Goal: Task Accomplishment & Management: Manage account settings

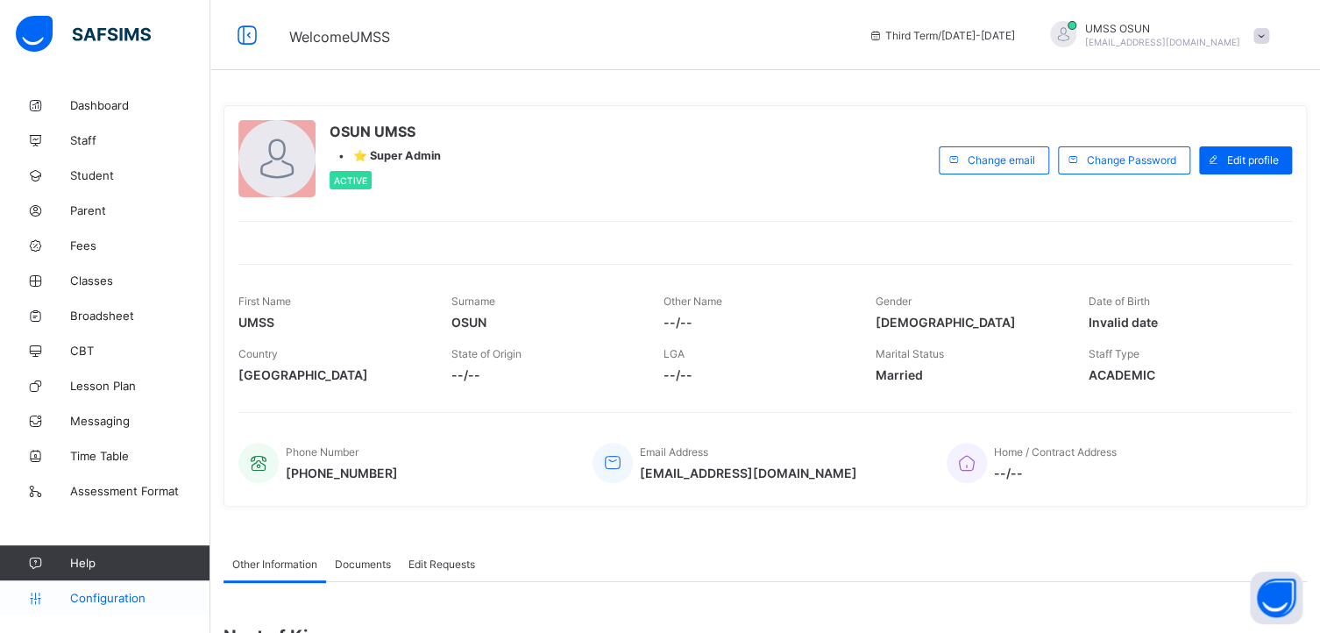
click at [86, 594] on span "Configuration" at bounding box center [139, 598] width 139 height 14
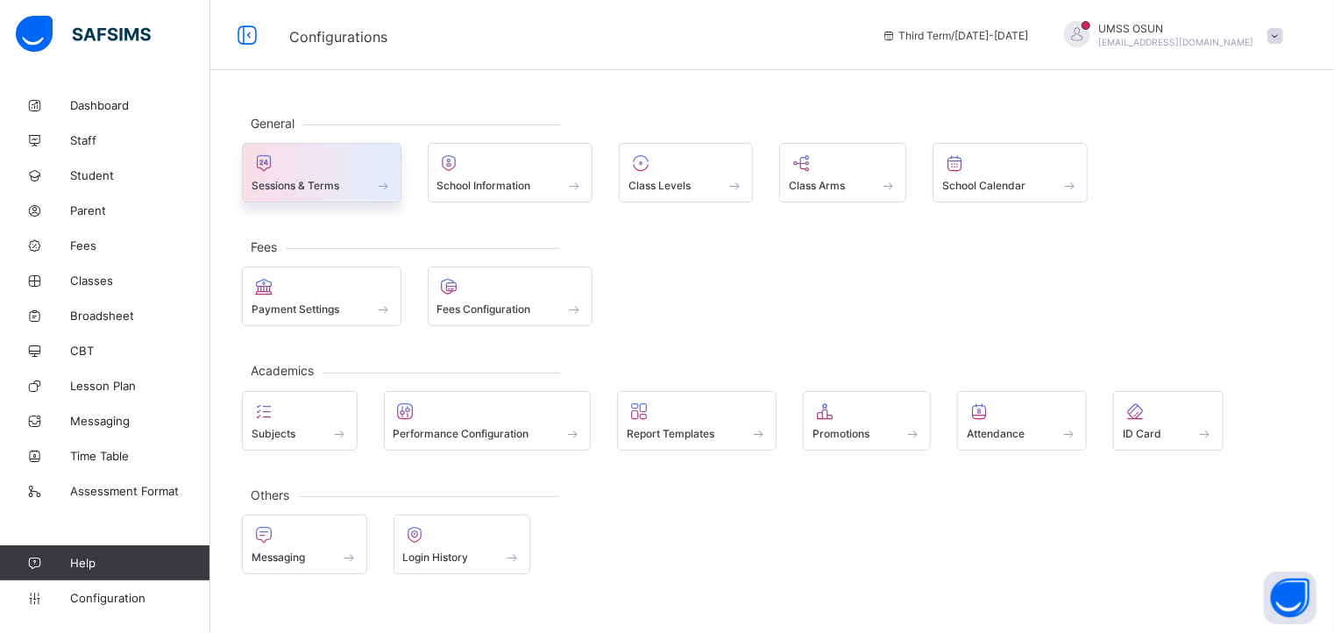
click at [345, 169] on div at bounding box center [322, 163] width 140 height 21
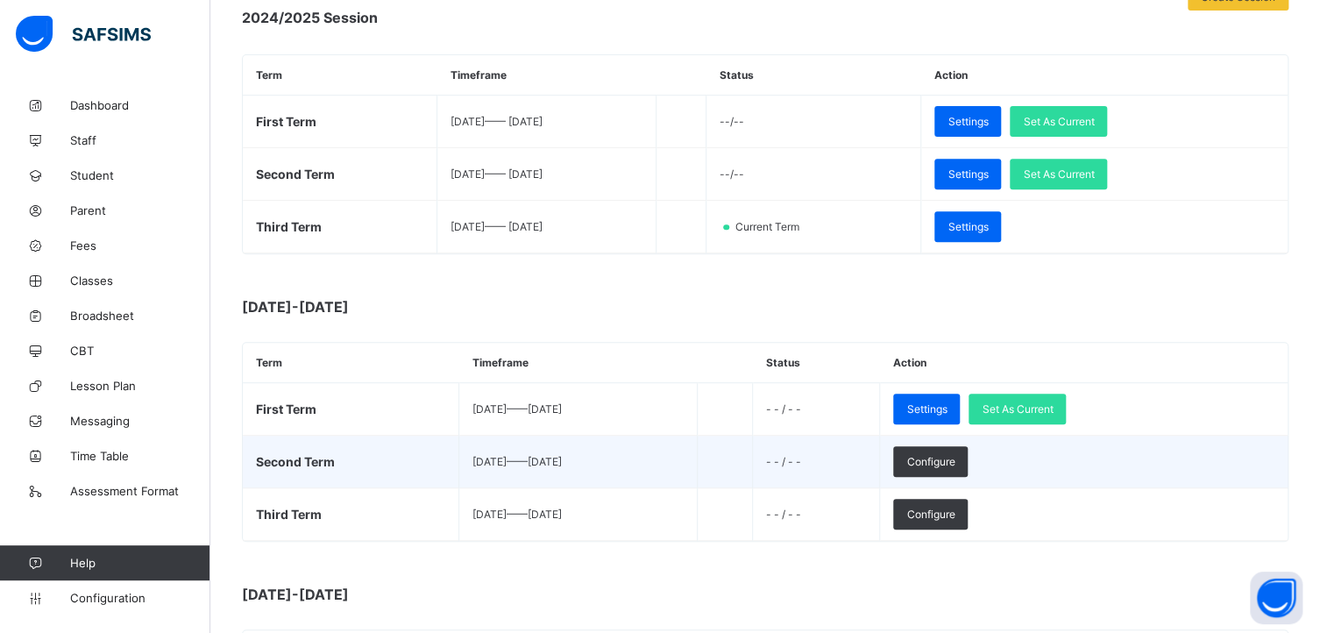
scroll to position [263, 0]
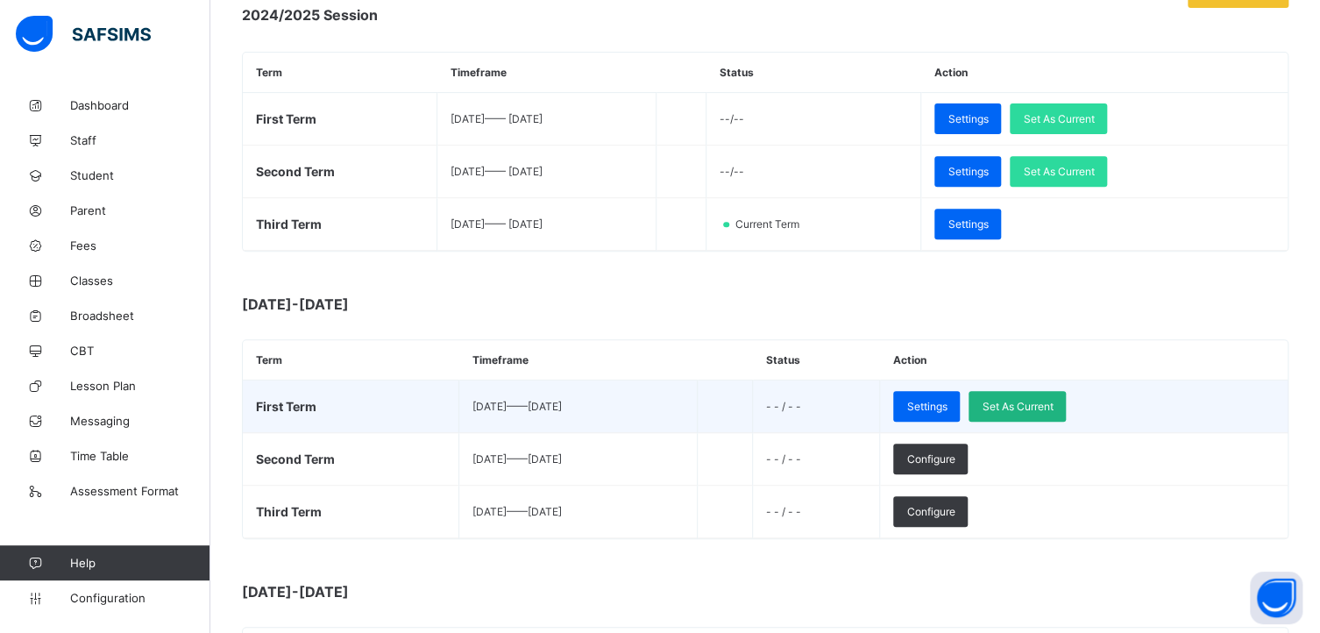
click at [1053, 400] on span "Set As Current" at bounding box center [1017, 406] width 71 height 13
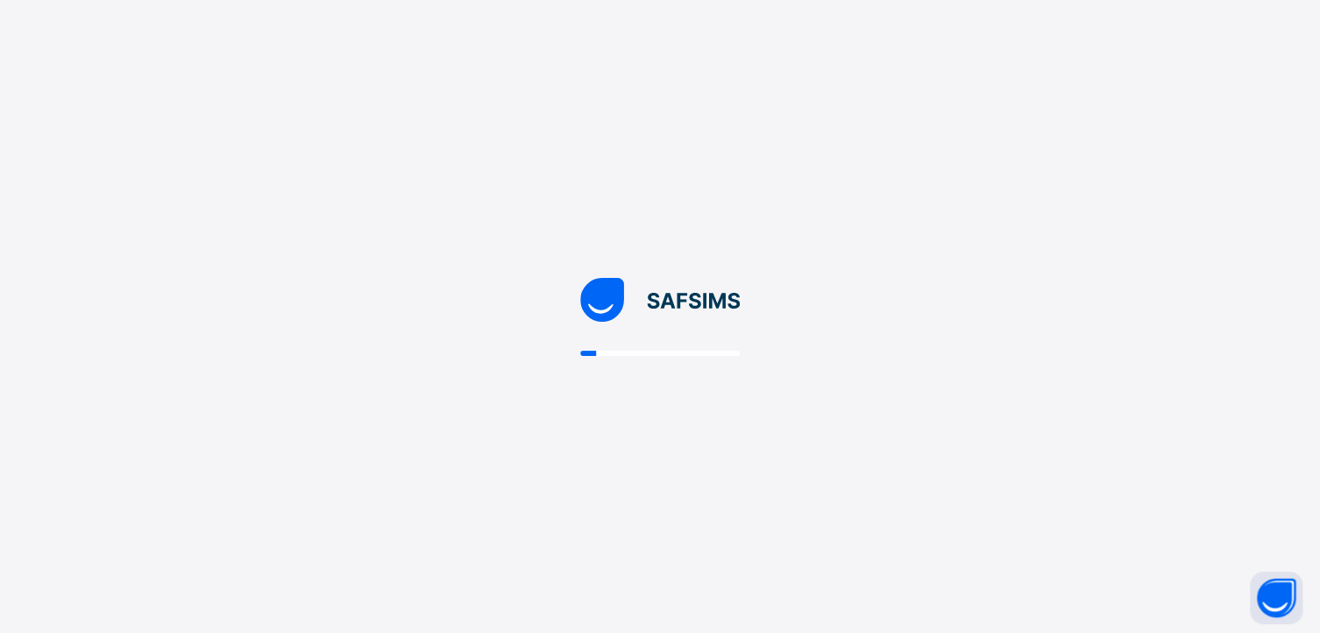
scroll to position [0, 0]
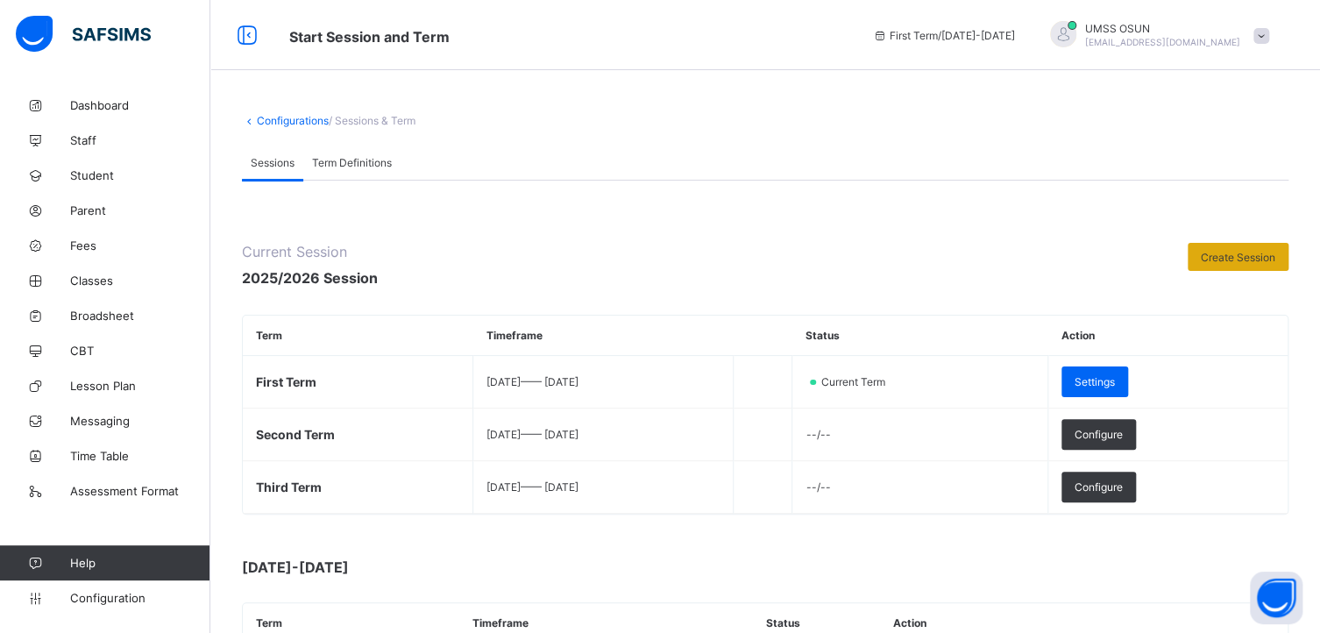
click at [1245, 260] on span "Create Session" at bounding box center [1238, 257] width 75 height 13
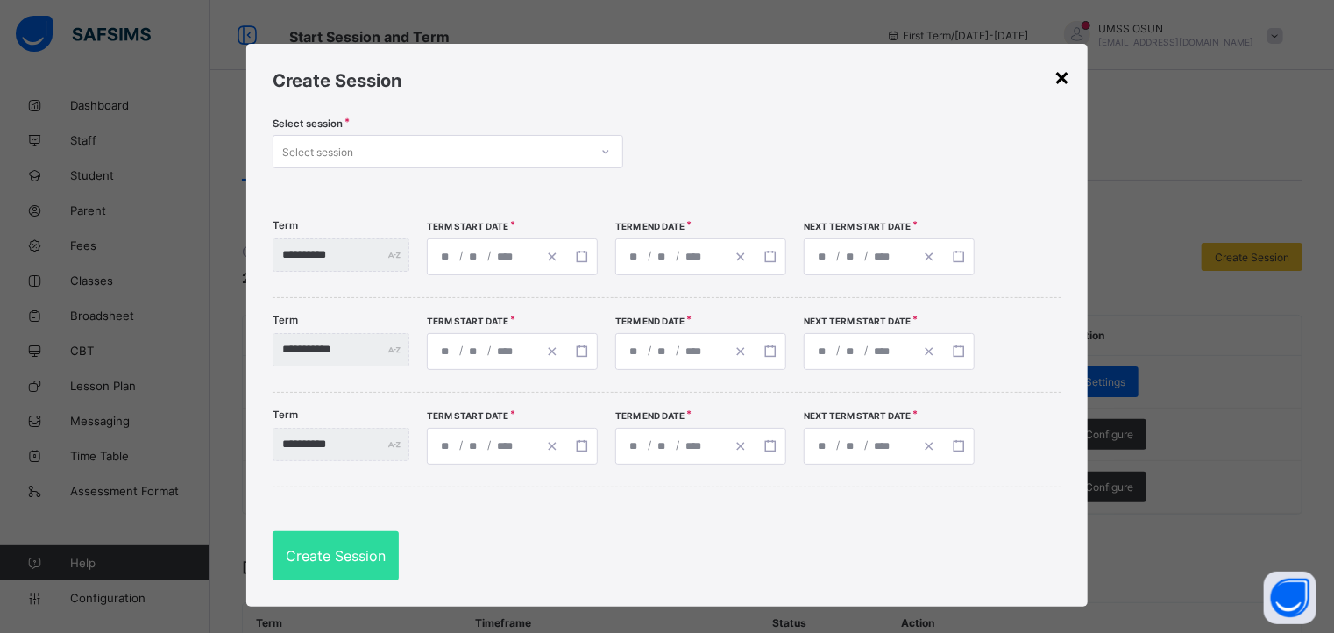
click at [1055, 78] on div "×" at bounding box center [1062, 76] width 17 height 30
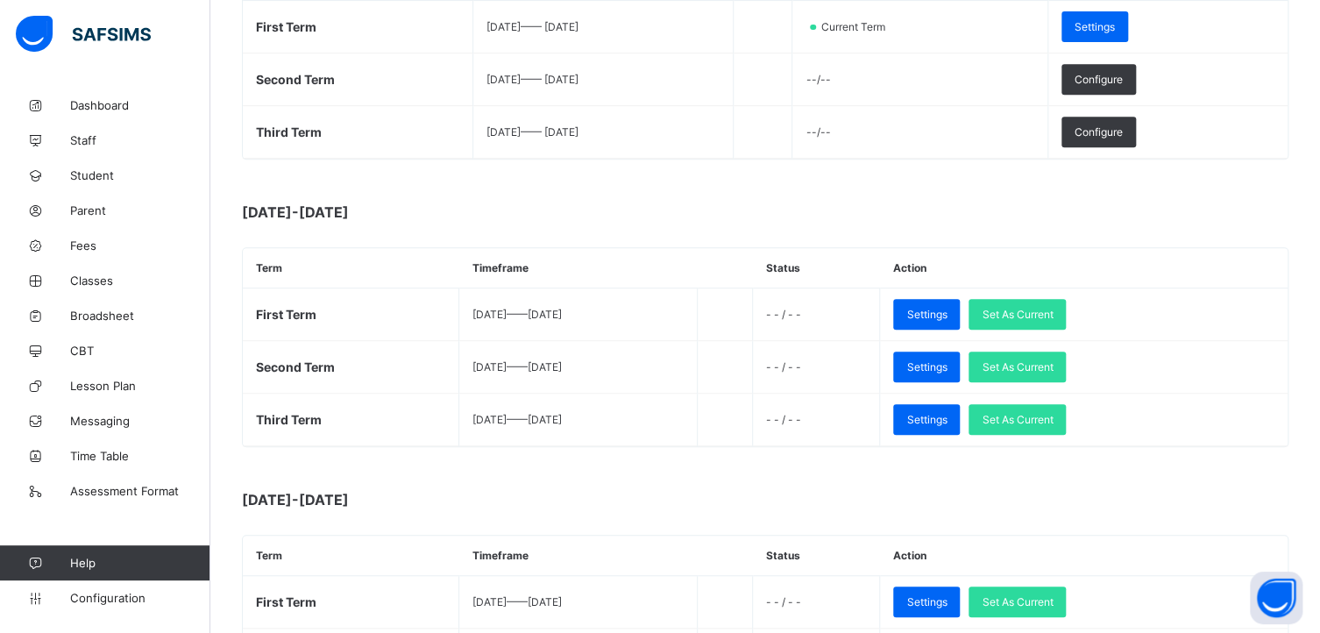
scroll to position [84, 0]
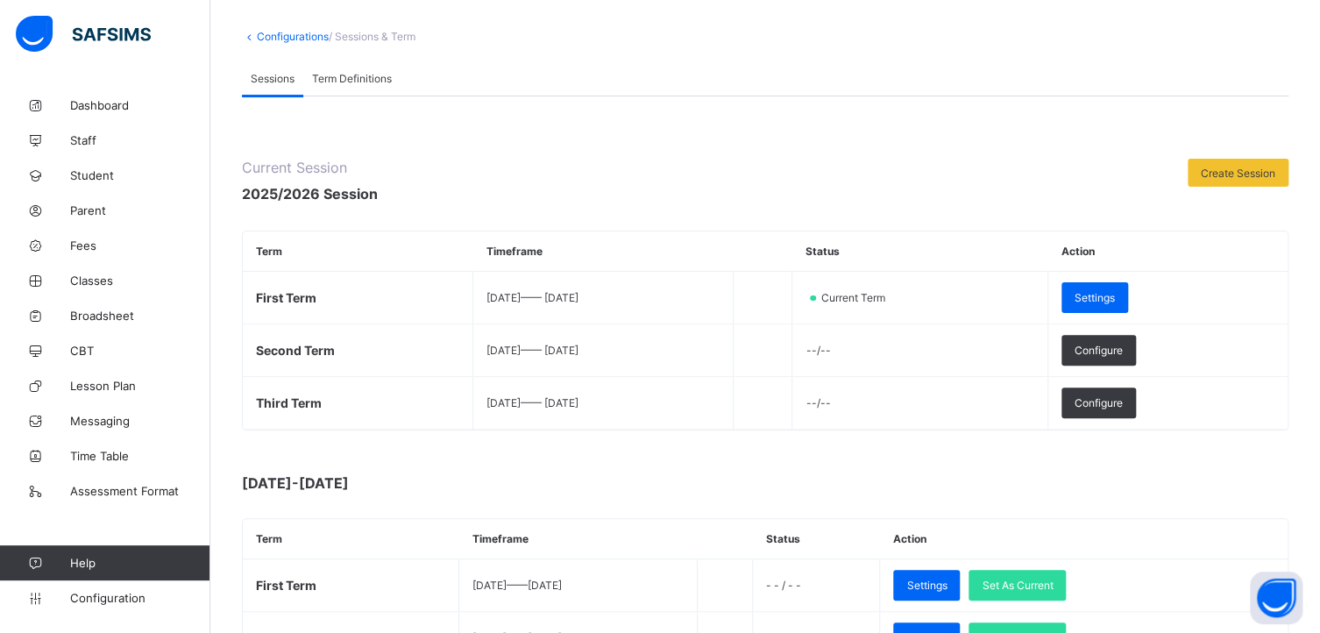
click at [351, 72] on span "Term Definitions" at bounding box center [352, 78] width 80 height 13
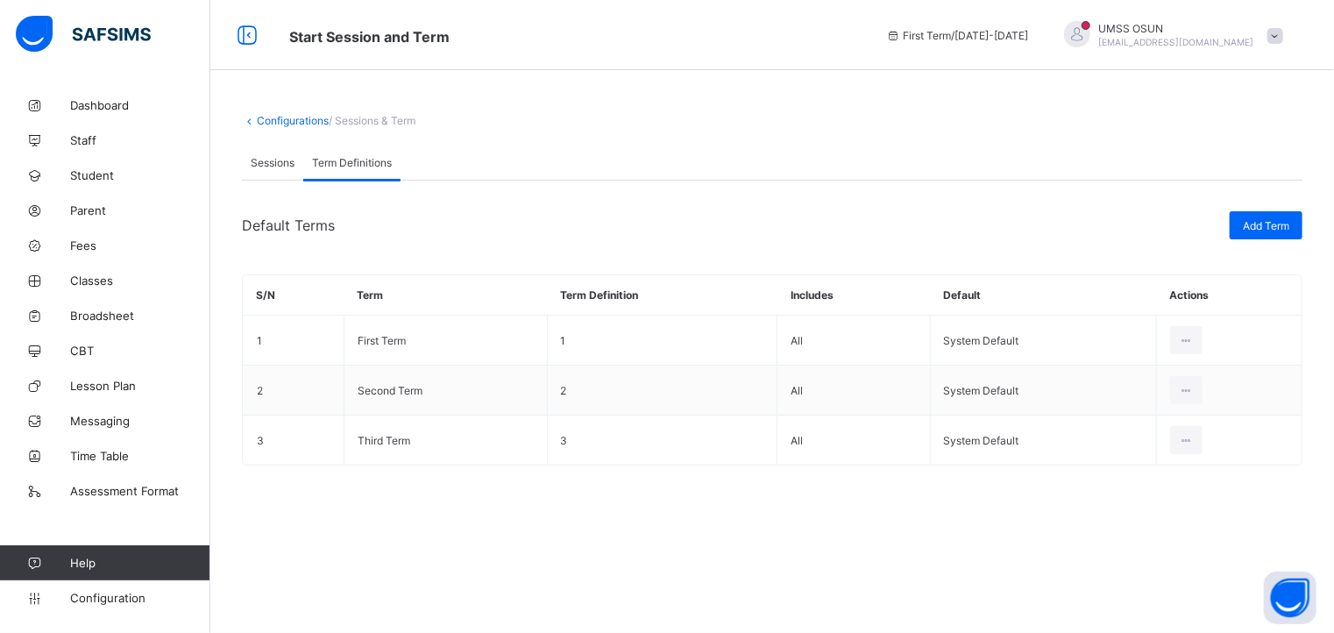
click at [295, 117] on link "Configurations" at bounding box center [293, 120] width 72 height 13
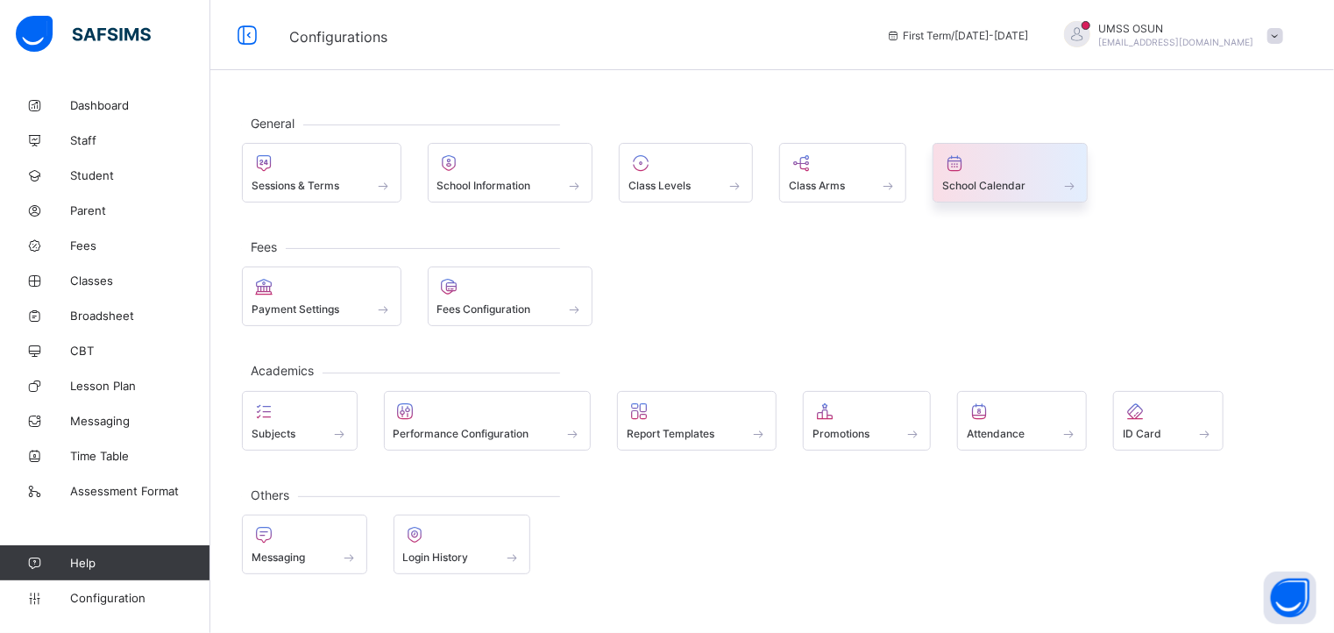
click at [999, 174] on span at bounding box center [1011, 176] width 136 height 4
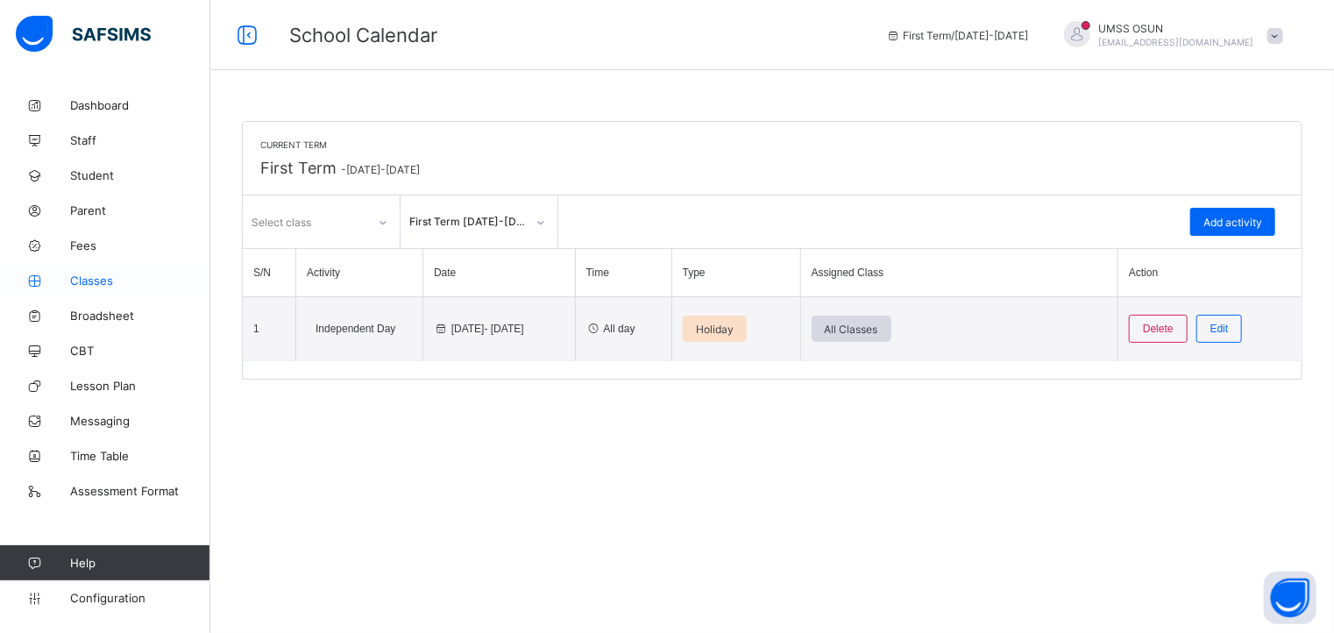
click at [83, 278] on span "Classes" at bounding box center [140, 281] width 140 height 14
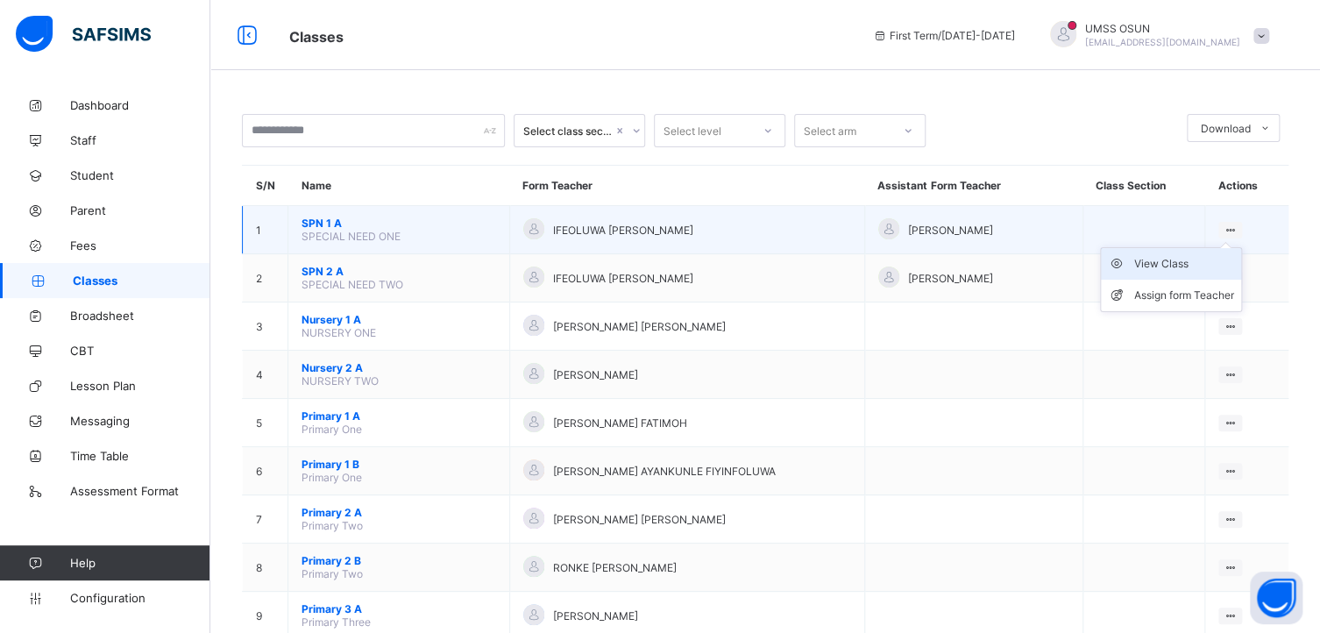
click at [1170, 260] on div "View Class" at bounding box center [1185, 264] width 100 height 18
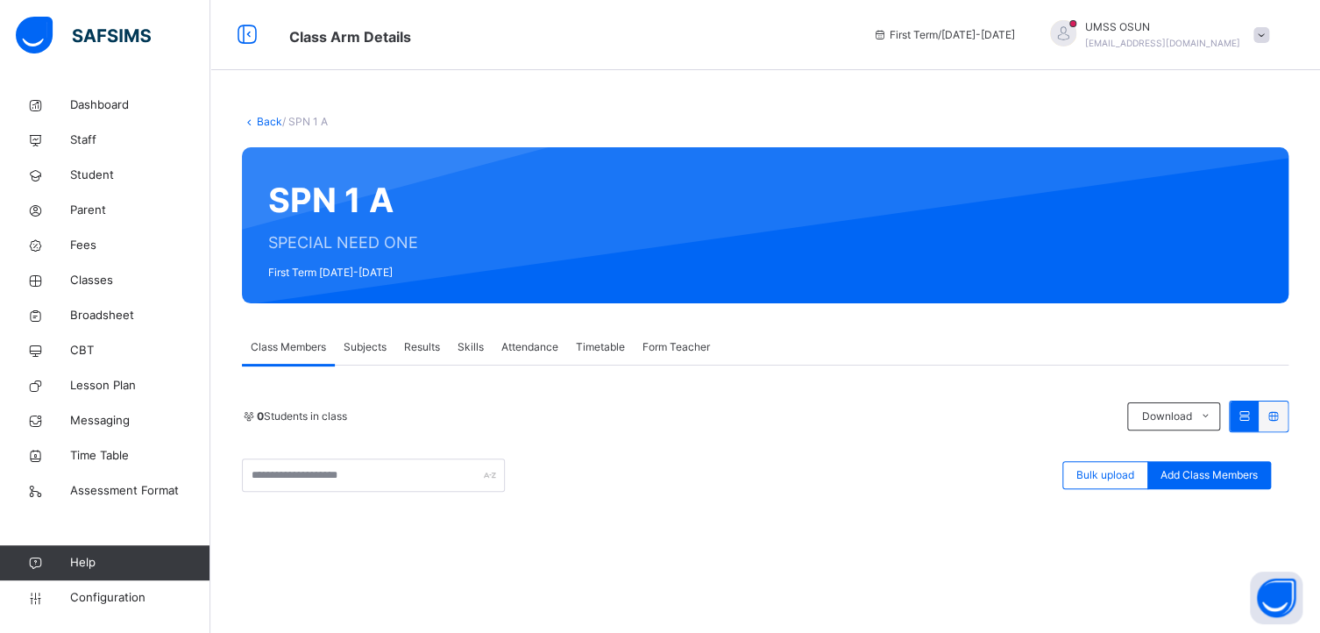
click at [260, 121] on link "Back" at bounding box center [269, 121] width 25 height 13
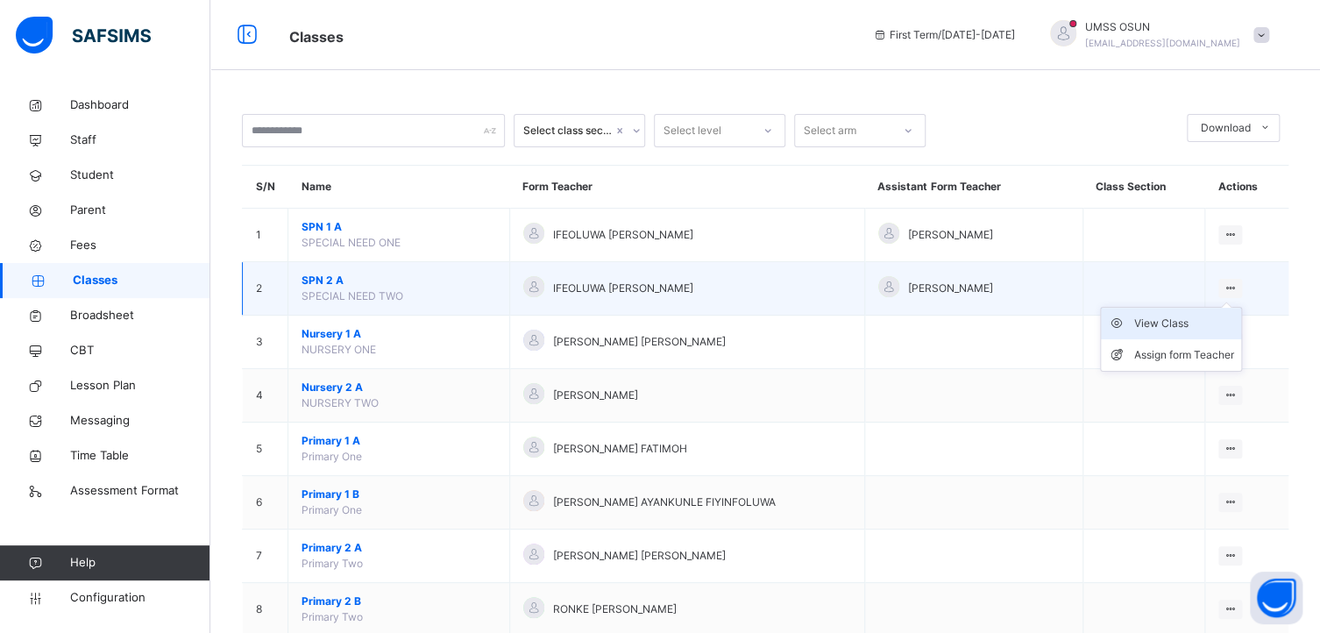
click at [1176, 327] on div "View Class" at bounding box center [1185, 324] width 100 height 18
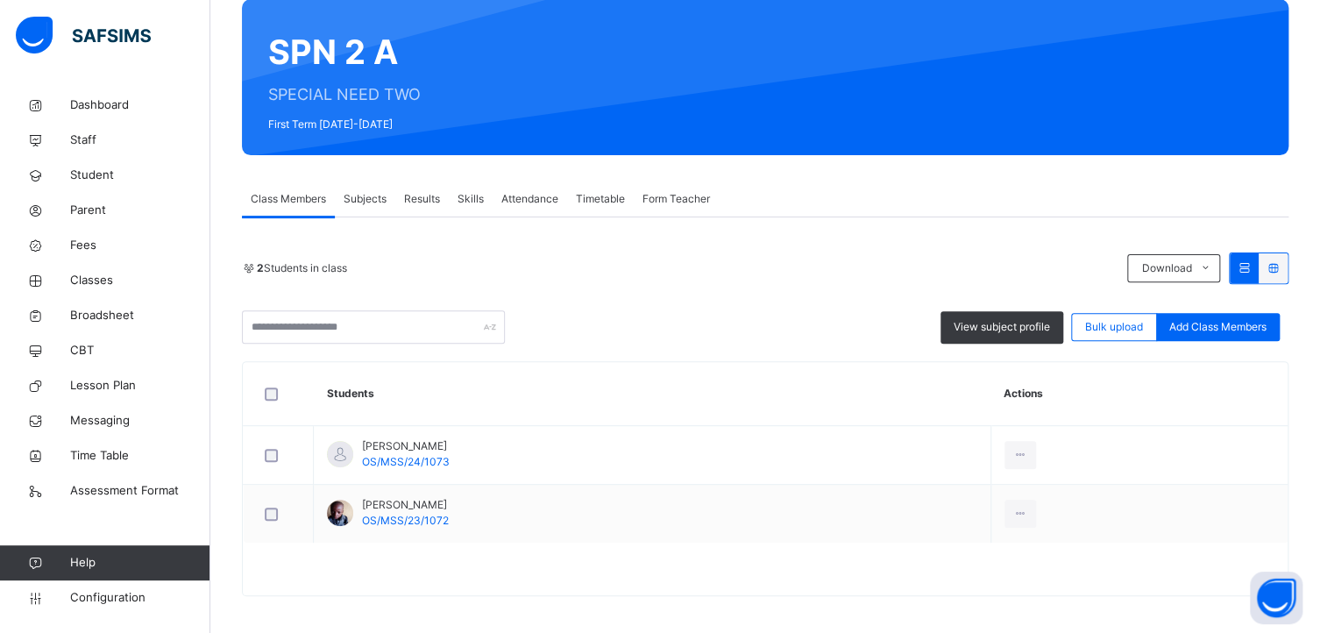
scroll to position [153, 0]
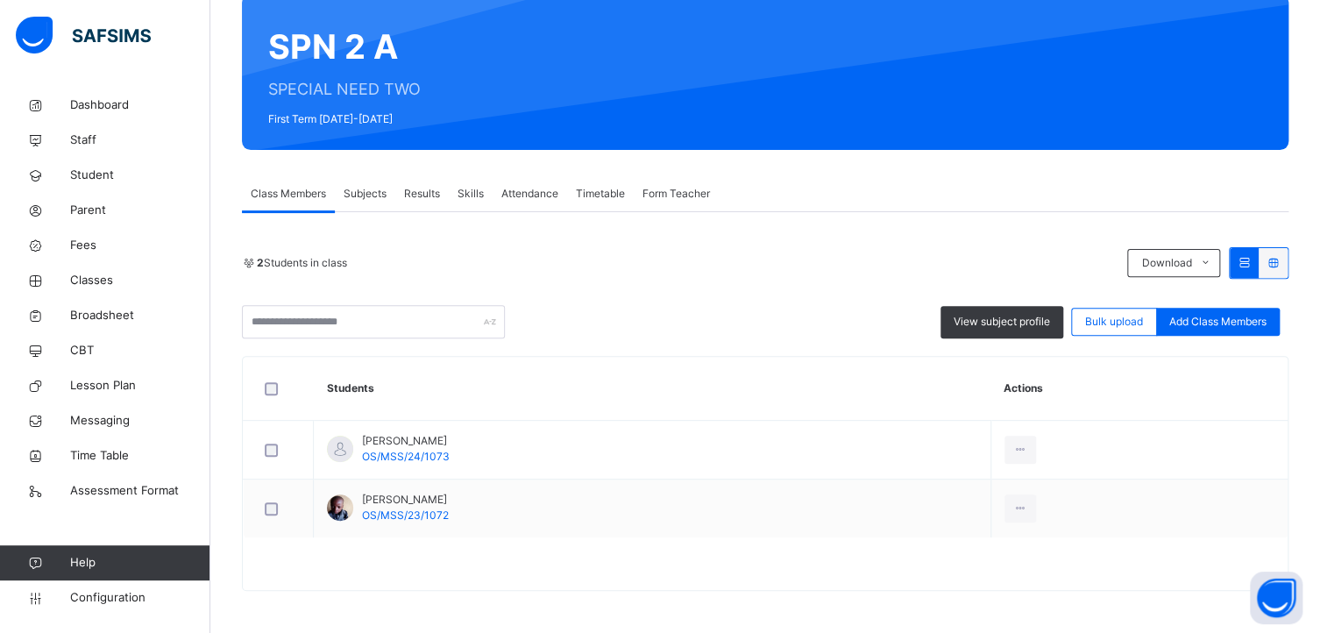
click at [361, 190] on span "Subjects" at bounding box center [365, 194] width 43 height 16
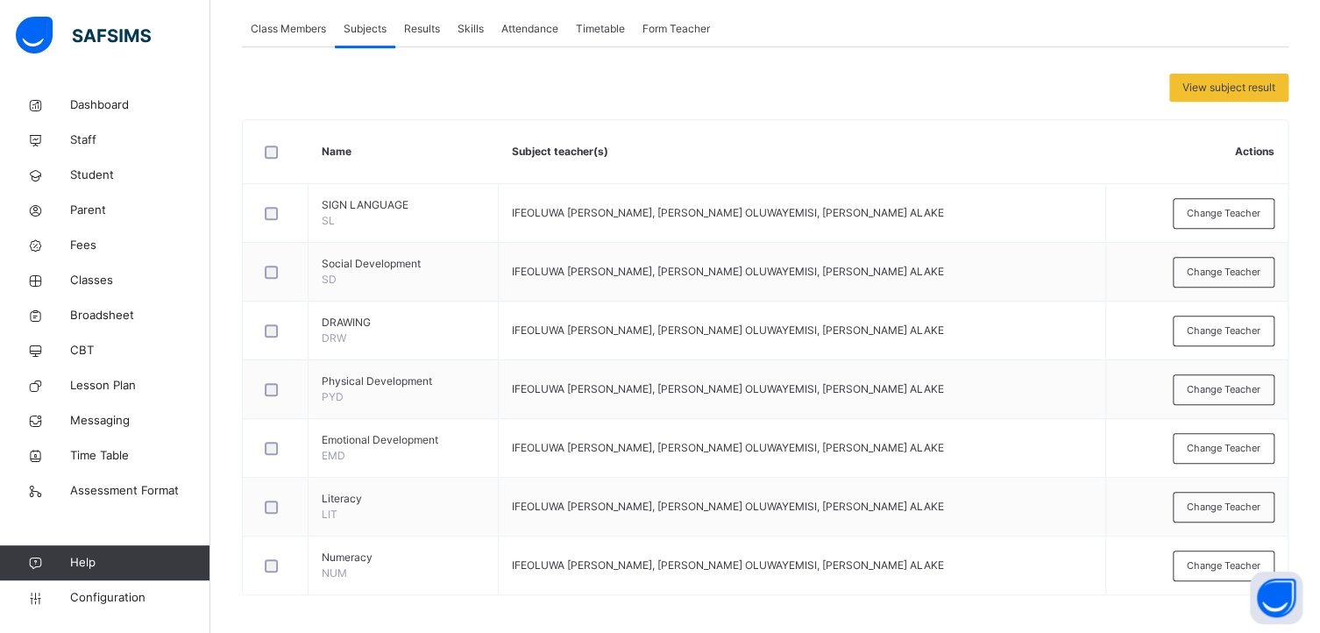
scroll to position [323, 0]
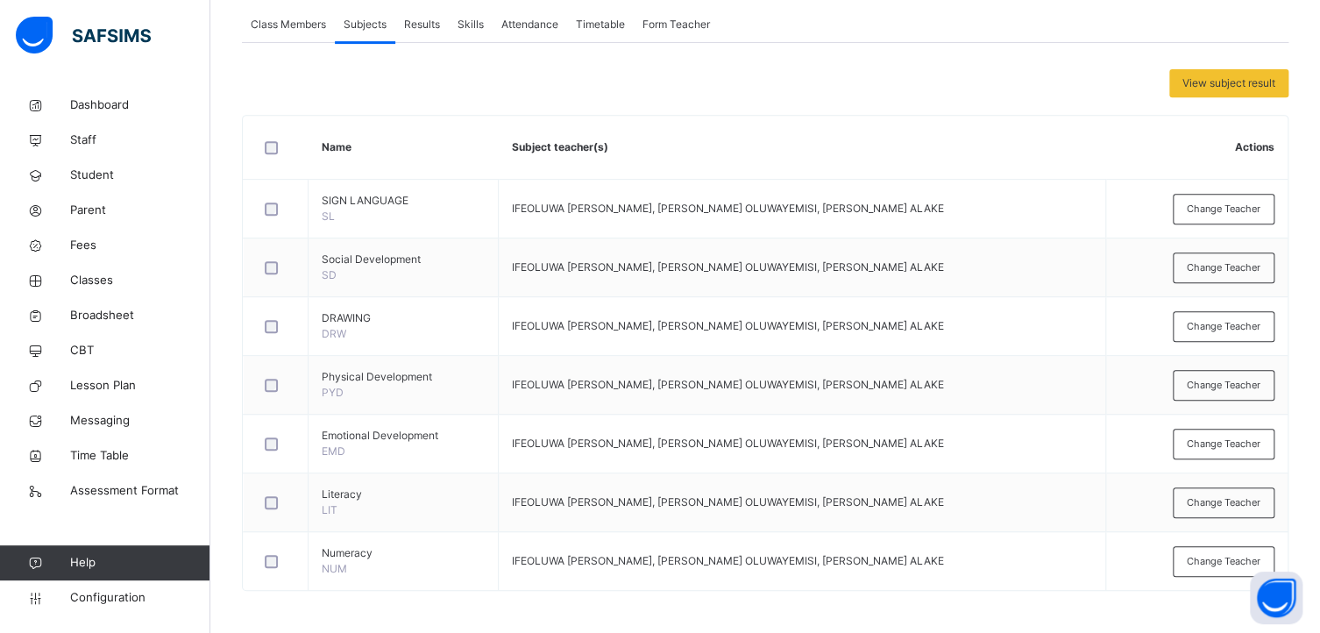
click at [288, 15] on div "Class Members" at bounding box center [288, 24] width 93 height 35
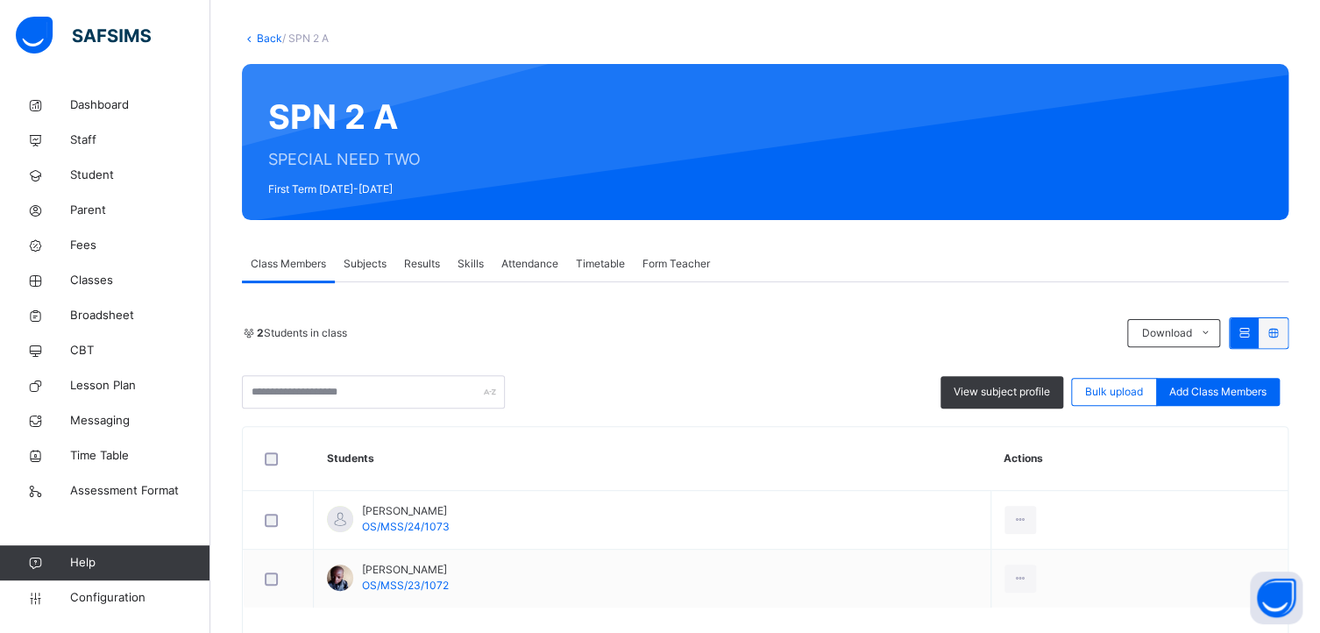
scroll to position [0, 0]
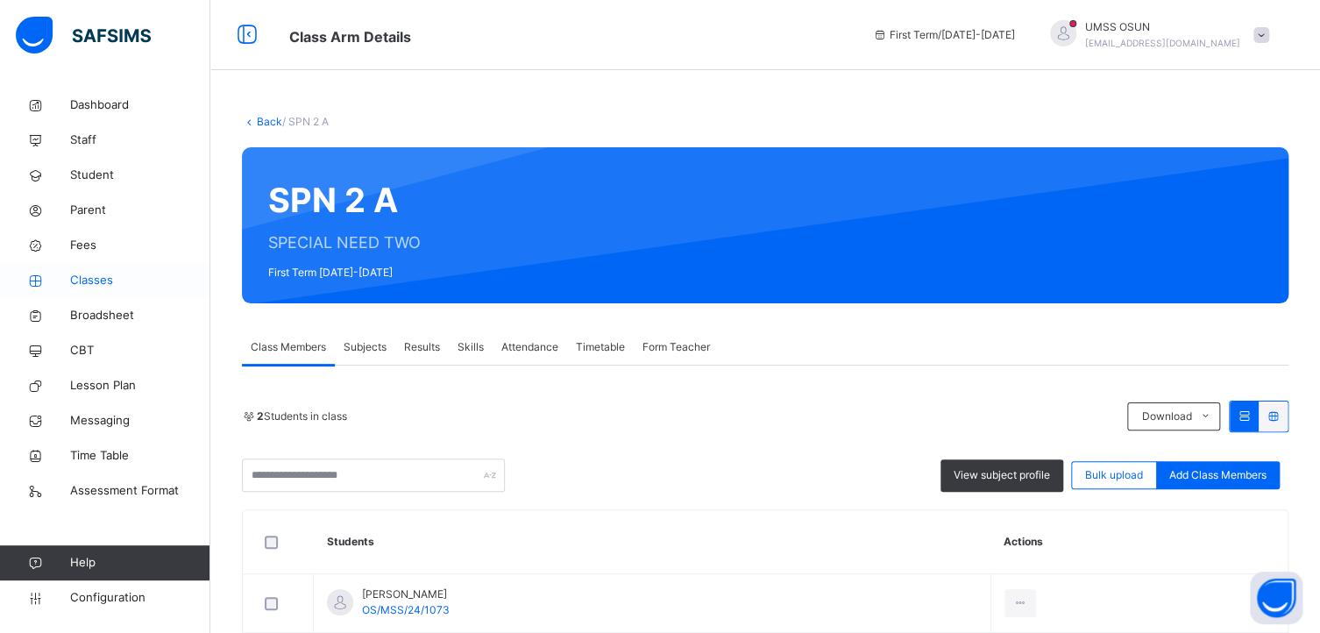
click at [91, 275] on span "Classes" at bounding box center [140, 281] width 140 height 18
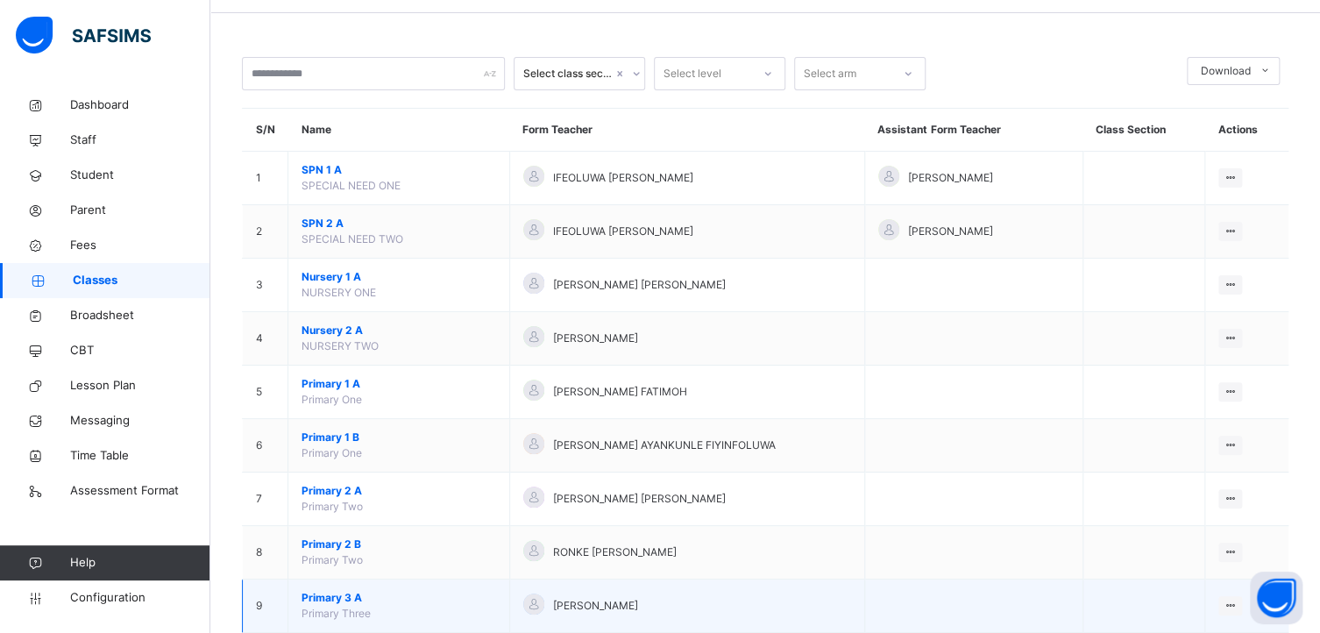
scroll to position [88, 0]
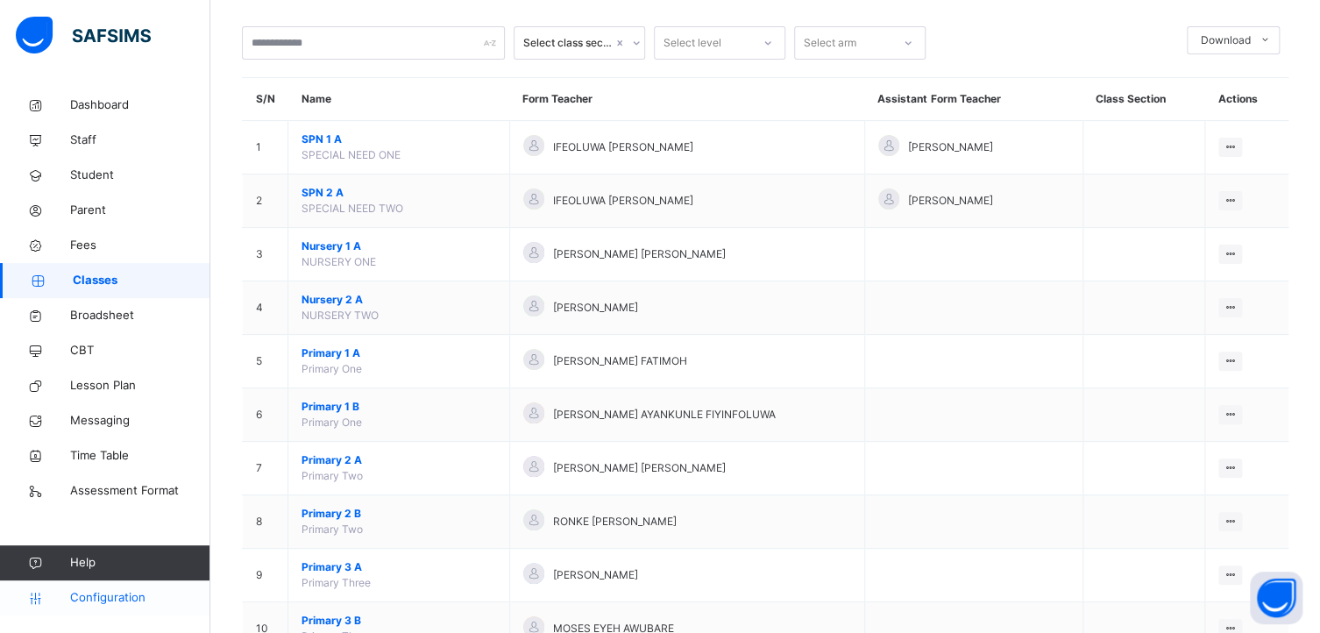
click at [109, 601] on span "Configuration" at bounding box center [139, 598] width 139 height 18
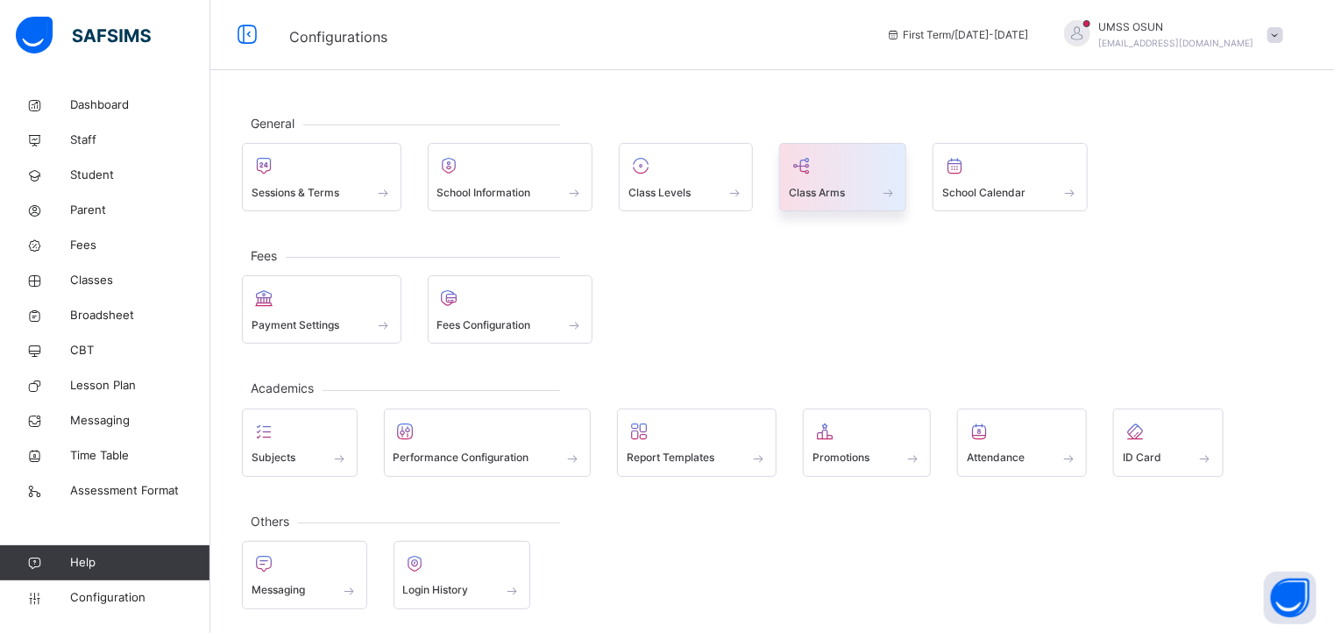
click at [847, 177] on div at bounding box center [843, 166] width 109 height 26
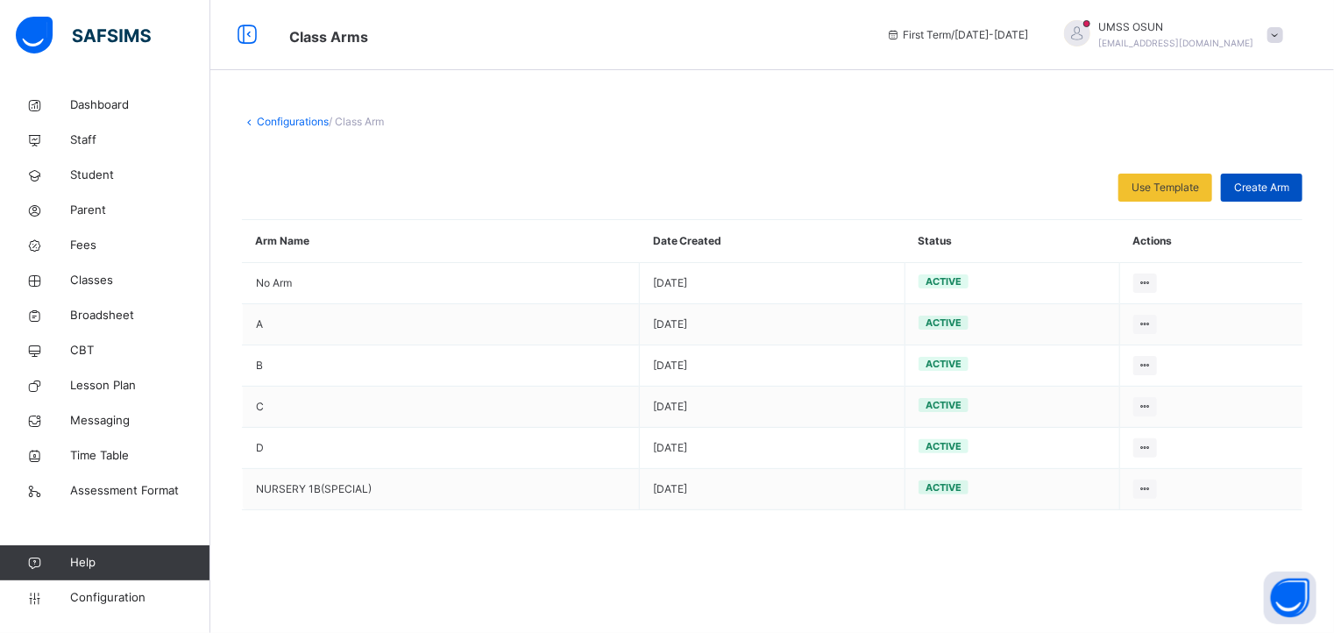
click at [1256, 183] on span "Create Arm" at bounding box center [1261, 188] width 55 height 16
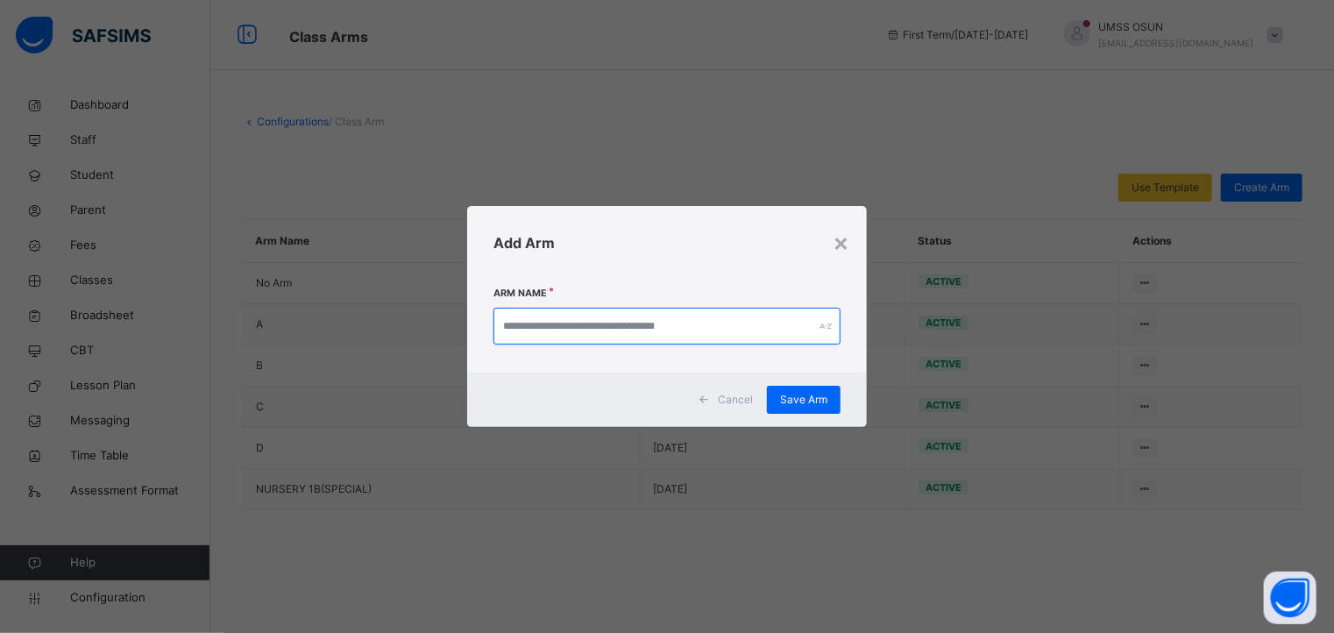
click at [631, 323] on input "text" at bounding box center [668, 326] width 348 height 37
type input "*"
type input "**********"
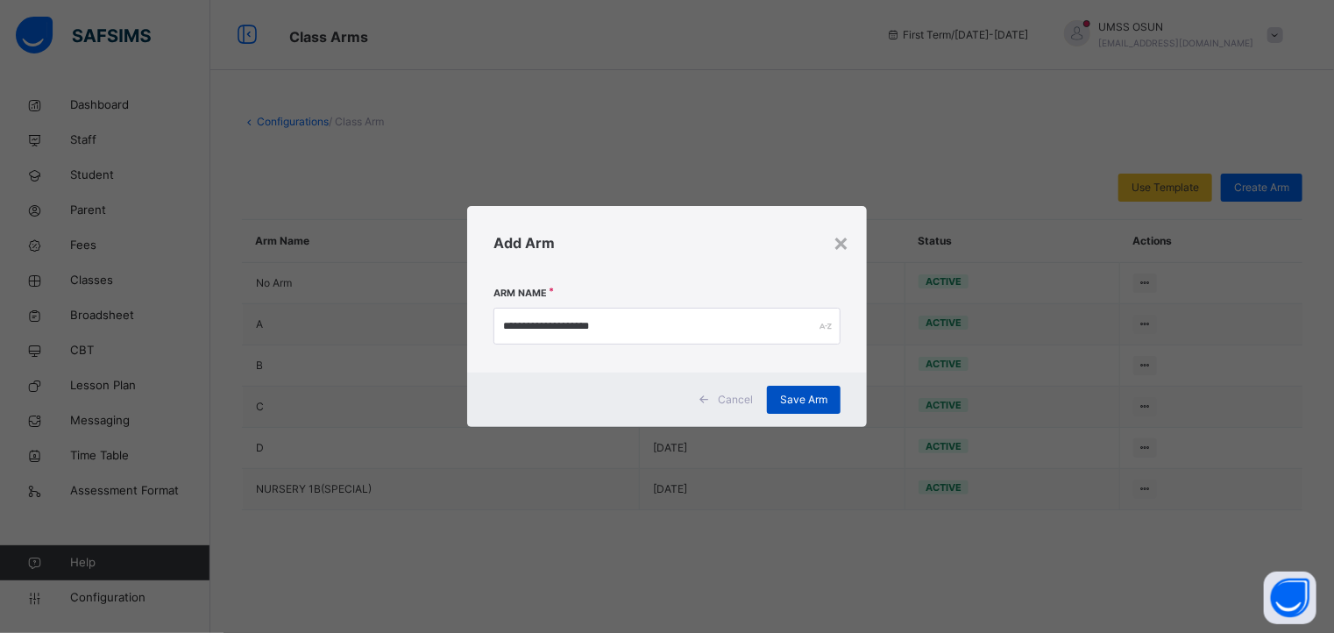
click at [811, 390] on div "Save Arm" at bounding box center [804, 400] width 74 height 28
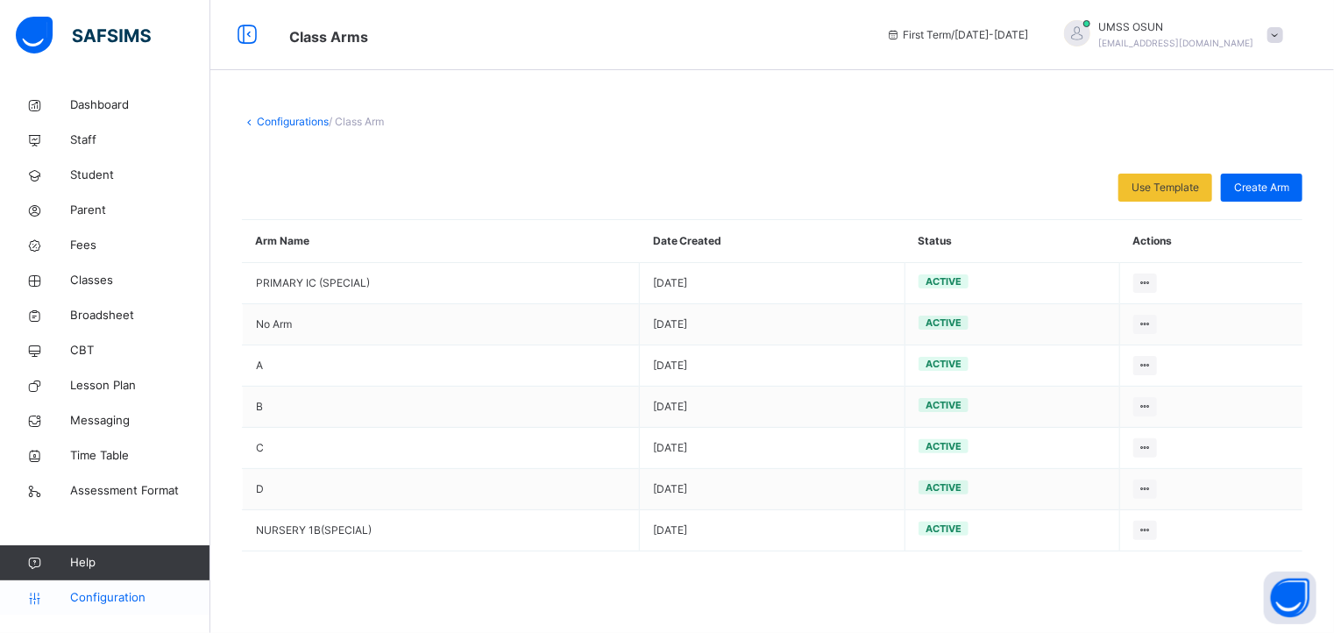
click at [88, 599] on span "Configuration" at bounding box center [139, 598] width 139 height 18
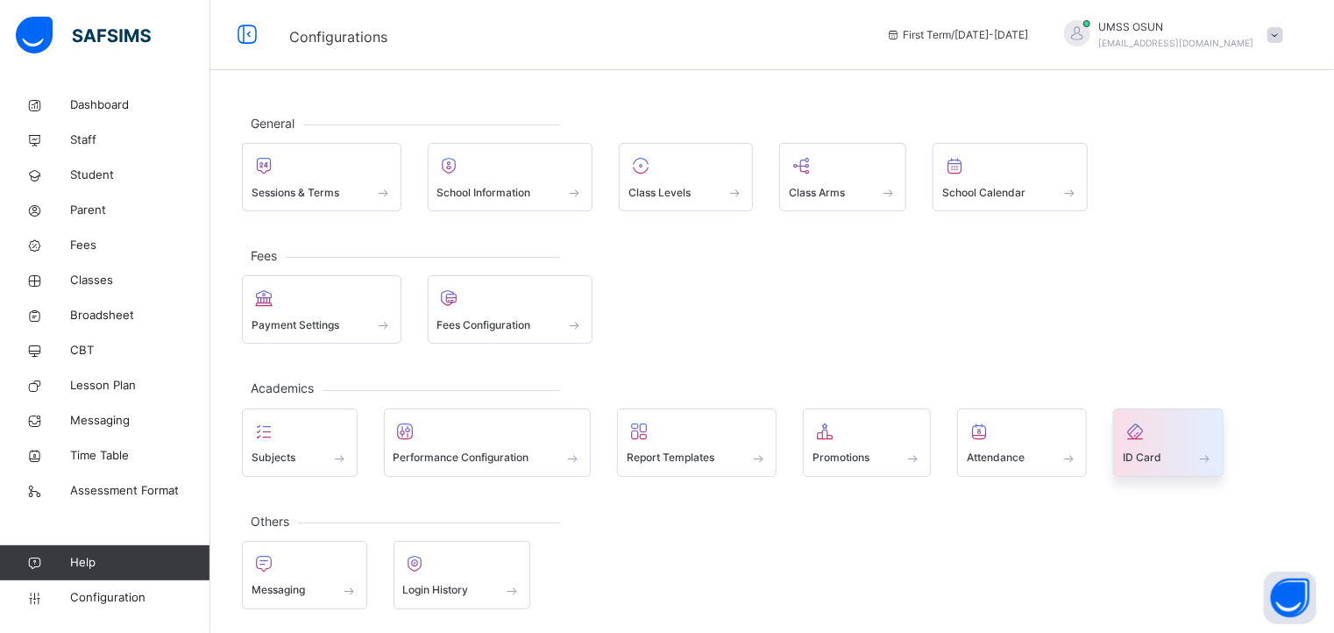
click at [1144, 430] on icon at bounding box center [1135, 431] width 25 height 21
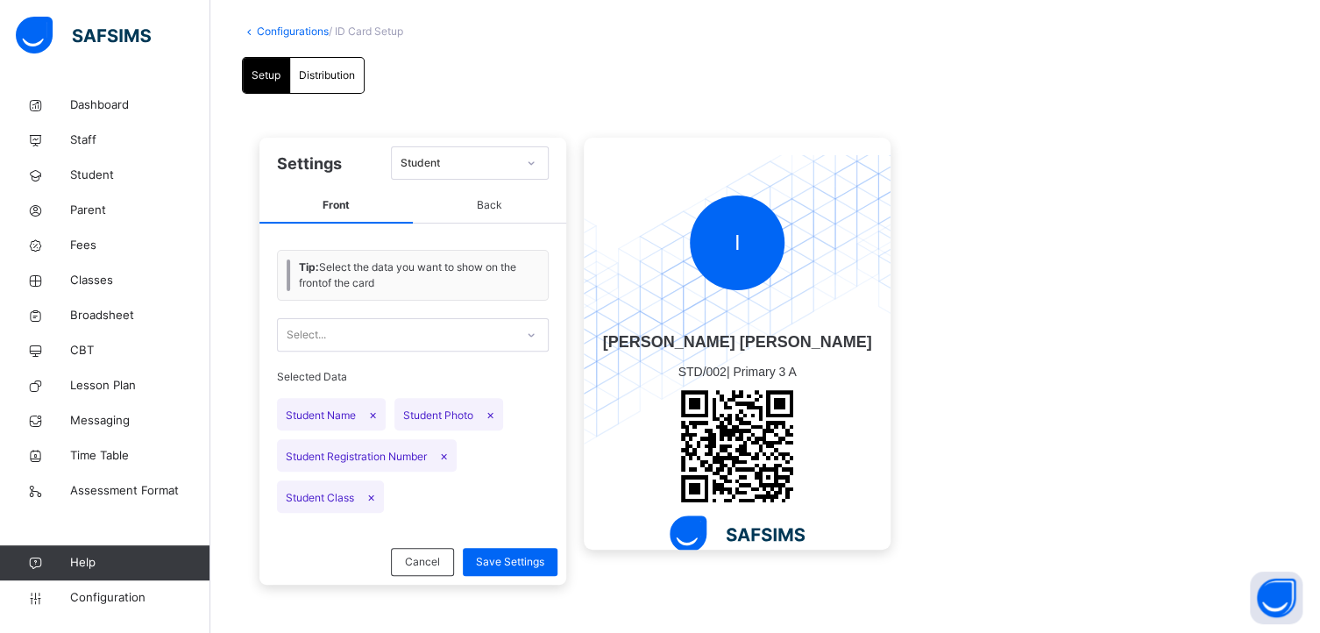
scroll to position [93, 0]
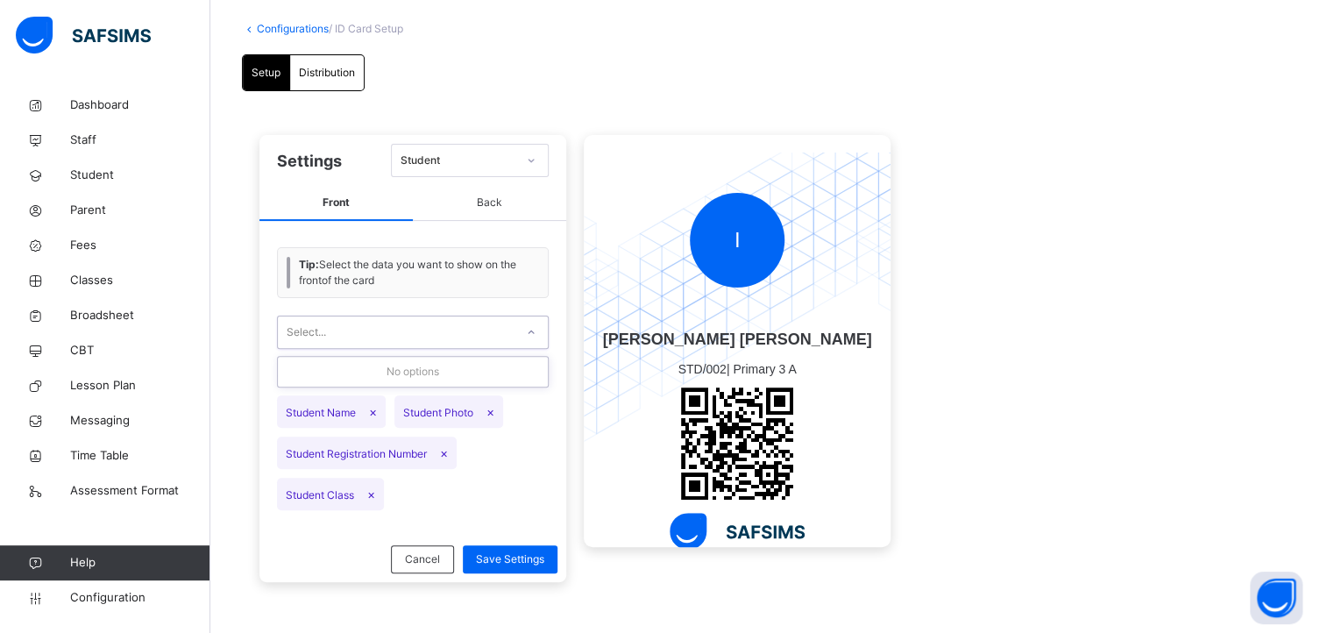
click at [533, 339] on icon at bounding box center [531, 333] width 11 height 18
click at [532, 336] on icon at bounding box center [531, 333] width 11 height 18
click at [299, 411] on span "Student Name ×" at bounding box center [331, 411] width 109 height 32
click at [323, 408] on span "Student Name ×" at bounding box center [331, 411] width 109 height 32
click at [445, 411] on span "Student Photo ×" at bounding box center [449, 411] width 109 height 32
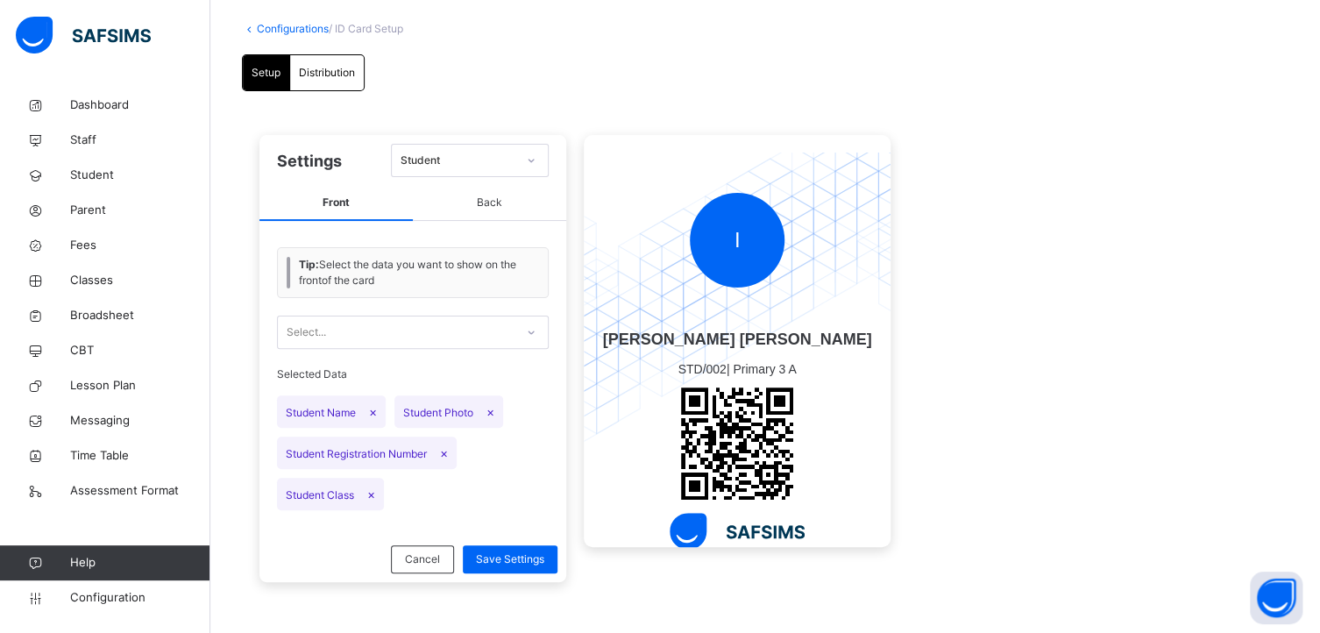
click at [316, 402] on span "Student Name ×" at bounding box center [331, 411] width 109 height 32
click at [315, 407] on span "Student Name ×" at bounding box center [331, 411] width 109 height 32
click at [532, 162] on icon at bounding box center [531, 161] width 11 height 18
click at [473, 199] on div "Student" at bounding box center [470, 200] width 156 height 30
click at [459, 158] on div "Student" at bounding box center [459, 161] width 116 height 16
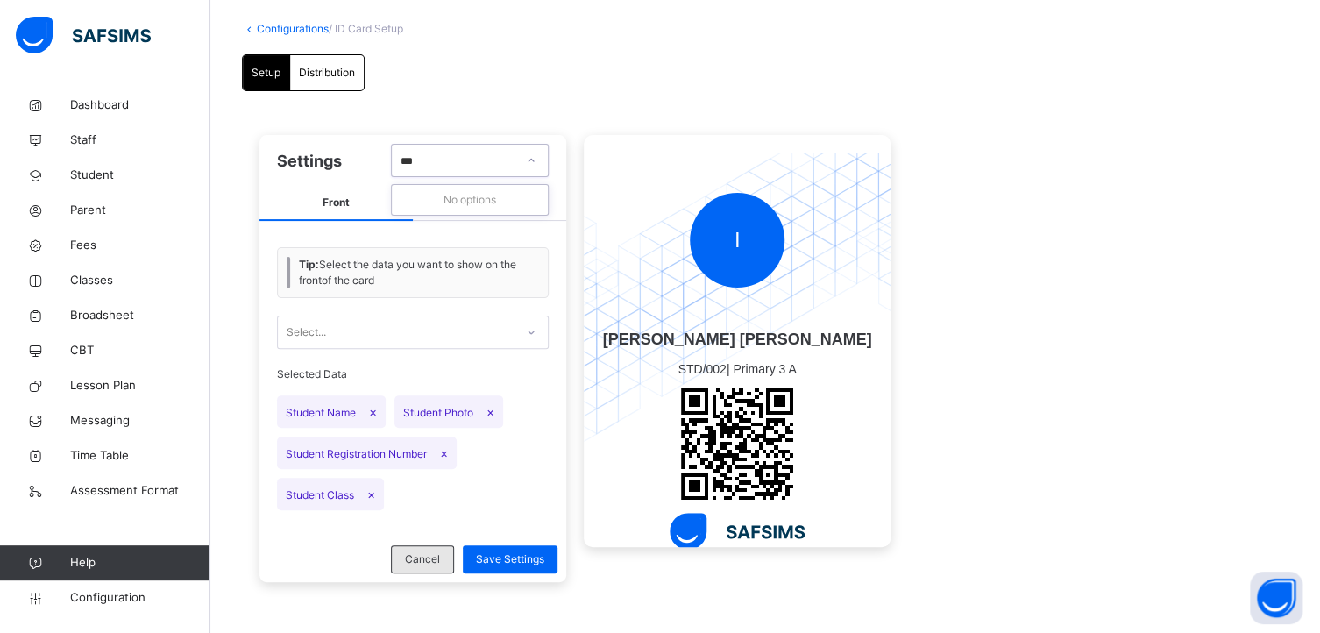
type input "***"
click at [414, 551] on span "Cancel" at bounding box center [422, 559] width 35 height 16
click at [96, 593] on span "Configuration" at bounding box center [139, 598] width 139 height 18
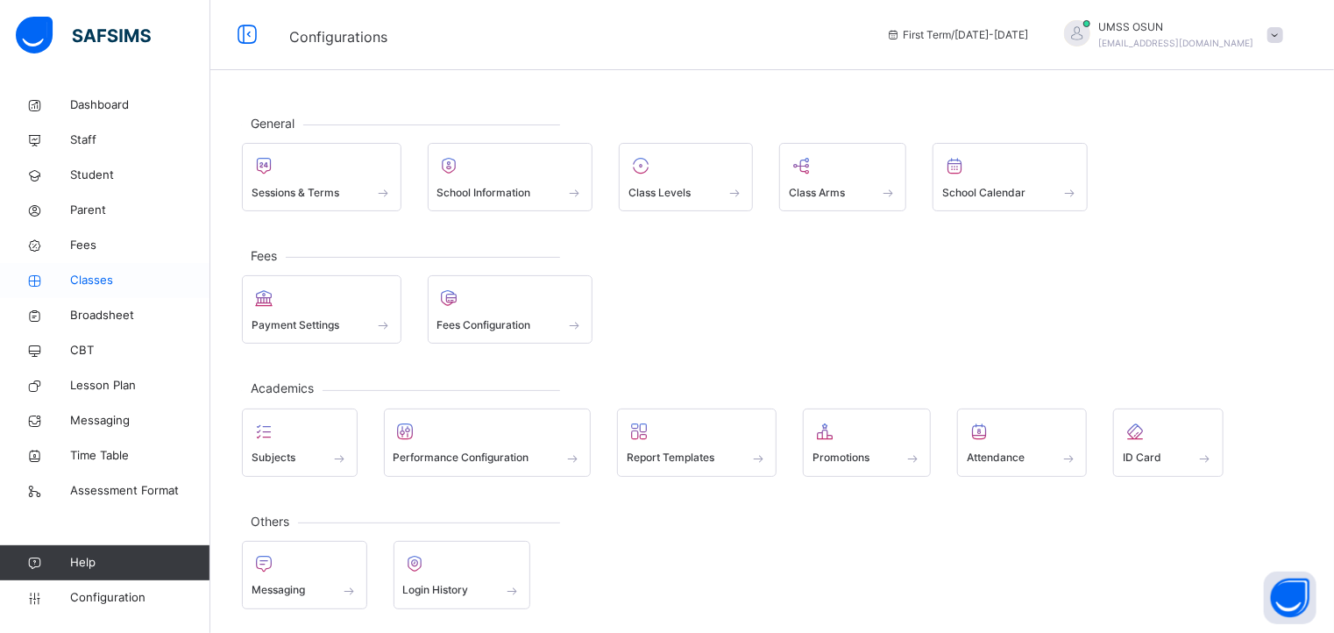
click at [88, 277] on span "Classes" at bounding box center [140, 281] width 140 height 18
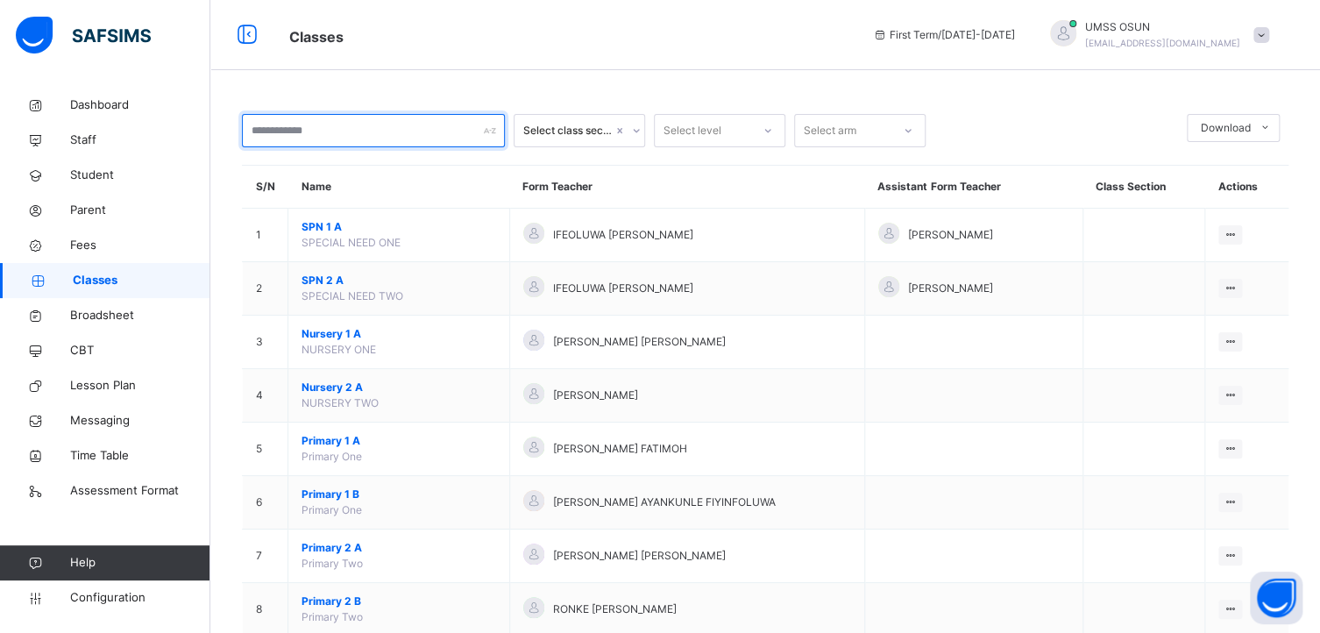
click at [378, 124] on input "text" at bounding box center [373, 130] width 263 height 33
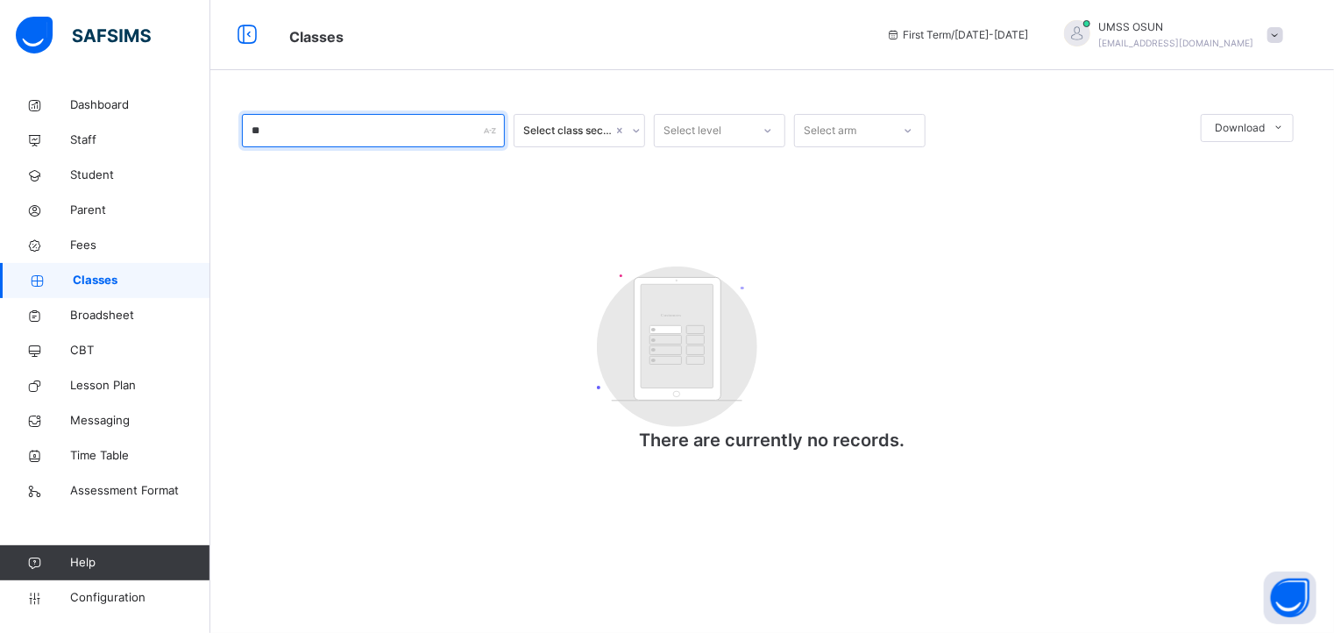
type input "**"
click at [1091, 25] on div at bounding box center [1077, 33] width 26 height 26
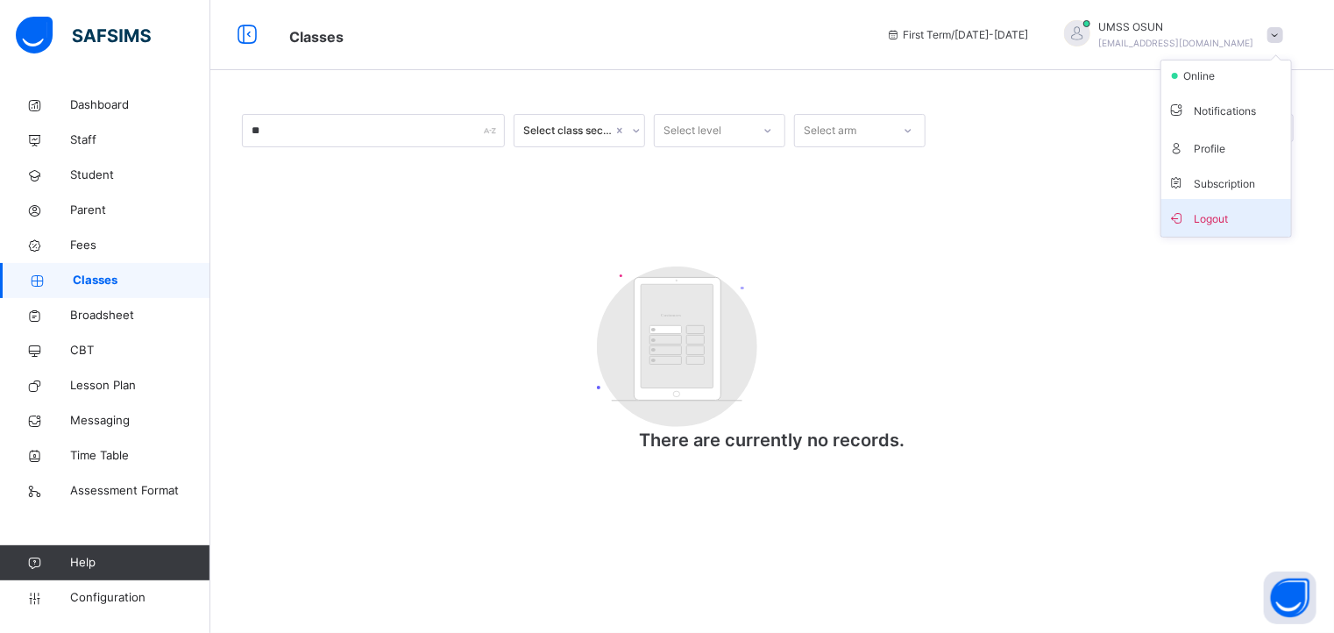
click at [1202, 216] on span "Logout" at bounding box center [1227, 218] width 116 height 24
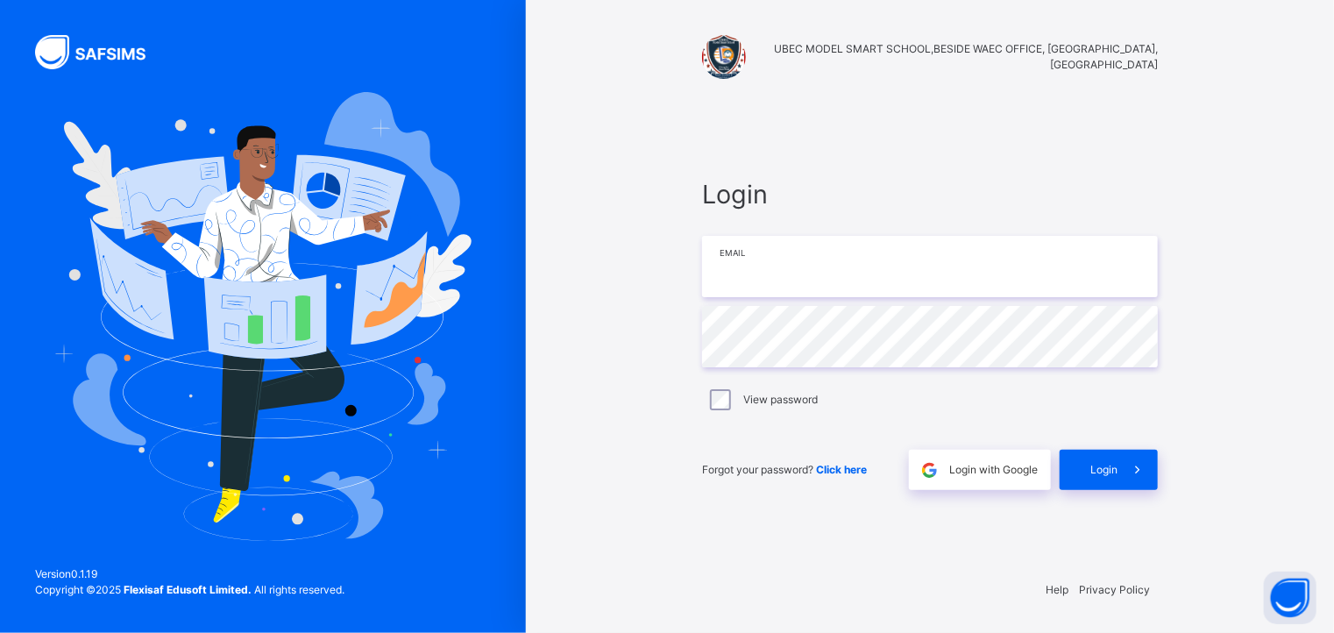
type input "**********"
click at [1107, 466] on span "Login" at bounding box center [1104, 470] width 27 height 16
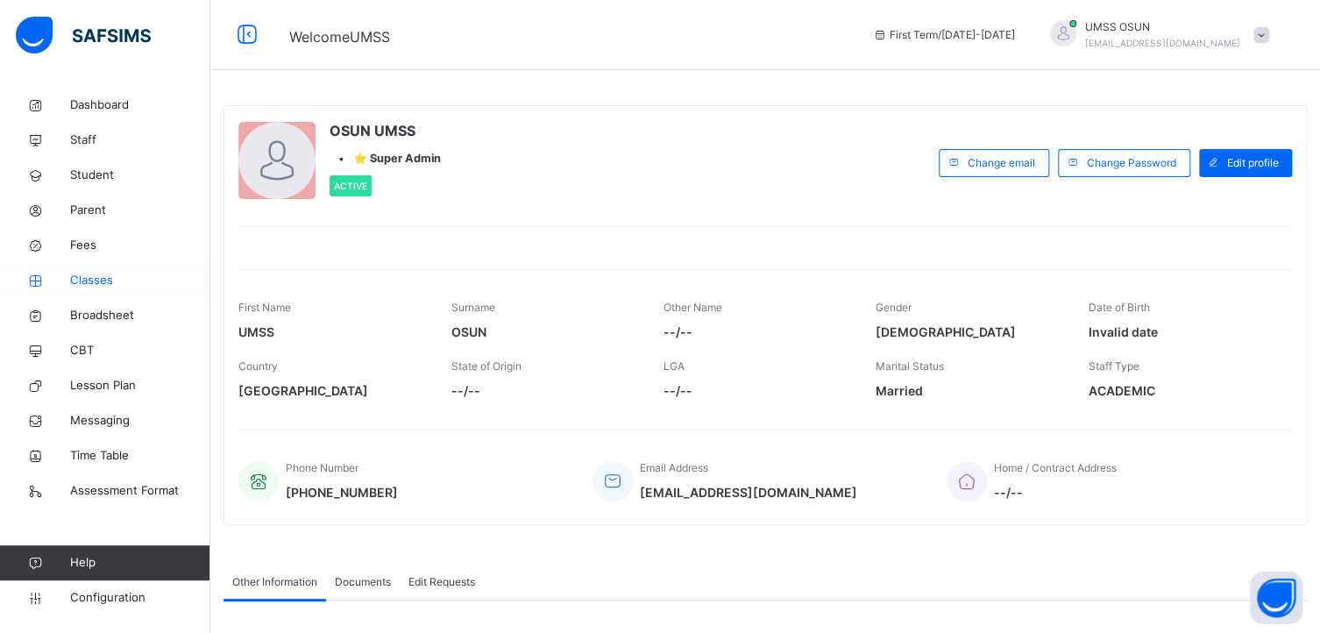
click at [95, 281] on span "Classes" at bounding box center [140, 281] width 140 height 18
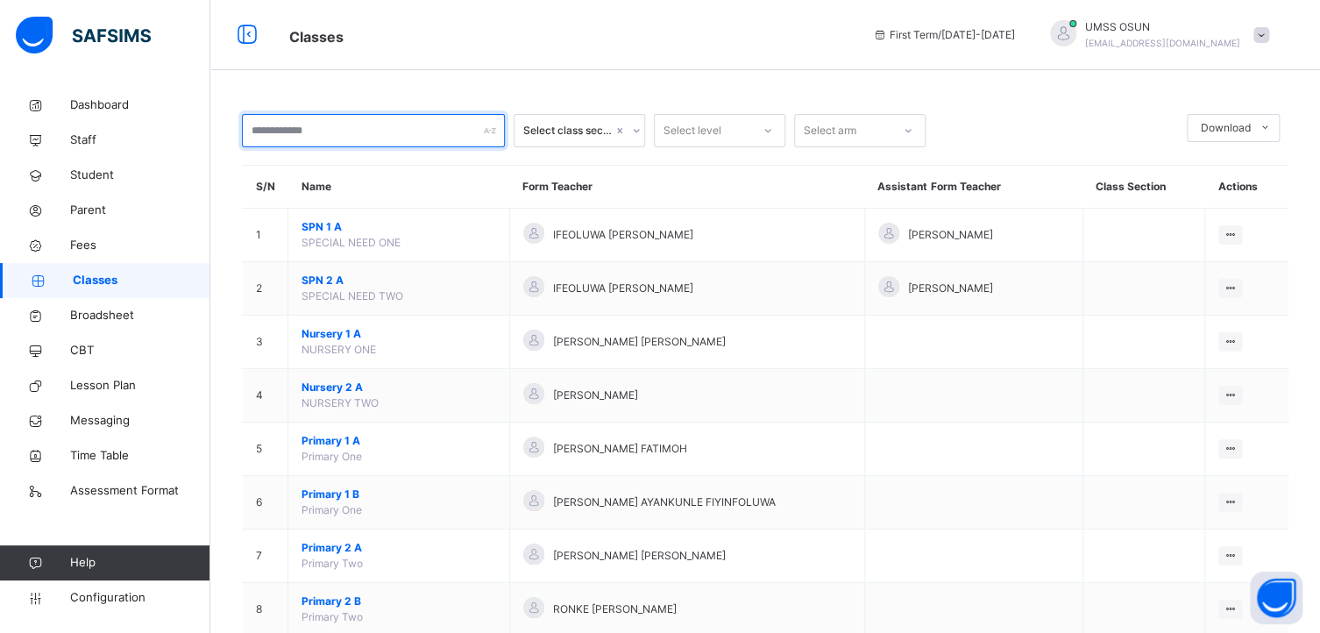
click at [353, 131] on input "text" at bounding box center [373, 130] width 263 height 33
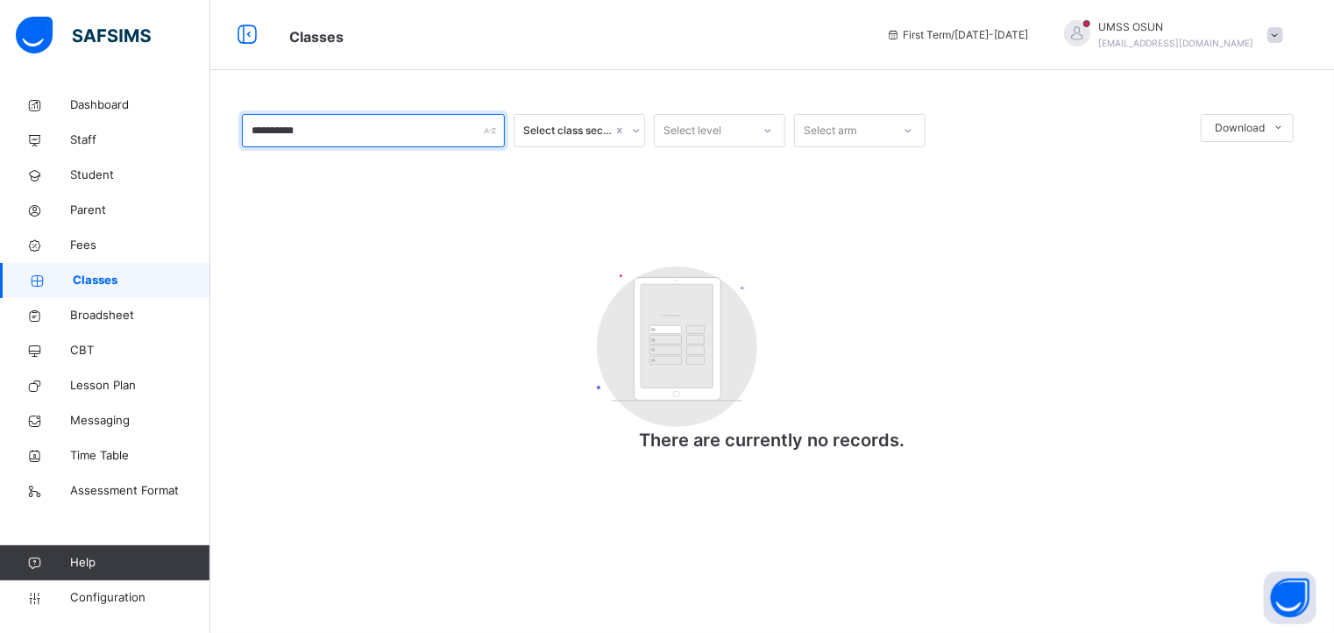
type input "**********"
click at [97, 273] on span "Classes" at bounding box center [142, 281] width 138 height 18
click at [89, 593] on span "Configuration" at bounding box center [139, 598] width 139 height 18
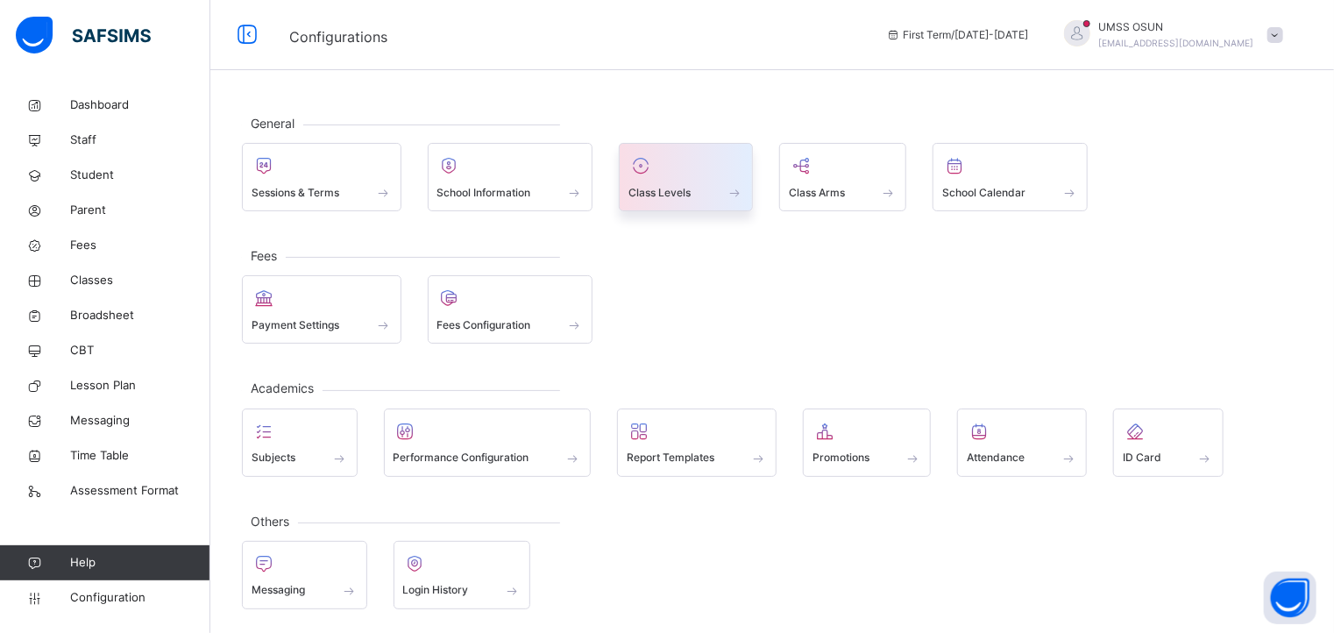
click at [693, 169] on div at bounding box center [686, 166] width 115 height 26
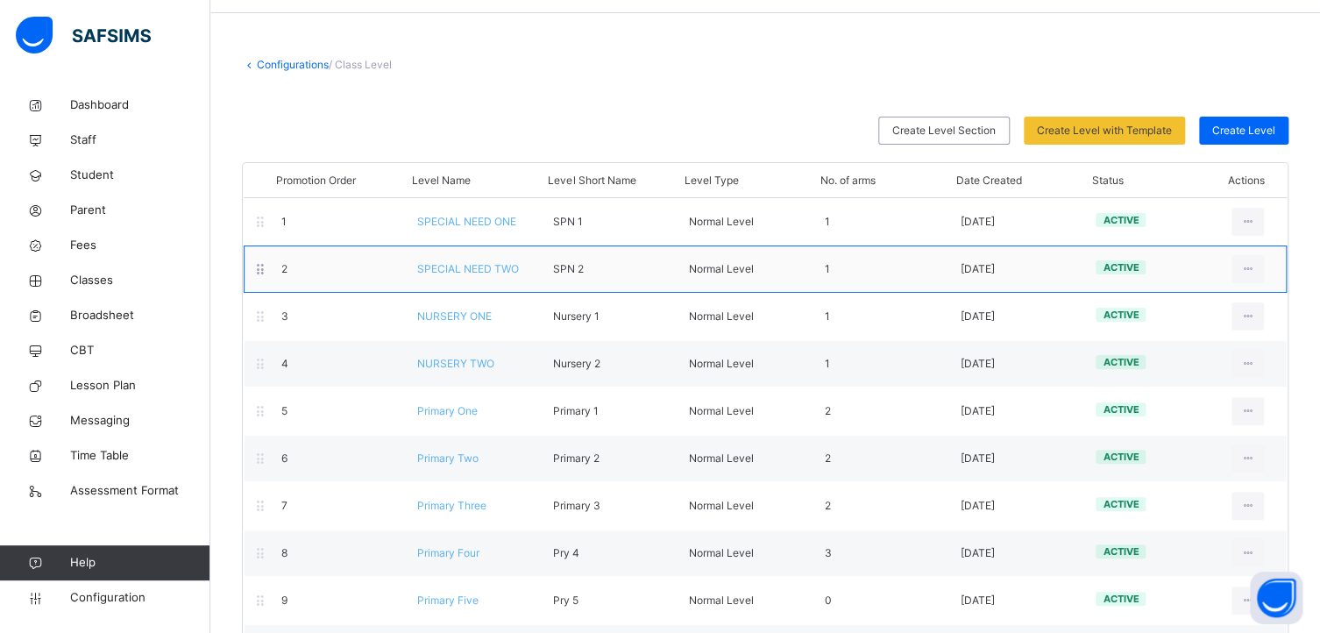
scroll to position [88, 0]
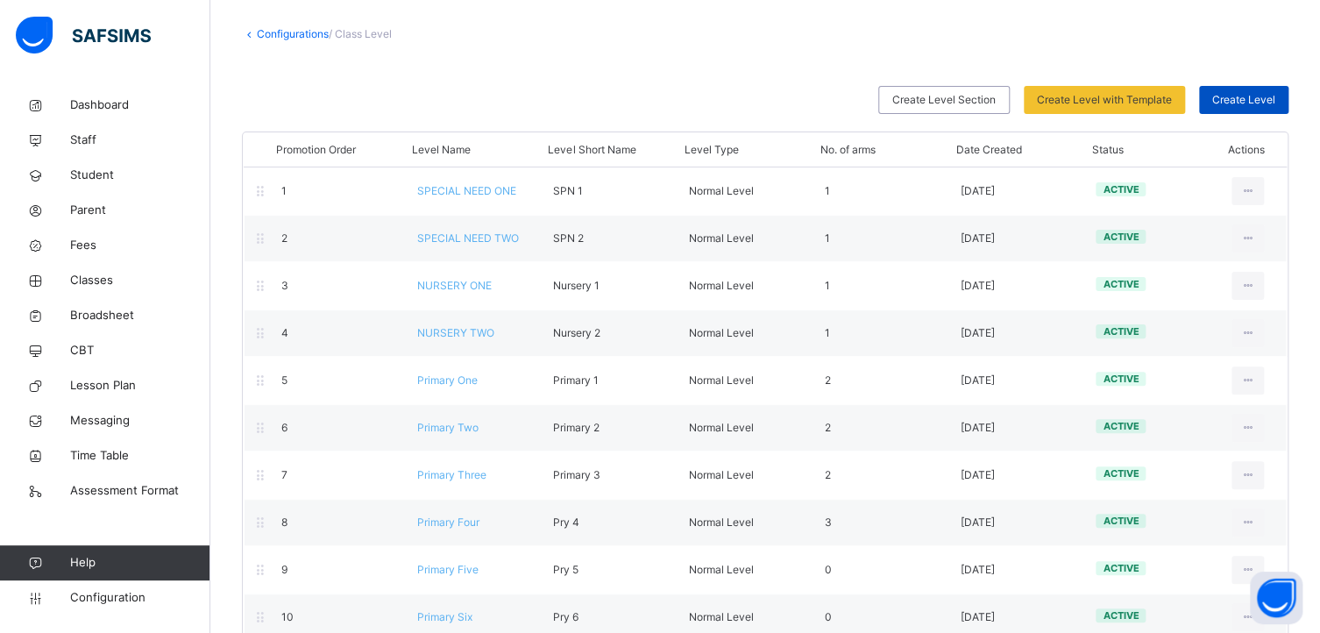
click at [1241, 93] on span "Create Level" at bounding box center [1244, 100] width 63 height 16
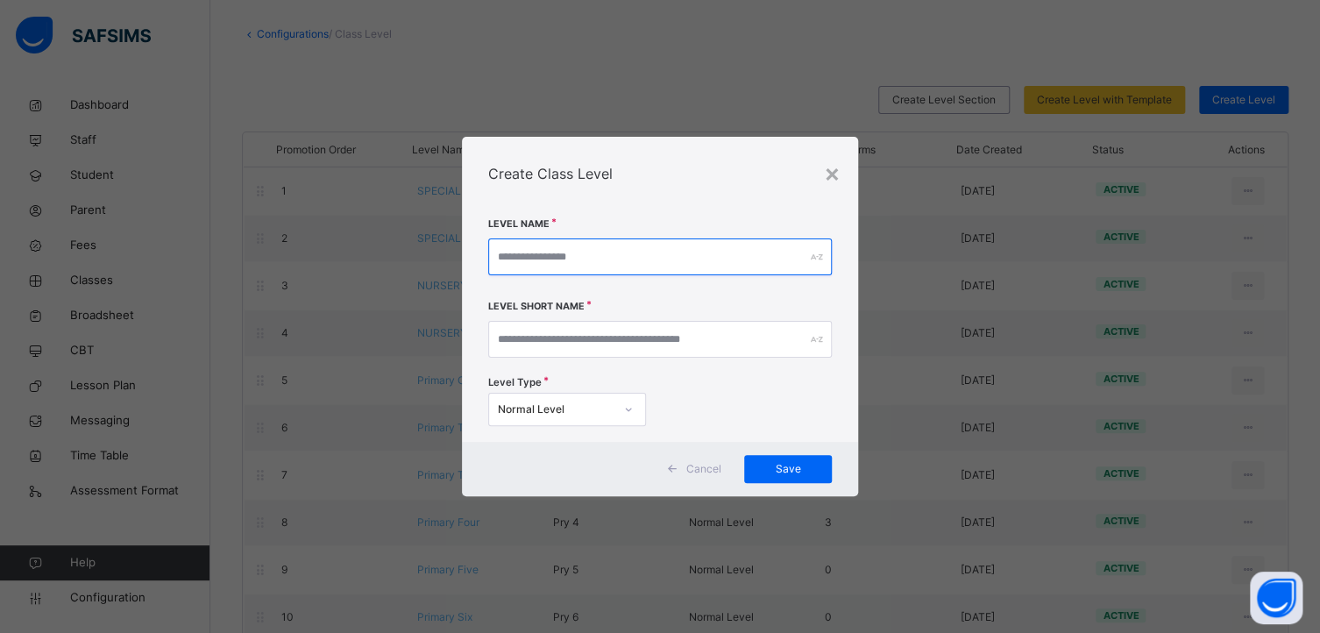
click at [541, 247] on input "text" at bounding box center [660, 256] width 344 height 37
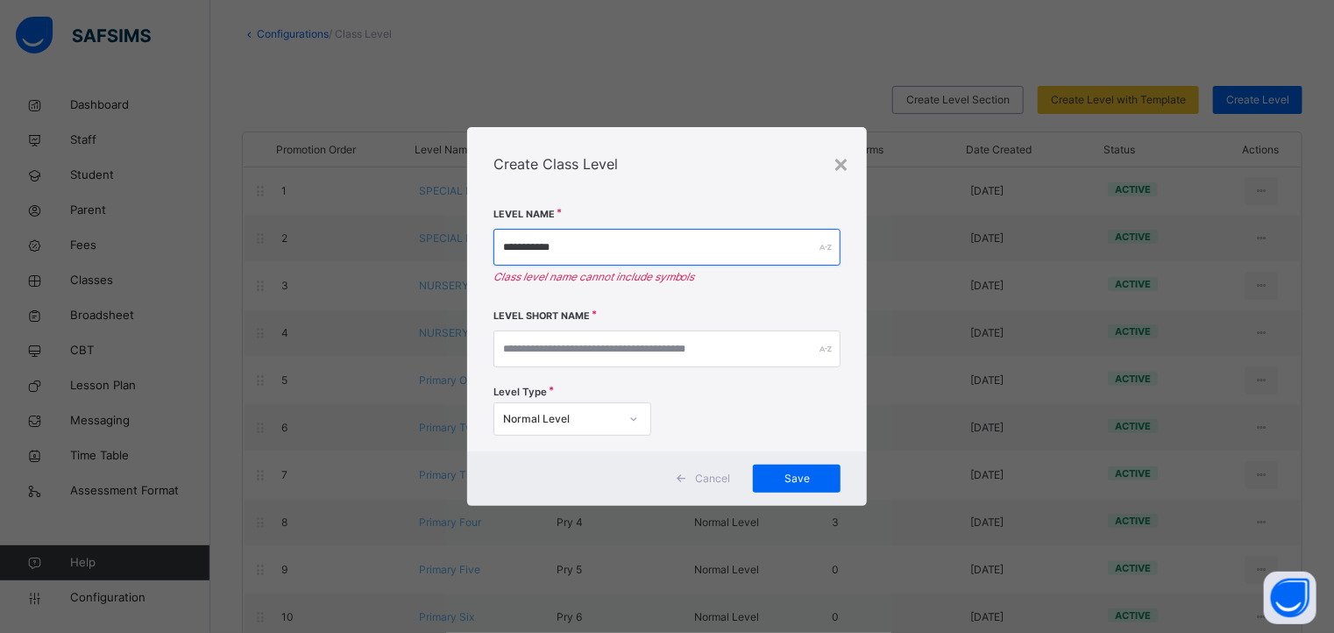
type input "**********"
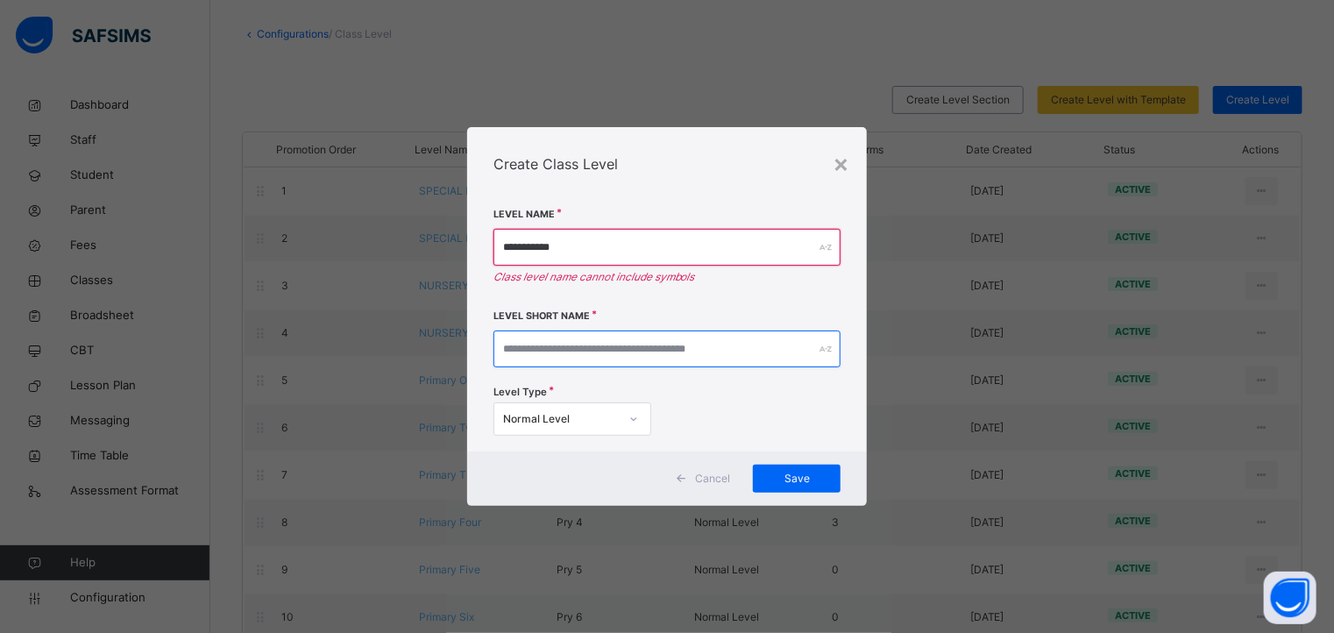
click at [527, 350] on input "text" at bounding box center [668, 349] width 348 height 37
type input "******"
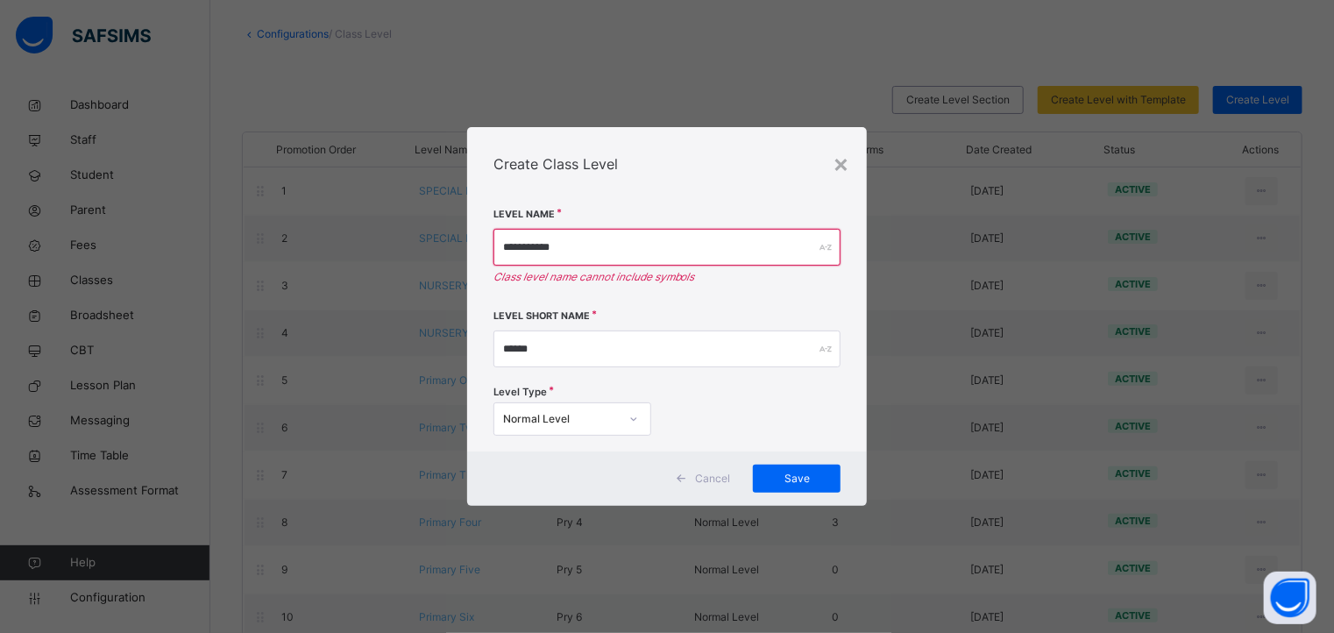
click at [631, 422] on icon at bounding box center [634, 419] width 11 height 18
click at [793, 471] on span "Save" at bounding box center [796, 479] width 61 height 16
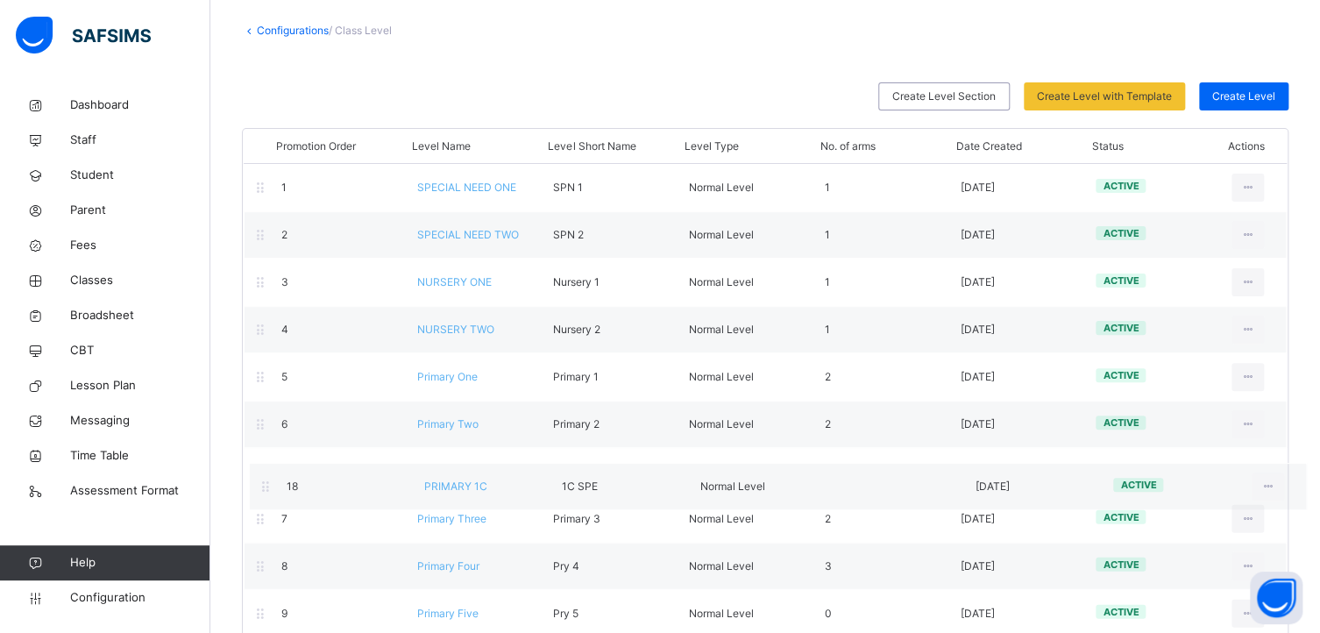
scroll to position [92, 0]
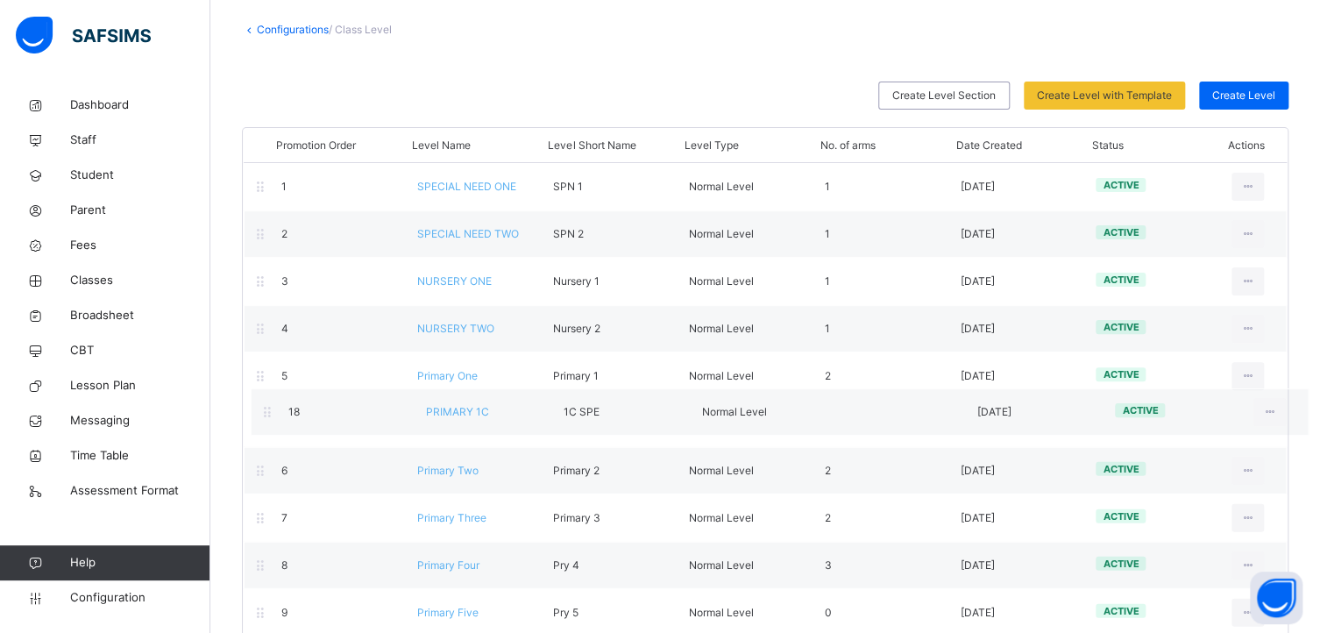
drag, startPoint x: 1056, startPoint y: 590, endPoint x: 1063, endPoint y: 415, distance: 175.5
click at [1063, 415] on div "Promotion Order Level Name Level Short Name Level Type No. of arms Date Created…" at bounding box center [765, 571] width 1047 height 888
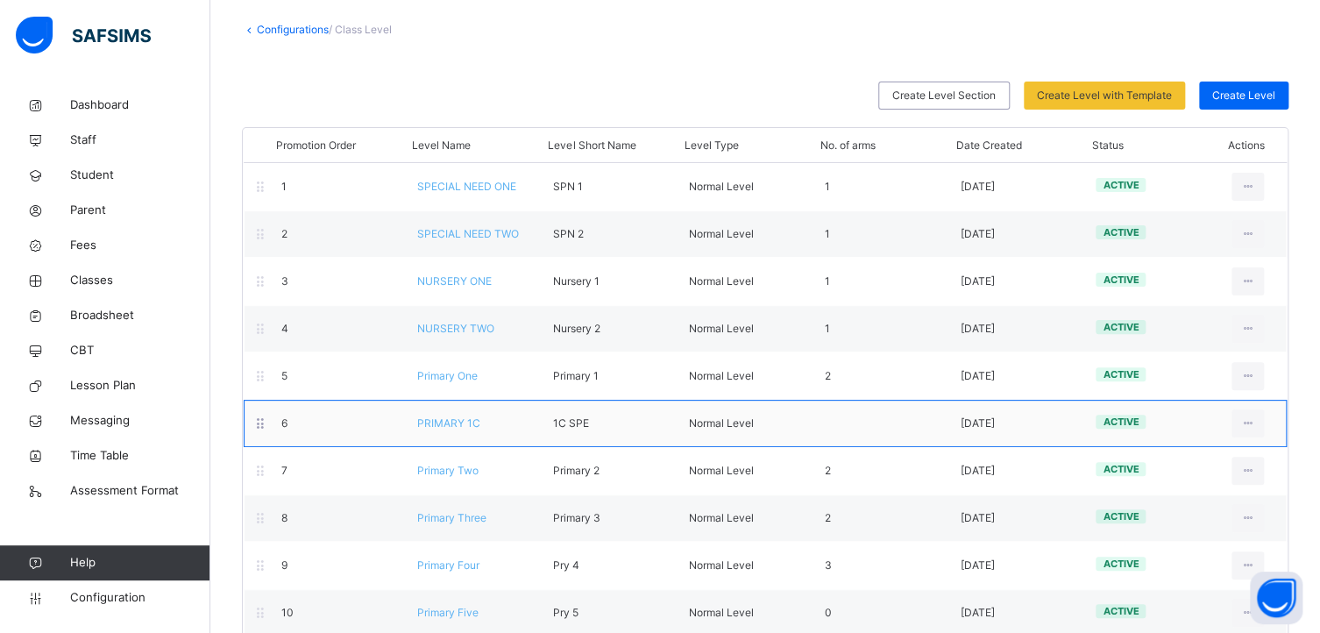
click at [597, 420] on div "1C SPE" at bounding box center [608, 424] width 136 height 16
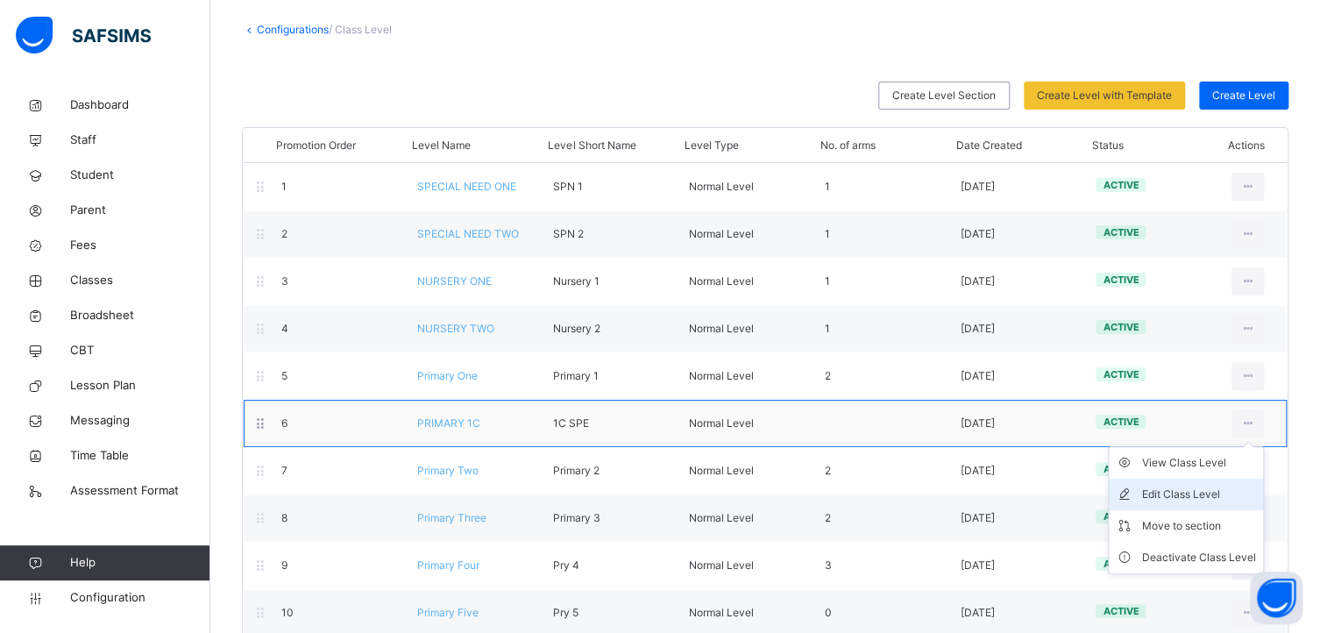
click at [1192, 487] on div "Edit Class Level" at bounding box center [1199, 495] width 114 height 18
type input "**********"
type input "******"
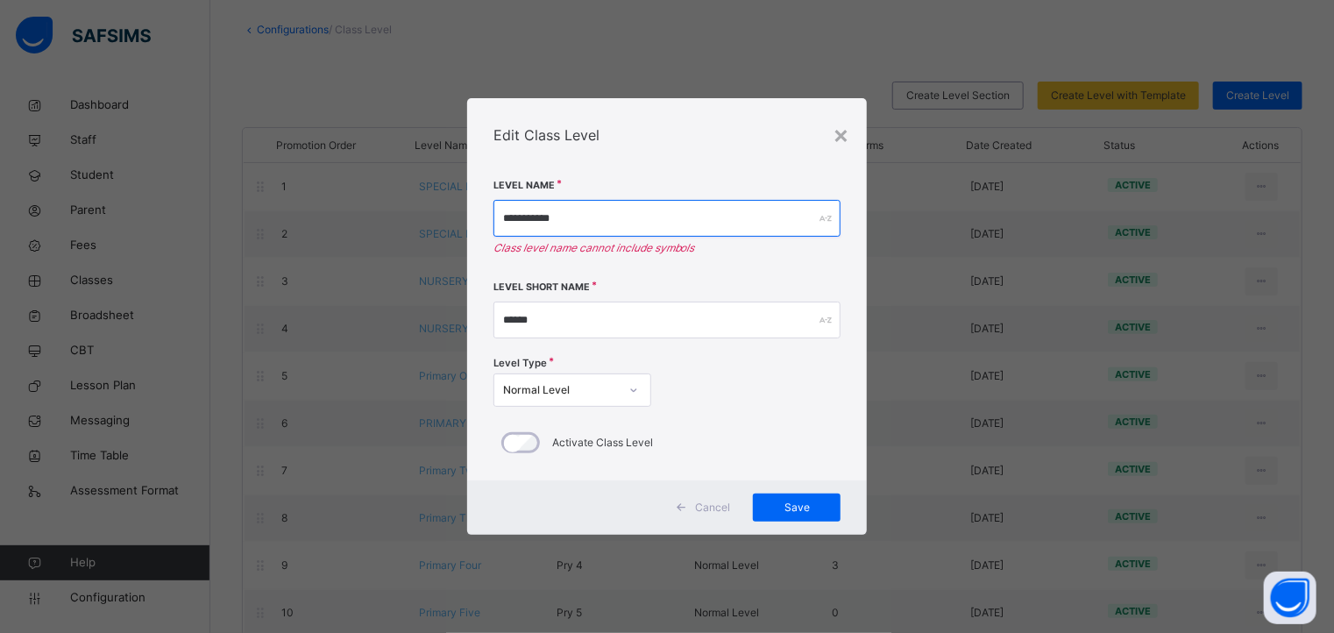
click at [551, 218] on input "**********" at bounding box center [668, 218] width 348 height 37
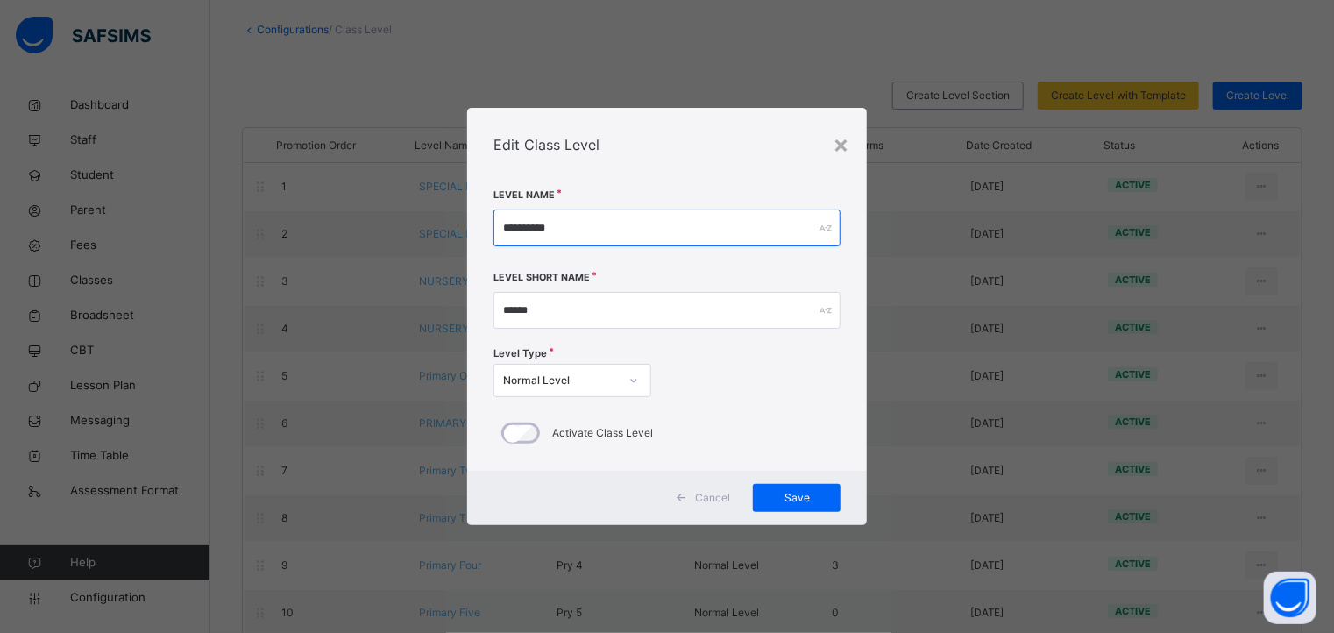
type input "**********"
click at [797, 491] on span "Save" at bounding box center [796, 498] width 61 height 16
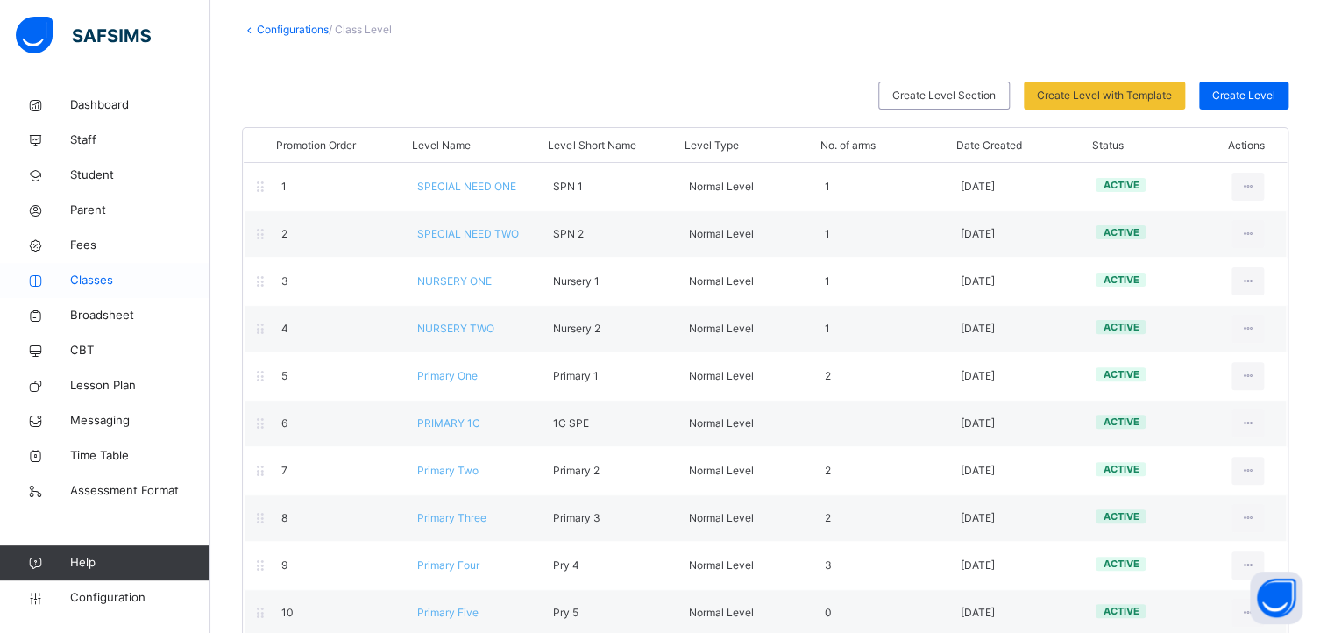
click at [81, 278] on span "Classes" at bounding box center [140, 281] width 140 height 18
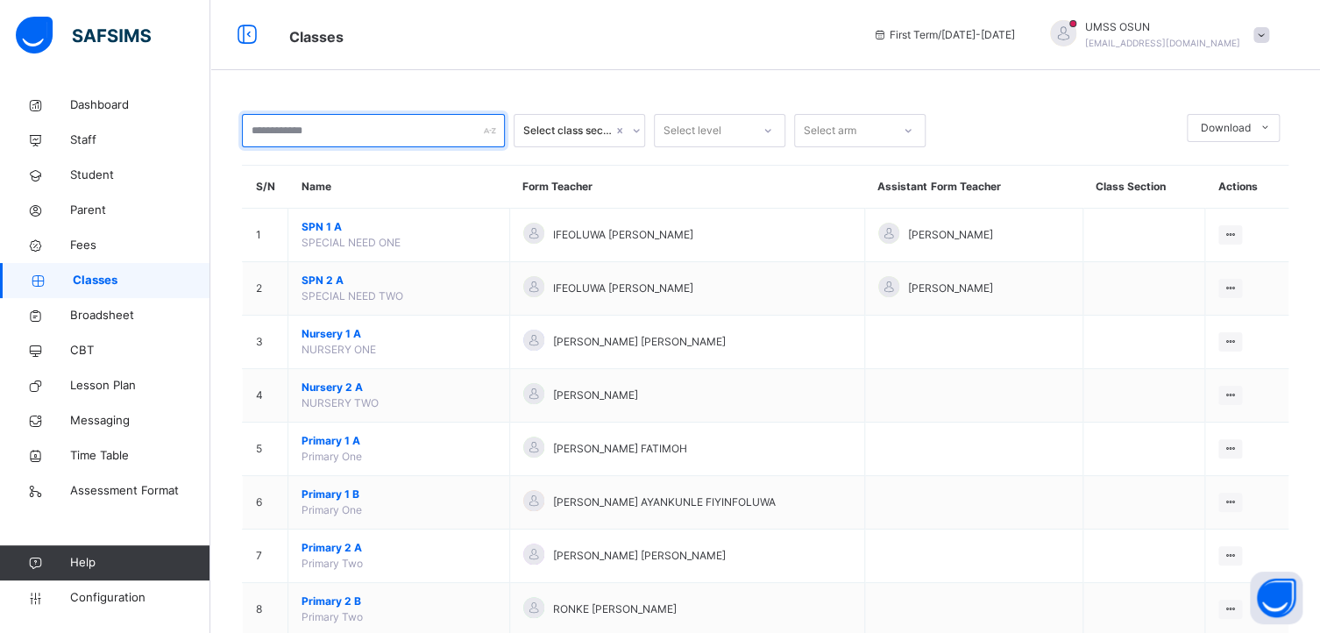
click at [328, 131] on input "text" at bounding box center [373, 130] width 263 height 33
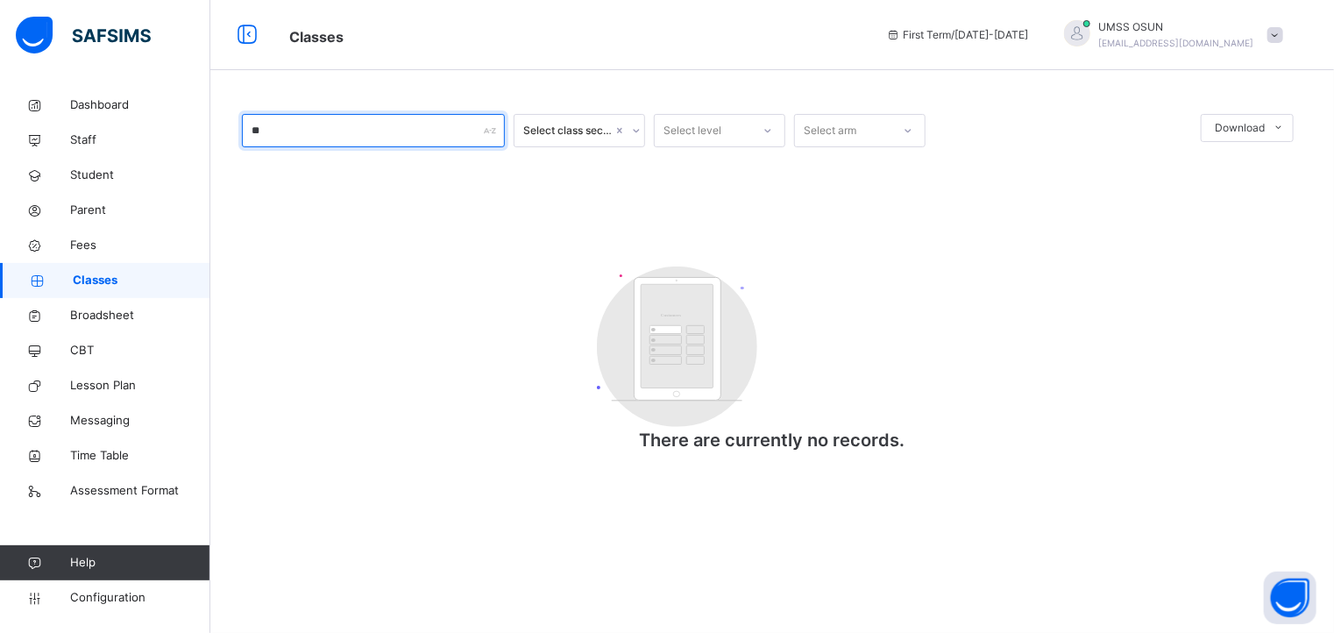
type input "*"
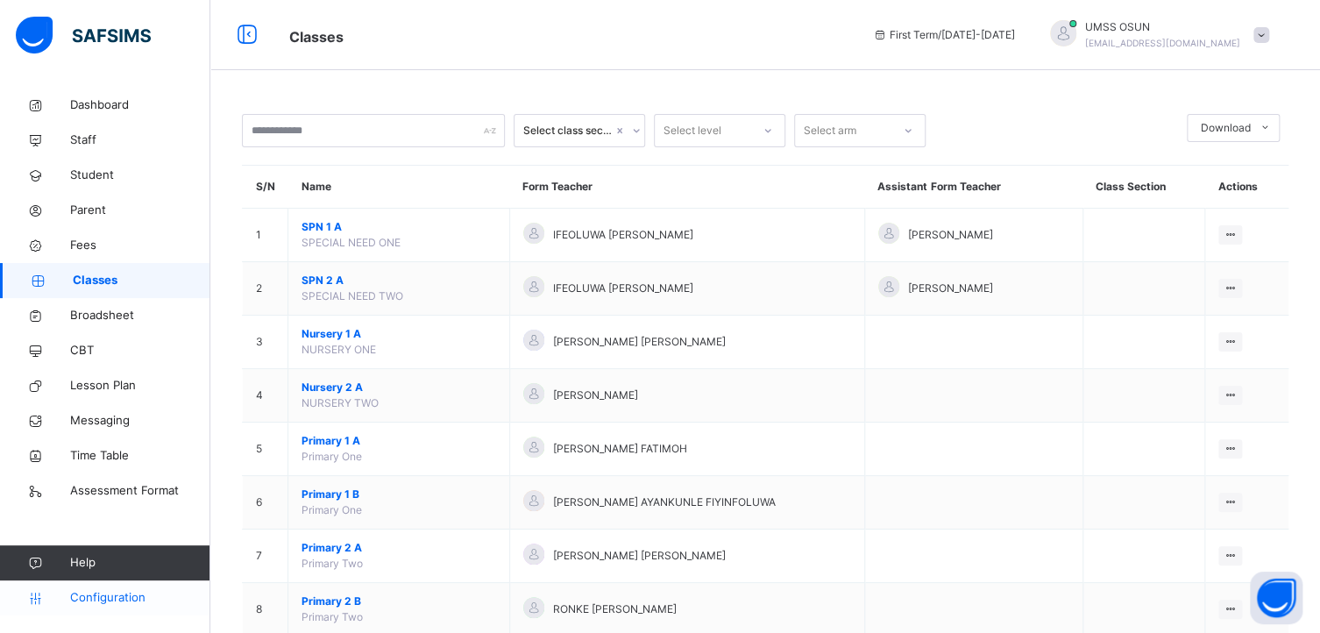
click at [102, 605] on span "Configuration" at bounding box center [139, 598] width 139 height 18
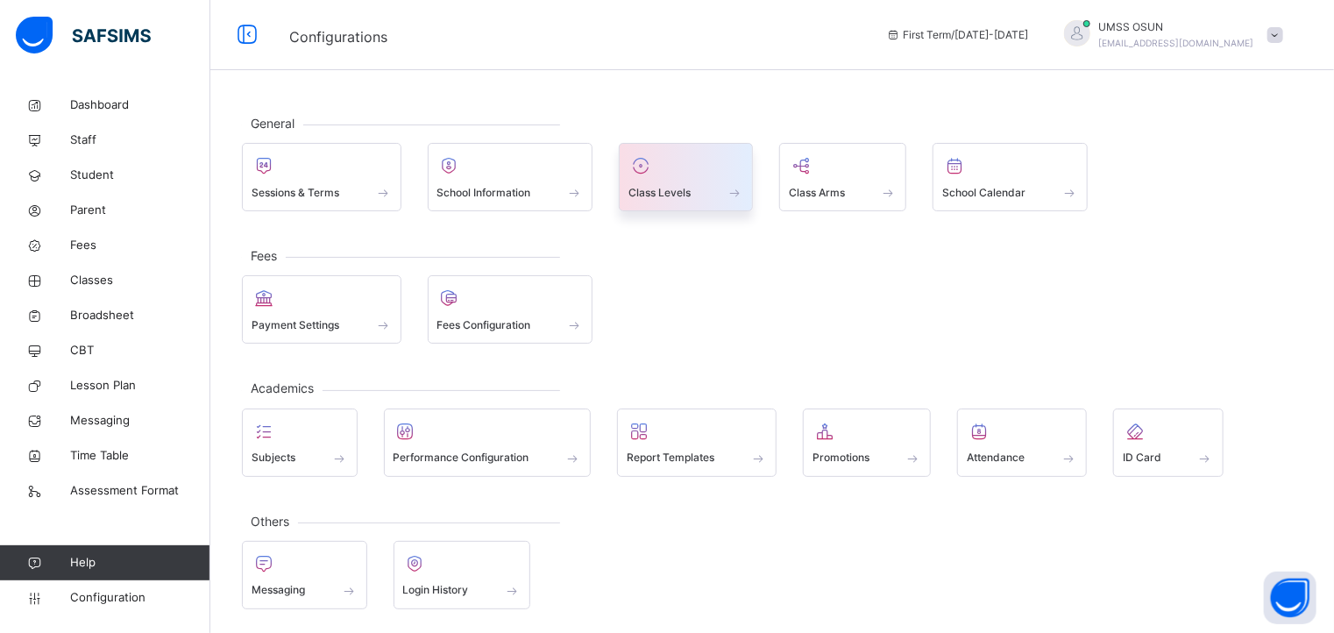
click at [670, 169] on div at bounding box center [686, 166] width 115 height 26
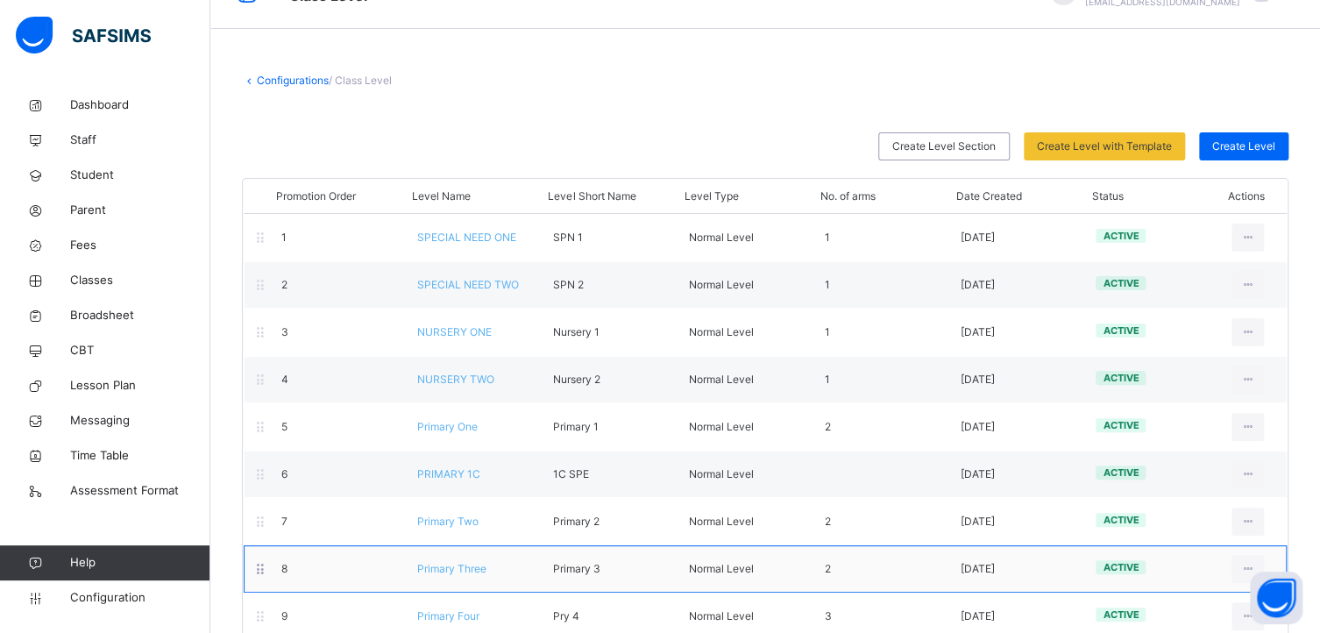
scroll to position [88, 0]
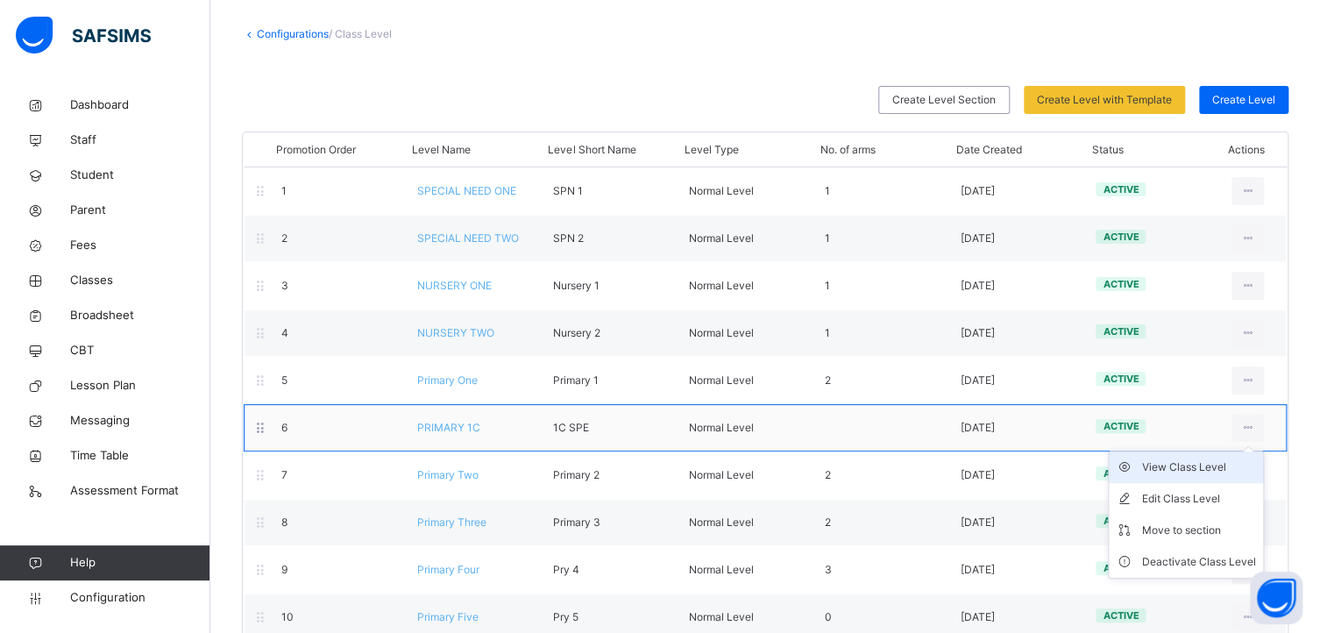
click at [1183, 461] on div "View Class Level" at bounding box center [1199, 468] width 114 height 18
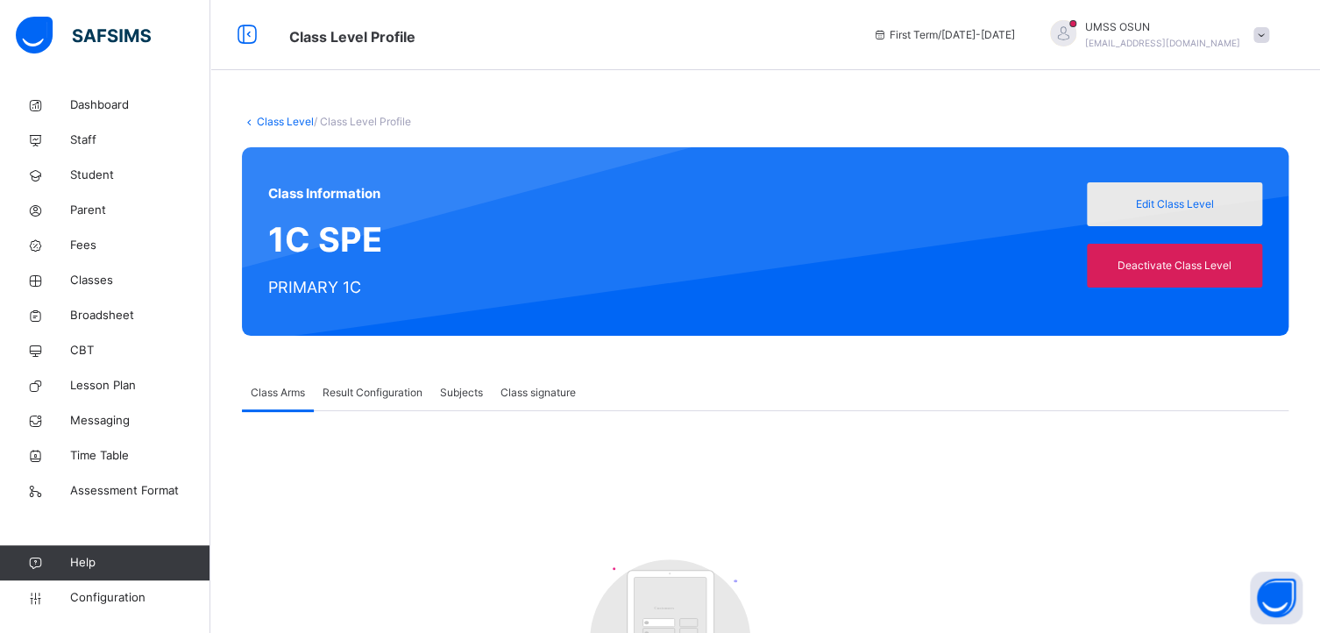
click at [1184, 198] on span "Edit Class Level" at bounding box center [1174, 204] width 149 height 16
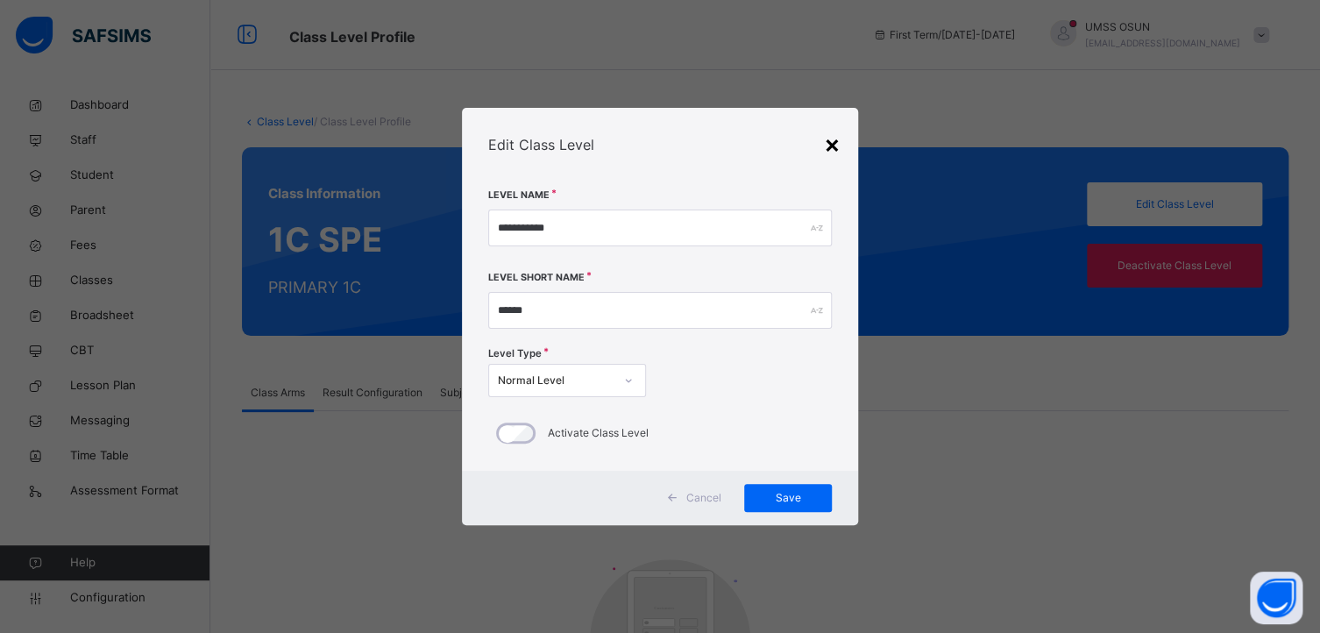
click at [835, 143] on div "×" at bounding box center [832, 143] width 17 height 37
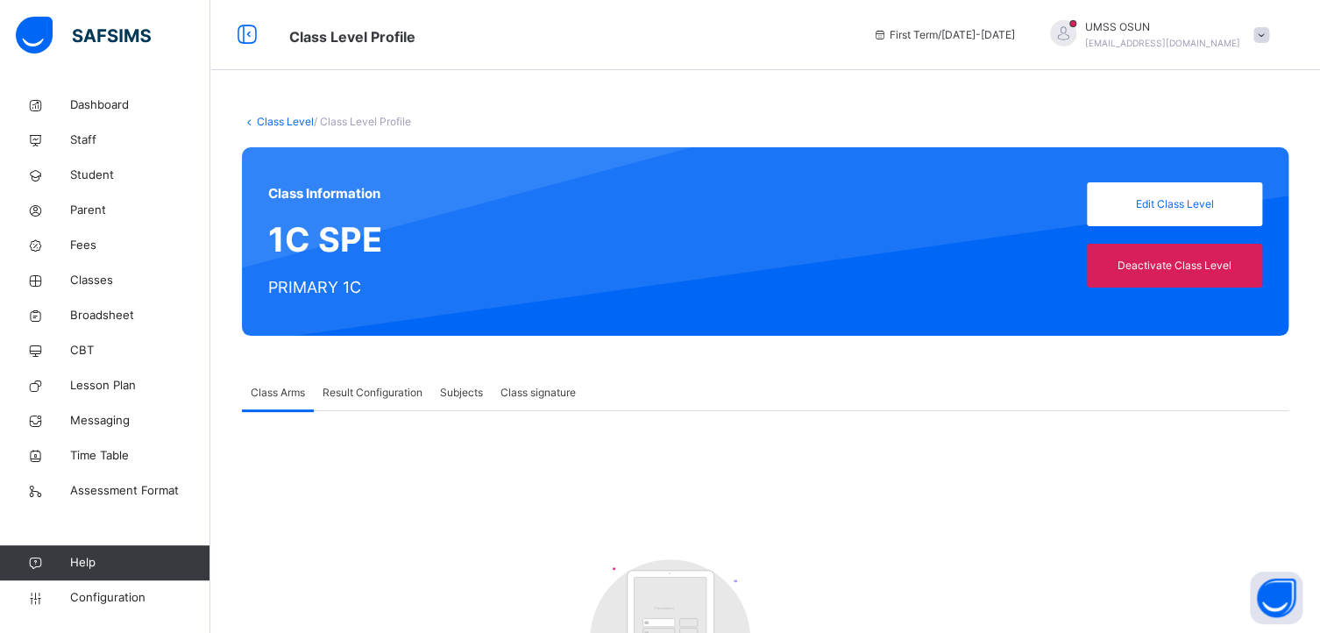
click at [353, 388] on span "Result Configuration" at bounding box center [373, 393] width 100 height 16
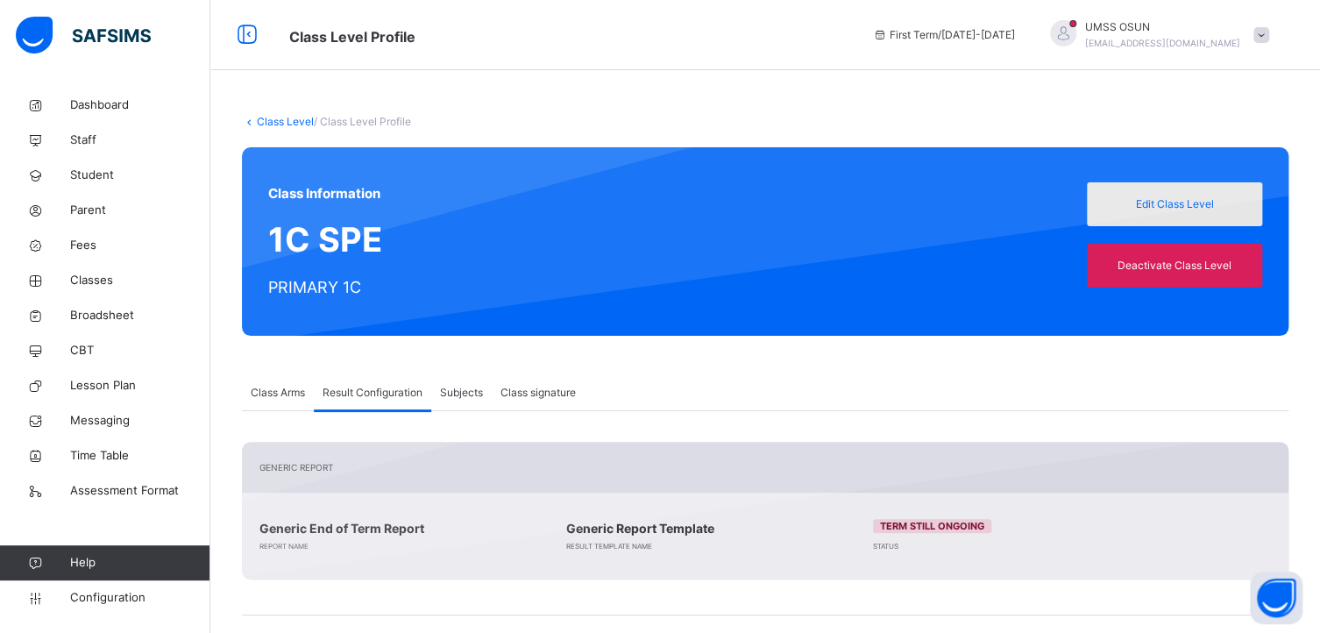
click at [1152, 196] on span "Edit Class Level" at bounding box center [1174, 204] width 149 height 16
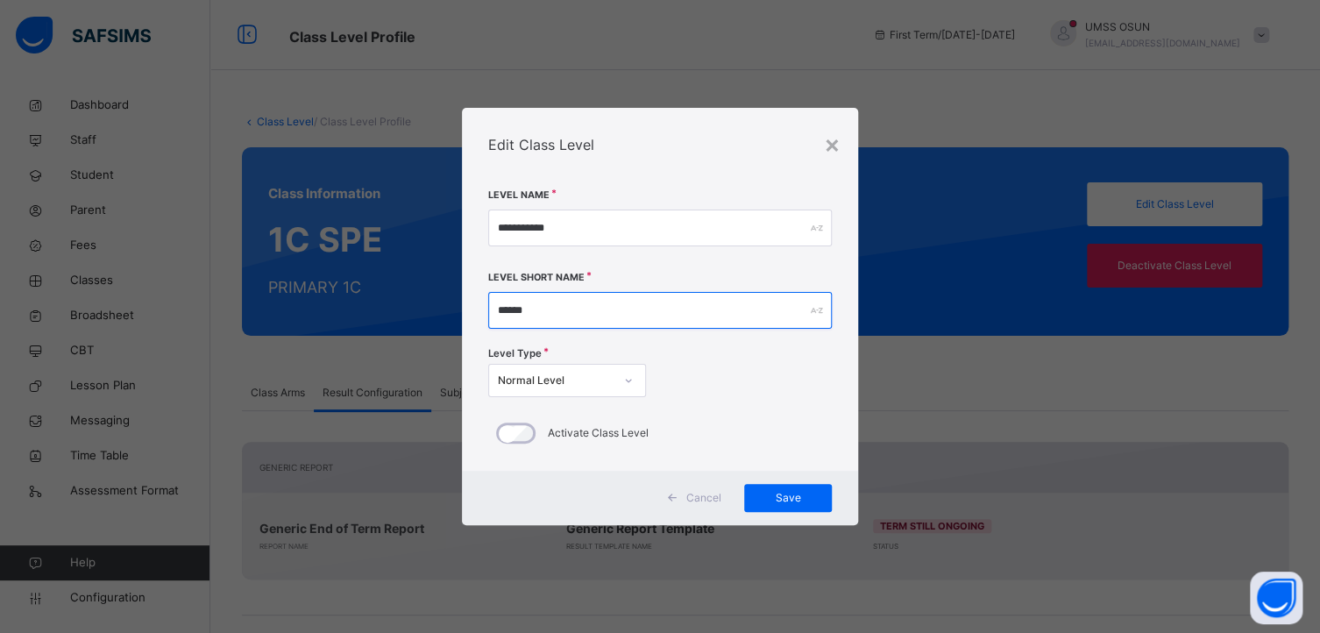
click at [507, 308] on input "******" at bounding box center [660, 310] width 344 height 37
click at [536, 306] on input "***" at bounding box center [668, 310] width 348 height 37
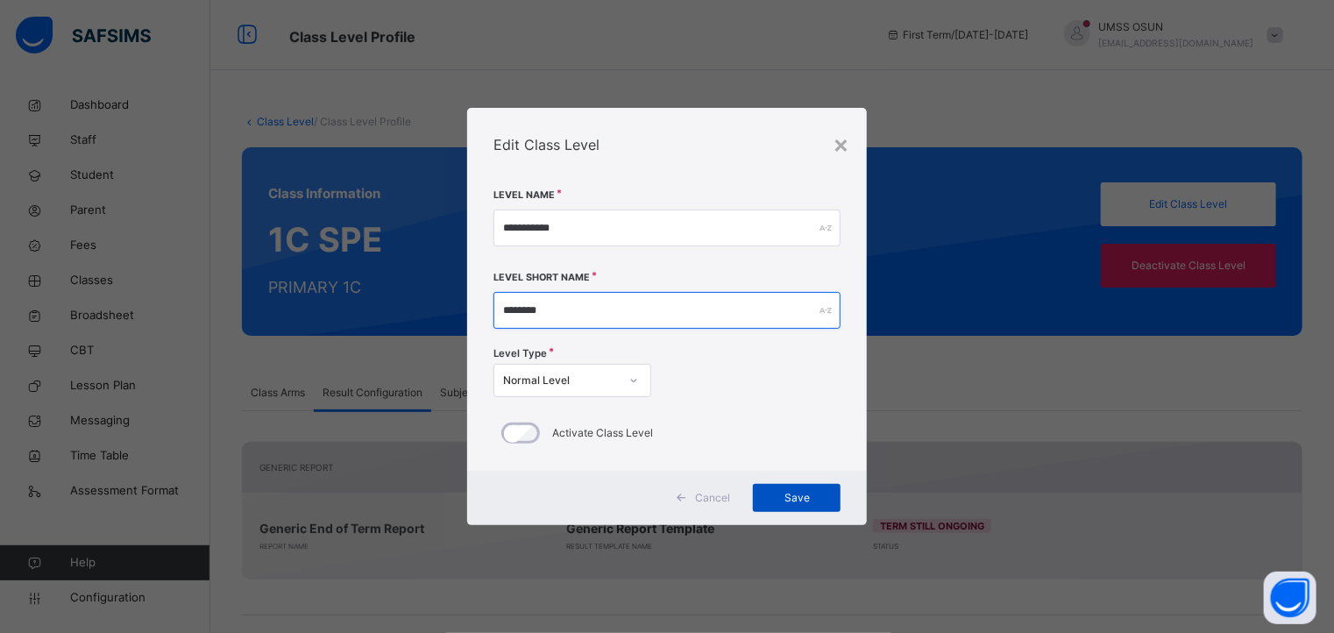
type input "*******"
click at [796, 492] on span "Save" at bounding box center [796, 498] width 61 height 16
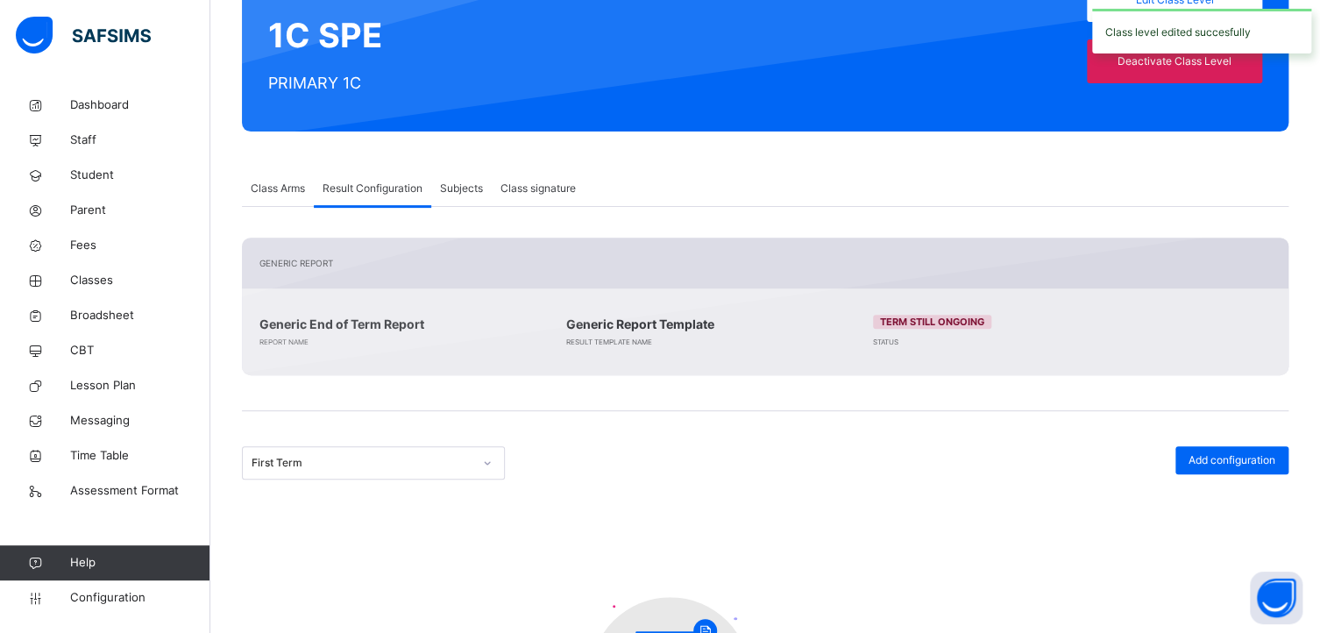
scroll to position [400, 0]
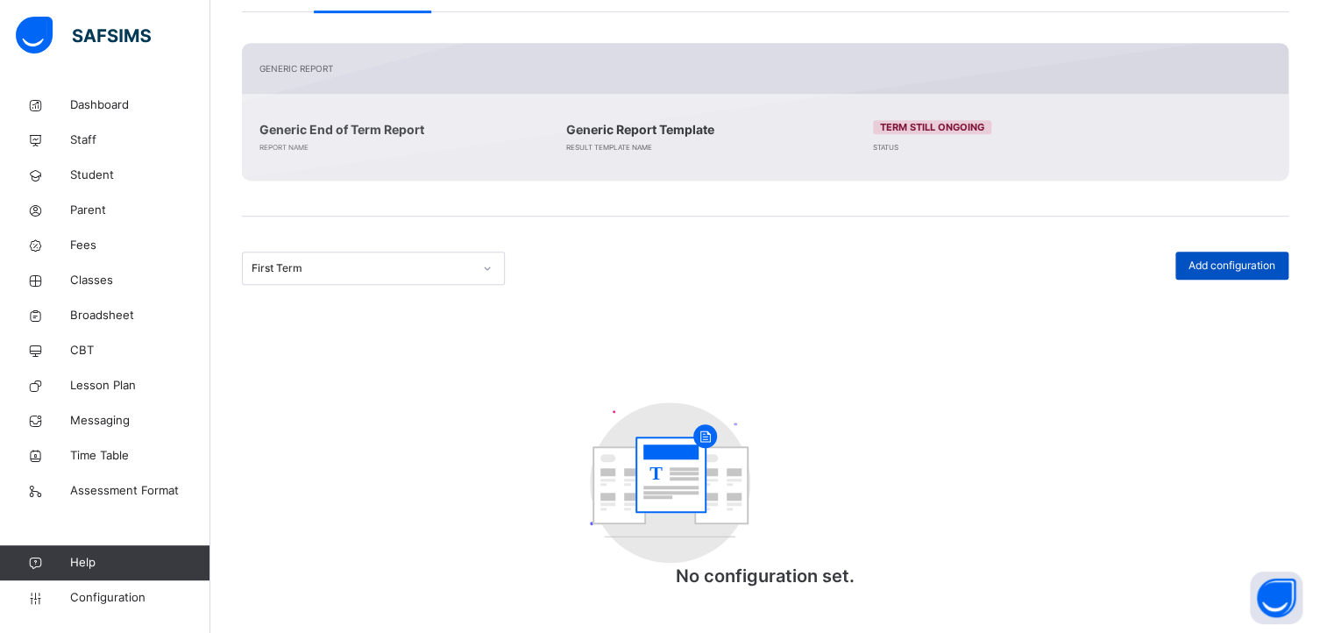
click at [1257, 260] on span "Add configuration" at bounding box center [1232, 266] width 87 height 16
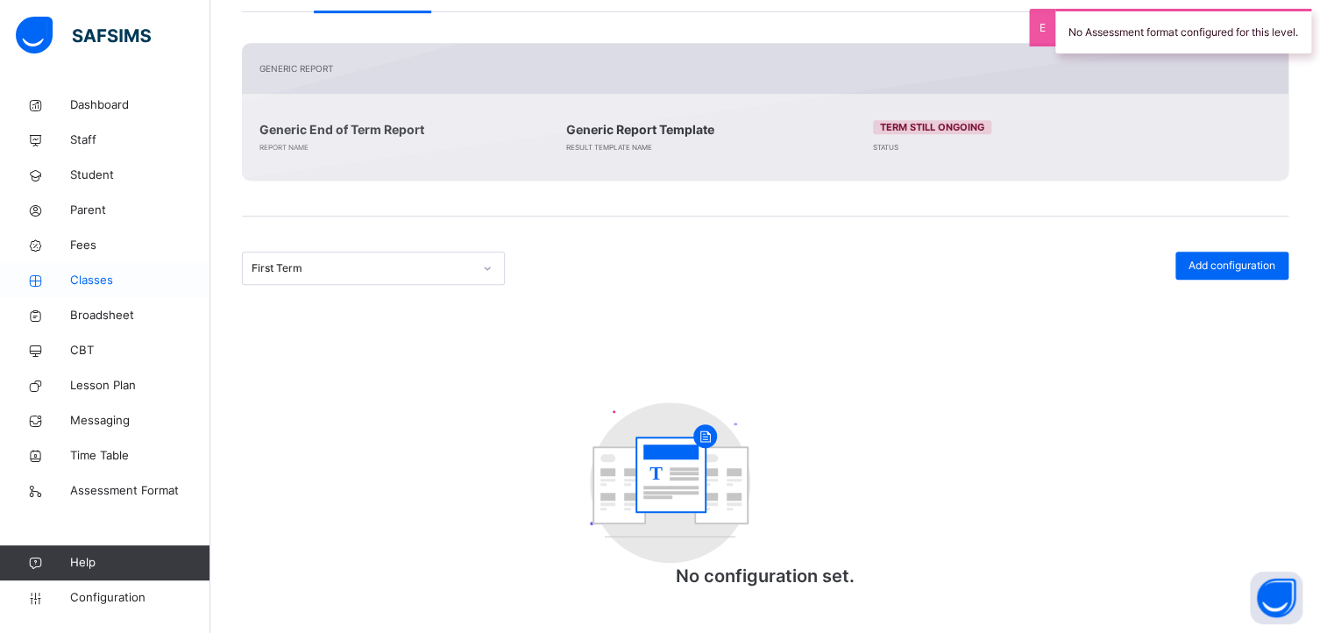
click at [97, 280] on span "Classes" at bounding box center [140, 281] width 140 height 18
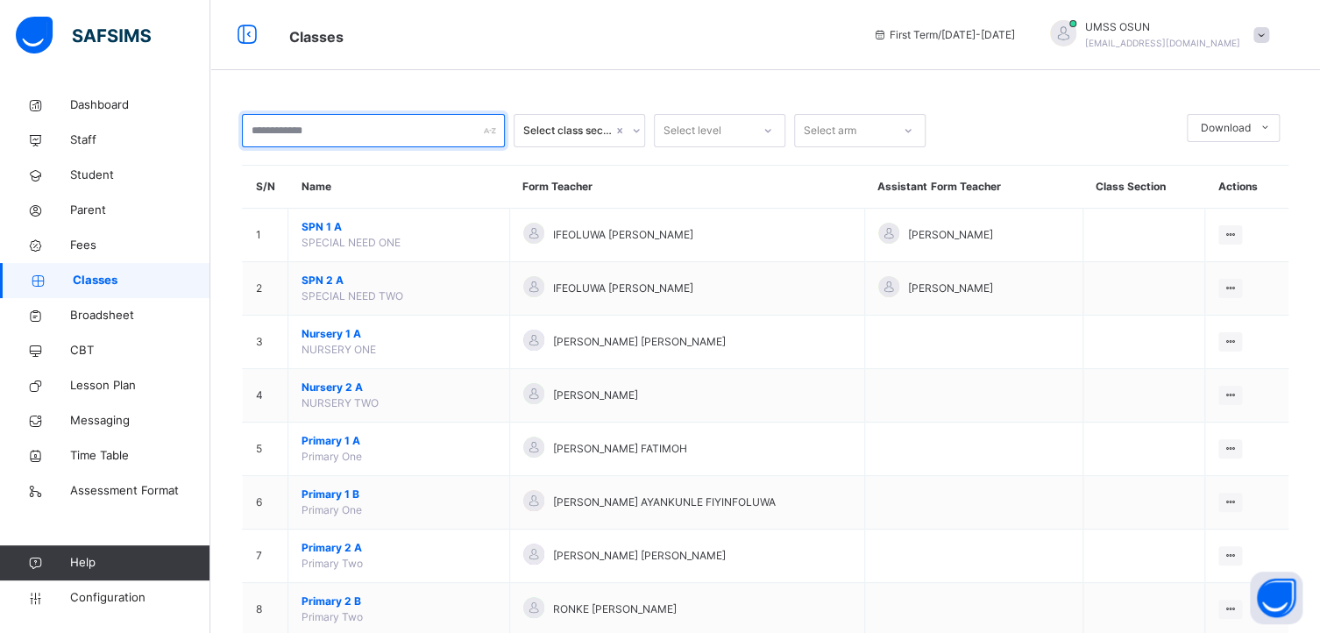
click at [314, 133] on input "text" at bounding box center [373, 130] width 263 height 33
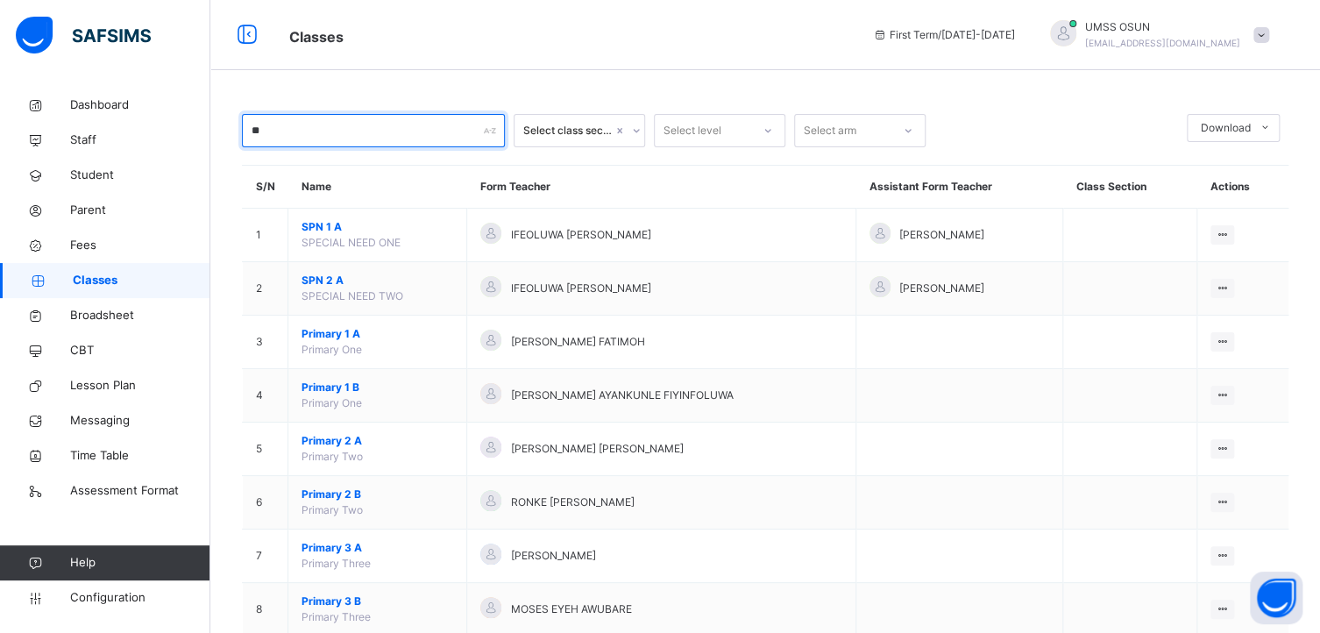
type input "*"
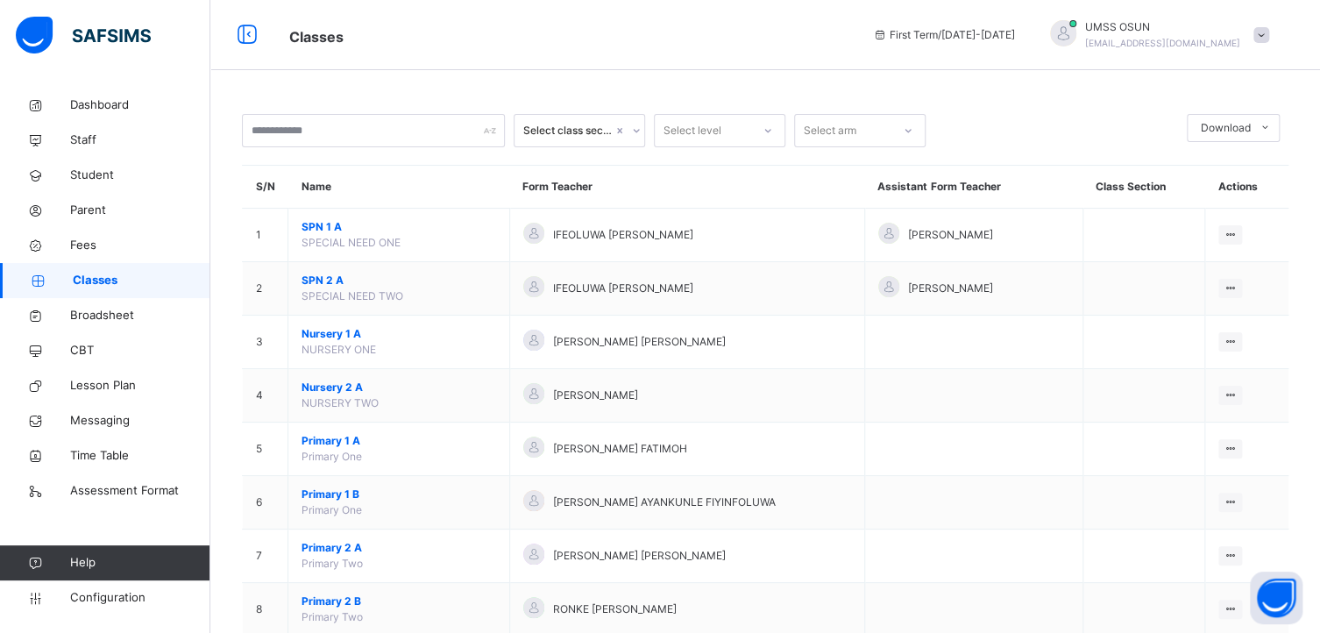
click at [1077, 34] on div at bounding box center [1063, 33] width 26 height 26
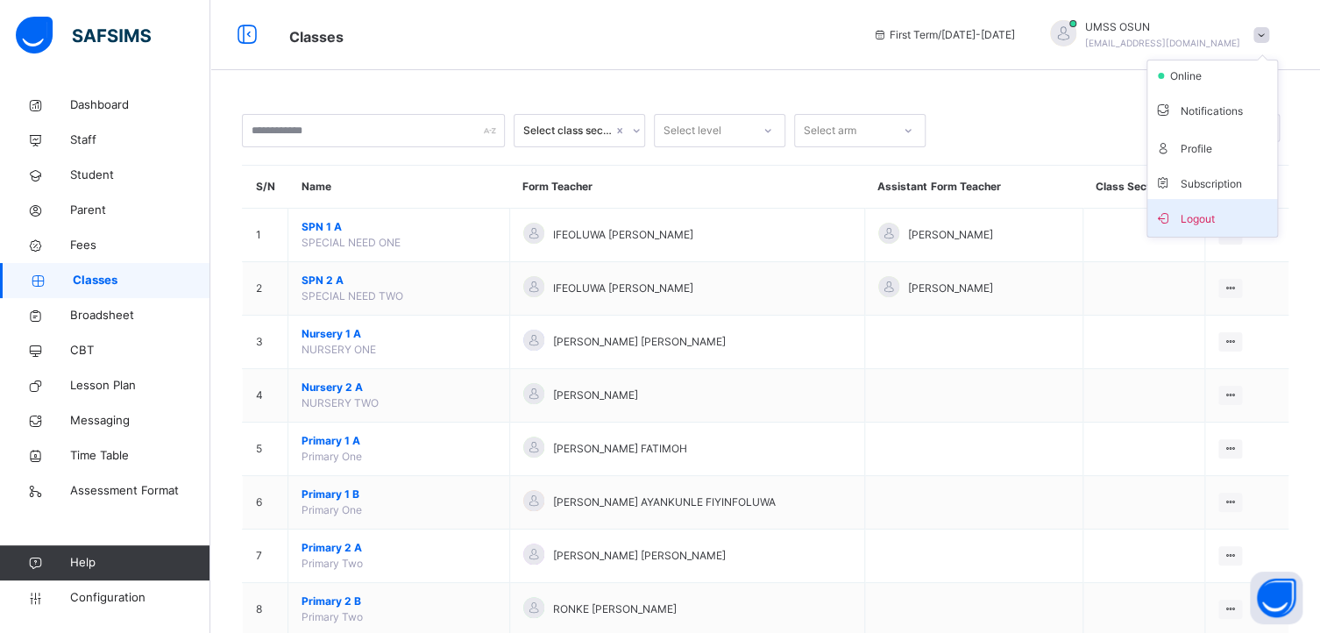
click at [1217, 217] on span "Logout" at bounding box center [1213, 218] width 116 height 24
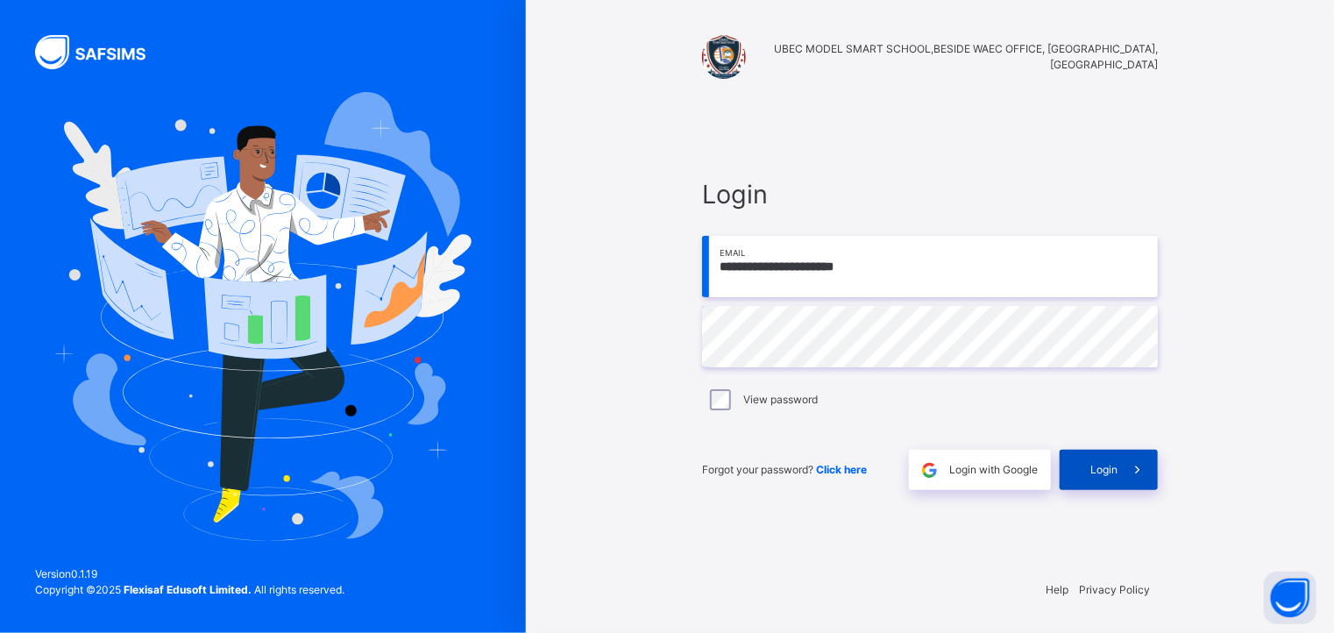
click at [1113, 466] on span "Login" at bounding box center [1104, 470] width 27 height 16
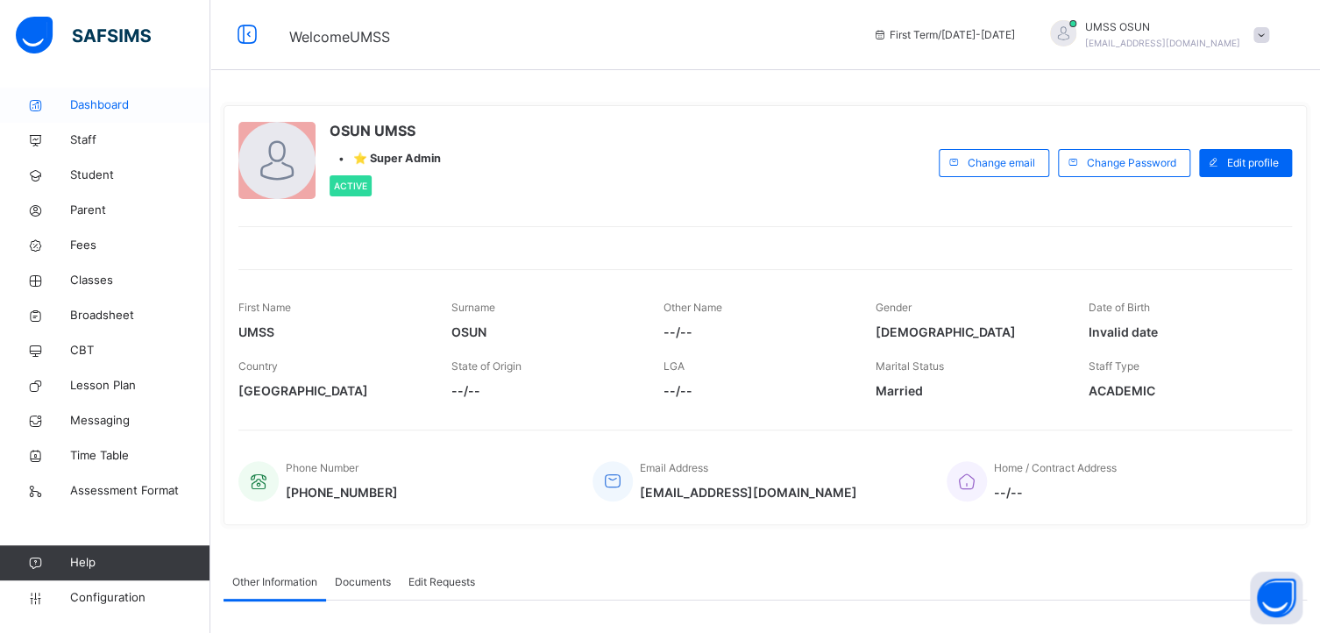
click at [84, 101] on span "Dashboard" at bounding box center [140, 105] width 140 height 18
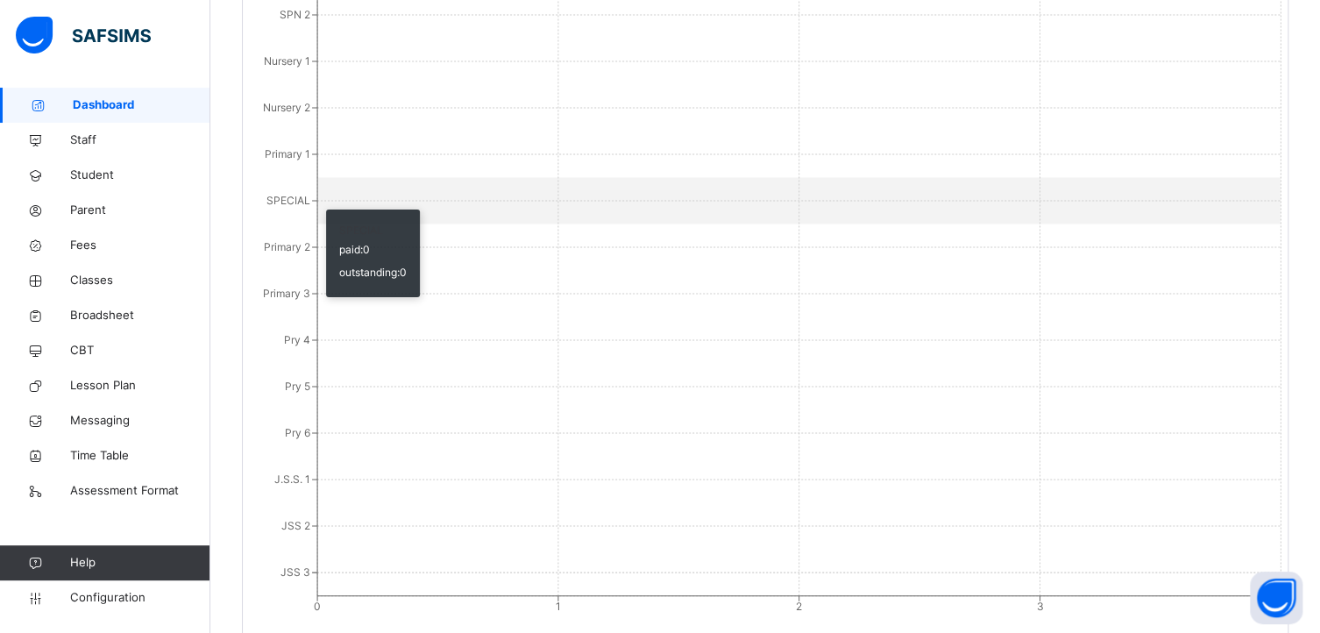
scroll to position [1921, 0]
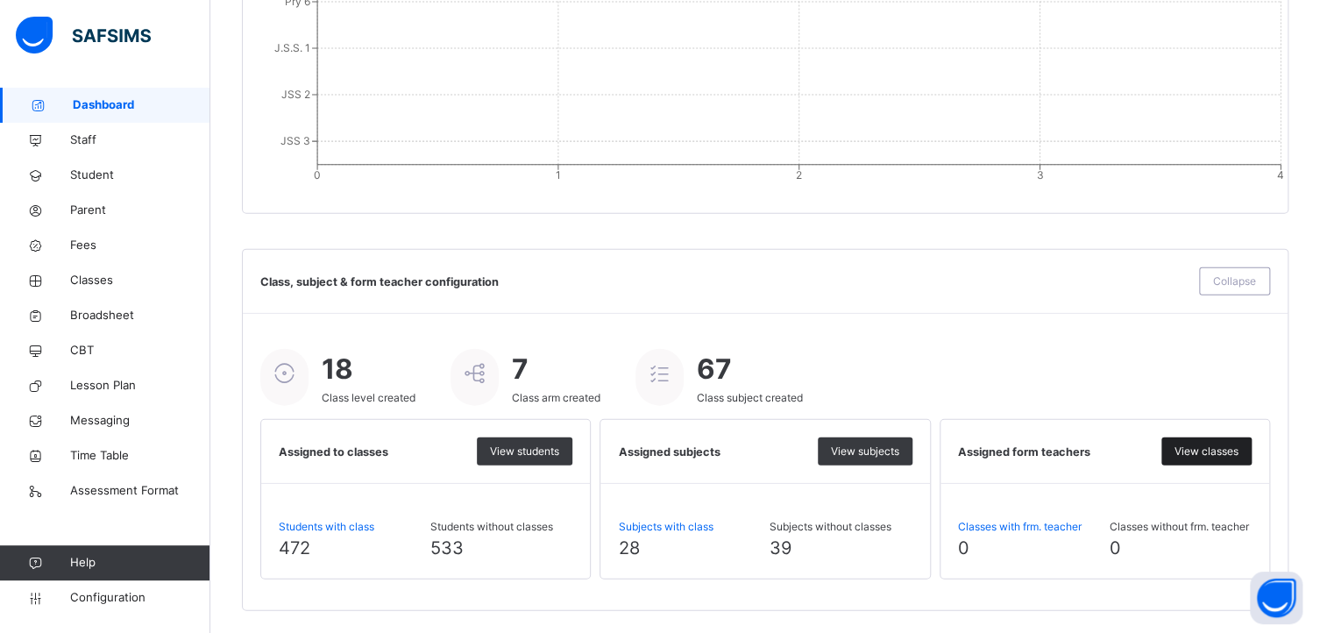
click at [1220, 444] on span "View classes" at bounding box center [1207, 452] width 64 height 16
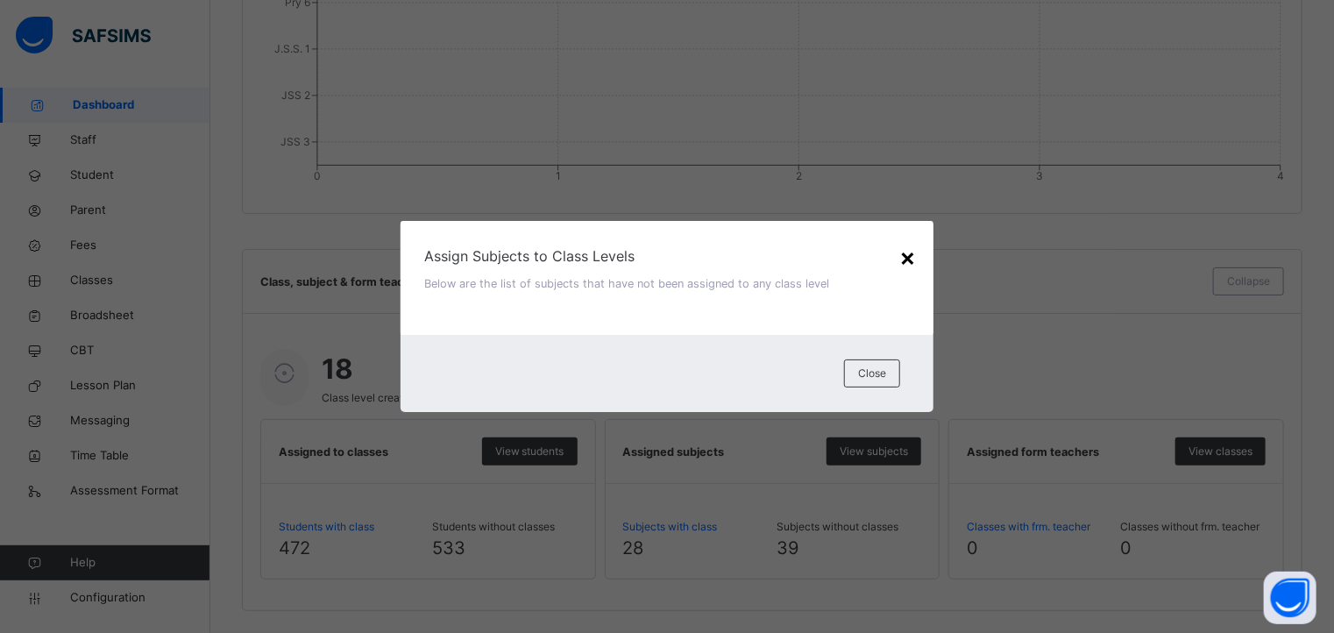
click at [907, 265] on div "×" at bounding box center [908, 256] width 17 height 37
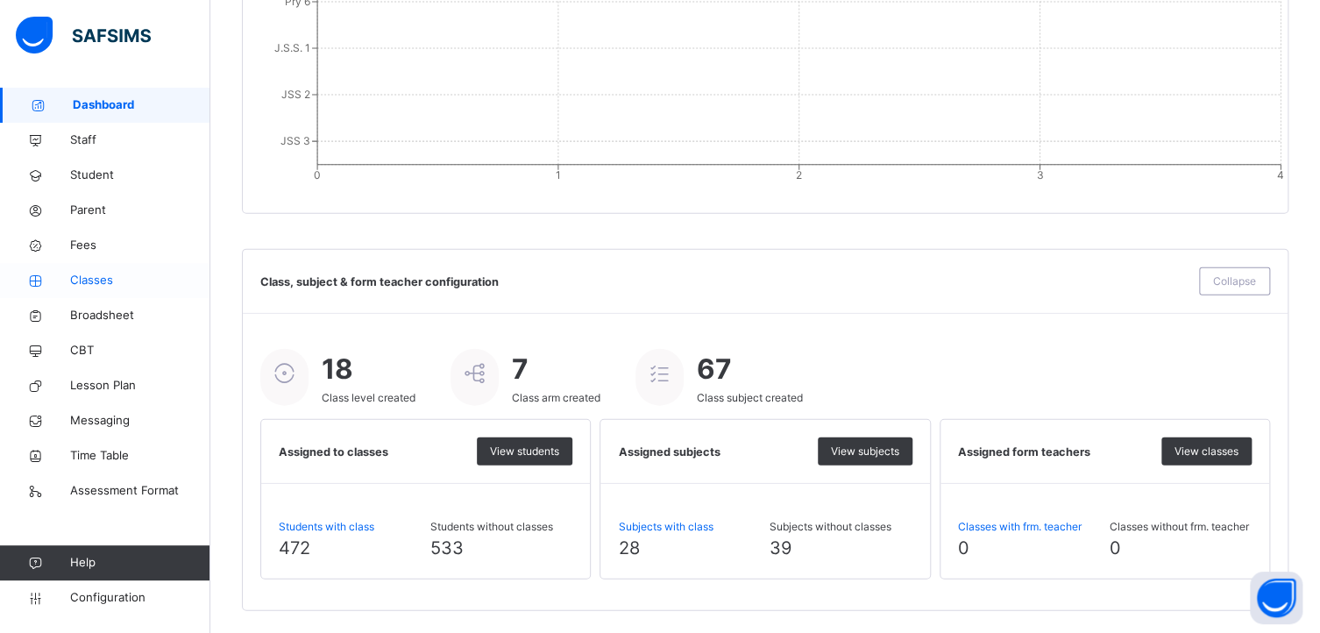
click at [88, 274] on span "Classes" at bounding box center [140, 281] width 140 height 18
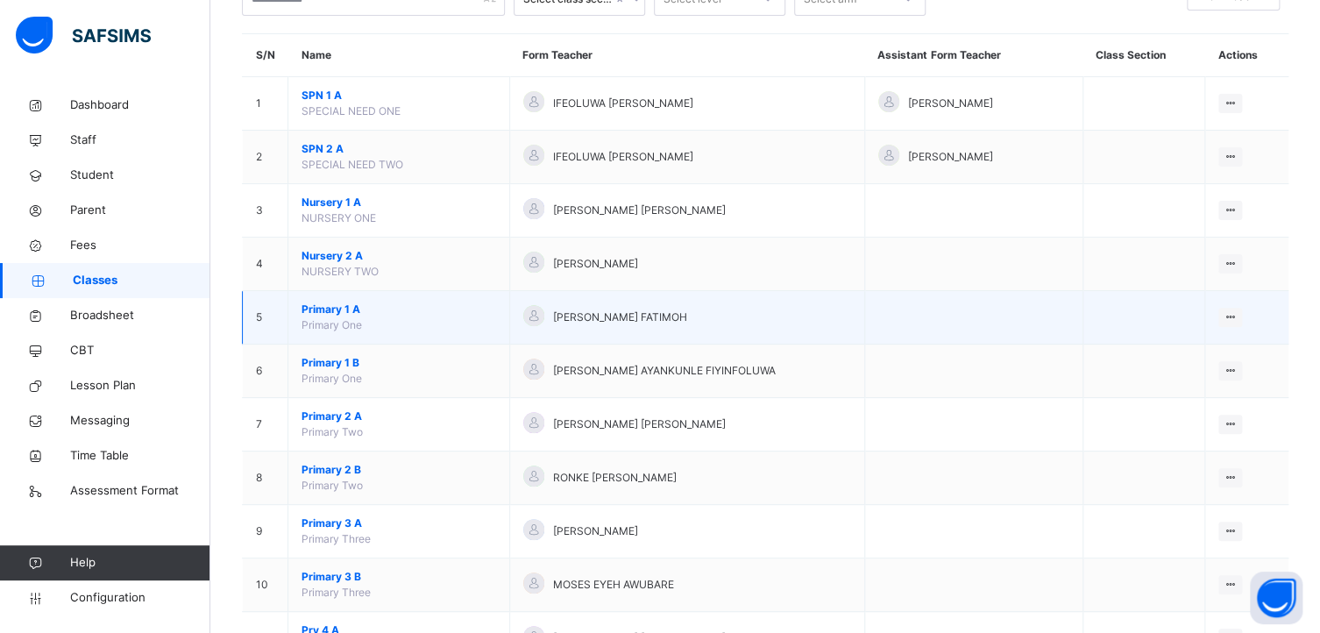
scroll to position [263, 0]
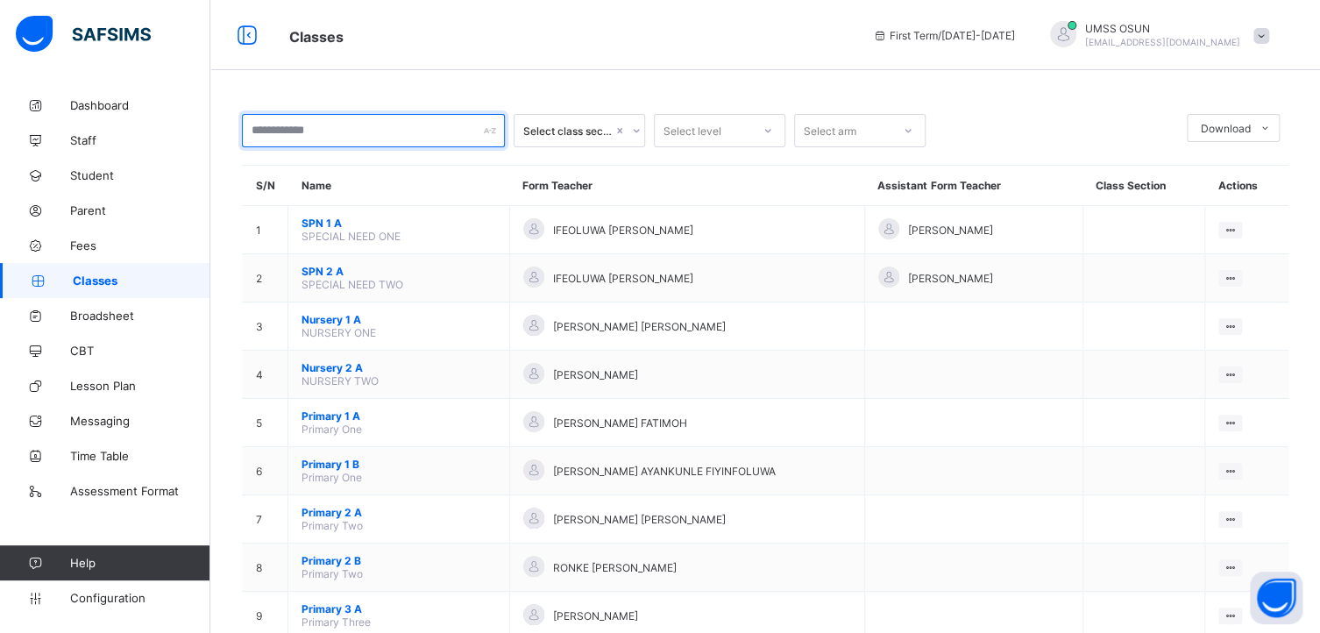
click at [329, 125] on input "text" at bounding box center [373, 130] width 263 height 33
type input "*"
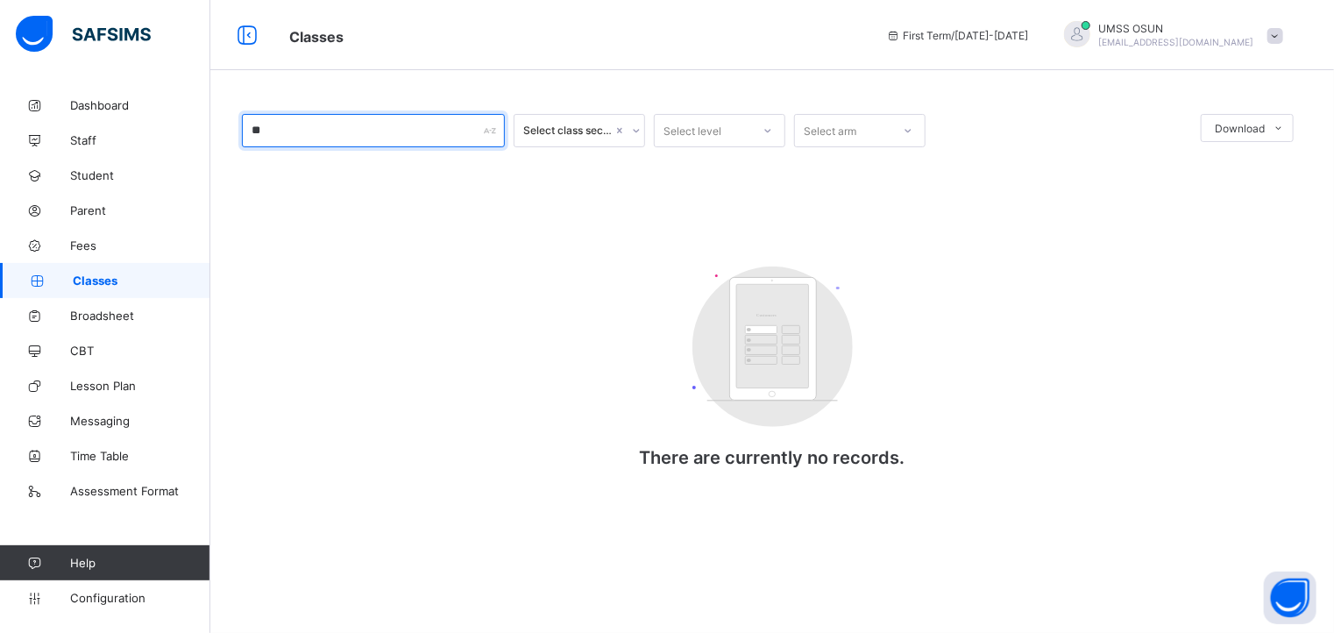
type input "*"
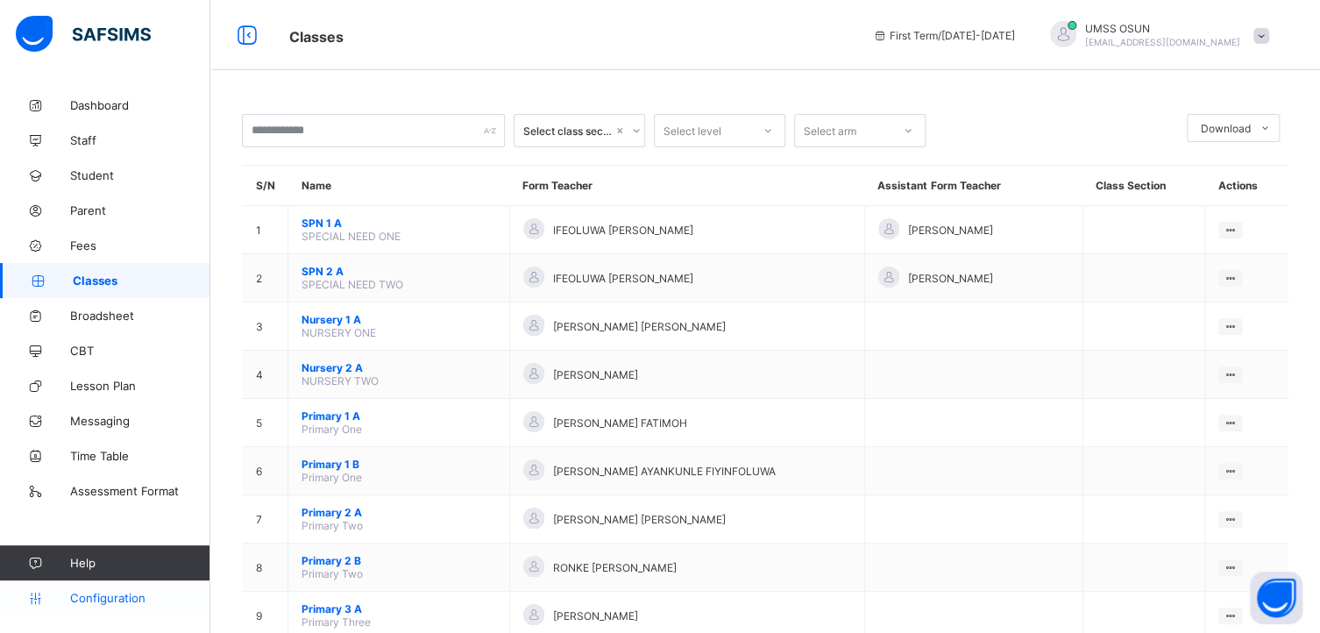
click at [110, 596] on span "Configuration" at bounding box center [139, 598] width 139 height 14
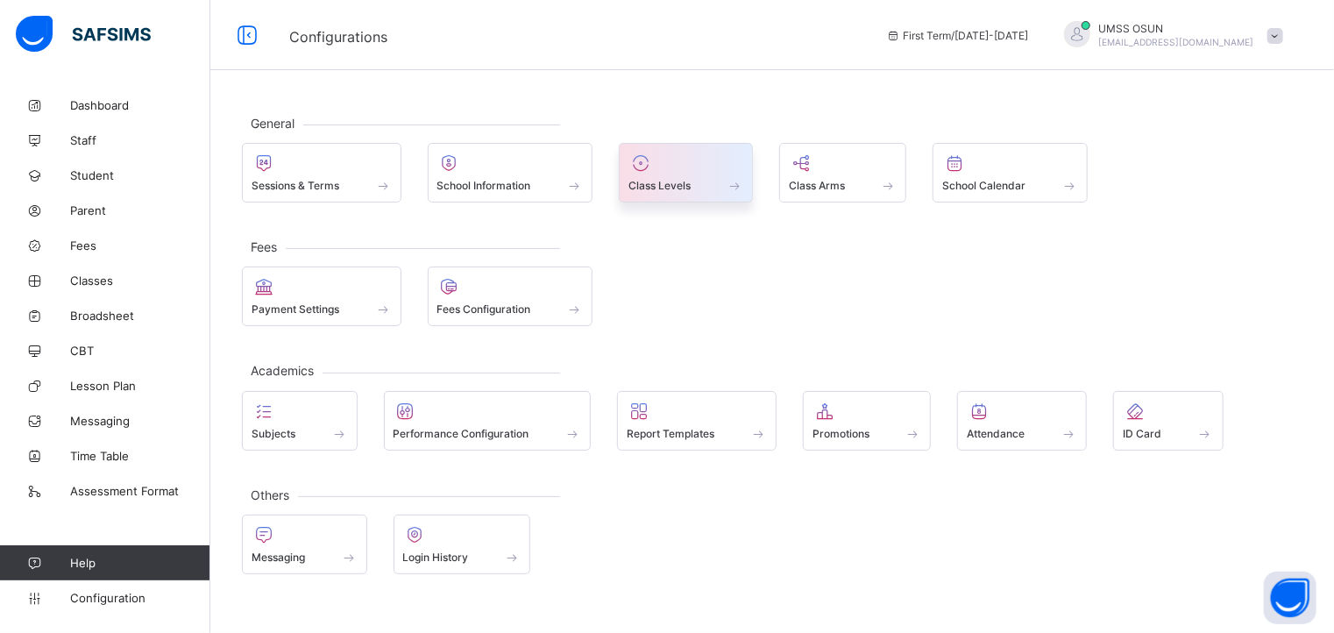
click at [656, 171] on div at bounding box center [686, 163] width 115 height 21
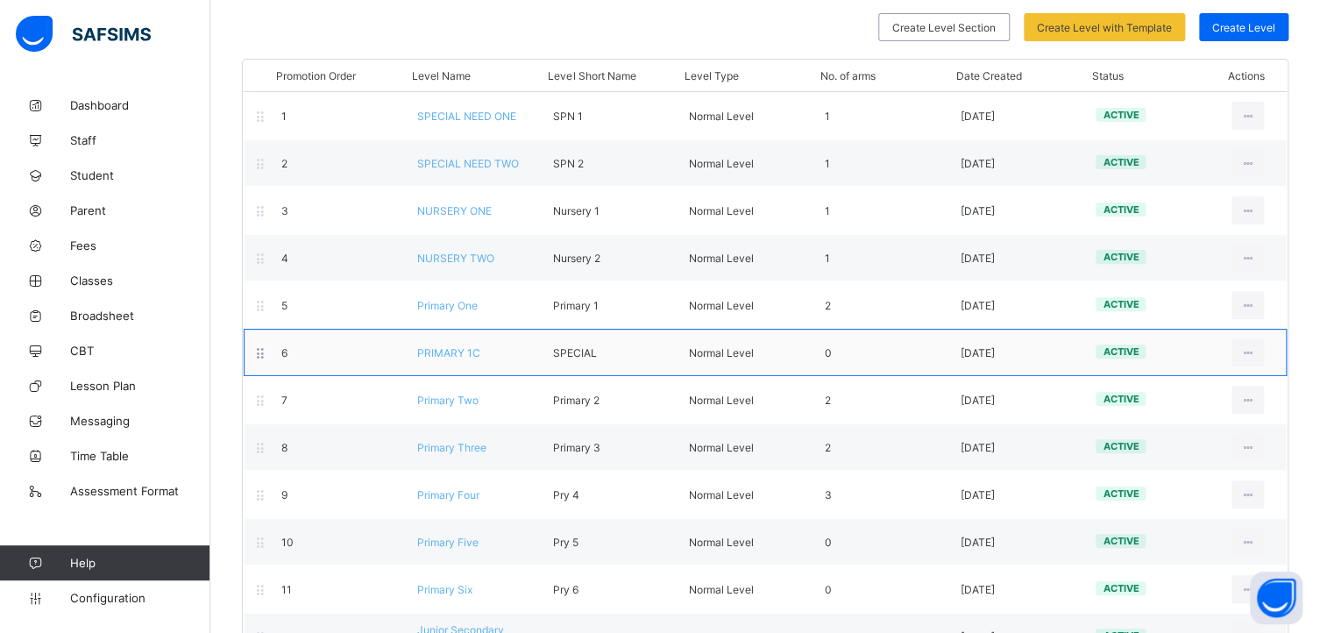
scroll to position [175, 0]
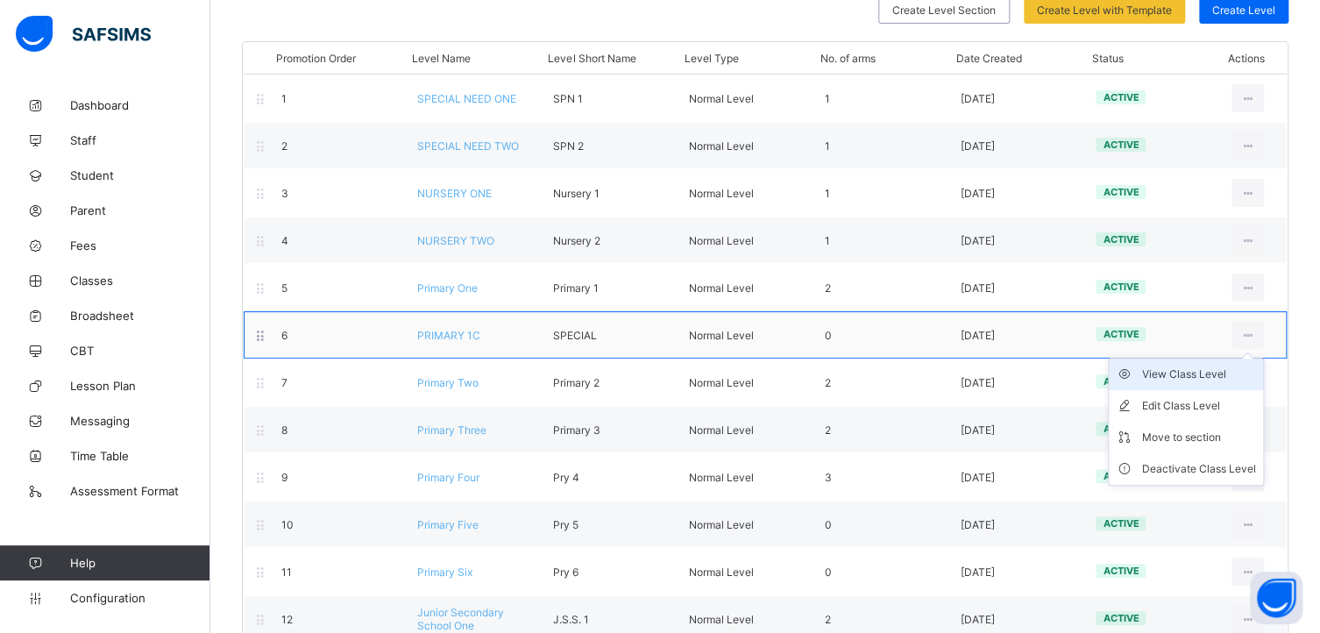
click at [1174, 370] on div "View Class Level" at bounding box center [1199, 375] width 114 height 18
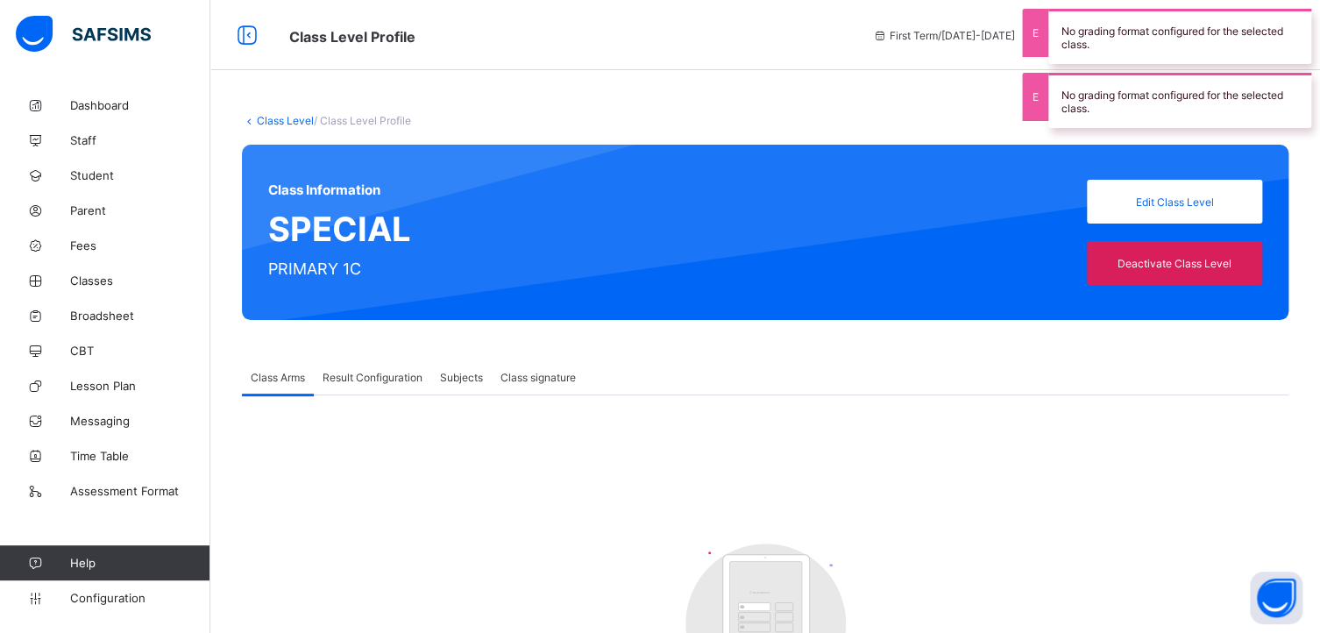
click at [289, 369] on div "Class Arms" at bounding box center [278, 376] width 72 height 35
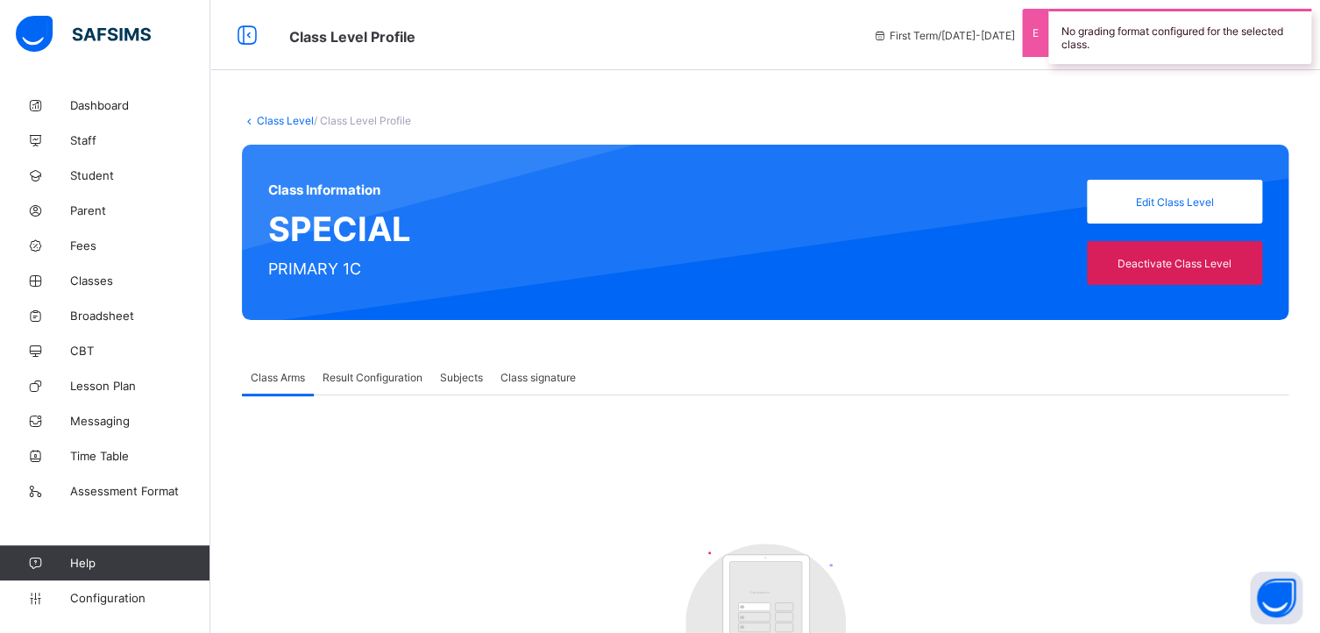
click at [366, 367] on div "Result Configuration" at bounding box center [372, 376] width 117 height 35
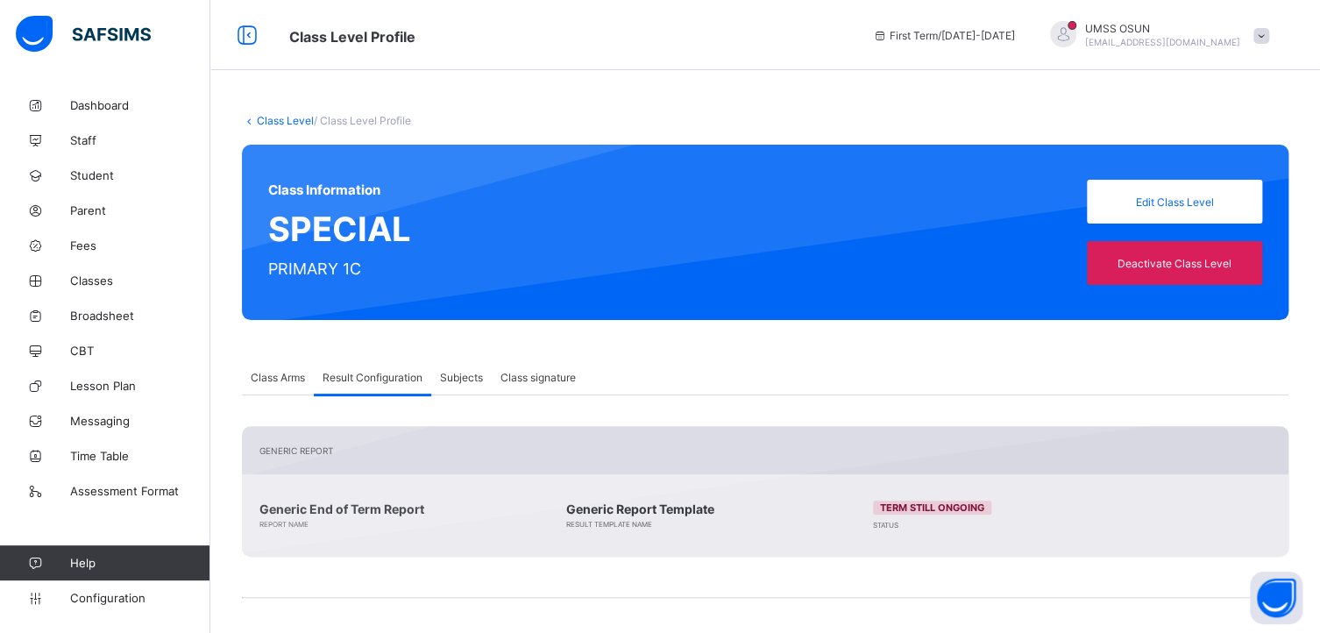
click at [456, 377] on span "Subjects" at bounding box center [461, 377] width 43 height 13
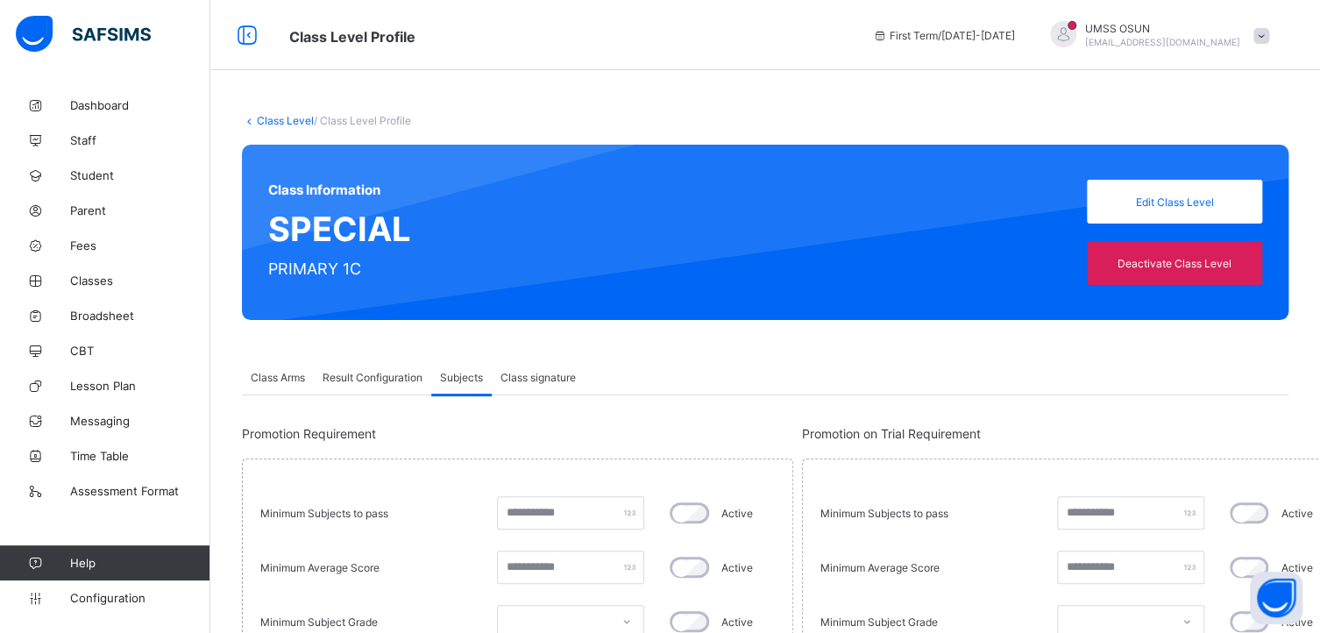
click at [540, 366] on div "Class signature" at bounding box center [538, 376] width 93 height 35
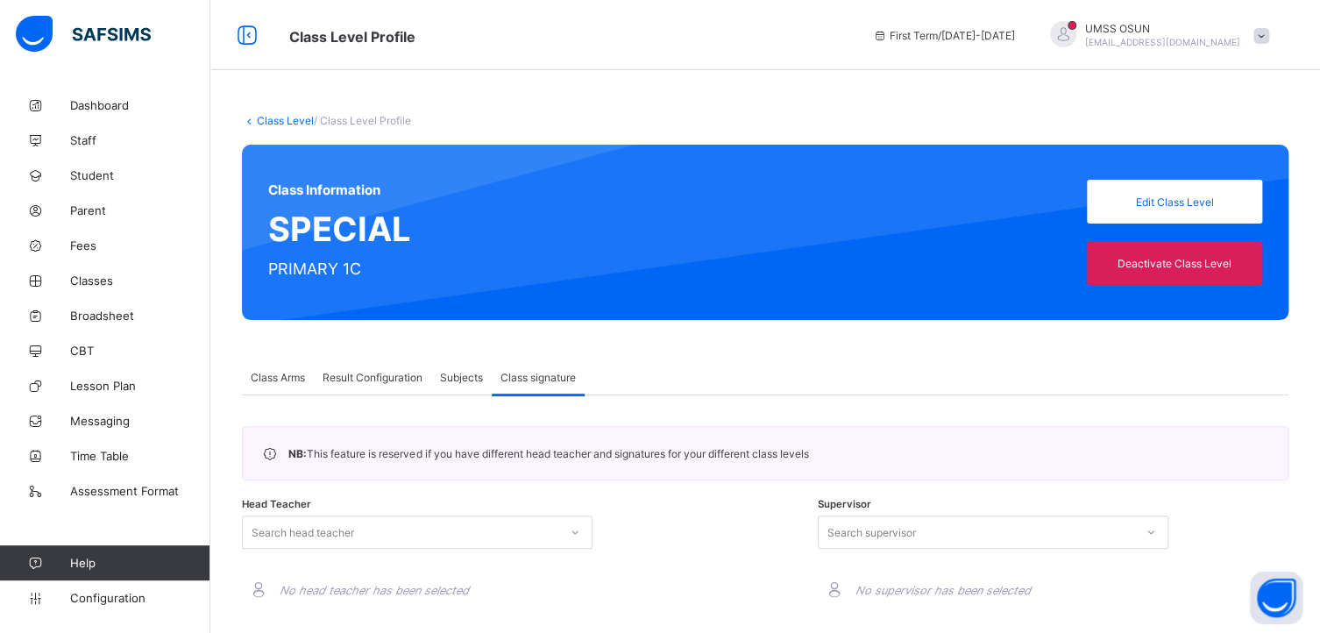
click at [281, 117] on link "Class Level" at bounding box center [285, 120] width 57 height 13
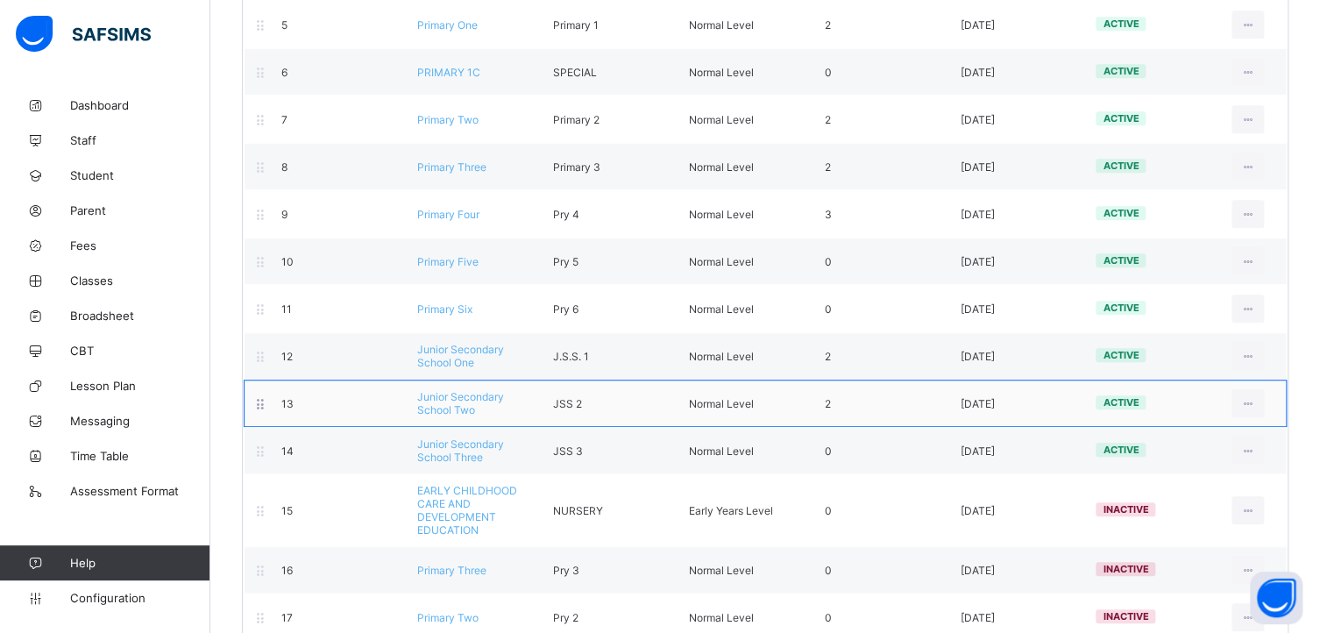
scroll to position [515, 0]
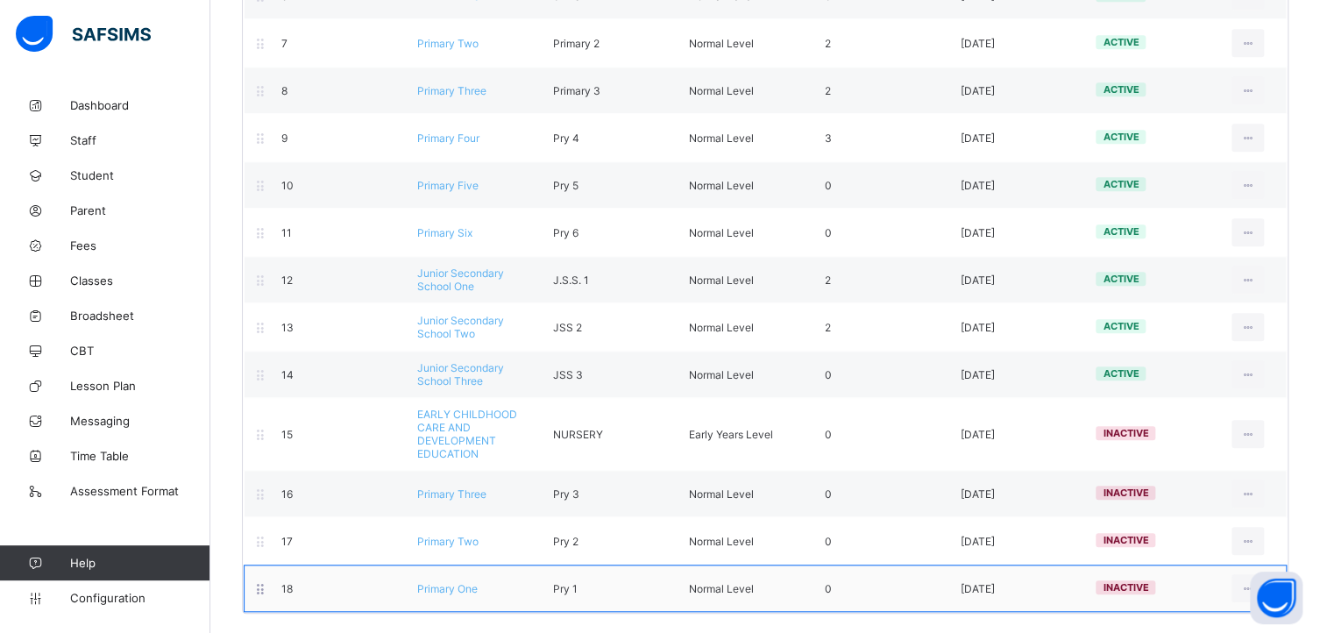
click at [260, 587] on icon at bounding box center [260, 588] width 15 height 13
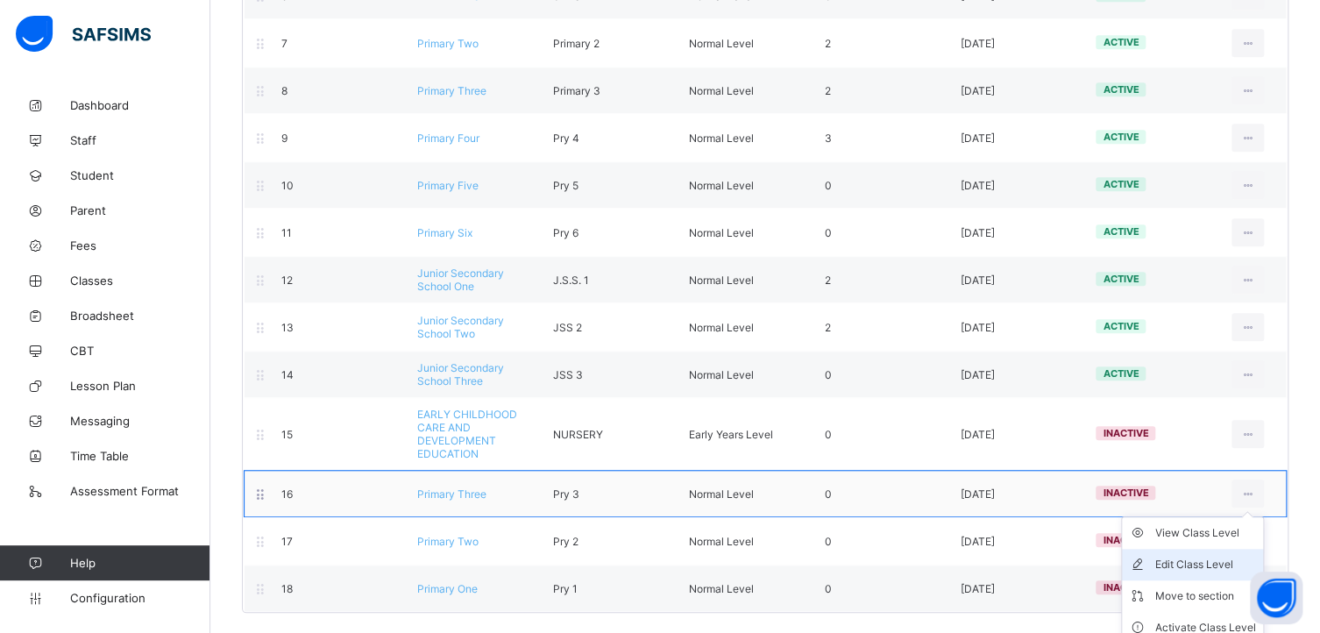
click at [1207, 556] on div "Edit Class Level" at bounding box center [1206, 565] width 101 height 18
type input "**********"
type input "*****"
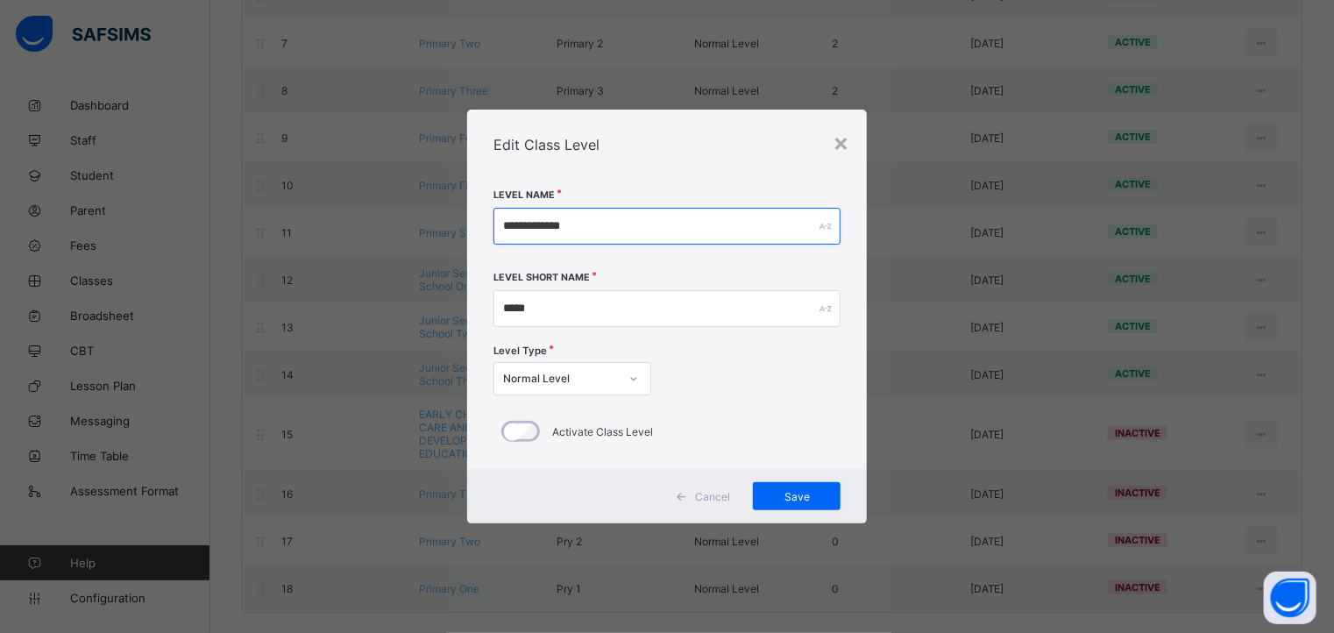
click at [577, 231] on input "**********" at bounding box center [668, 226] width 348 height 37
type input "*********"
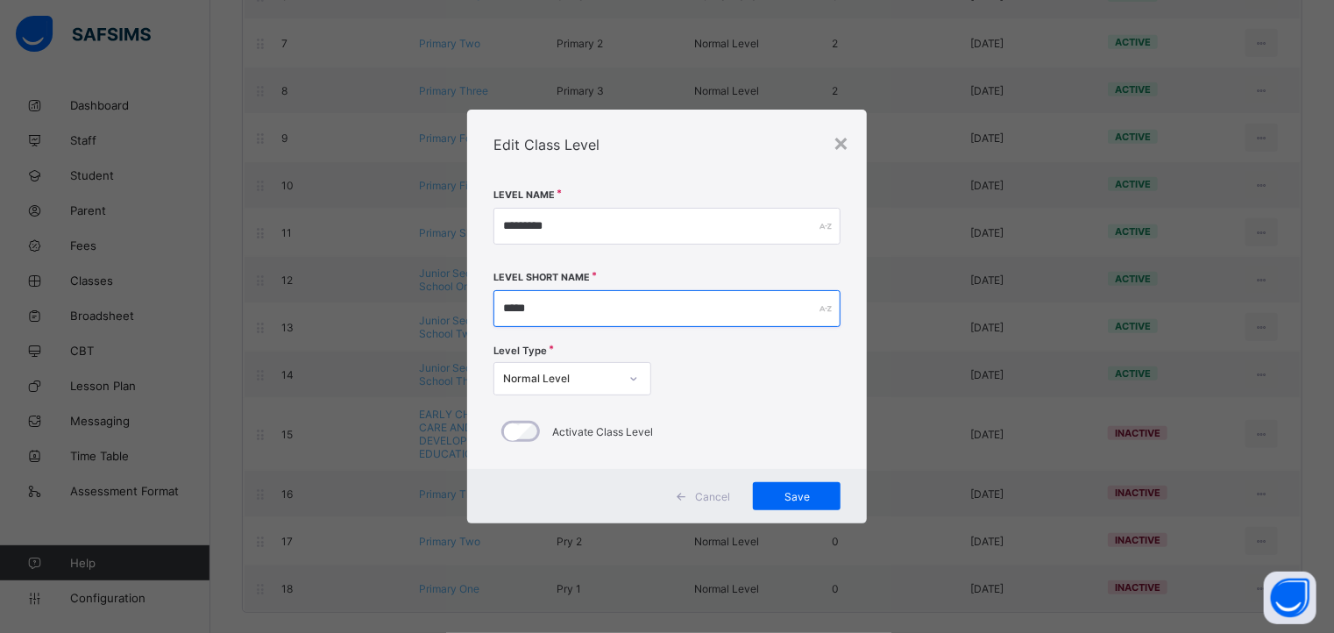
click at [559, 308] on input "*****" at bounding box center [668, 308] width 348 height 37
type input "*****"
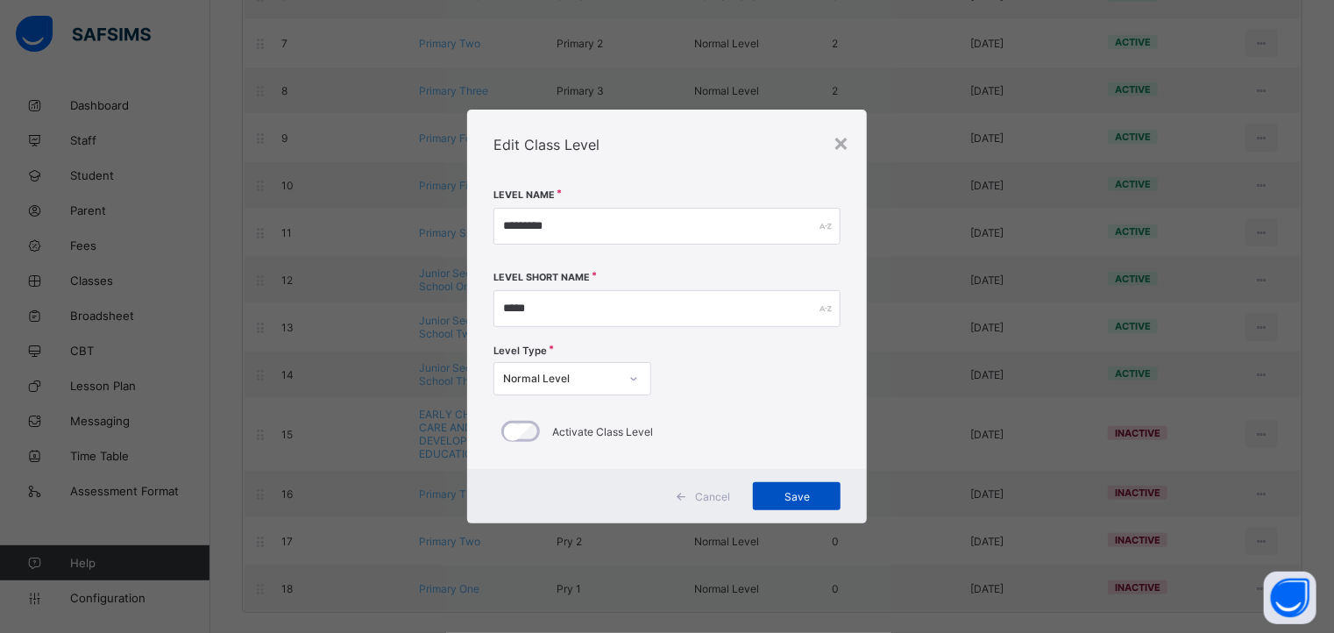
click at [790, 486] on div "Save" at bounding box center [797, 496] width 88 height 28
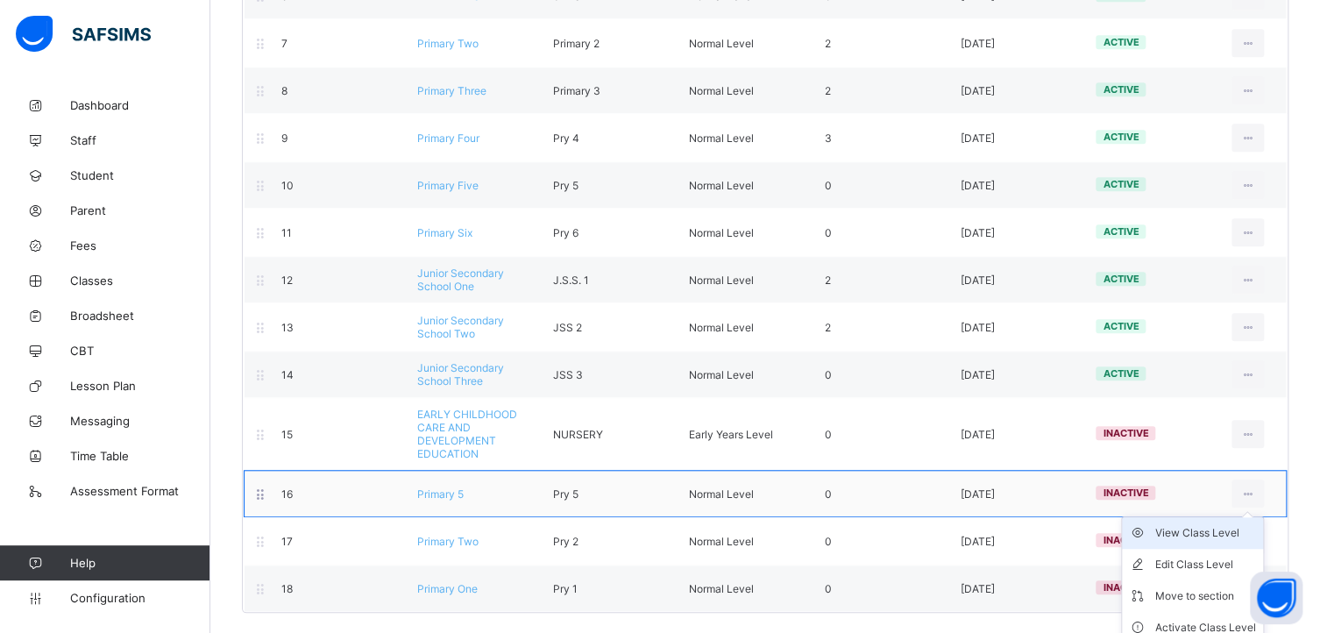
click at [1218, 524] on div "View Class Level" at bounding box center [1206, 533] width 101 height 18
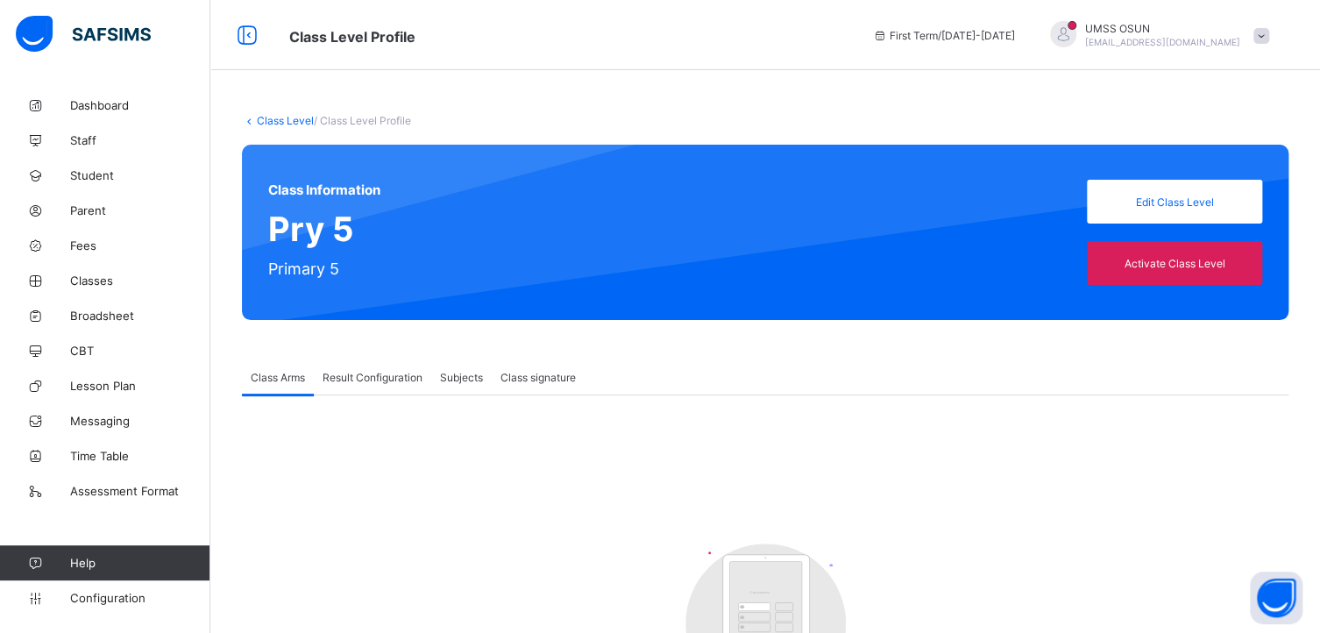
click at [274, 376] on span "Class Arms" at bounding box center [278, 377] width 54 height 13
click at [277, 113] on div "Class Level / Class Level Profile Class Information Pry 5 Primary 5 Edit Class …" at bounding box center [765, 447] width 1110 height 719
click at [91, 599] on span "Configuration" at bounding box center [139, 598] width 139 height 14
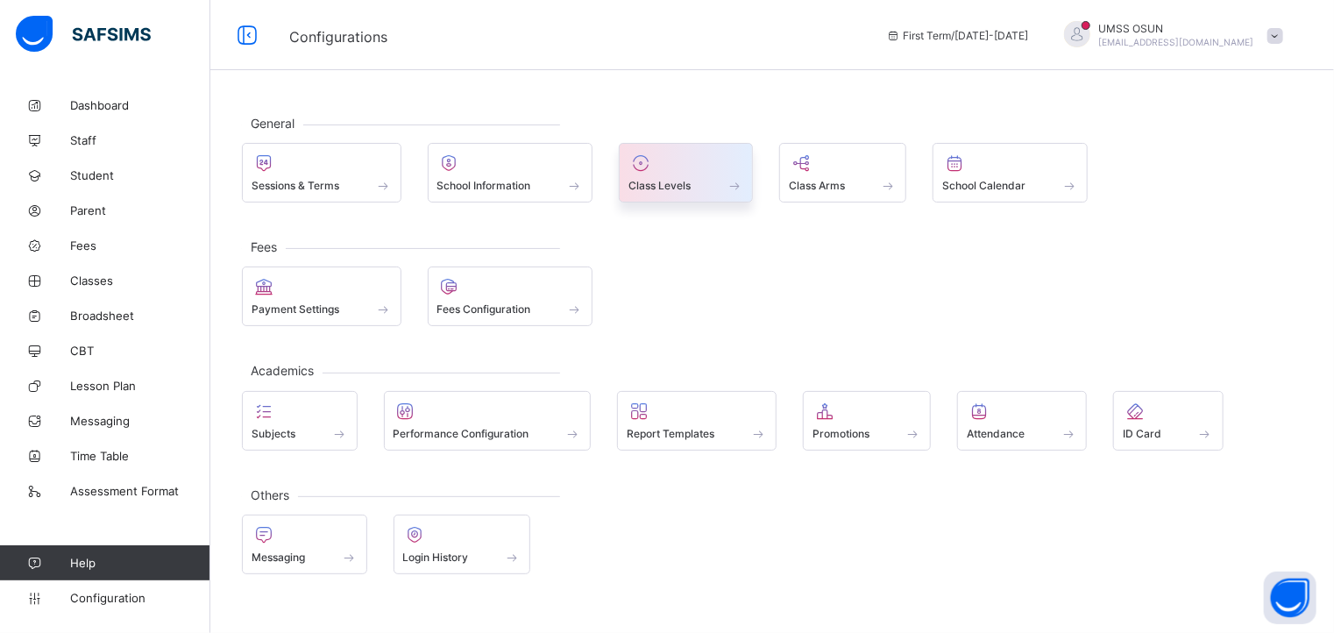
click at [686, 167] on div at bounding box center [686, 163] width 115 height 21
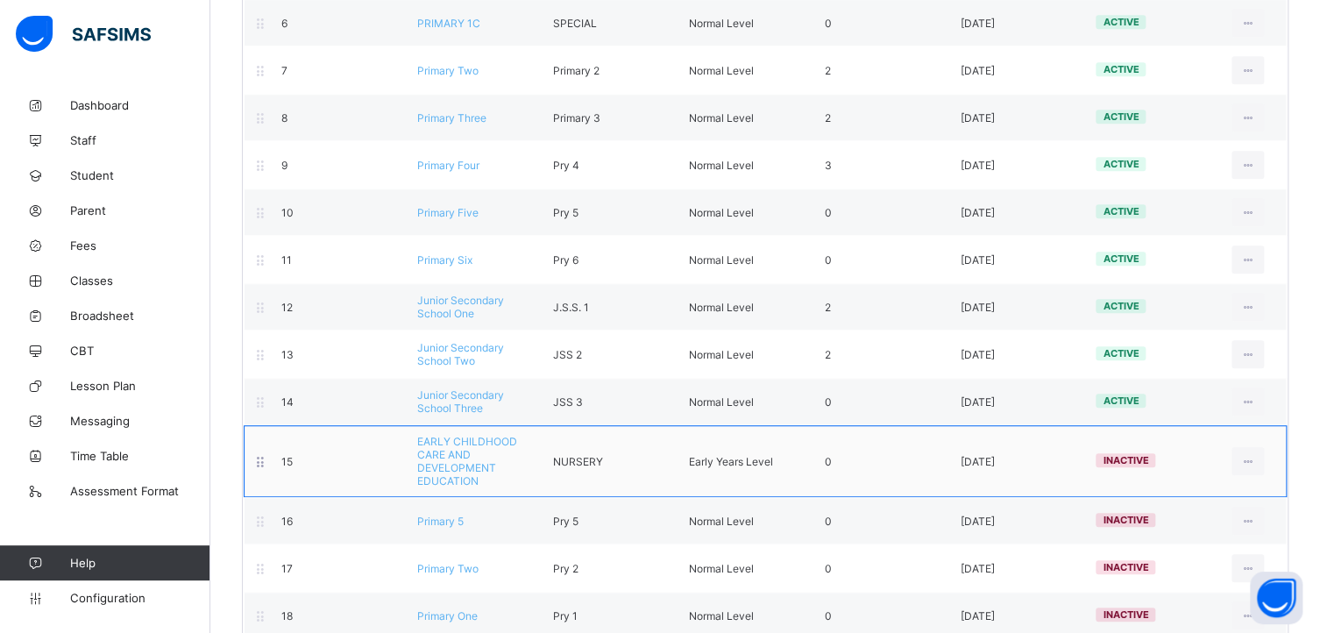
scroll to position [515, 0]
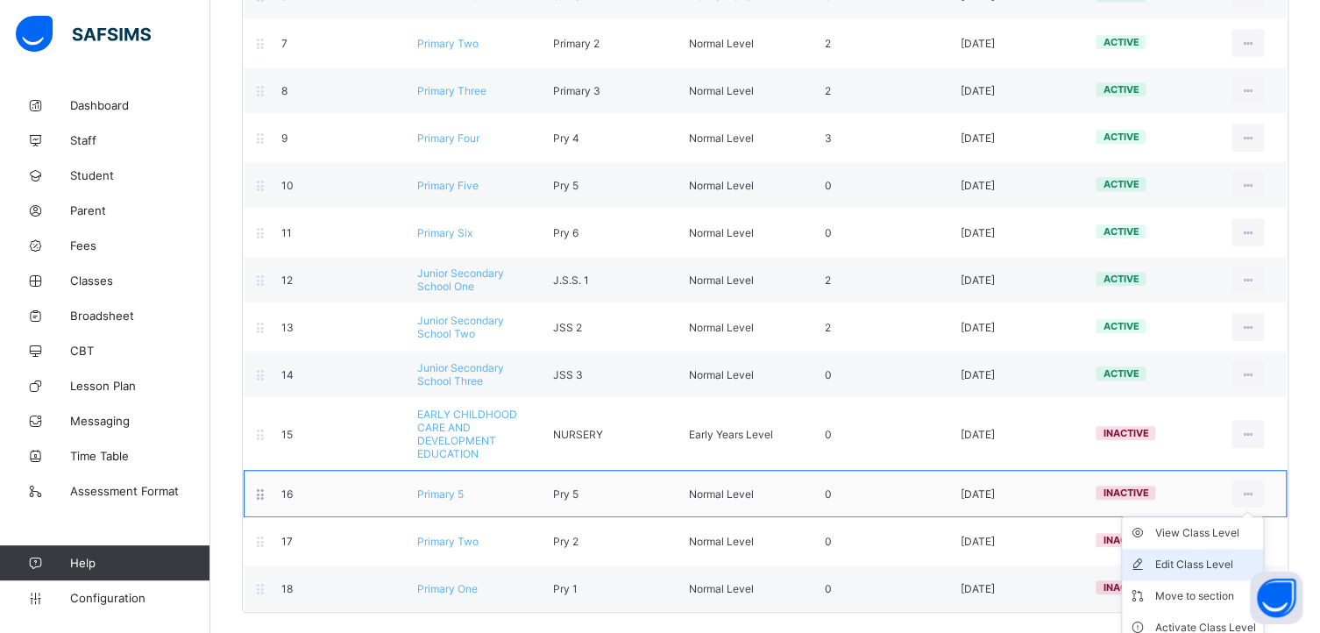
click at [1203, 558] on div "Edit Class Level" at bounding box center [1206, 565] width 101 height 18
type input "*********"
type input "*****"
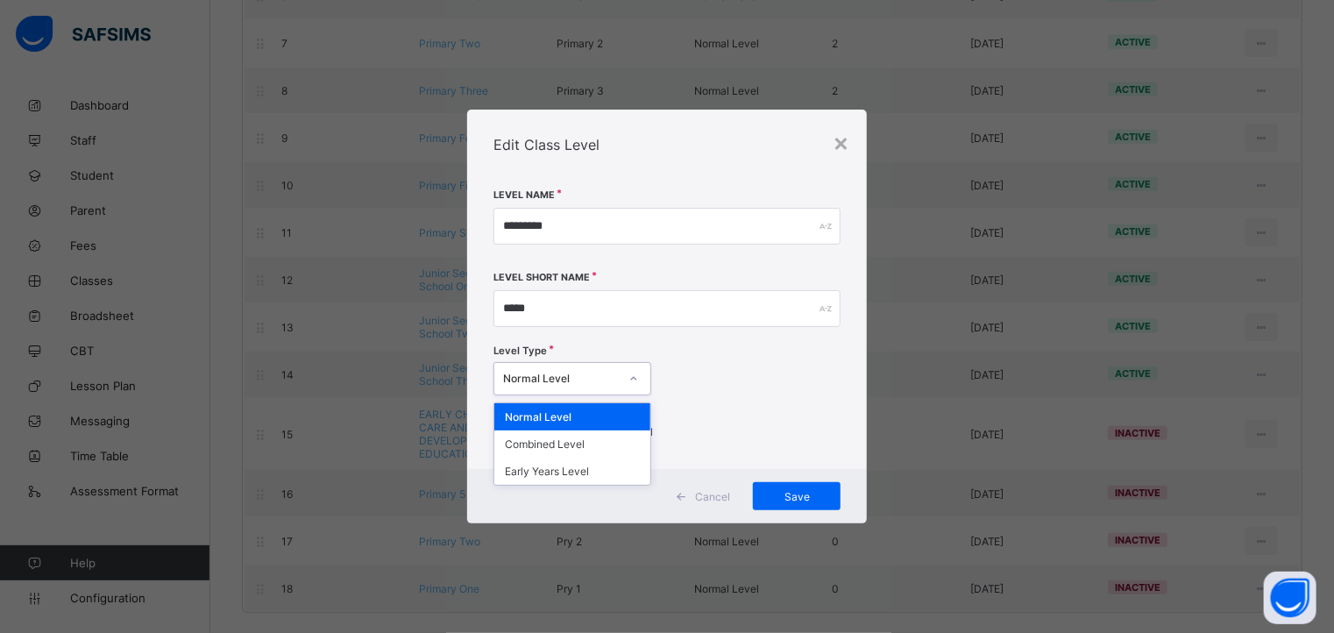
click at [629, 385] on div at bounding box center [634, 379] width 30 height 28
click at [629, 385] on icon at bounding box center [634, 379] width 11 height 18
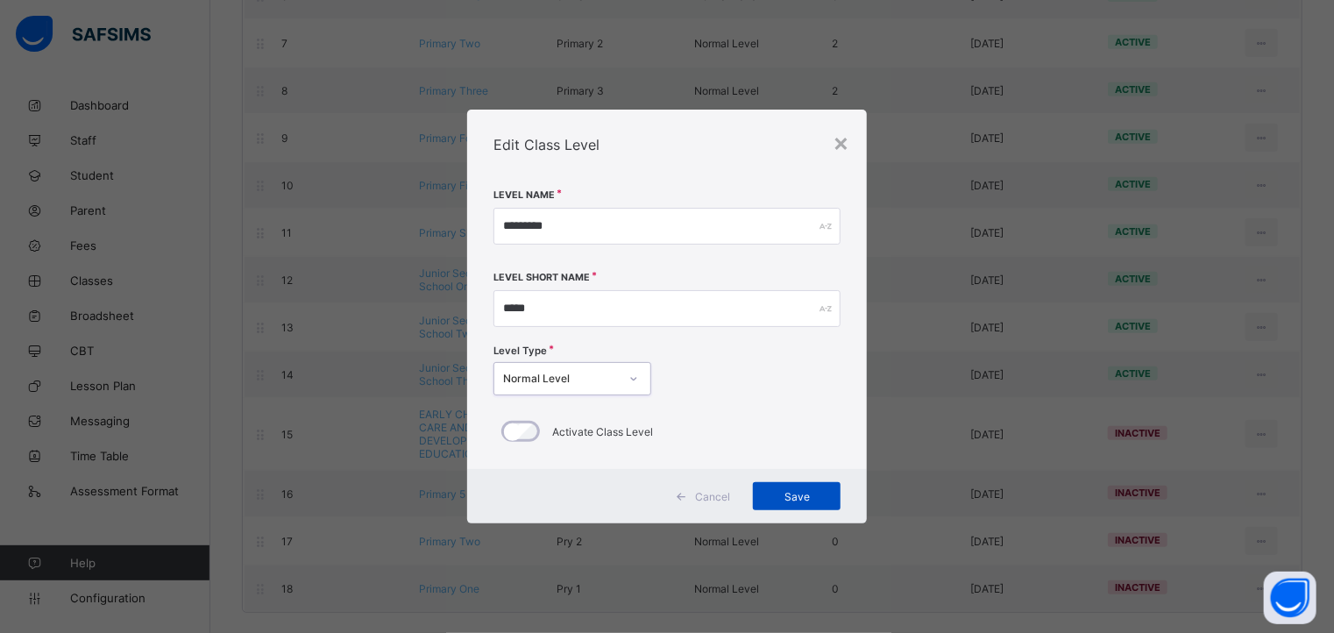
click at [802, 497] on span "Save" at bounding box center [796, 496] width 61 height 13
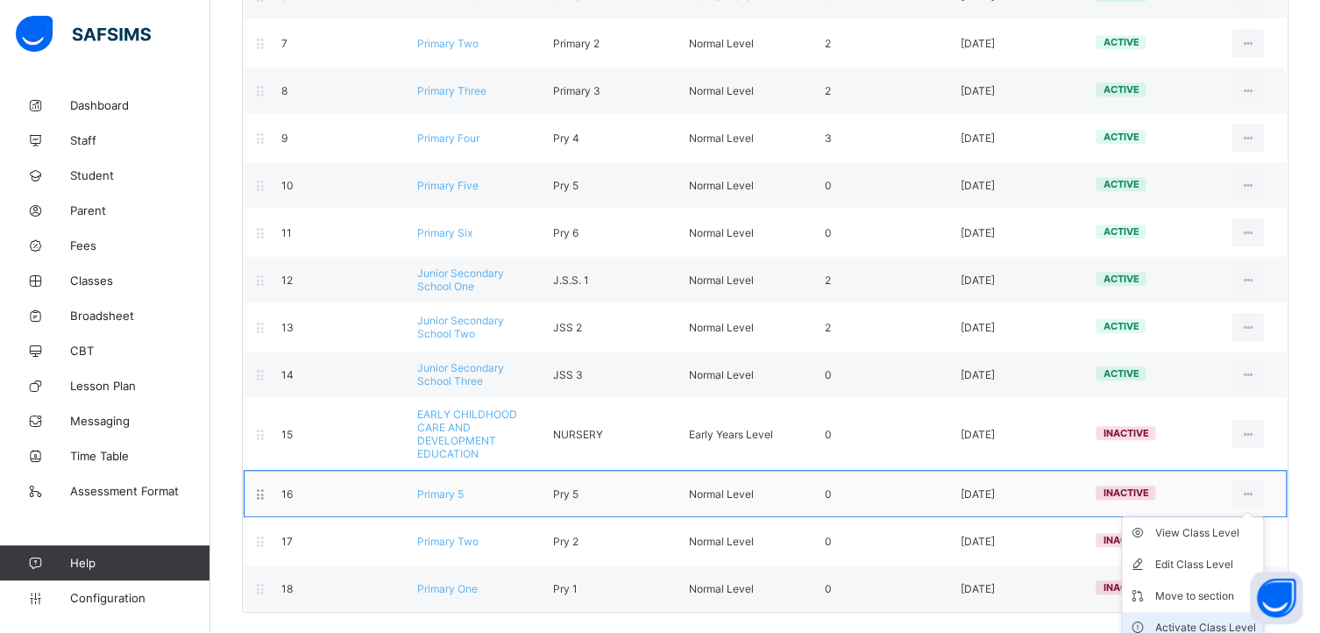
click at [1187, 621] on div "Activate Class Level" at bounding box center [1206, 628] width 101 height 18
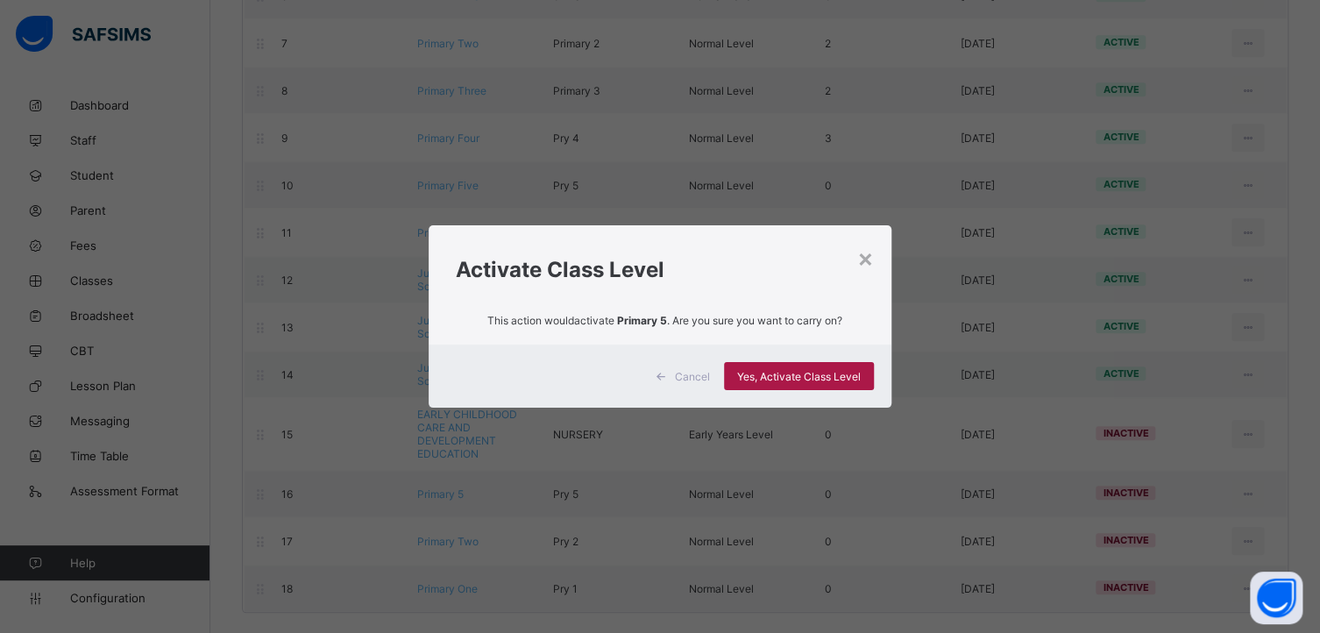
click at [776, 373] on span "Yes, Activate Class Level" at bounding box center [799, 376] width 124 height 13
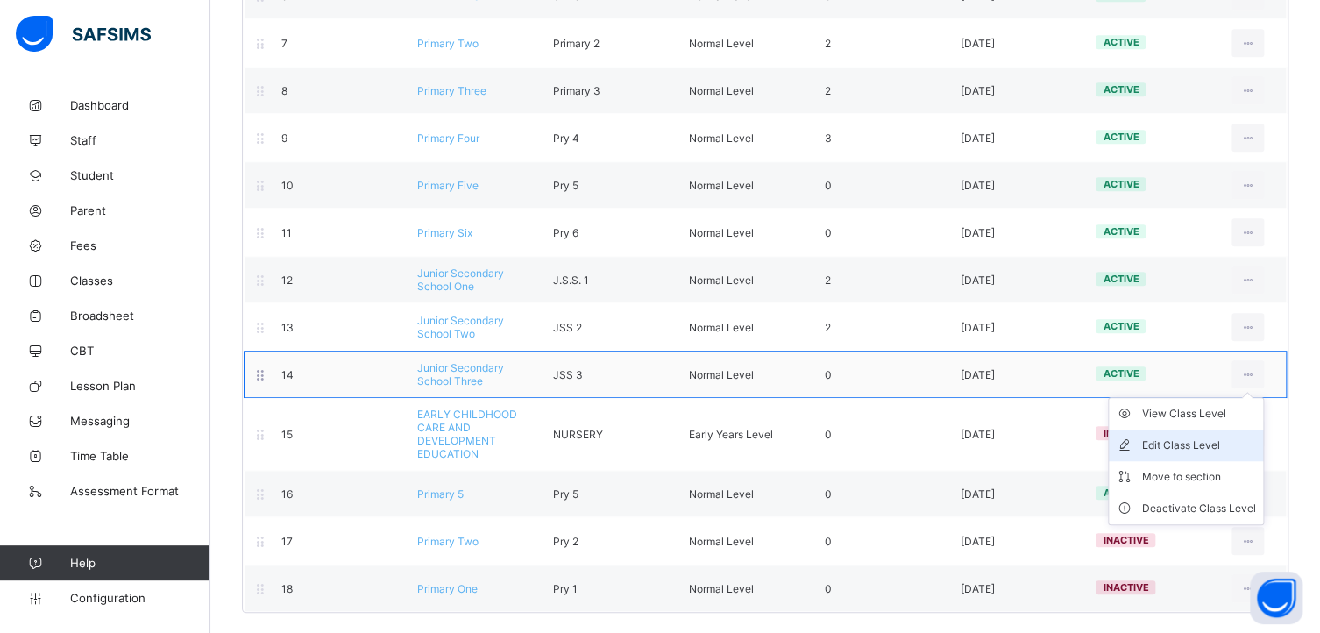
click at [1182, 440] on div "Edit Class Level" at bounding box center [1199, 446] width 114 height 18
type input "**********"
type input "*****"
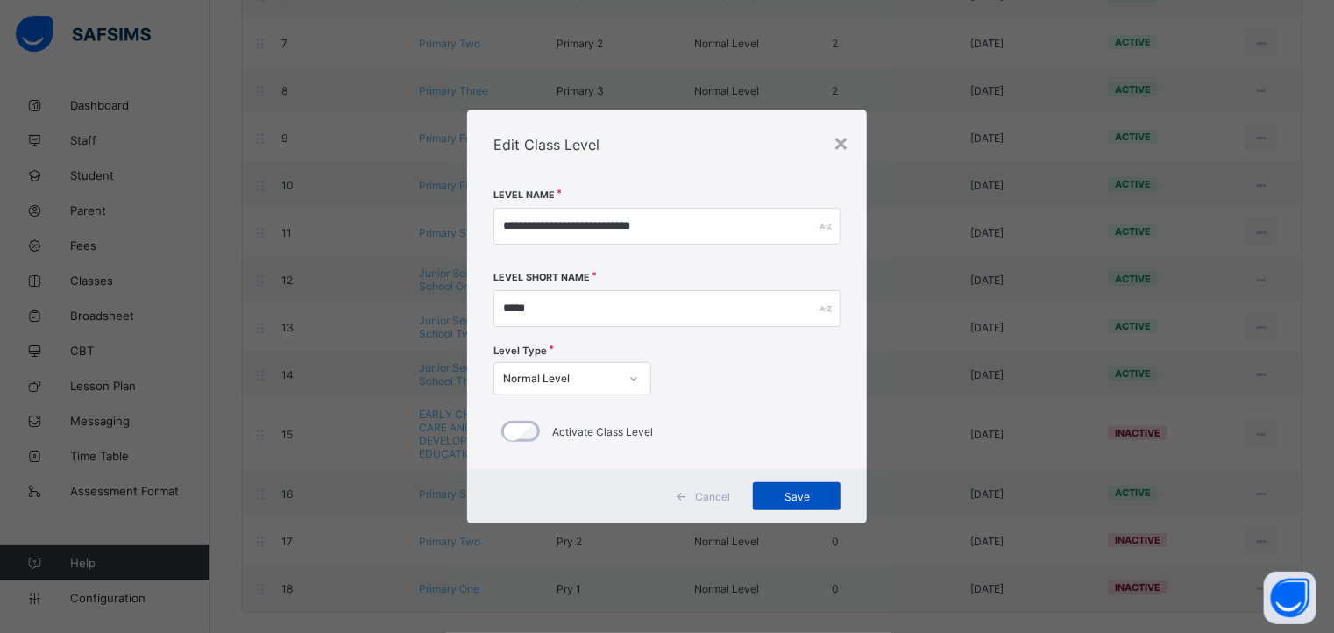
click at [791, 492] on span "Save" at bounding box center [796, 496] width 61 height 13
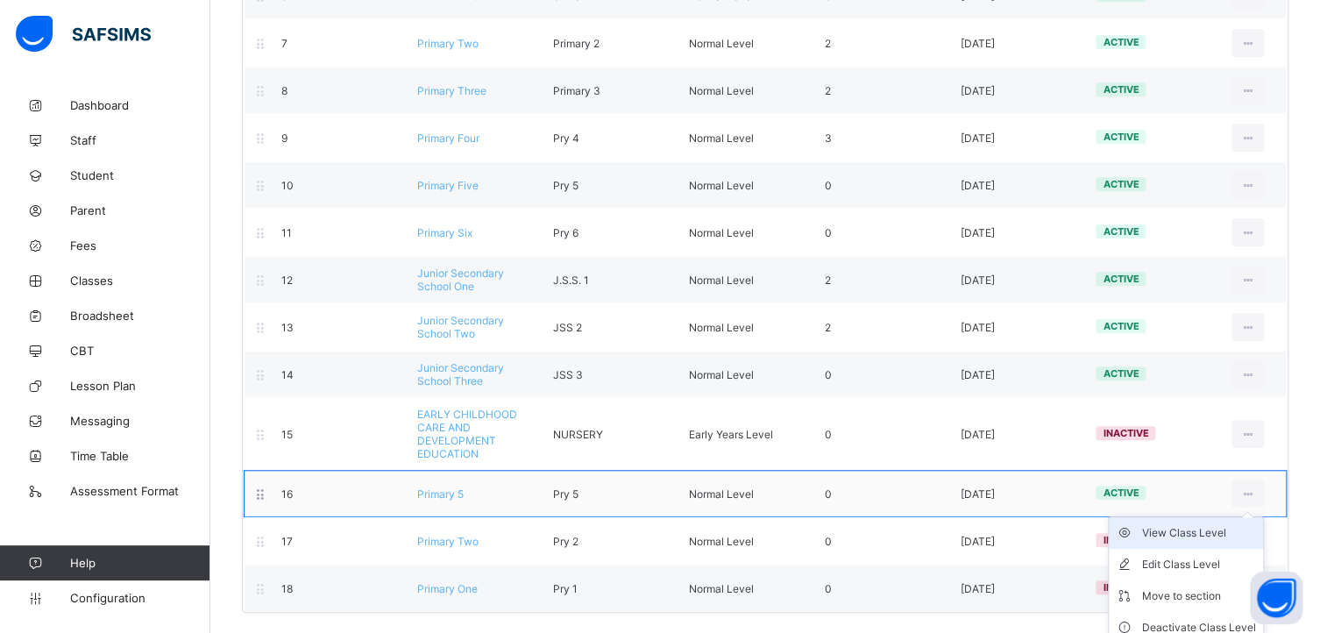
click at [1206, 527] on div "View Class Level" at bounding box center [1199, 533] width 114 height 18
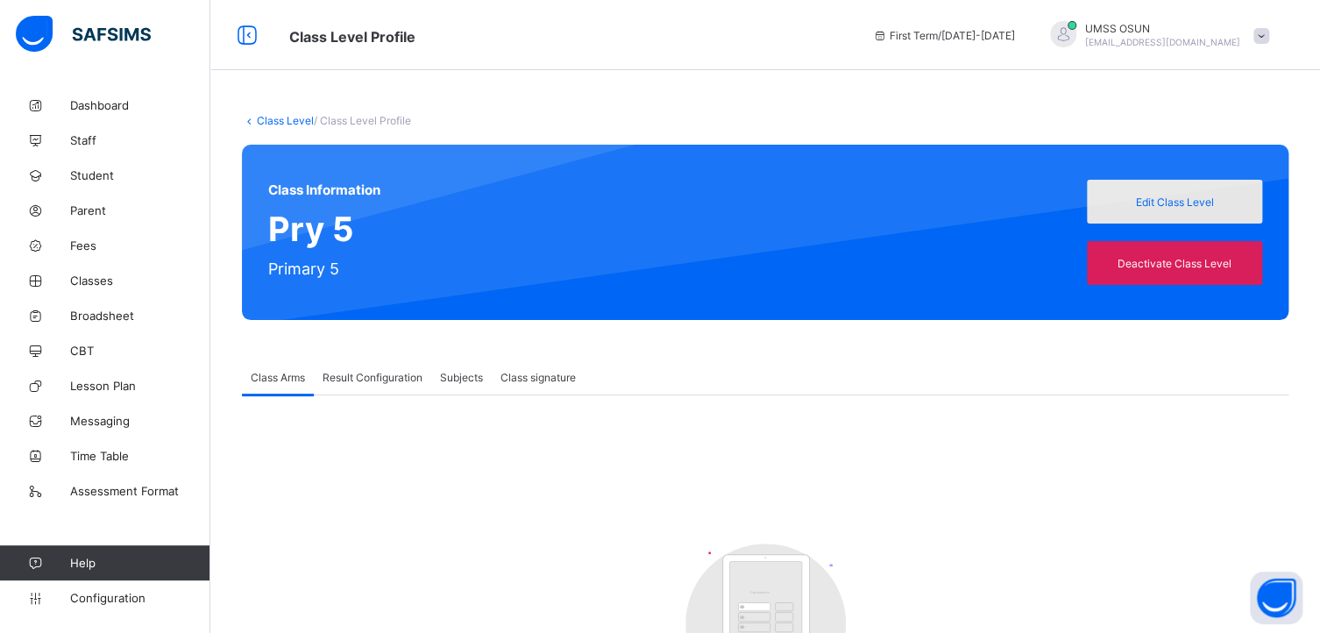
click at [1174, 196] on span "Edit Class Level" at bounding box center [1174, 202] width 149 height 13
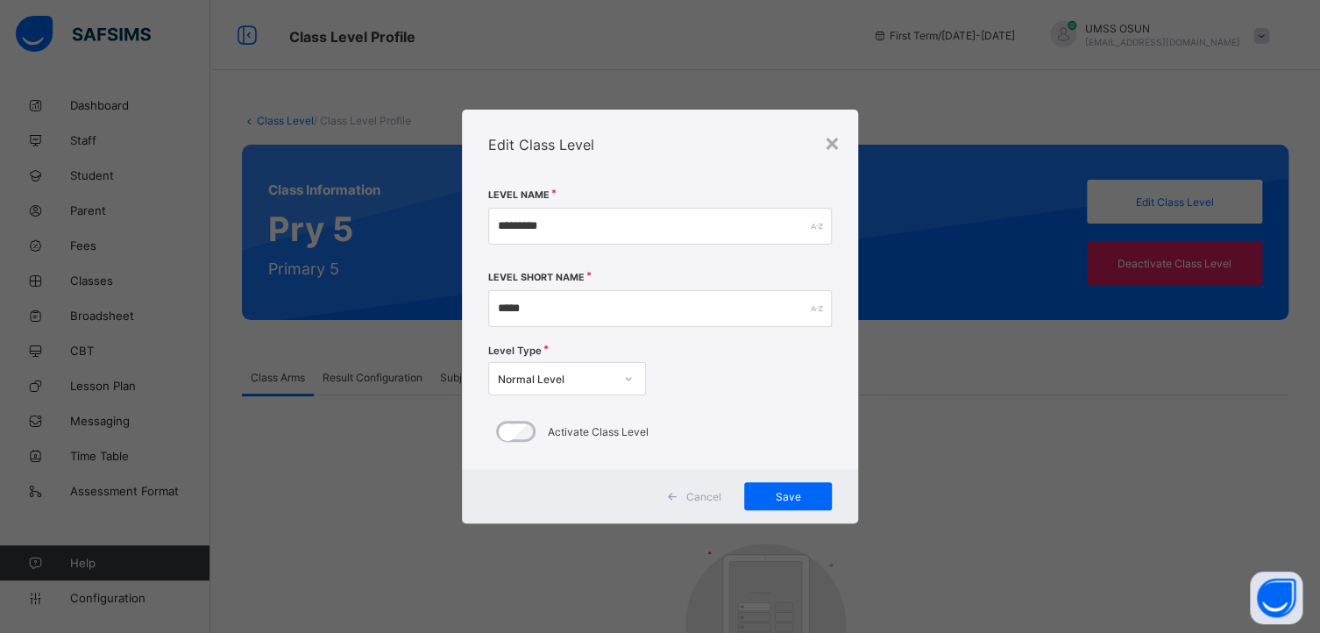
click at [689, 495] on div "Cancel" at bounding box center [697, 496] width 78 height 28
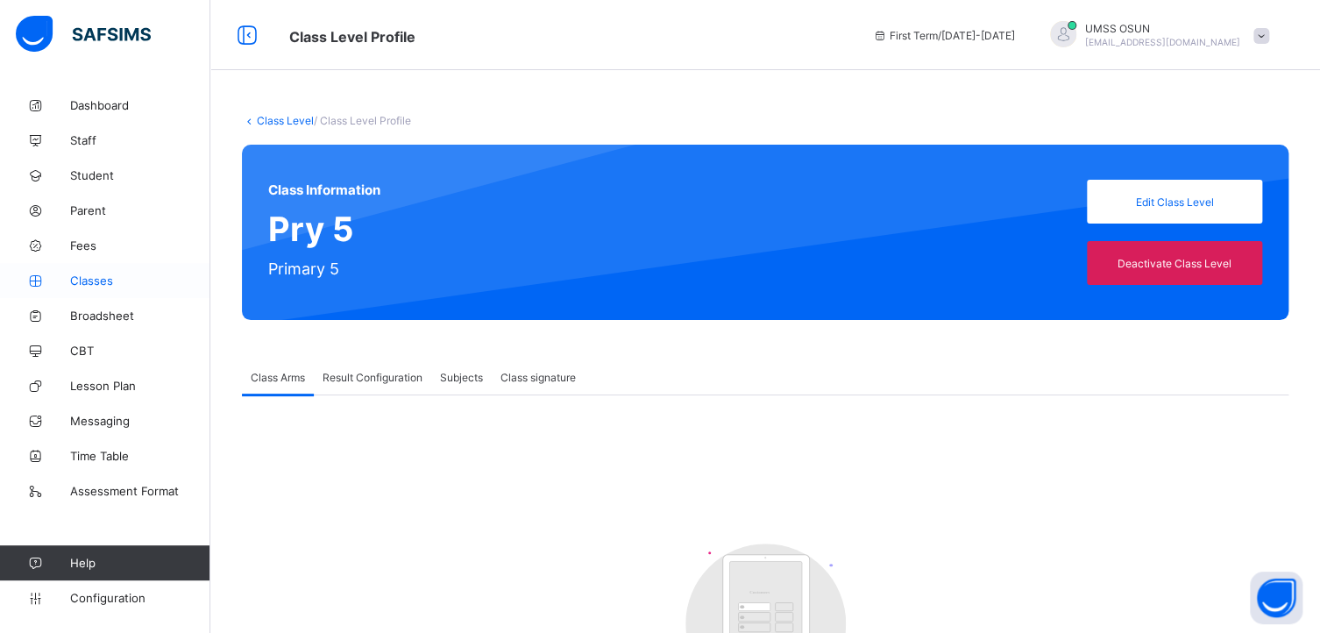
click at [88, 270] on link "Classes" at bounding box center [105, 280] width 210 height 35
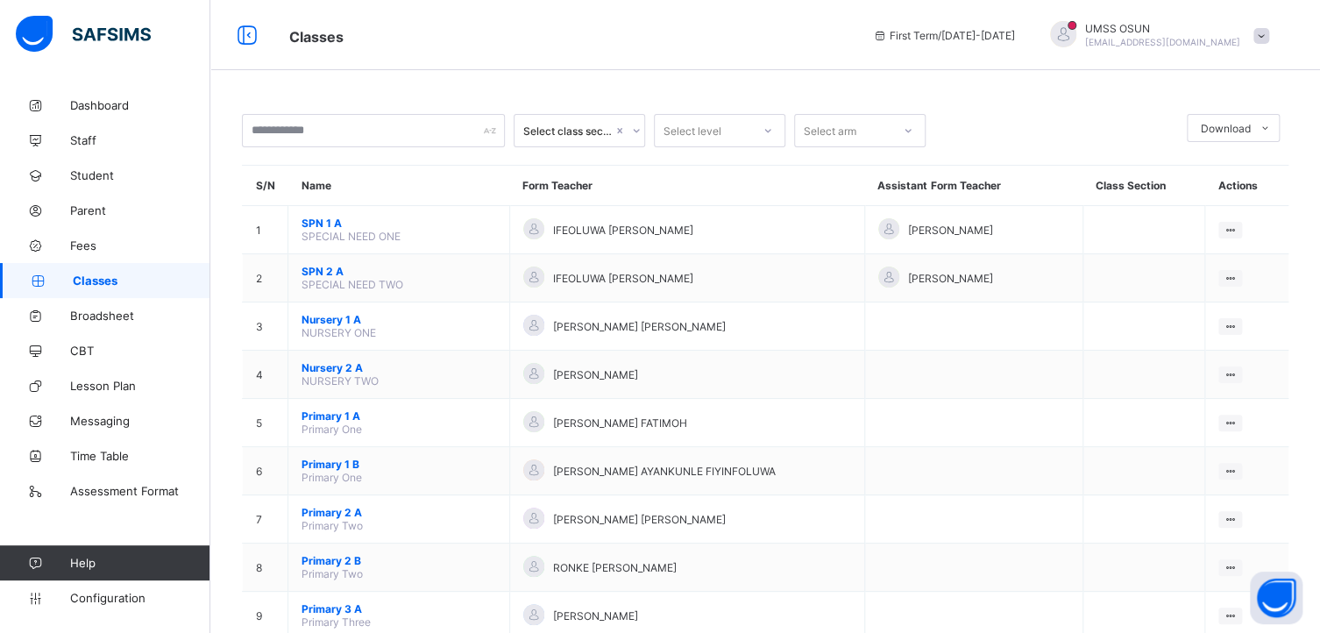
click at [79, 558] on span "Help" at bounding box center [139, 563] width 139 height 14
click at [95, 558] on span "Help" at bounding box center [139, 563] width 139 height 14
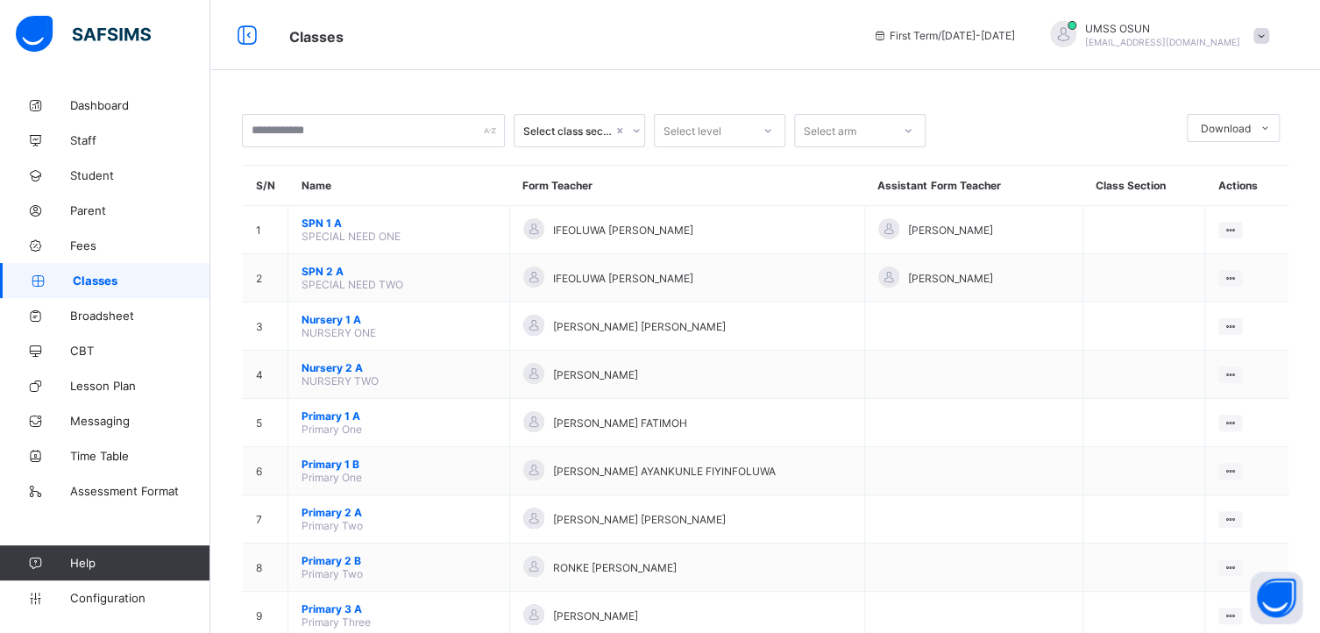
click at [33, 558] on icon at bounding box center [35, 563] width 70 height 13
click at [74, 560] on span "Help" at bounding box center [139, 563] width 139 height 14
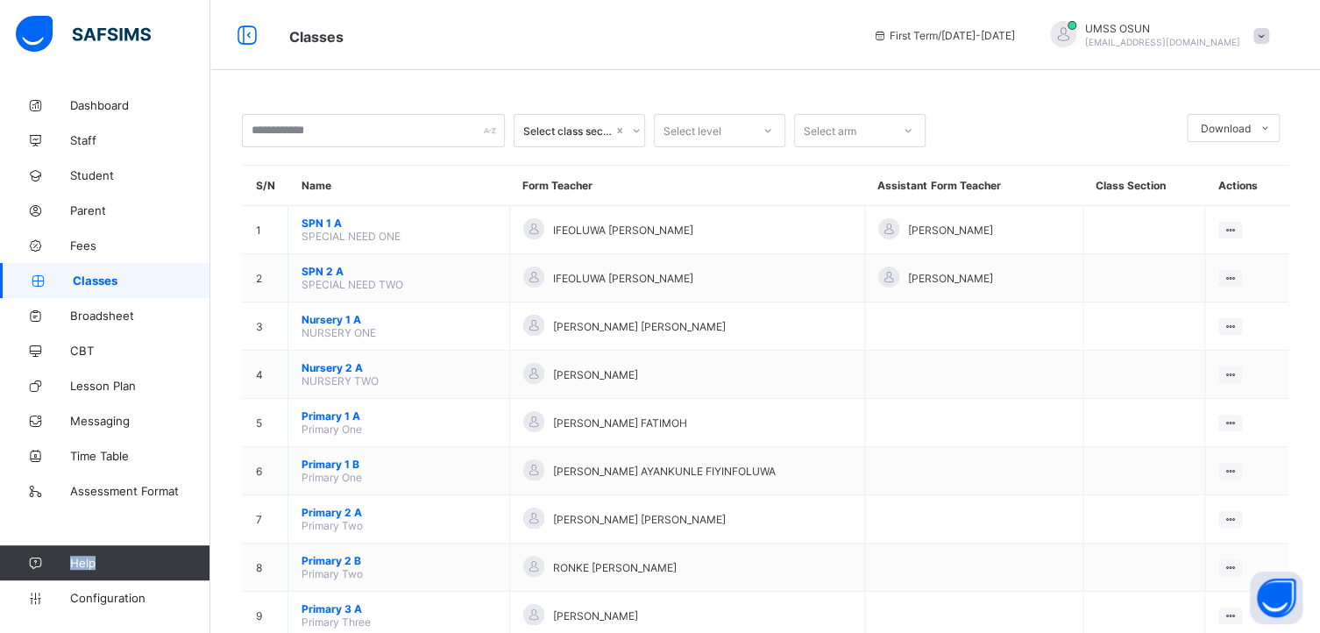
click at [74, 560] on span "Help" at bounding box center [139, 563] width 139 height 14
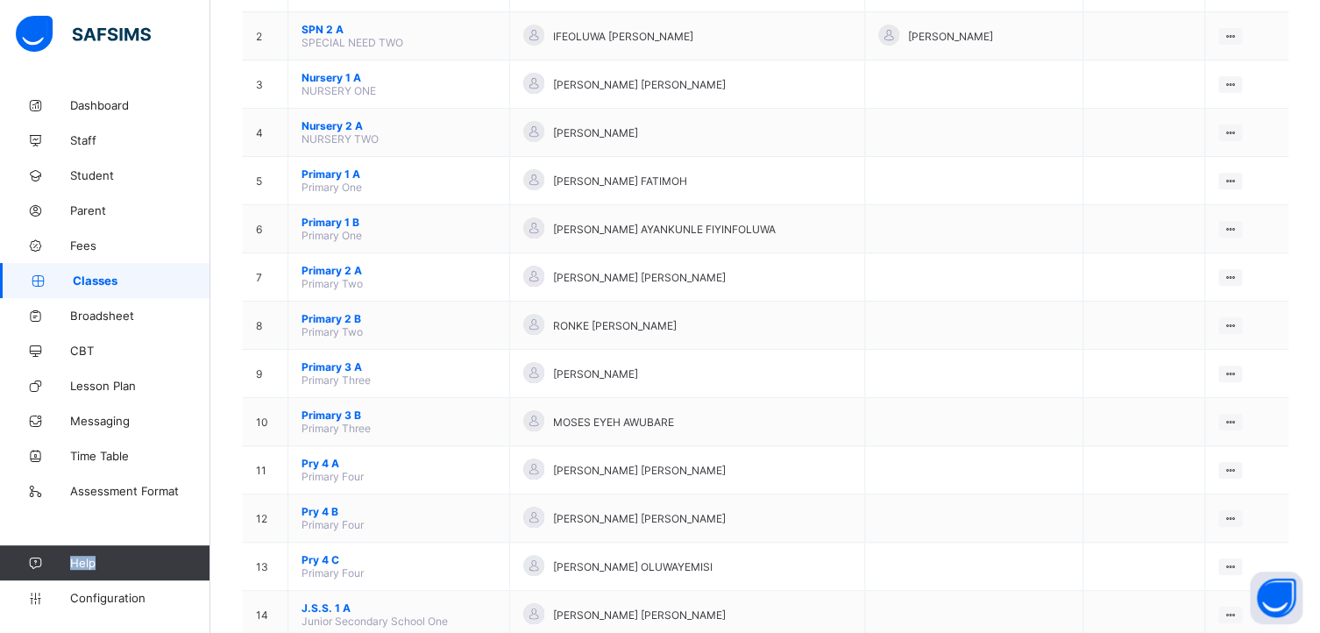
scroll to position [263, 0]
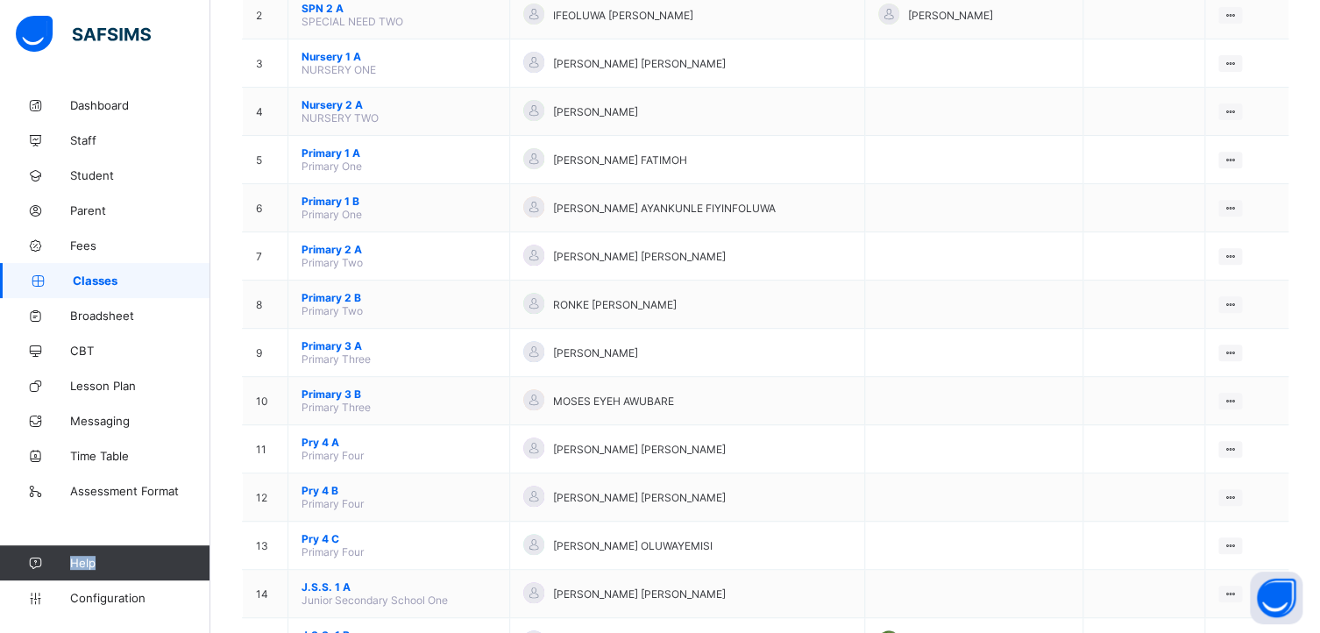
click at [76, 558] on span "Help" at bounding box center [139, 563] width 139 height 14
click at [94, 558] on span "Help" at bounding box center [139, 563] width 139 height 14
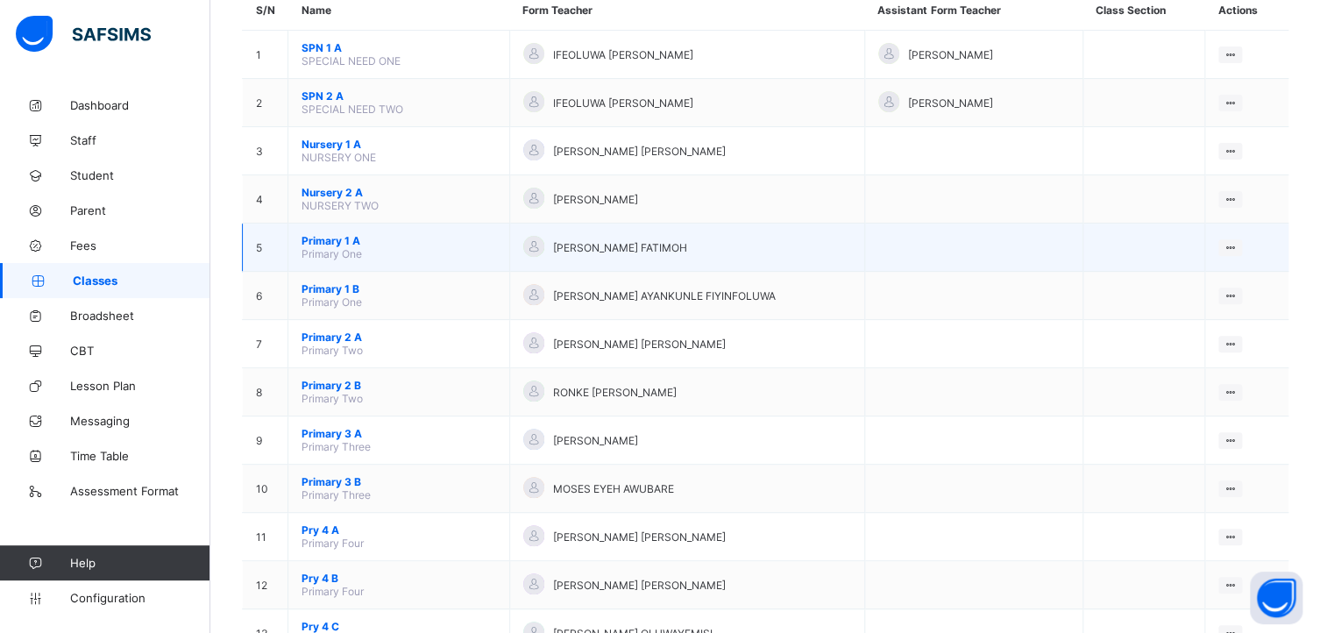
scroll to position [0, 0]
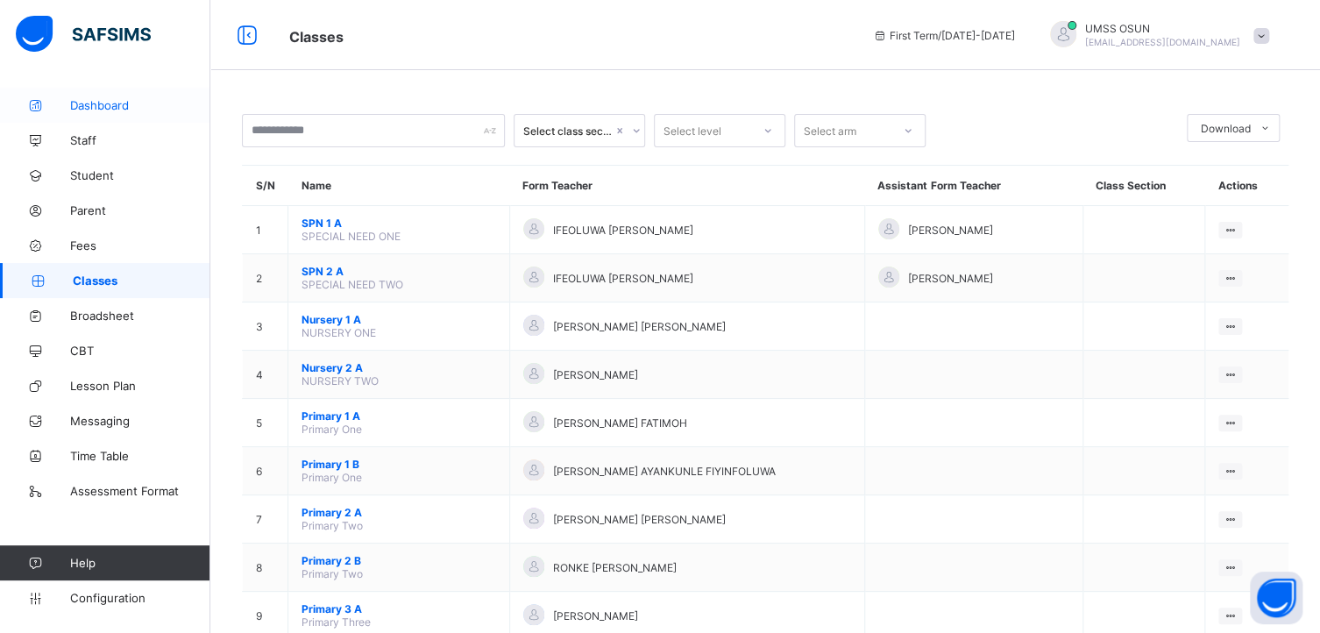
click at [86, 98] on span "Dashboard" at bounding box center [140, 105] width 140 height 14
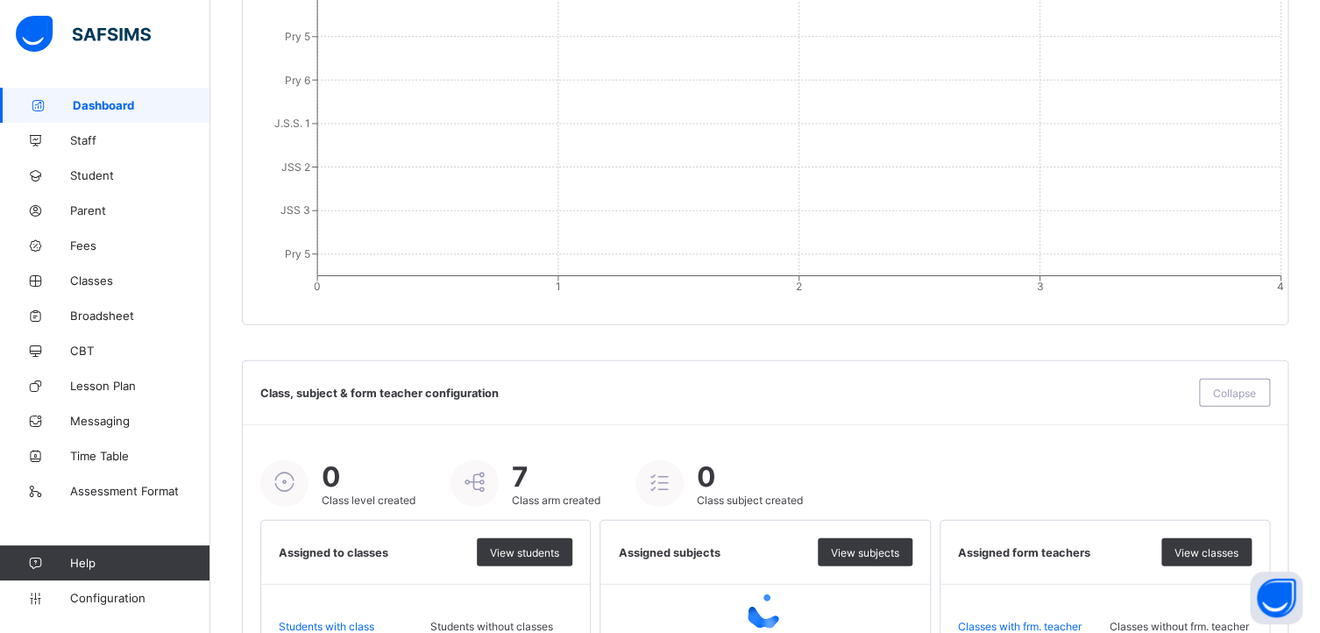
scroll to position [1844, 0]
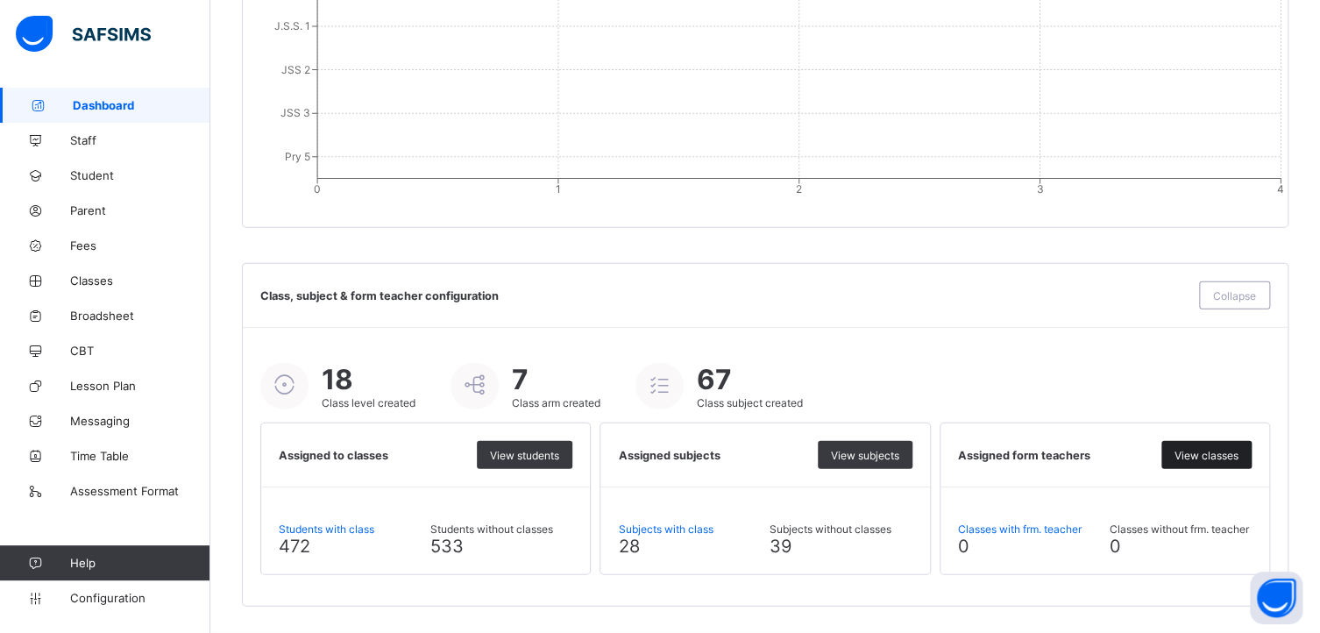
click at [1217, 450] on span "View classes" at bounding box center [1207, 455] width 64 height 13
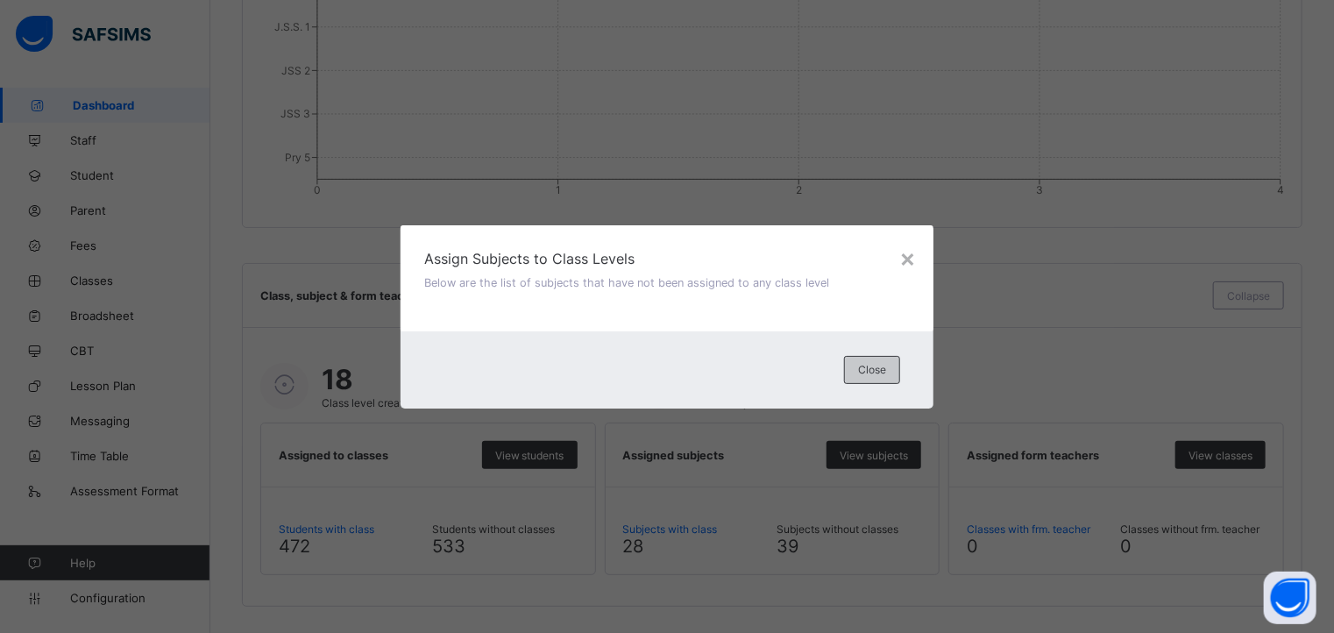
click at [864, 366] on span "Close" at bounding box center [872, 369] width 28 height 13
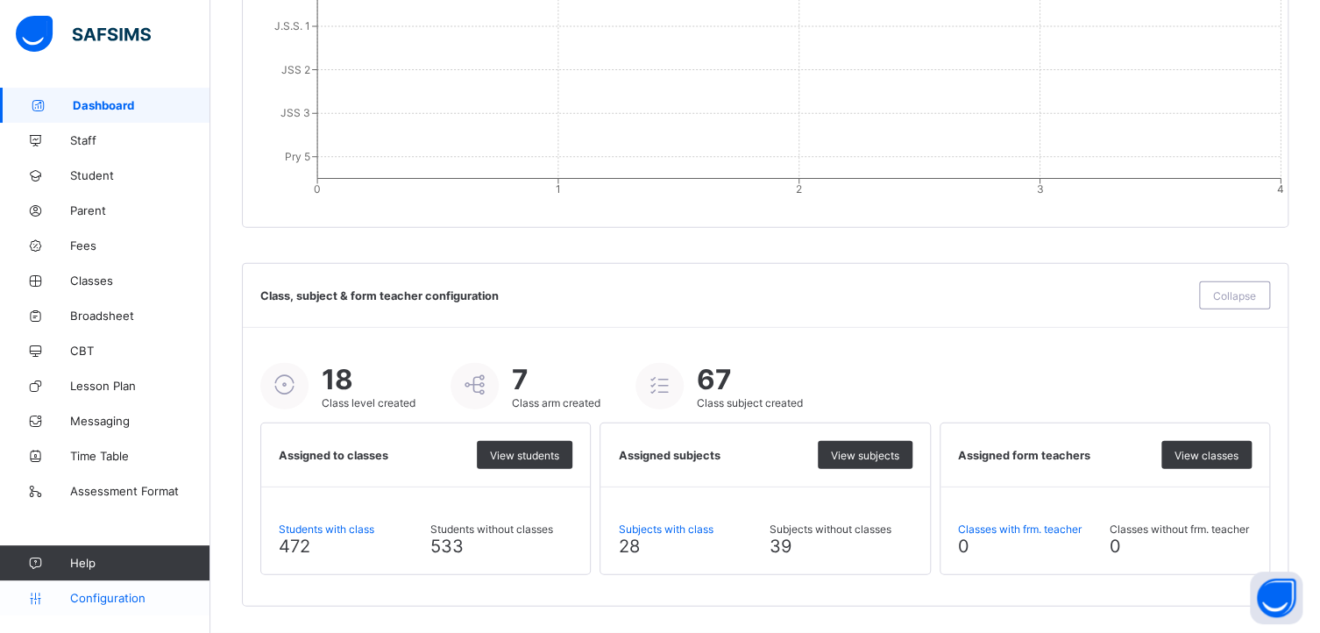
click at [89, 594] on span "Configuration" at bounding box center [139, 598] width 139 height 14
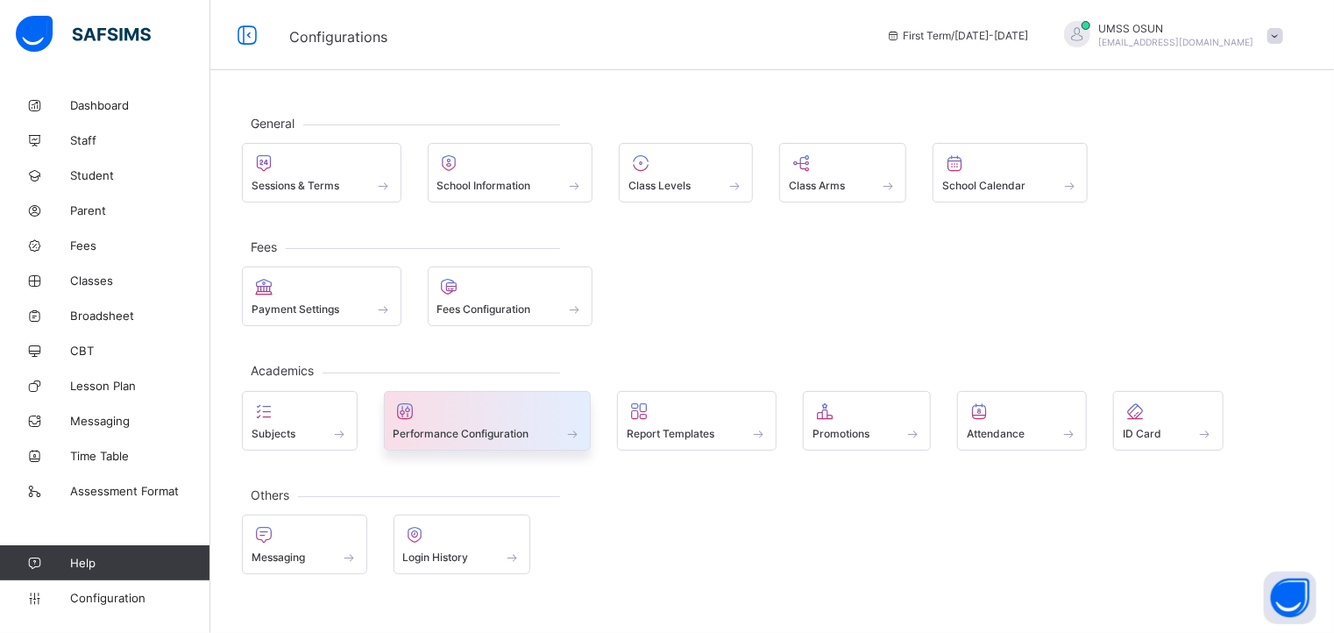
click at [438, 416] on div at bounding box center [488, 411] width 189 height 21
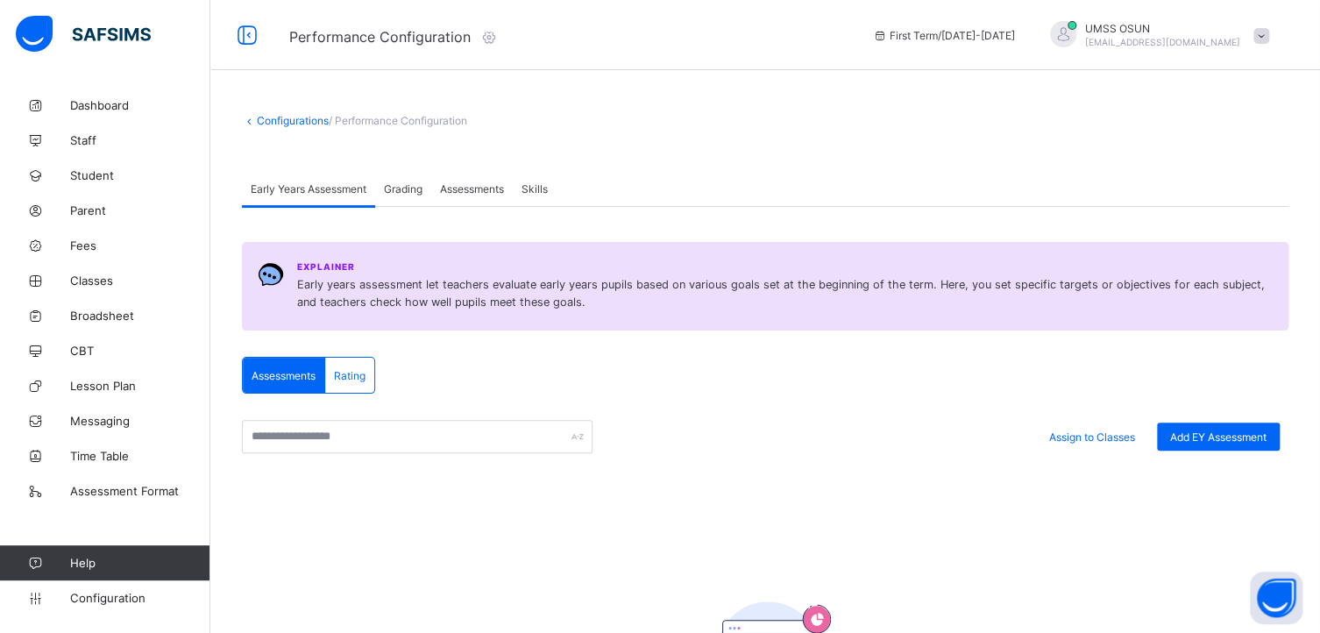
click at [291, 119] on link "Configurations" at bounding box center [293, 120] width 72 height 13
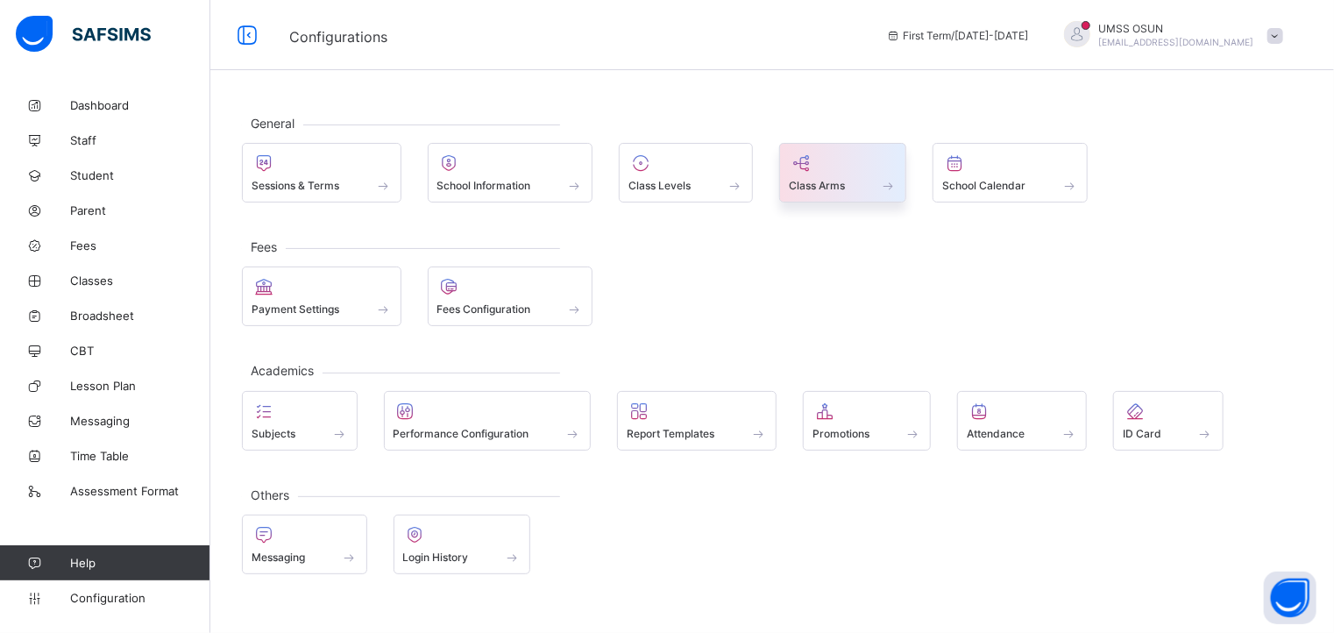
click at [836, 168] on div at bounding box center [843, 163] width 109 height 21
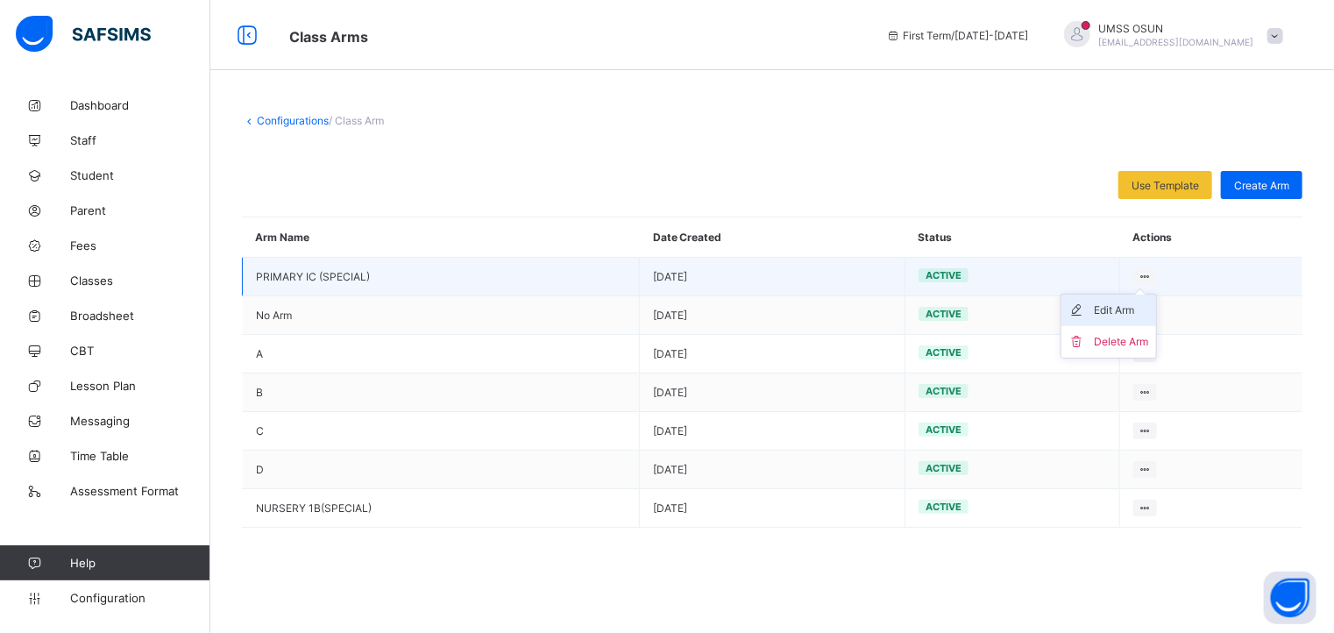
click at [1118, 308] on div "Edit Arm" at bounding box center [1122, 311] width 54 height 18
type input "**********"
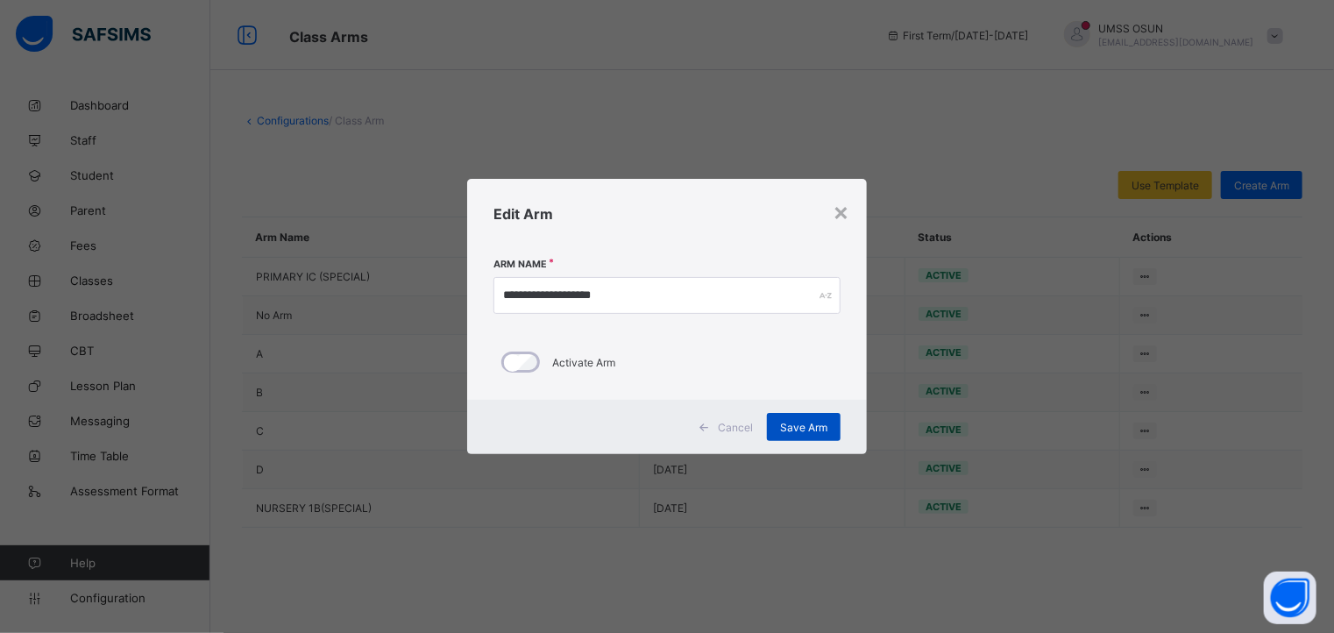
click at [793, 421] on span "Save Arm" at bounding box center [803, 427] width 47 height 13
click at [840, 215] on div "×" at bounding box center [841, 211] width 17 height 30
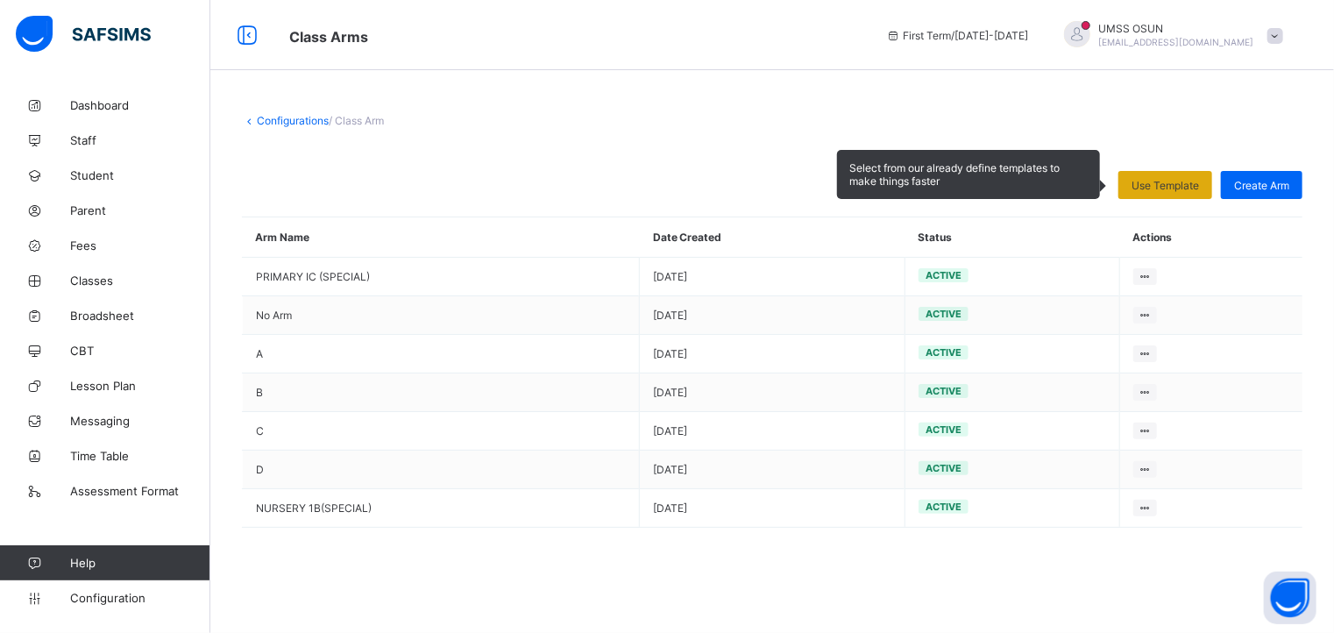
click at [1159, 188] on span "Use Template" at bounding box center [1166, 185] width 68 height 13
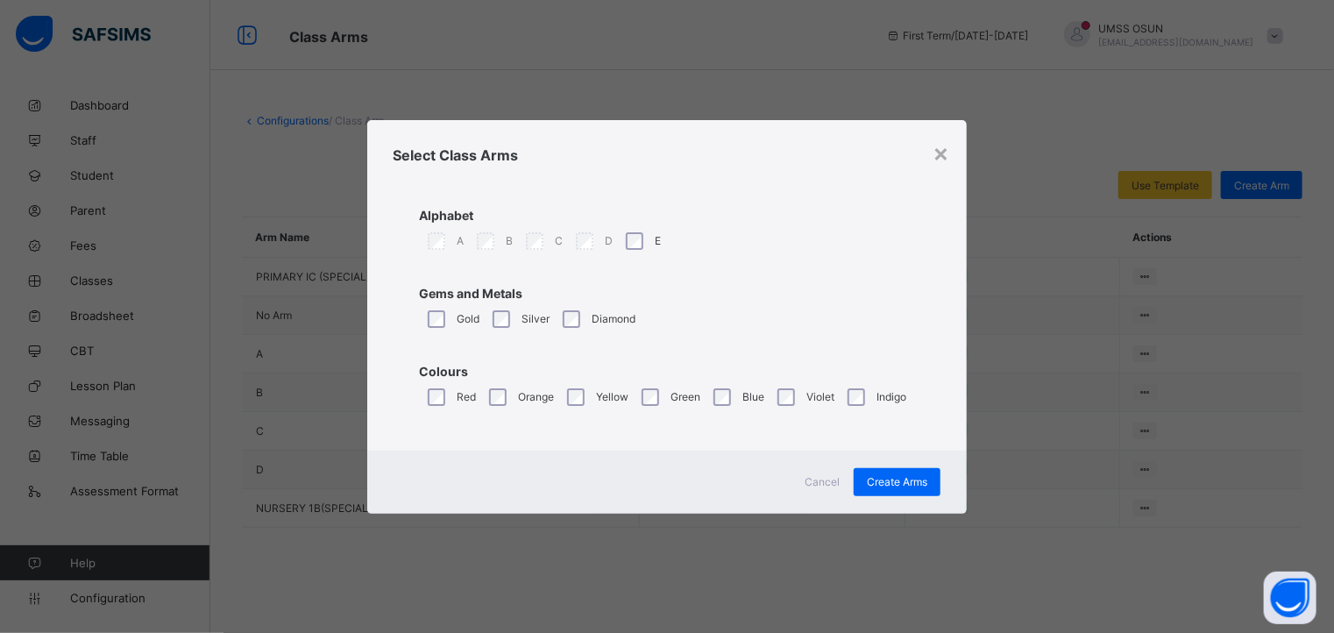
click at [824, 472] on div "Cancel" at bounding box center [822, 482] width 63 height 28
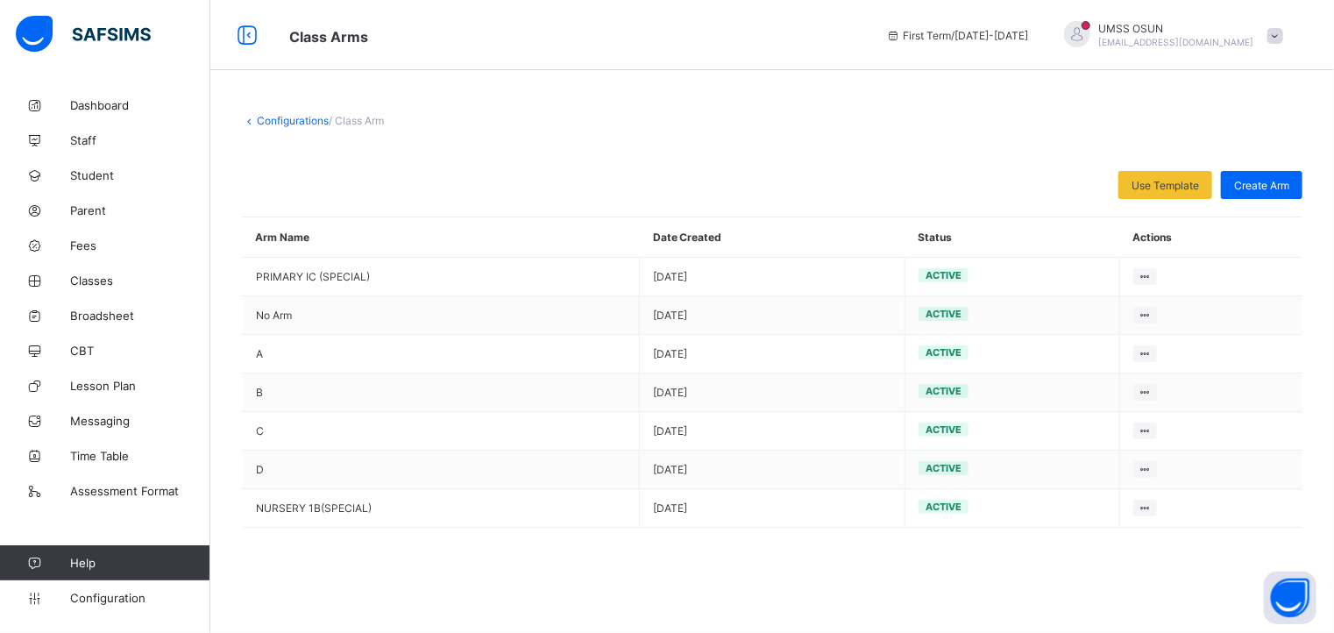
click at [278, 118] on link "Configurations" at bounding box center [293, 120] width 72 height 13
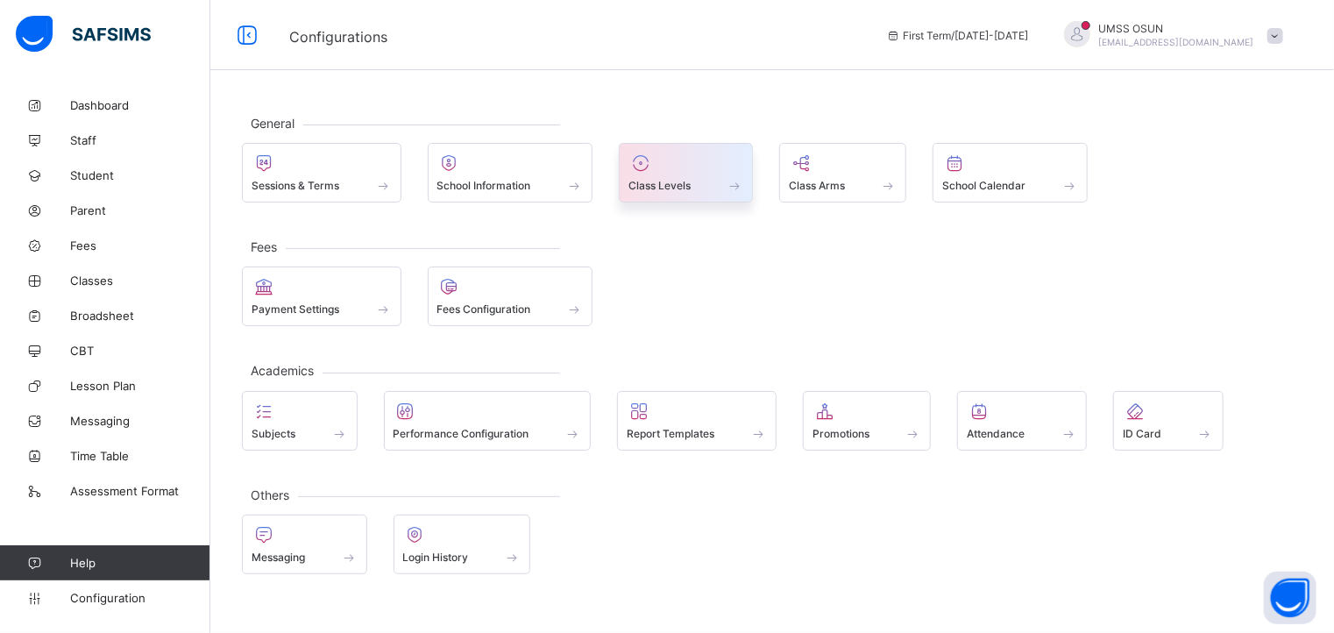
click at [694, 178] on div "Class Levels" at bounding box center [686, 185] width 115 height 15
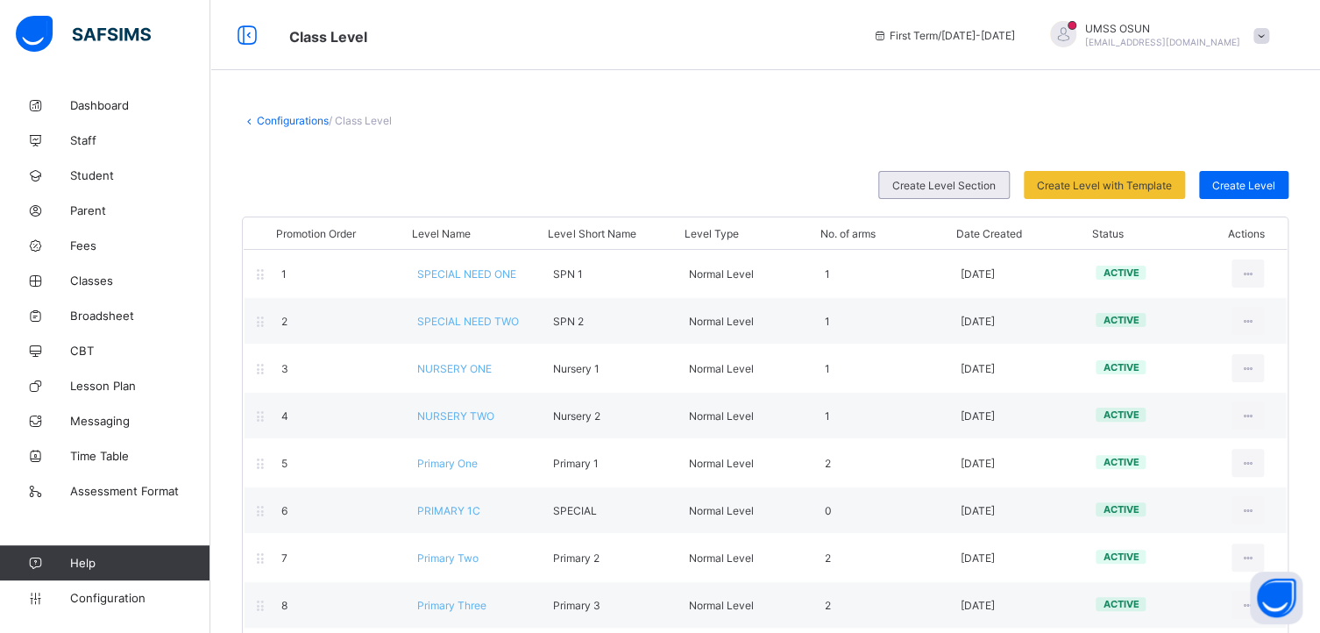
click at [952, 187] on span "Create Level Section" at bounding box center [944, 185] width 103 height 13
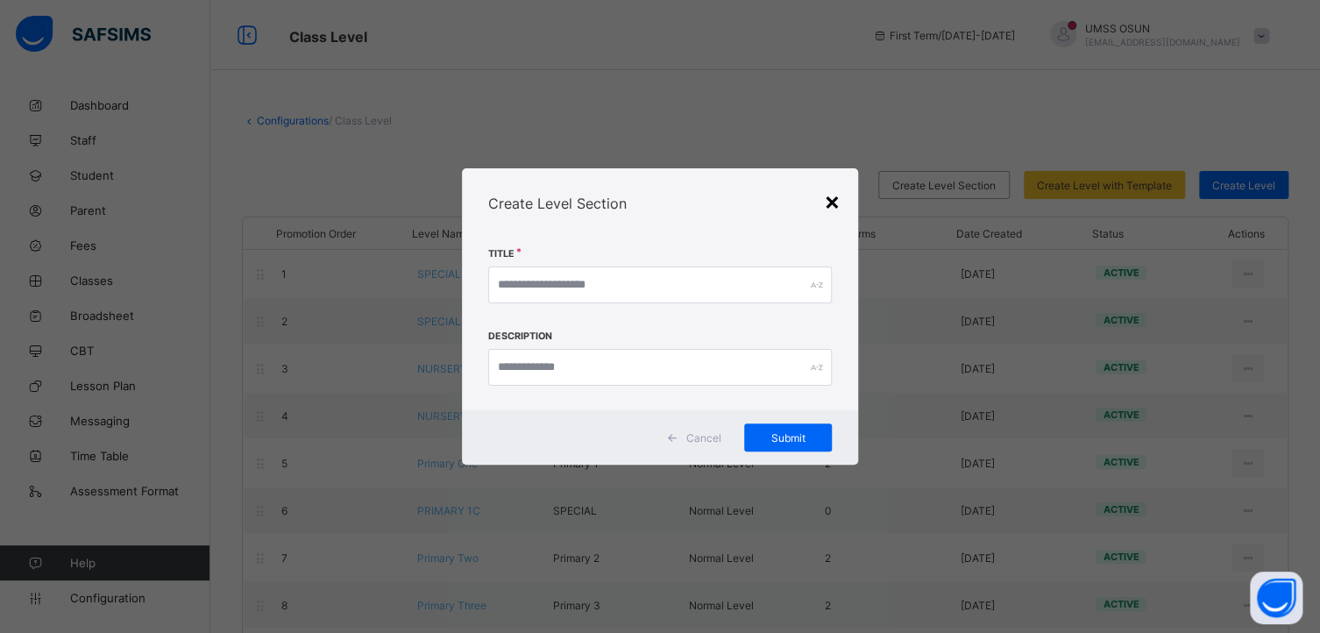
click at [834, 194] on div "×" at bounding box center [832, 201] width 17 height 30
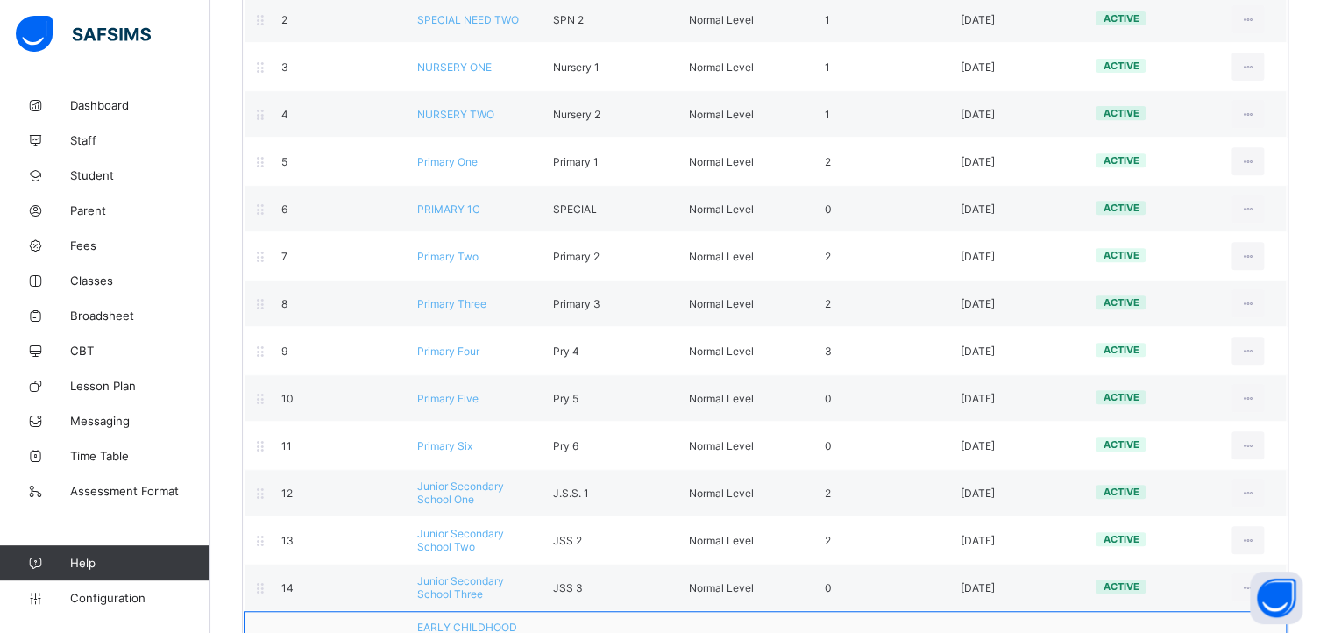
scroll to position [164, 0]
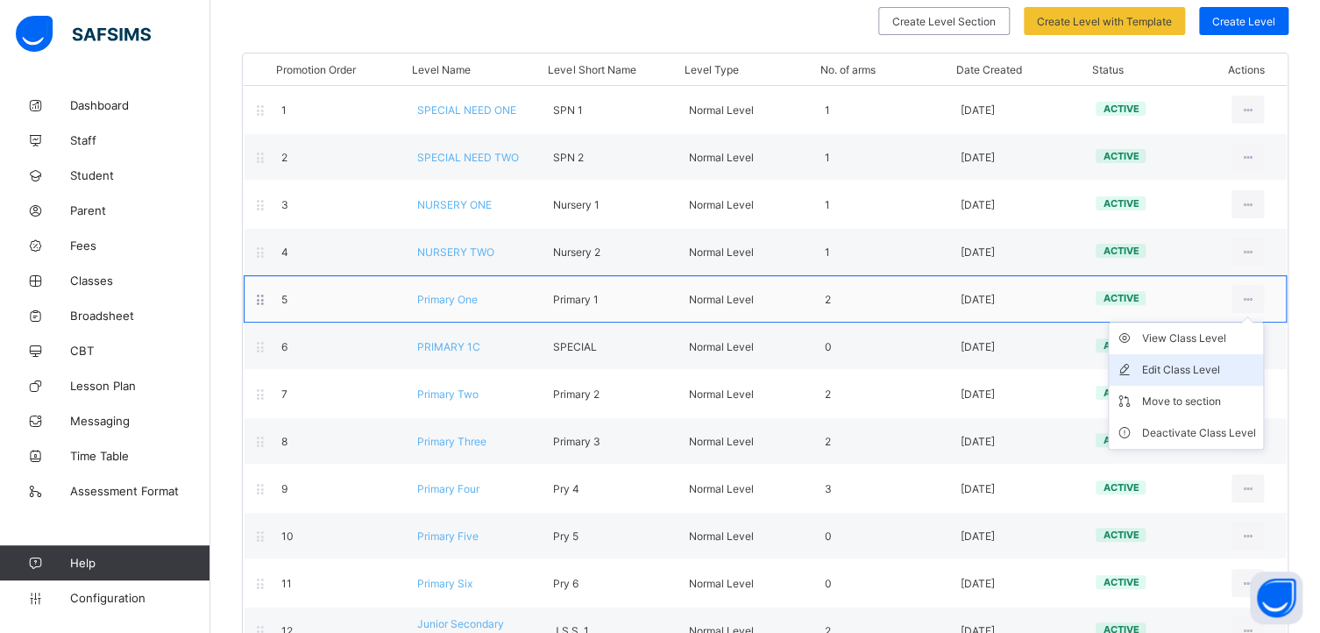
click at [1195, 361] on div "Edit Class Level" at bounding box center [1199, 370] width 114 height 18
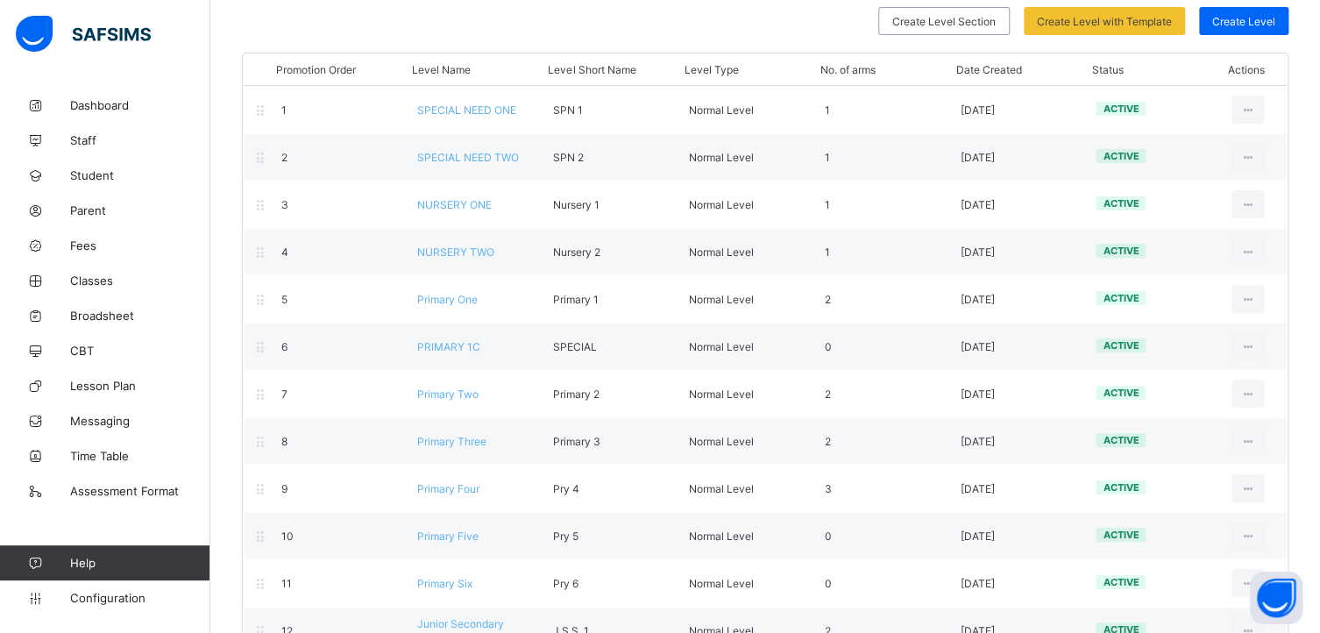
type input "**********"
type input "*********"
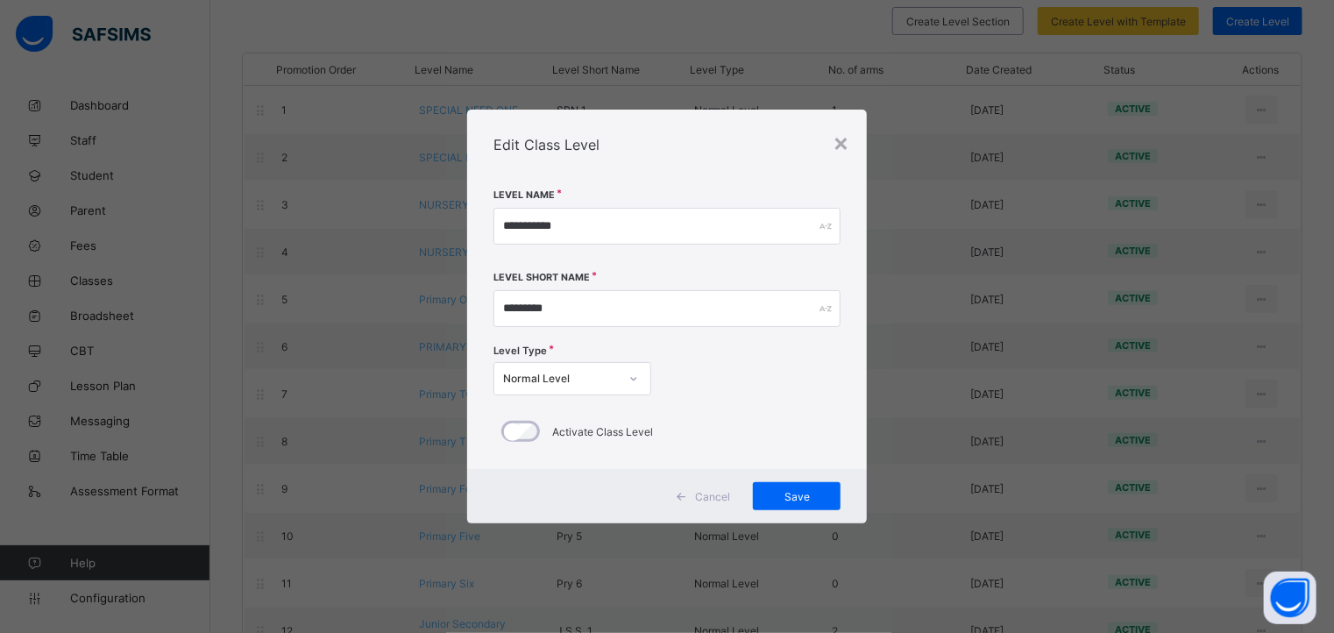
click at [701, 494] on span "Cancel" at bounding box center [712, 496] width 35 height 13
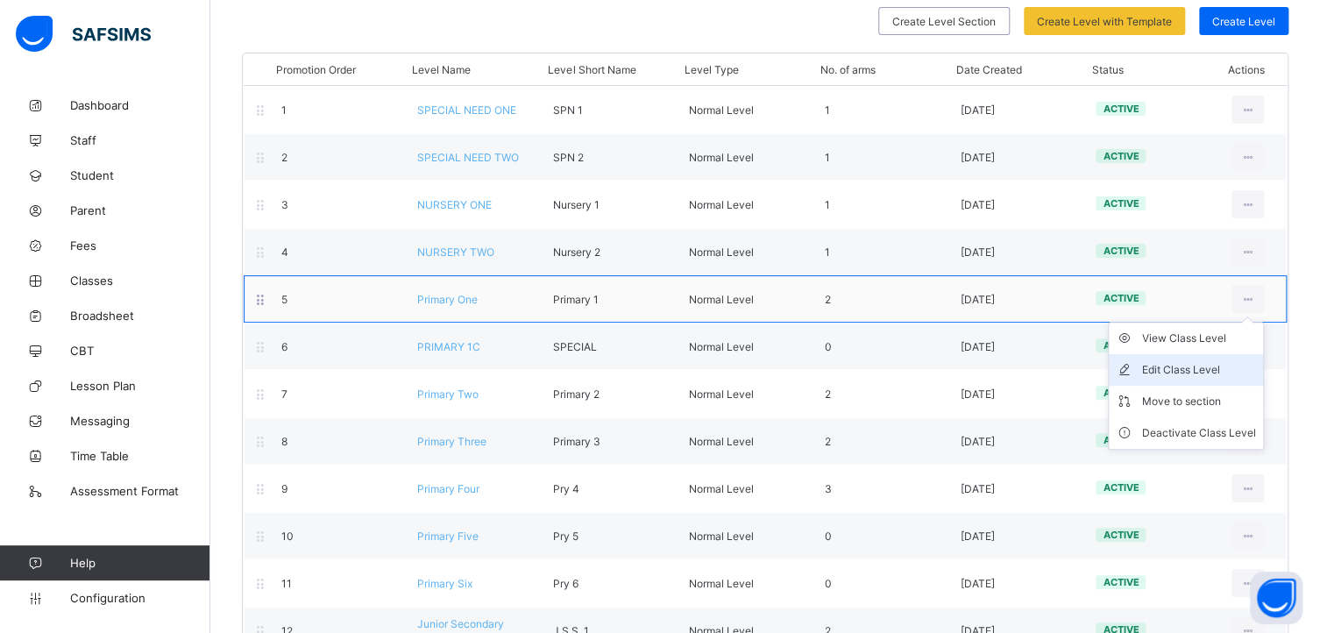
click at [1192, 358] on li "Edit Class Level" at bounding box center [1186, 370] width 154 height 32
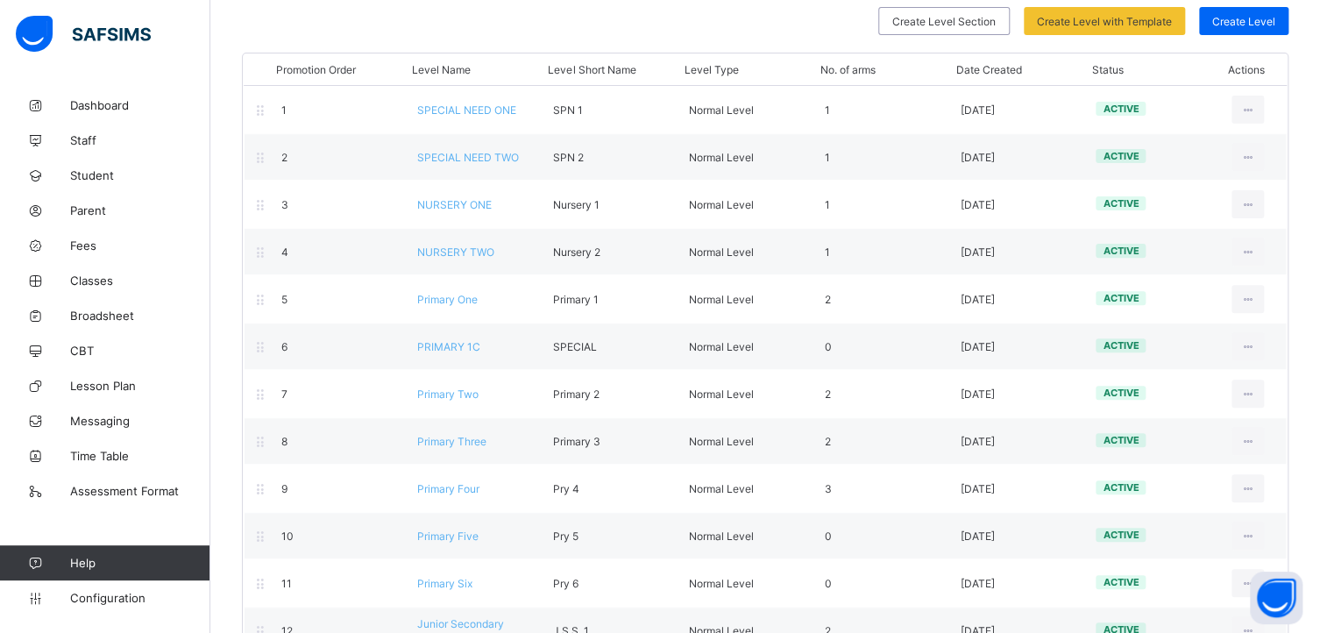
type input "**********"
type input "*********"
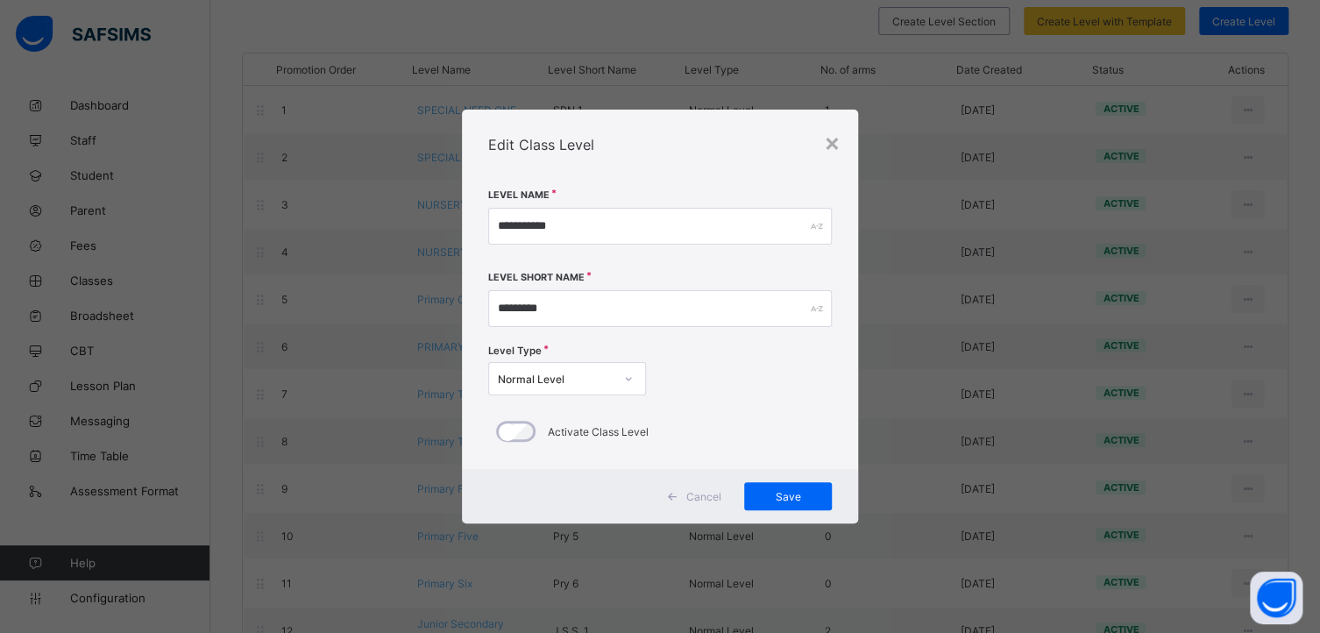
click at [711, 486] on div "Cancel" at bounding box center [697, 496] width 78 height 28
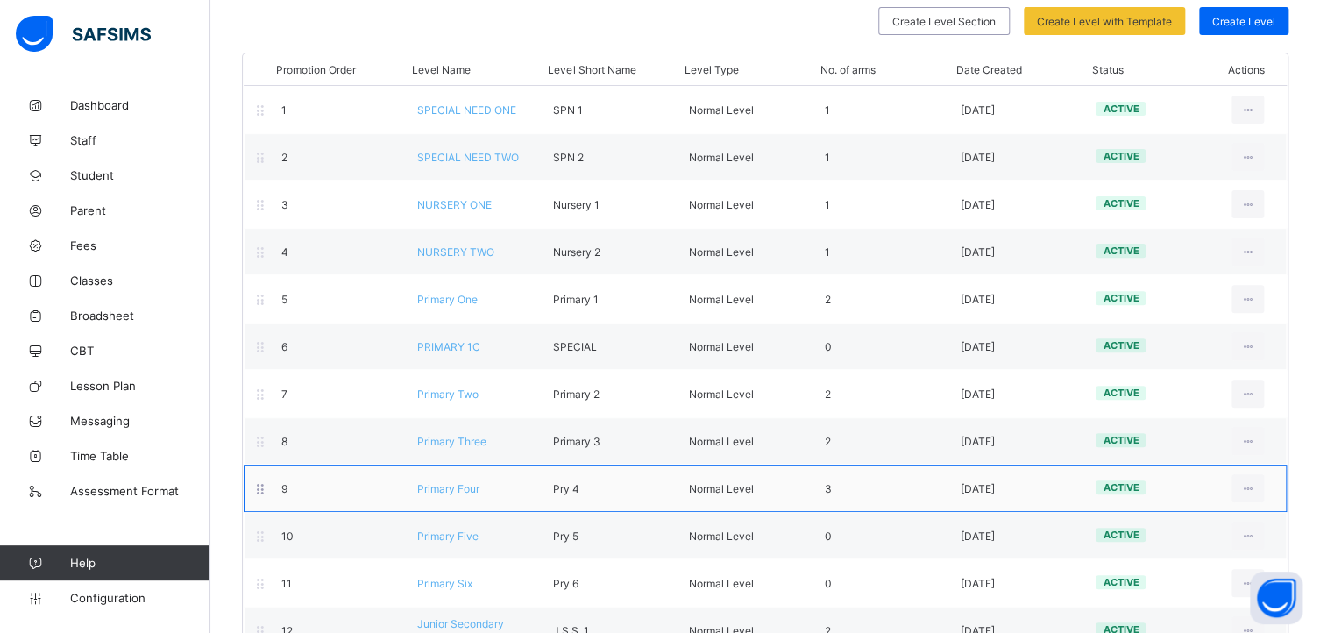
scroll to position [515, 0]
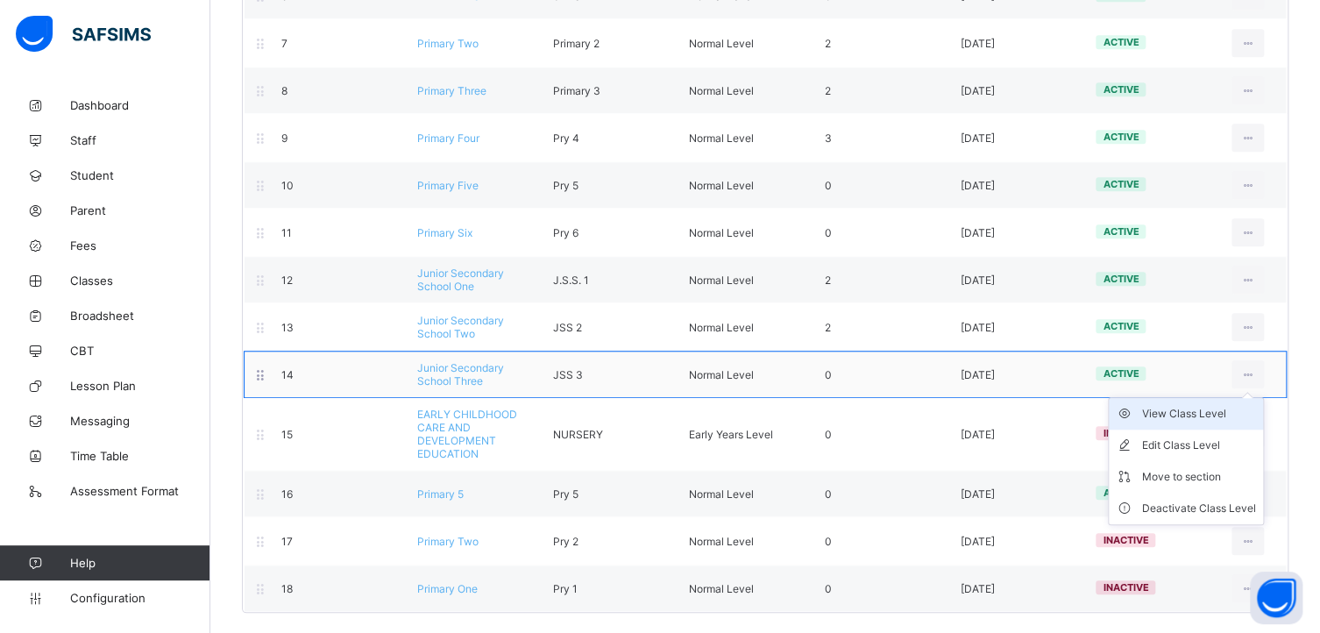
click at [1191, 409] on div "View Class Level" at bounding box center [1199, 414] width 114 height 18
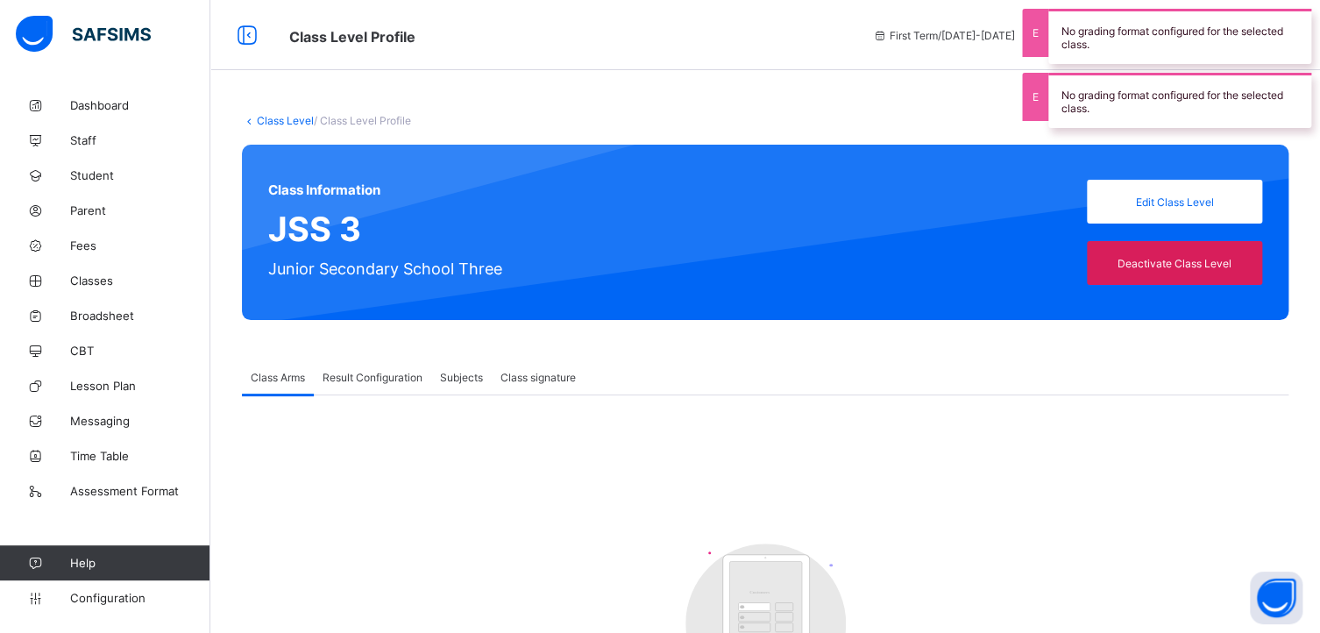
click at [346, 374] on span "Result Configuration" at bounding box center [373, 377] width 100 height 13
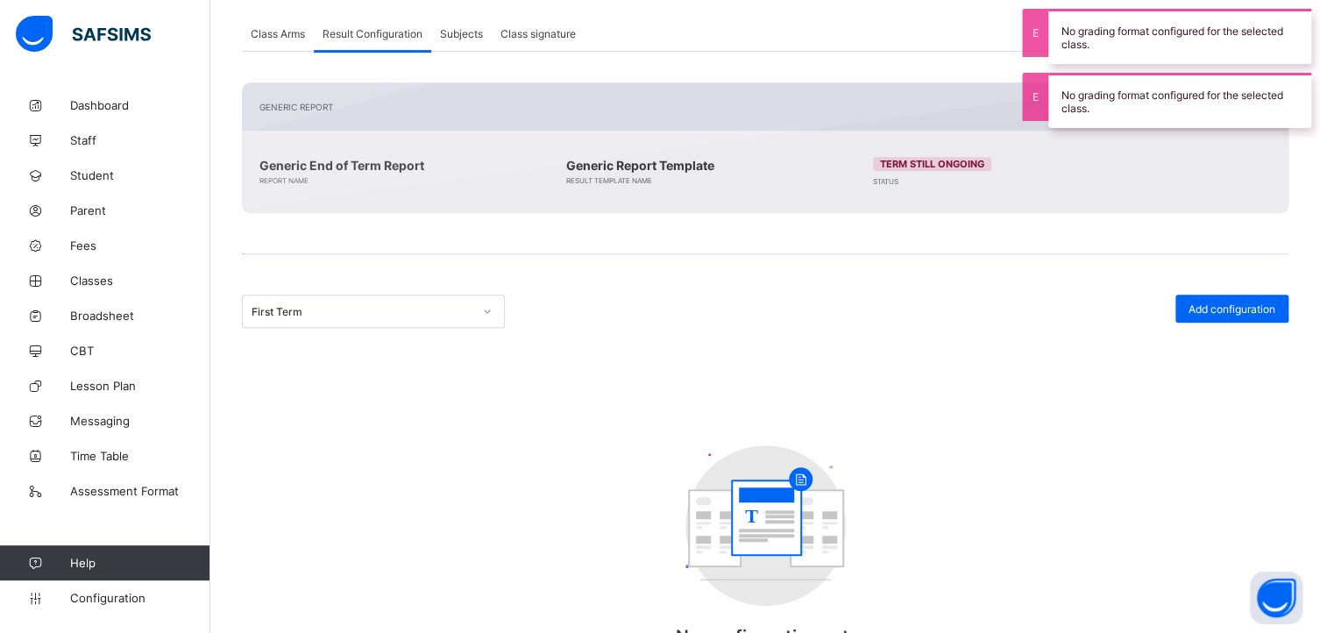
scroll to position [421, 0]
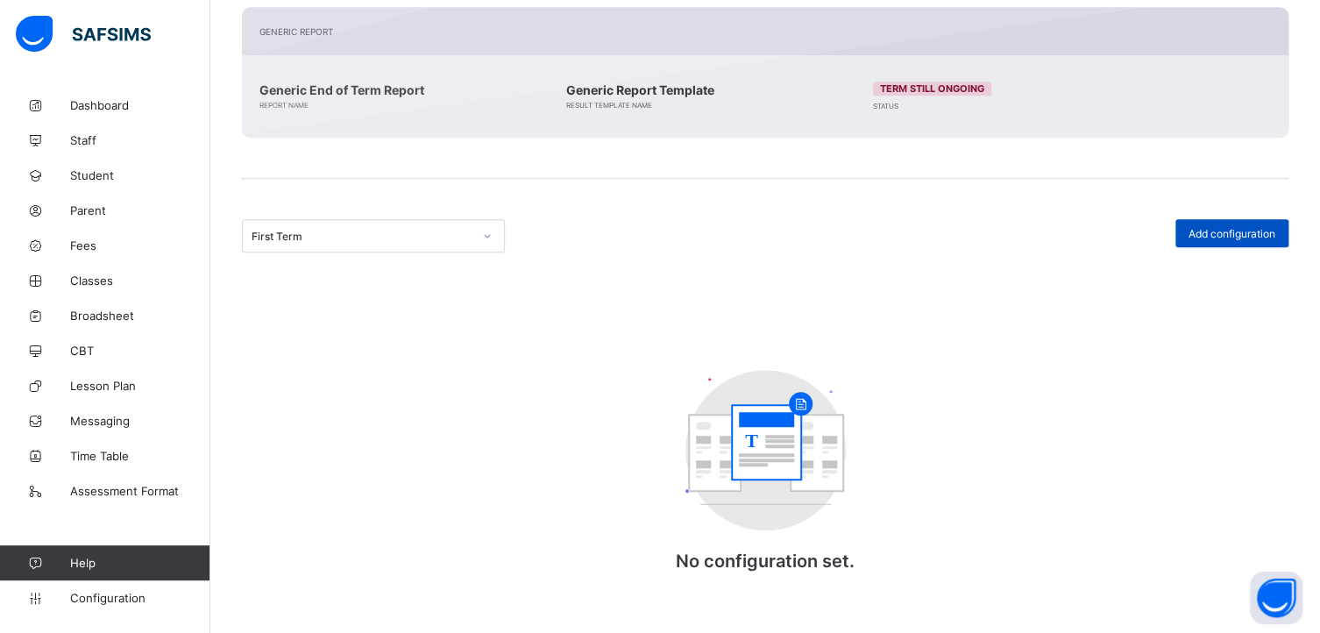
click at [1235, 236] on span "Add configuration" at bounding box center [1232, 233] width 87 height 13
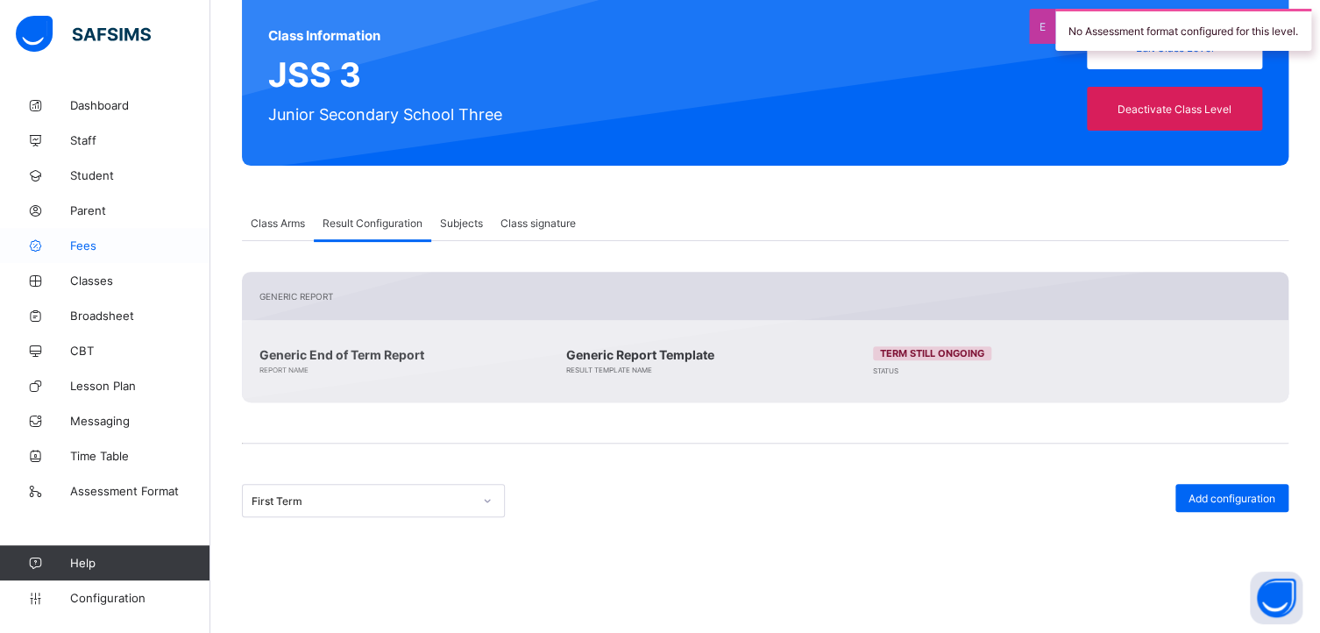
scroll to position [0, 0]
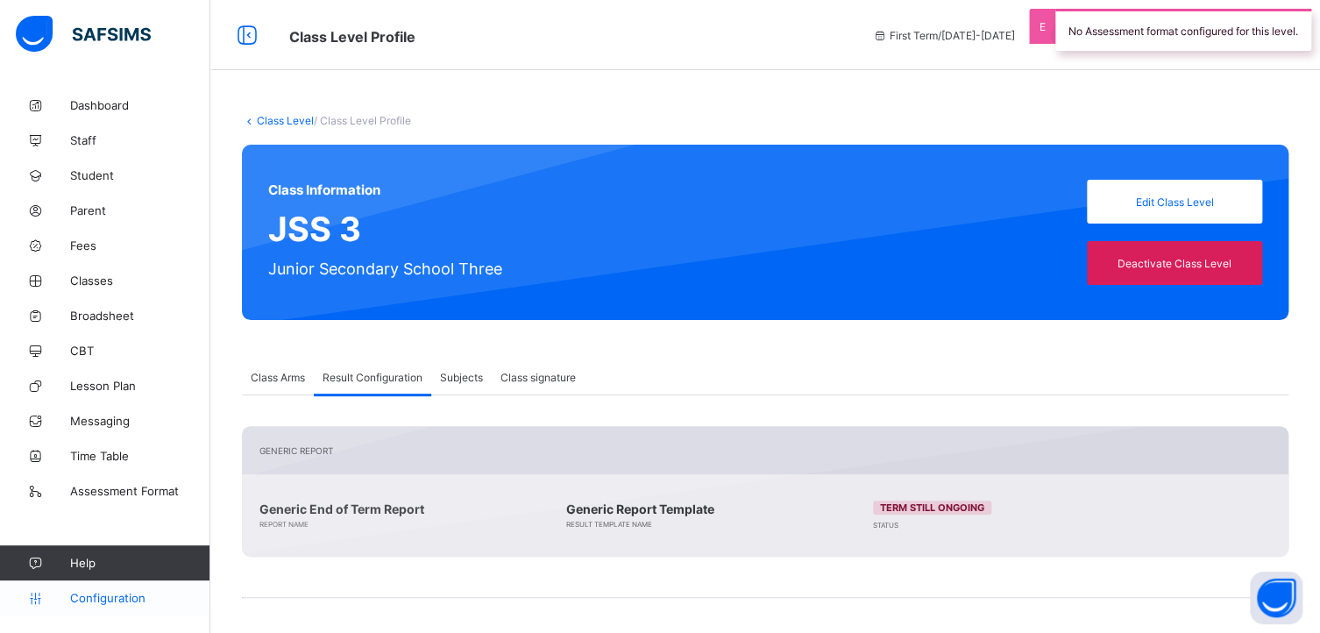
click at [98, 593] on span "Configuration" at bounding box center [139, 598] width 139 height 14
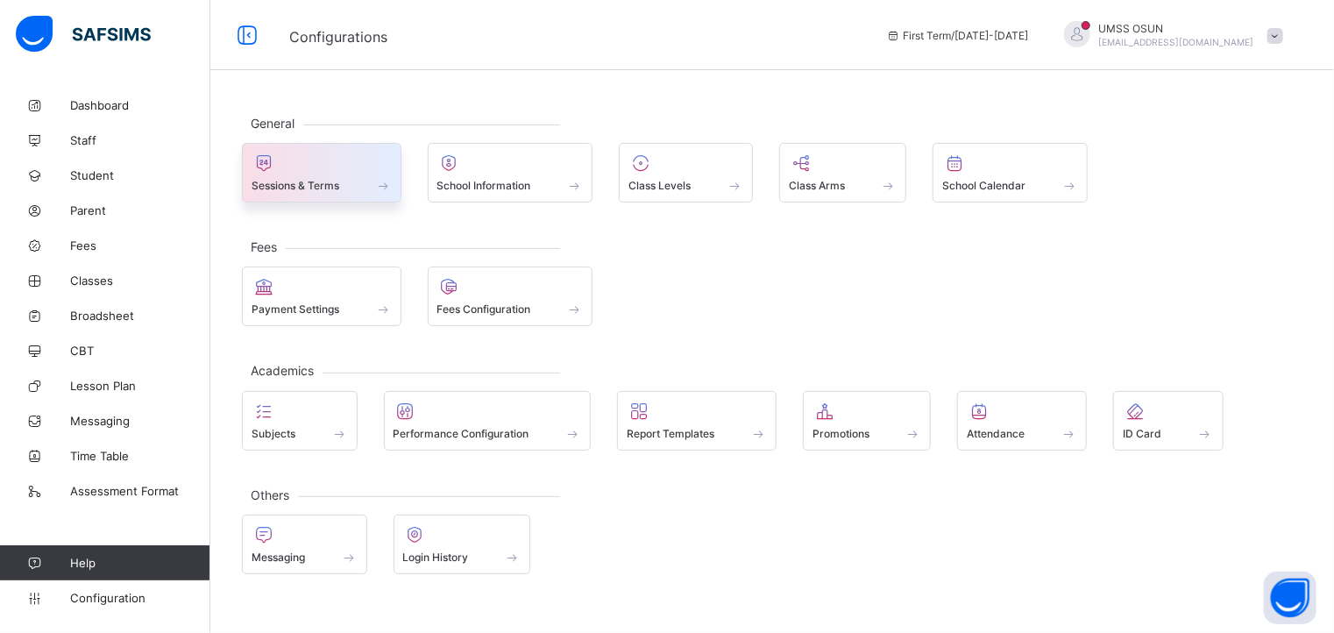
click at [317, 169] on div at bounding box center [322, 163] width 140 height 21
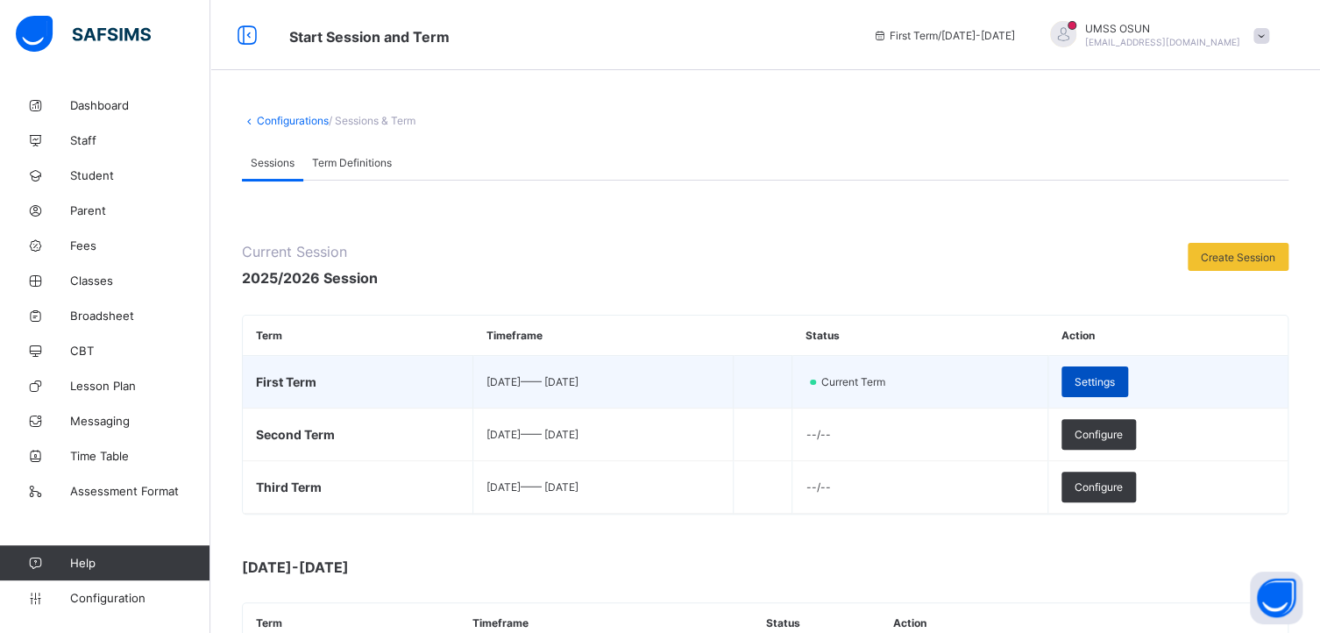
click at [1115, 380] on span "Settings" at bounding box center [1095, 381] width 40 height 13
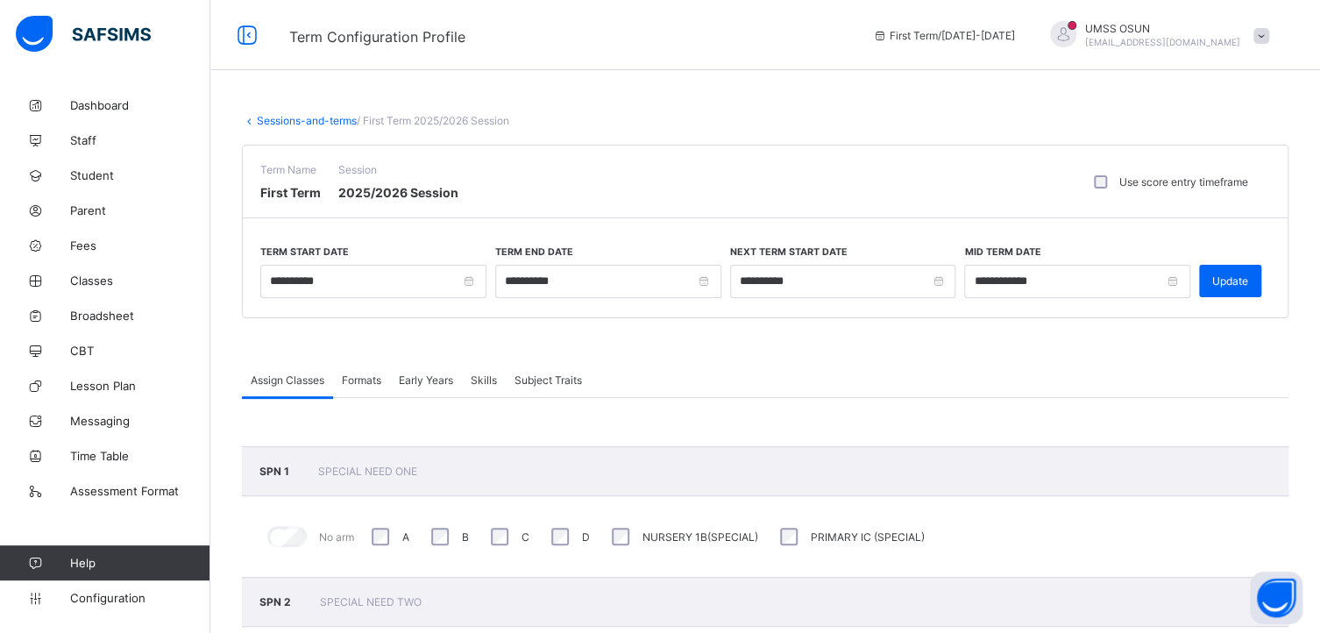
click at [365, 381] on span "Formats" at bounding box center [361, 379] width 39 height 13
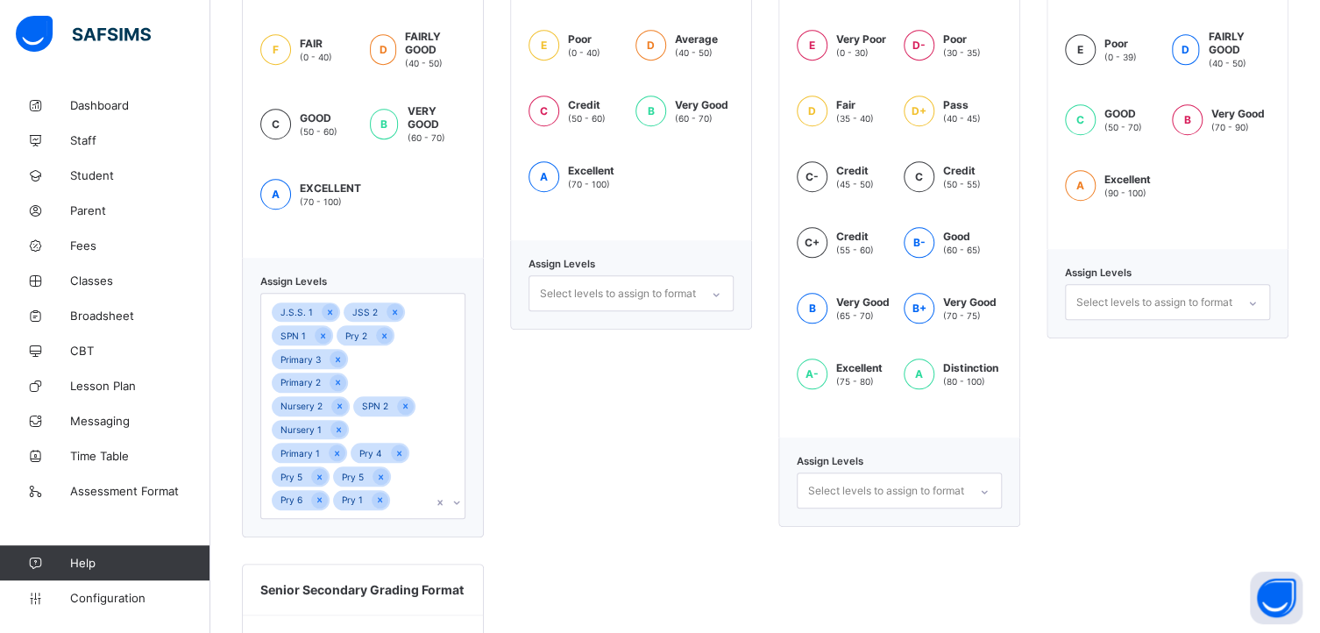
scroll to position [614, 0]
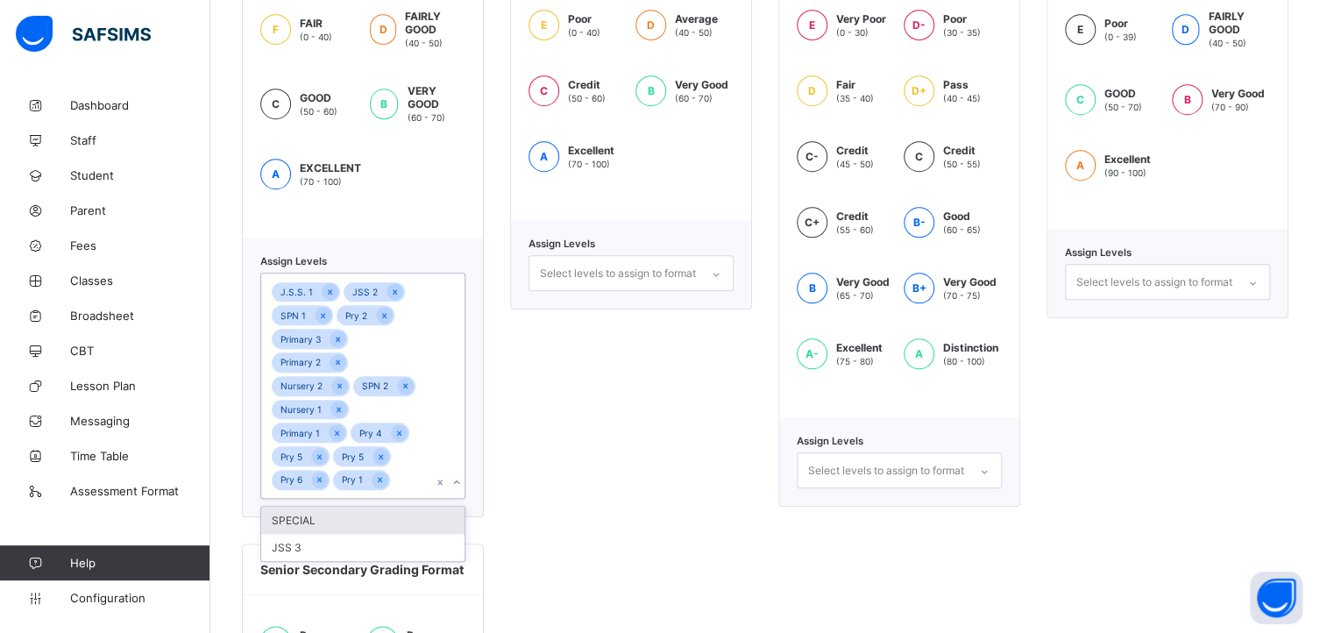
click at [459, 485] on icon at bounding box center [457, 482] width 11 height 18
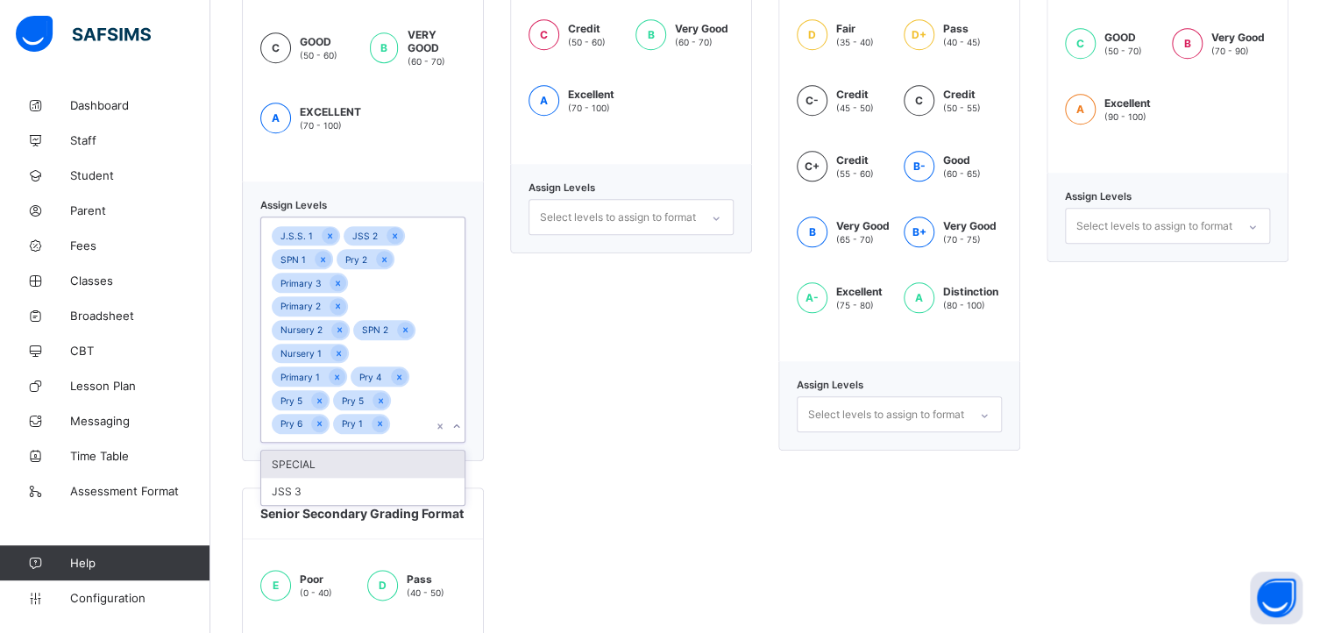
scroll to position [701, 0]
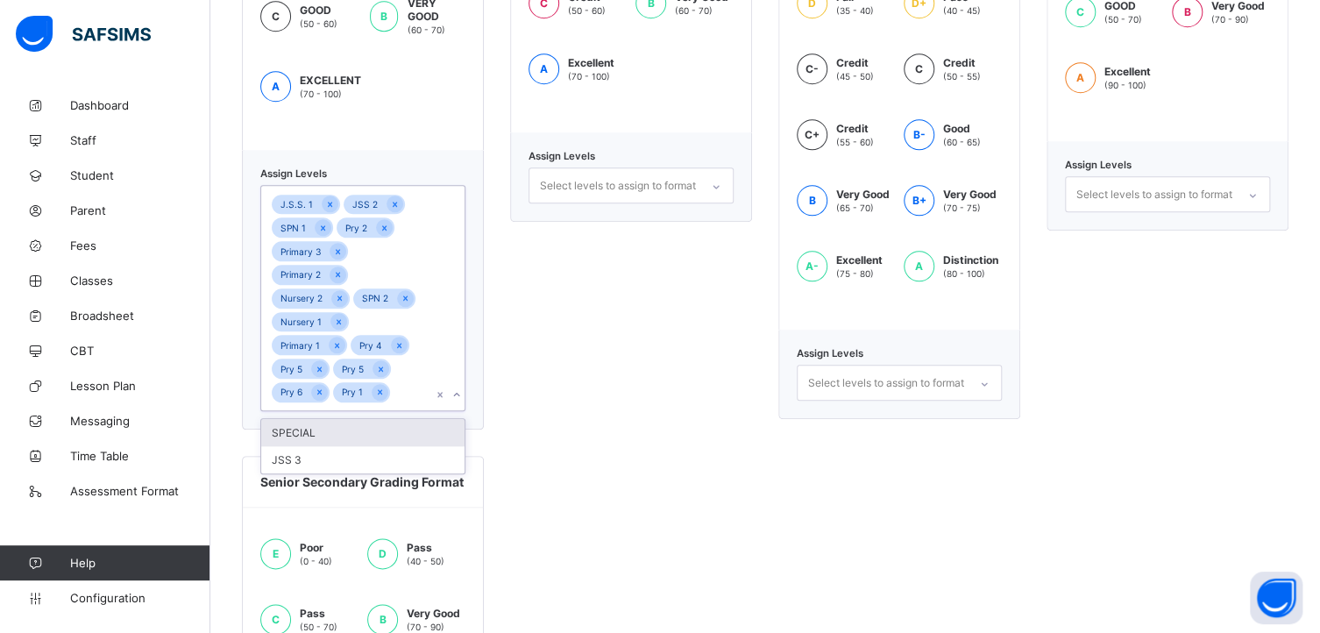
click at [323, 435] on div "SPECIAL" at bounding box center [362, 432] width 203 height 27
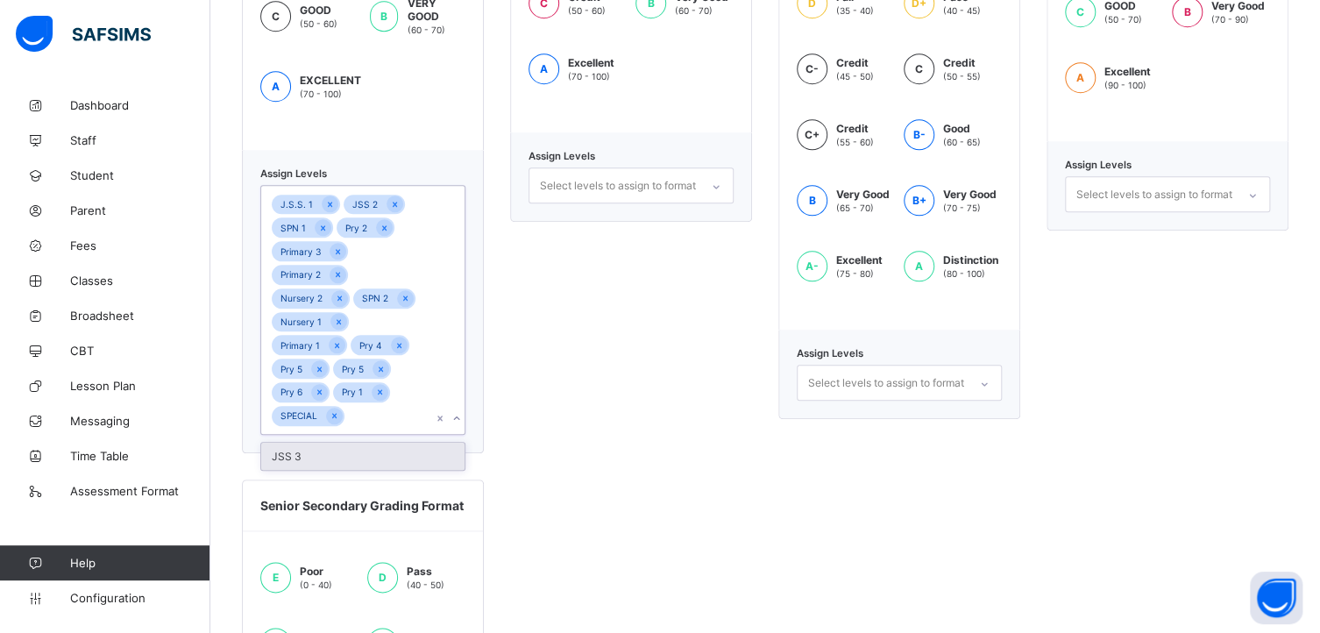
click at [351, 457] on div "JSS 3" at bounding box center [362, 456] width 203 height 27
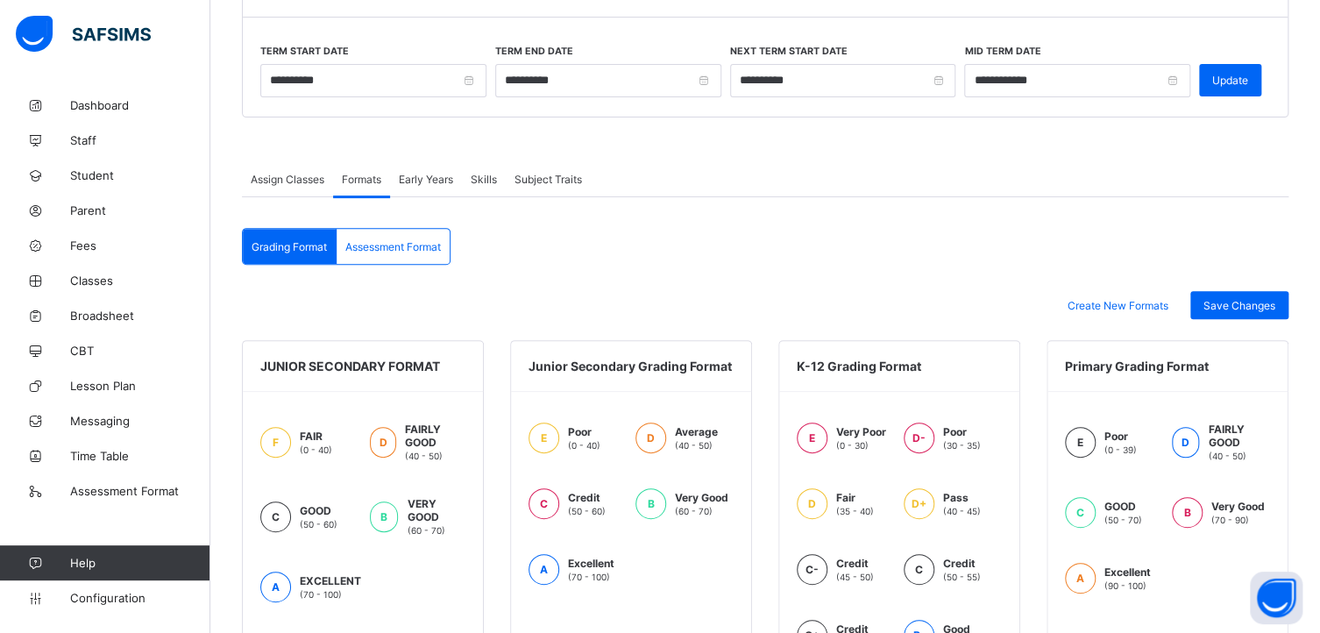
scroll to position [174, 0]
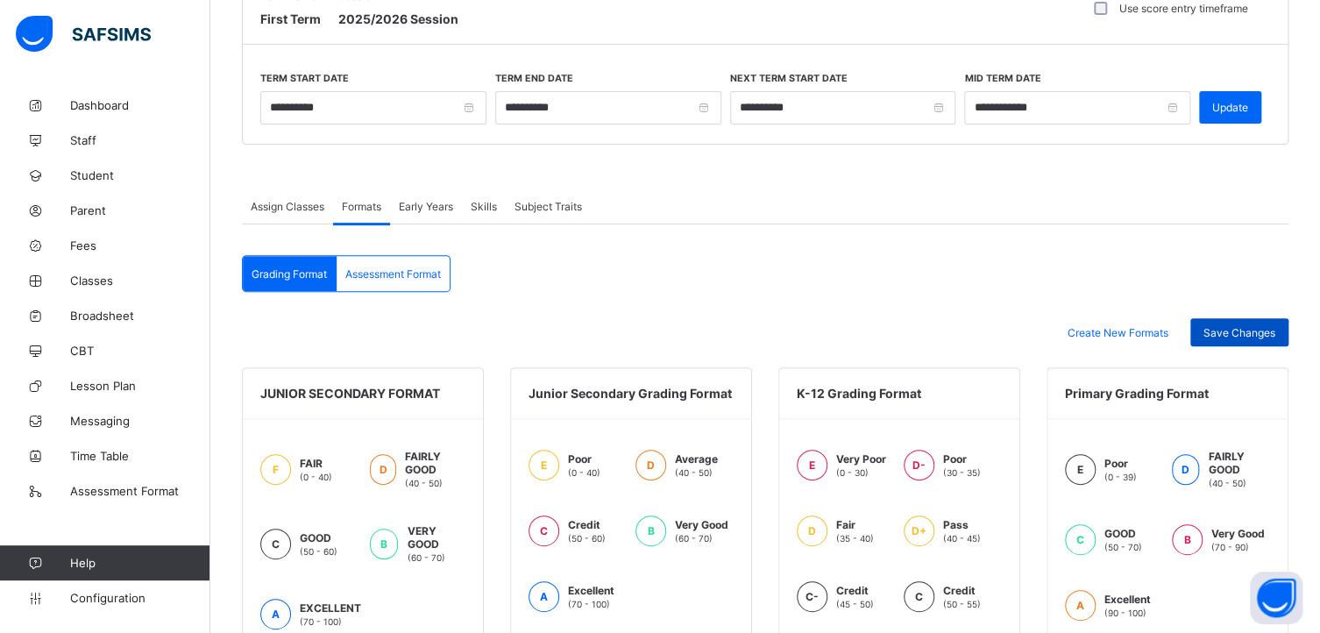
click at [1240, 324] on div "Save Changes" at bounding box center [1240, 332] width 98 height 28
click at [359, 200] on span "Formats" at bounding box center [361, 206] width 39 height 13
click at [365, 200] on span "Formats" at bounding box center [361, 206] width 39 height 13
click at [436, 202] on span "Early Years" at bounding box center [426, 206] width 54 height 13
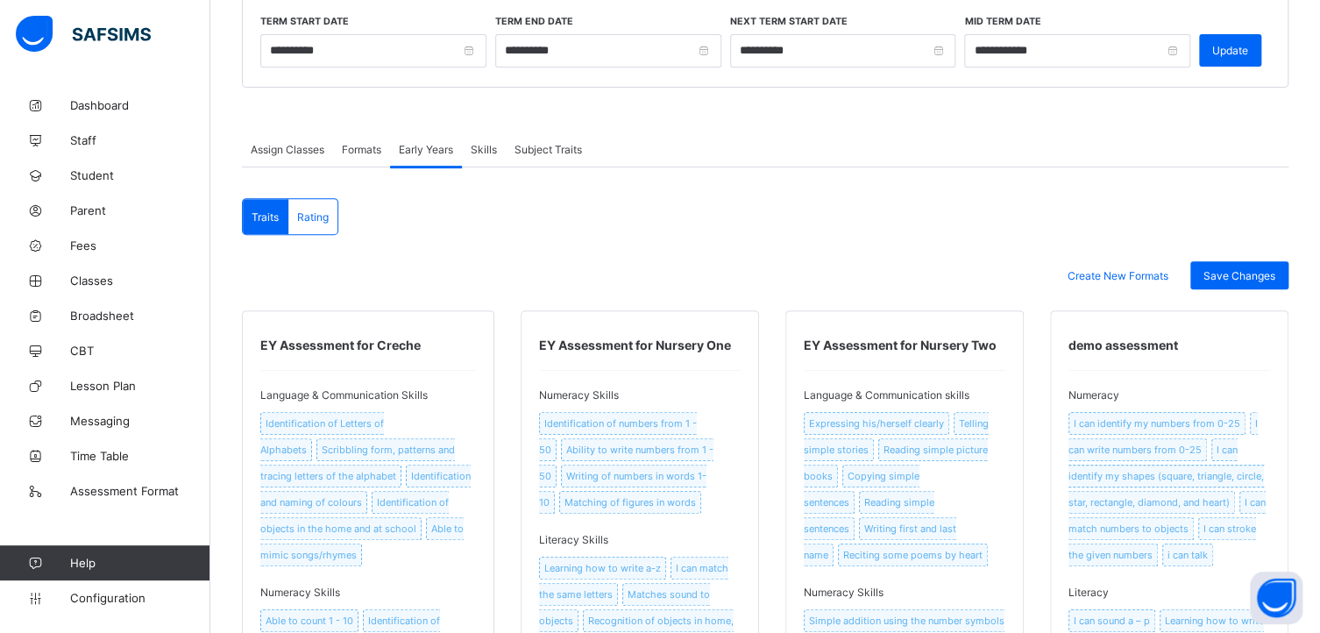
scroll to position [261, 0]
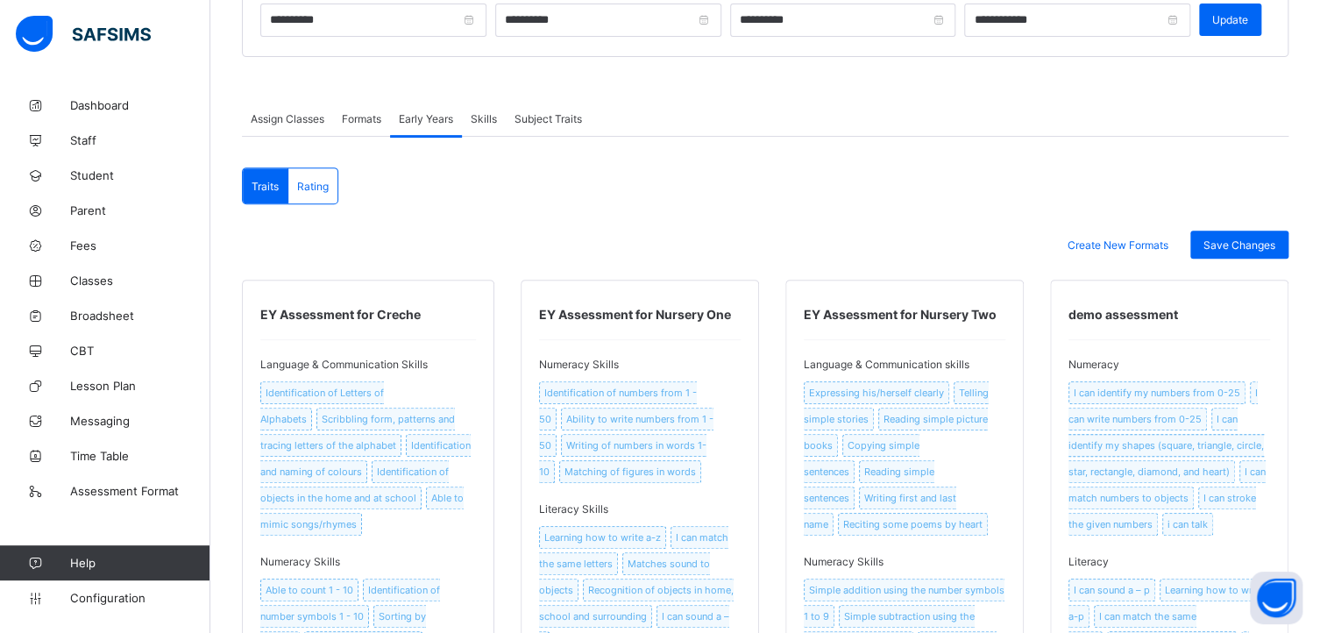
click at [485, 113] on span "Skills" at bounding box center [484, 118] width 26 height 13
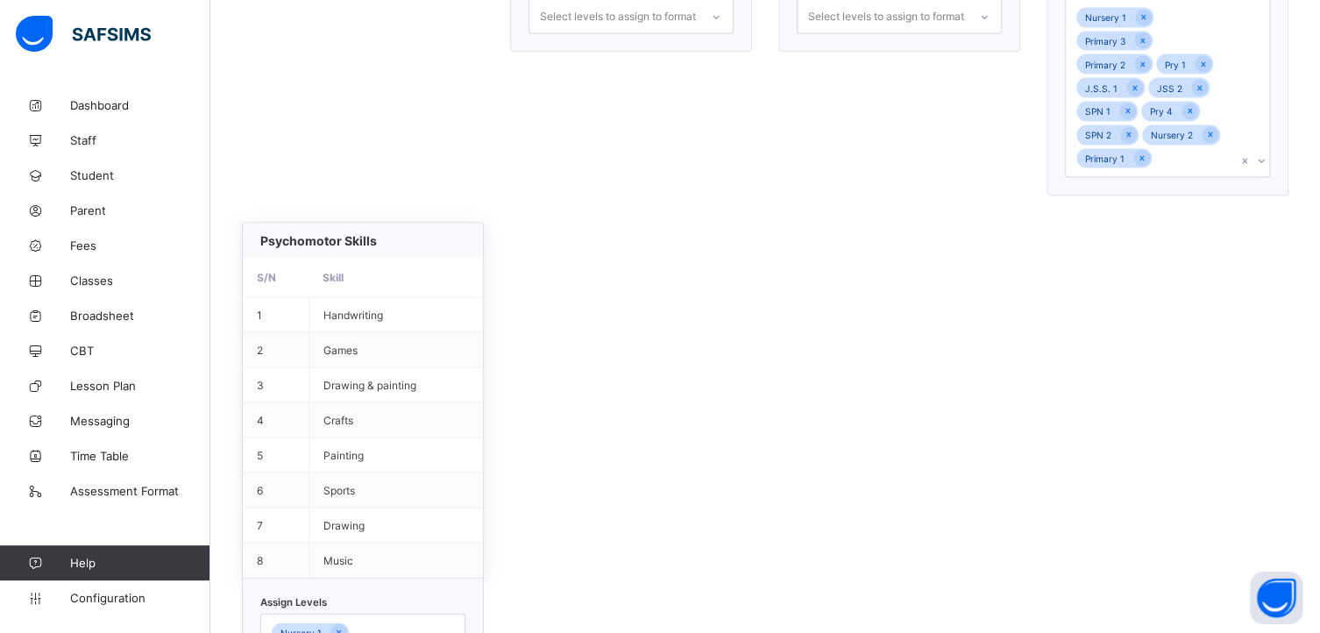
scroll to position [1664, 0]
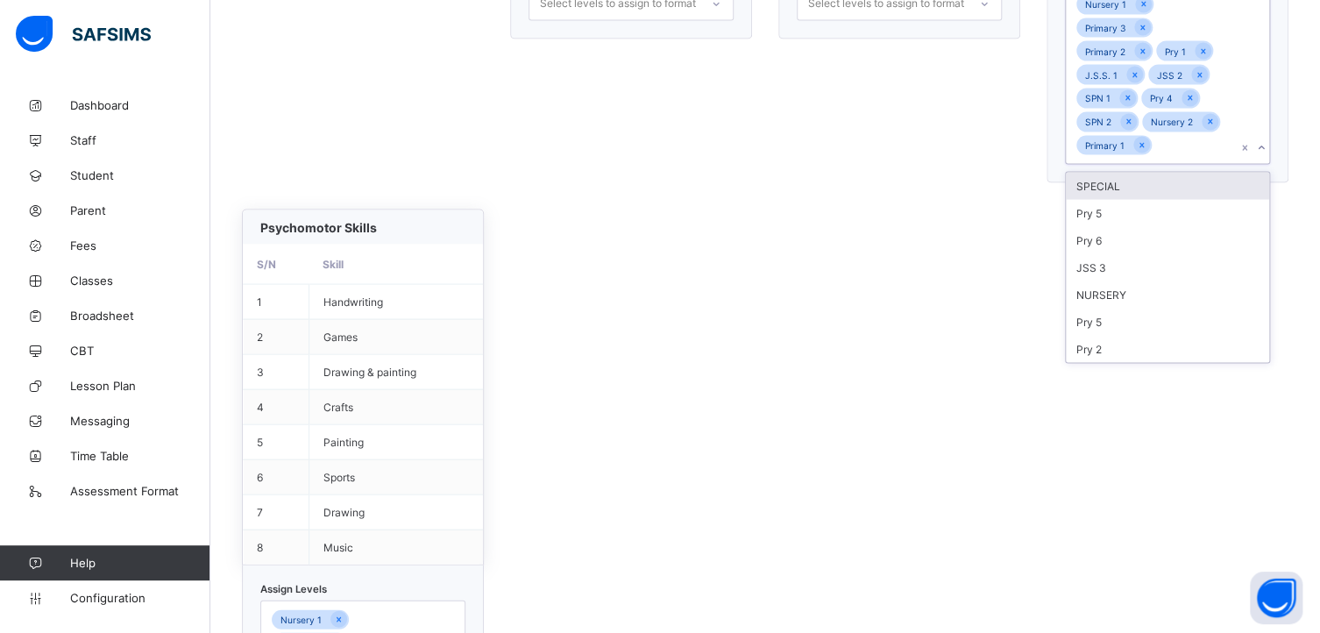
click at [1270, 152] on div at bounding box center [1261, 148] width 17 height 28
click at [1129, 183] on div "SPECIAL" at bounding box center [1167, 186] width 203 height 27
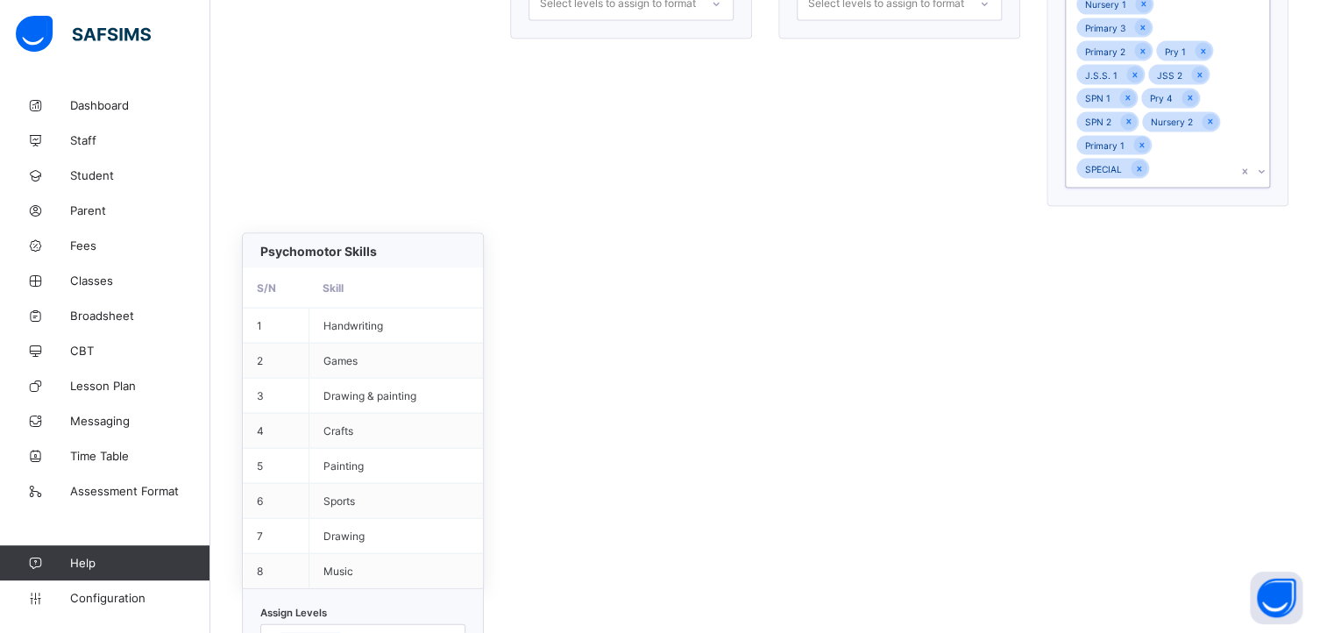
click at [1267, 166] on icon at bounding box center [1261, 172] width 11 height 18
click at [1267, 163] on icon at bounding box center [1261, 172] width 11 height 18
click at [1106, 208] on div "Pry 5" at bounding box center [1167, 209] width 203 height 27
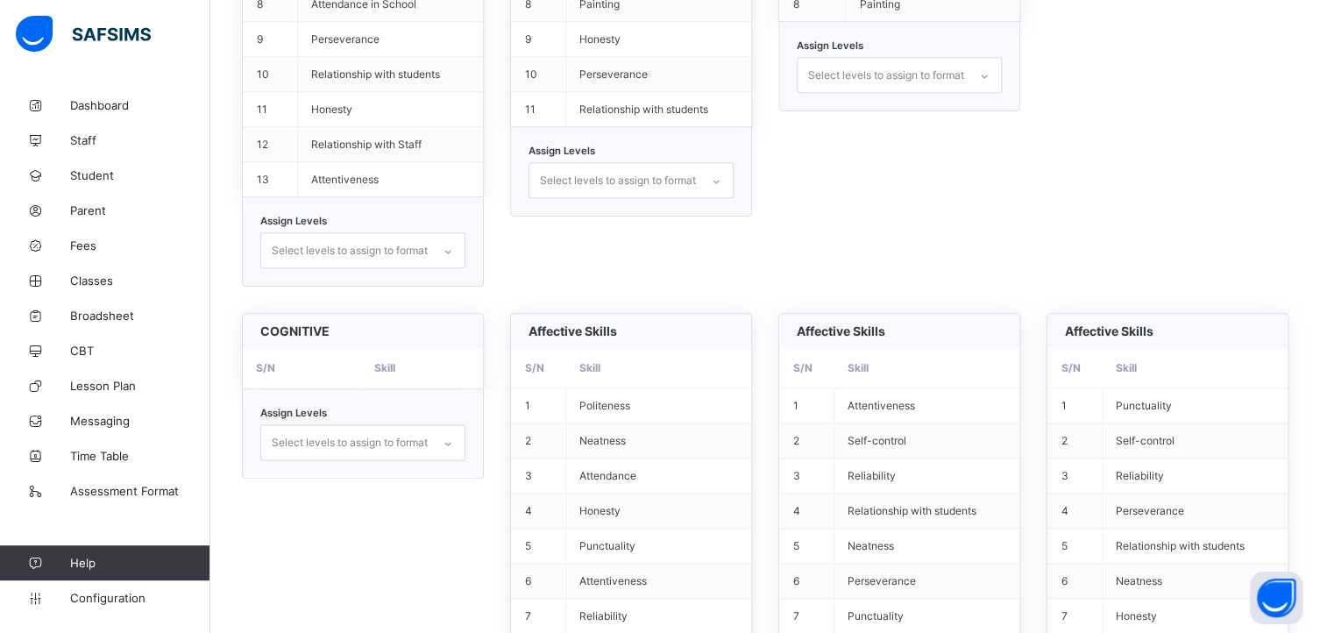
scroll to position [437, 0]
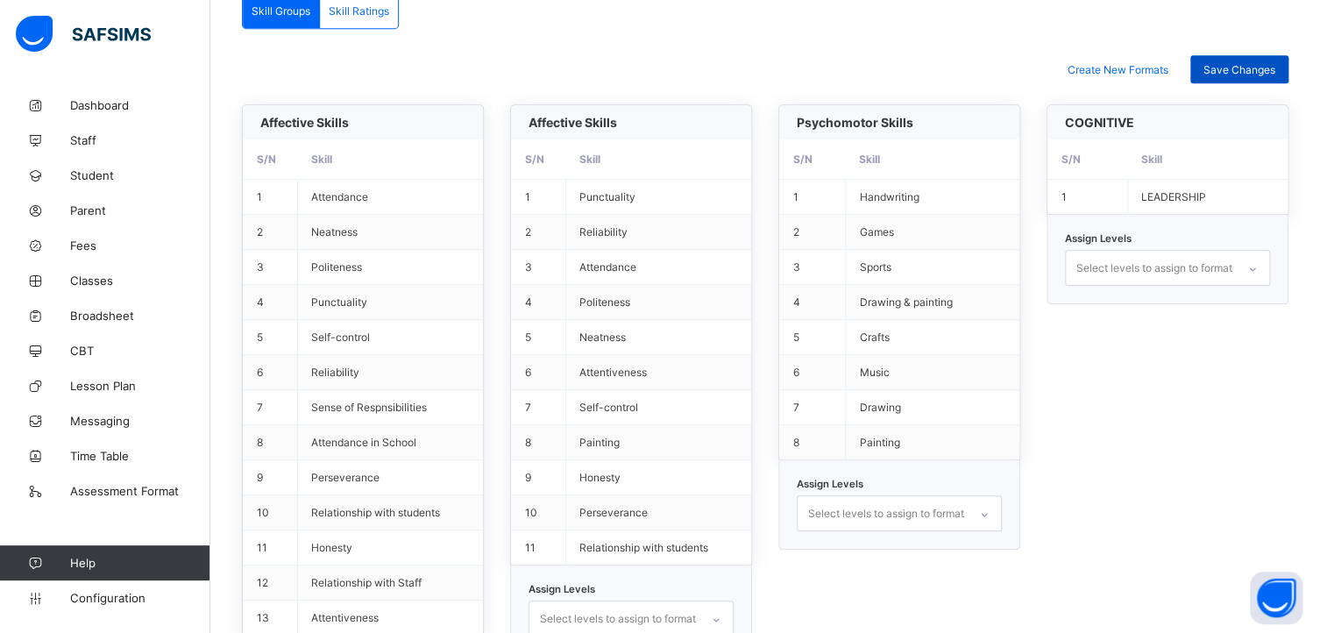
click at [1245, 68] on span "Save Changes" at bounding box center [1240, 69] width 72 height 13
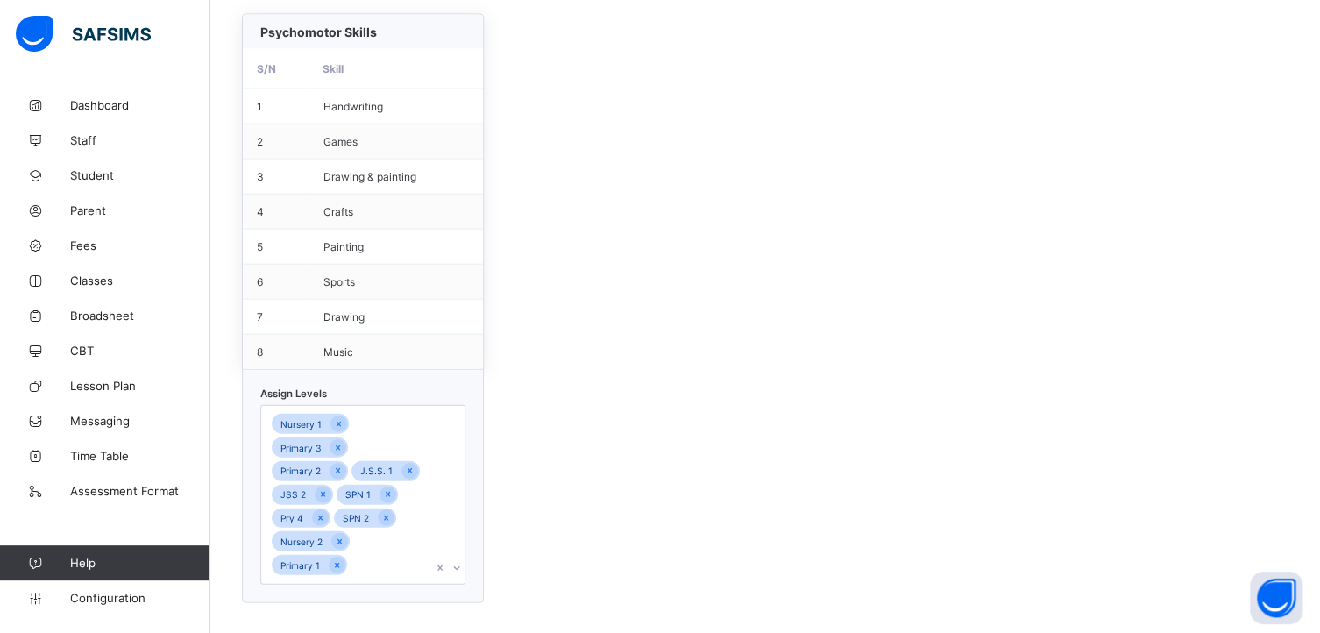
scroll to position [2058, 0]
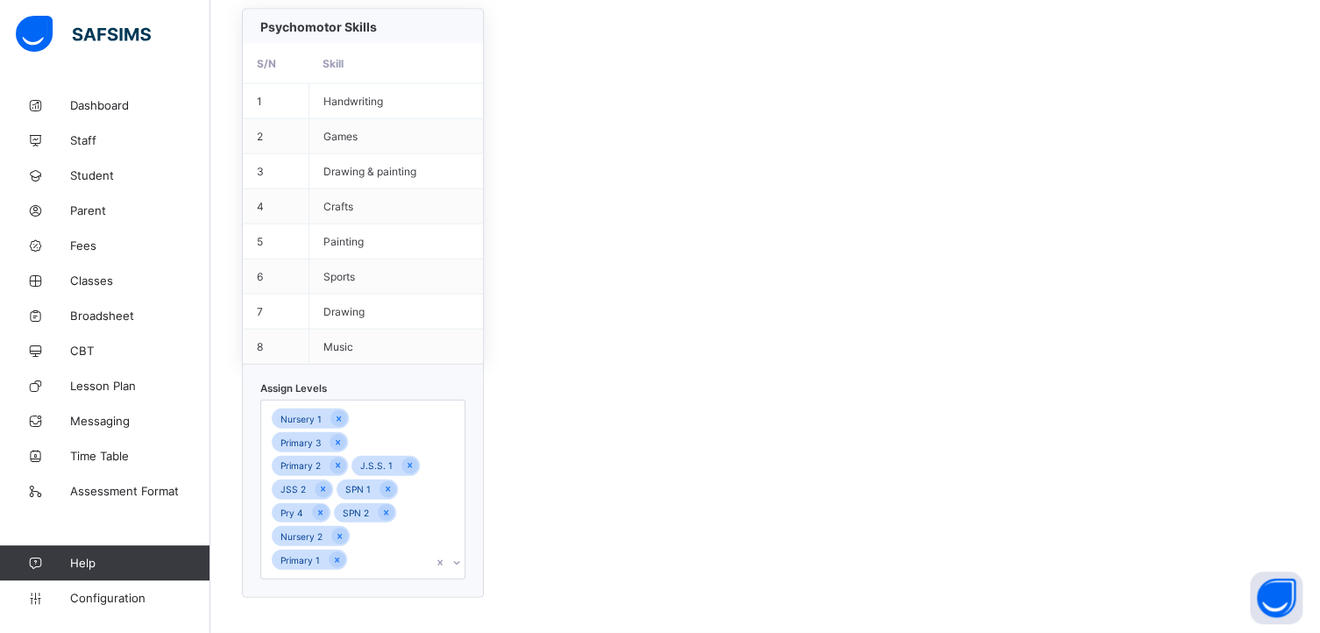
click at [460, 565] on div "Nursery 1 Primary 3 Primary 2 J.S.S. 1 JSS 2 SPN 1 Pry 4 SPN 2 Nursery 2 Primar…" at bounding box center [362, 490] width 205 height 180
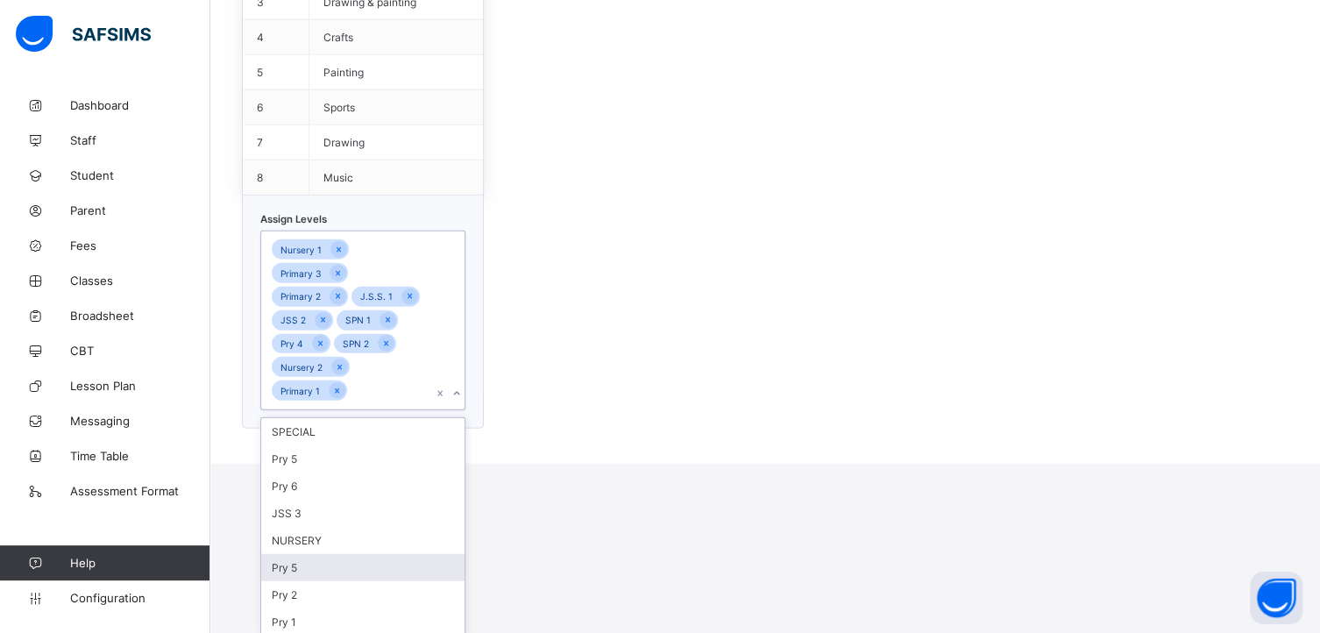
click at [311, 563] on div "Pry 5" at bounding box center [362, 567] width 203 height 27
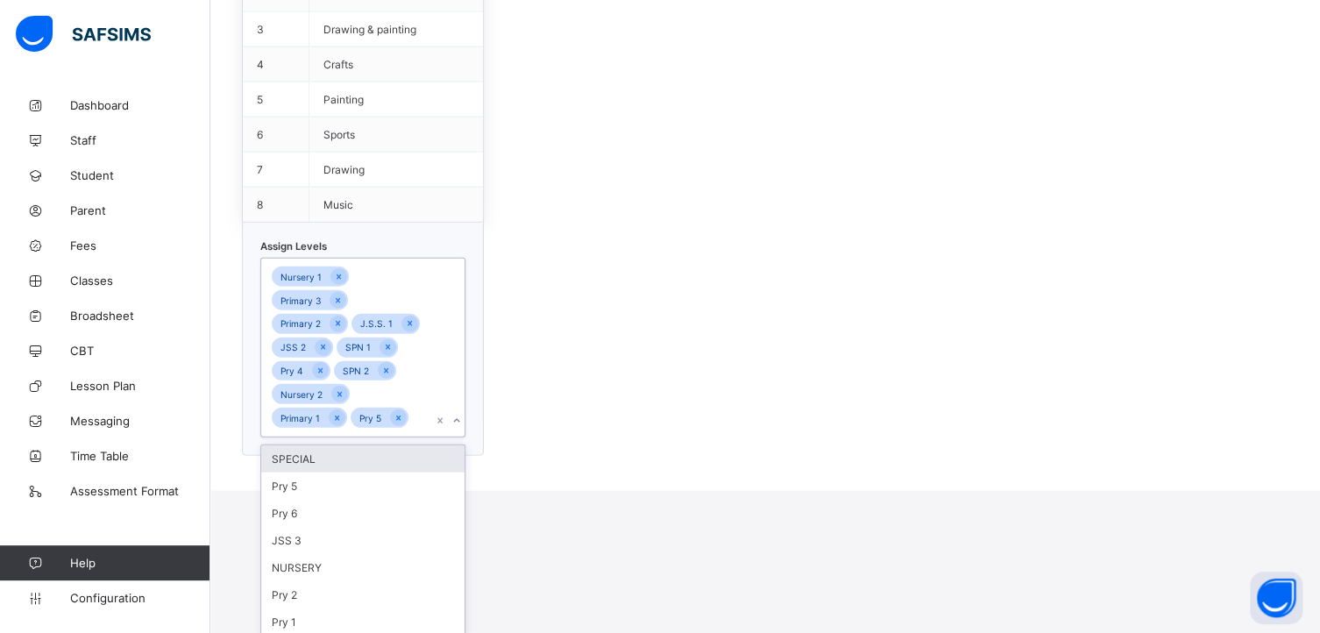
click at [309, 456] on div "SPECIAL" at bounding box center [362, 458] width 203 height 27
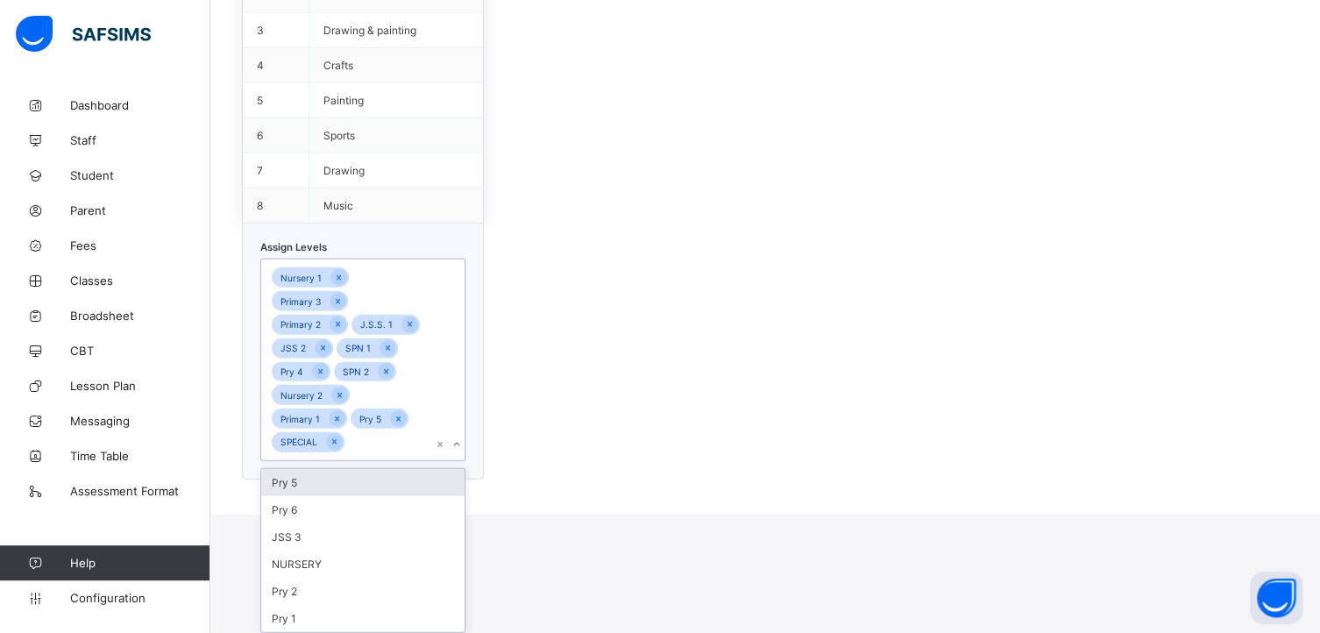
scroll to position [2026, 0]
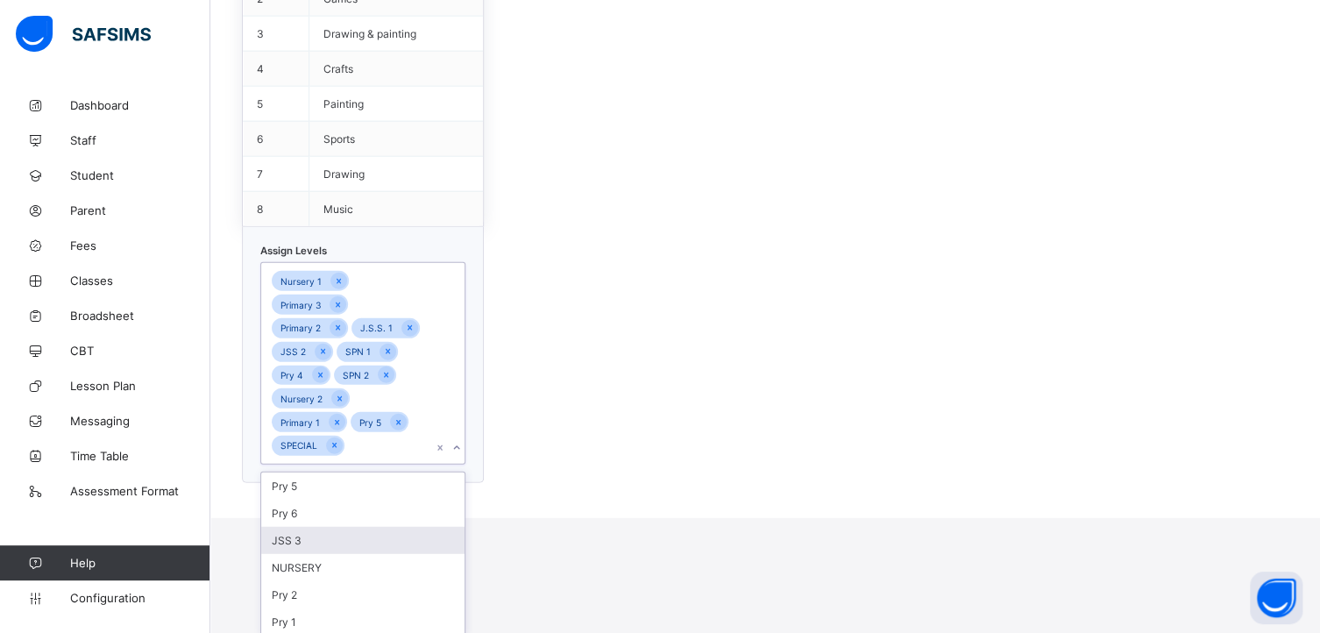
click at [299, 532] on div "JSS 3" at bounding box center [362, 540] width 203 height 27
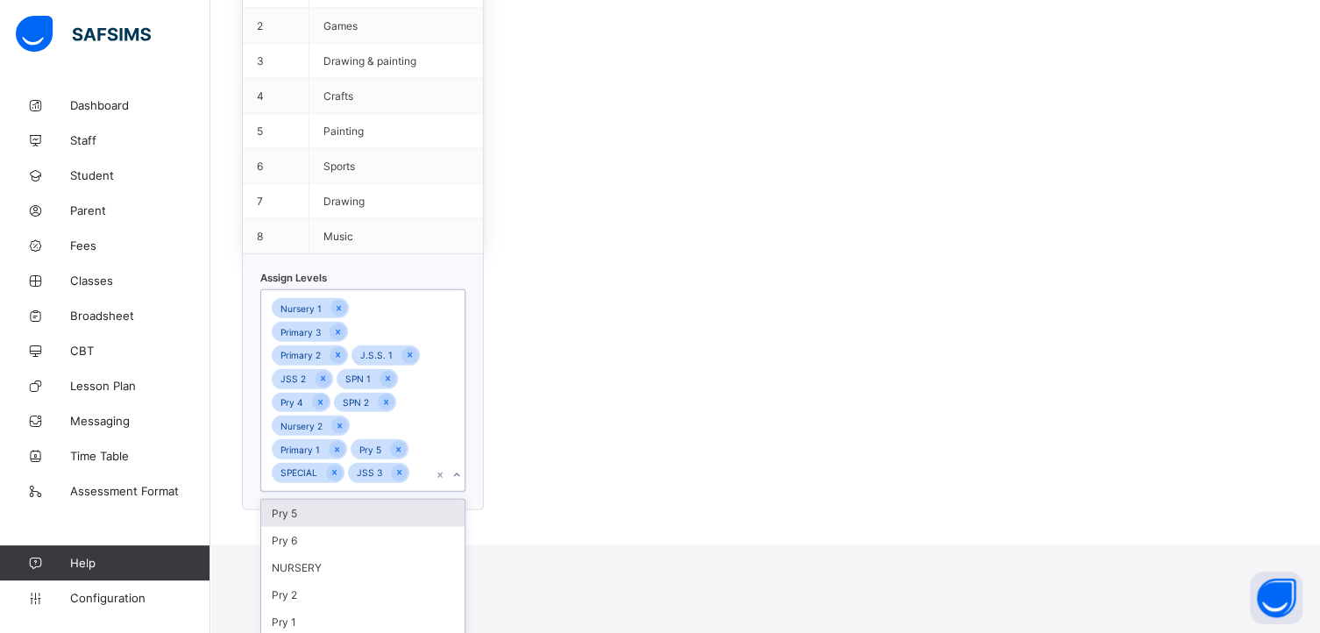
scroll to position [1907, 0]
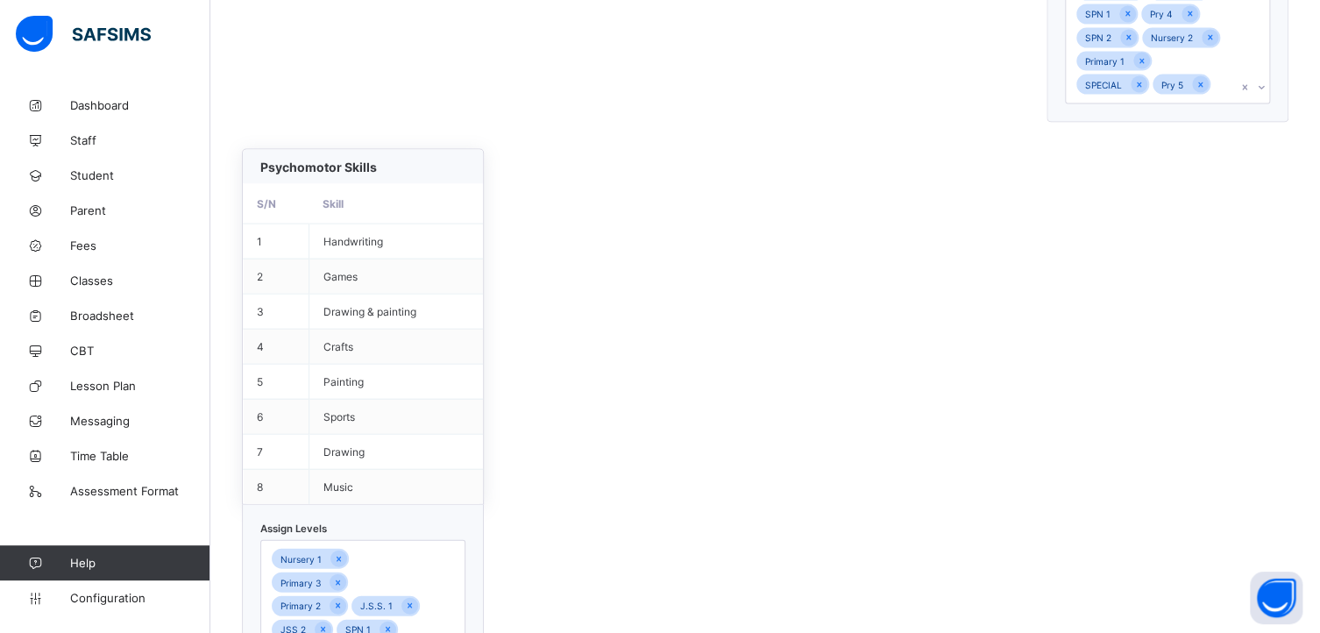
scroll to position [1556, 0]
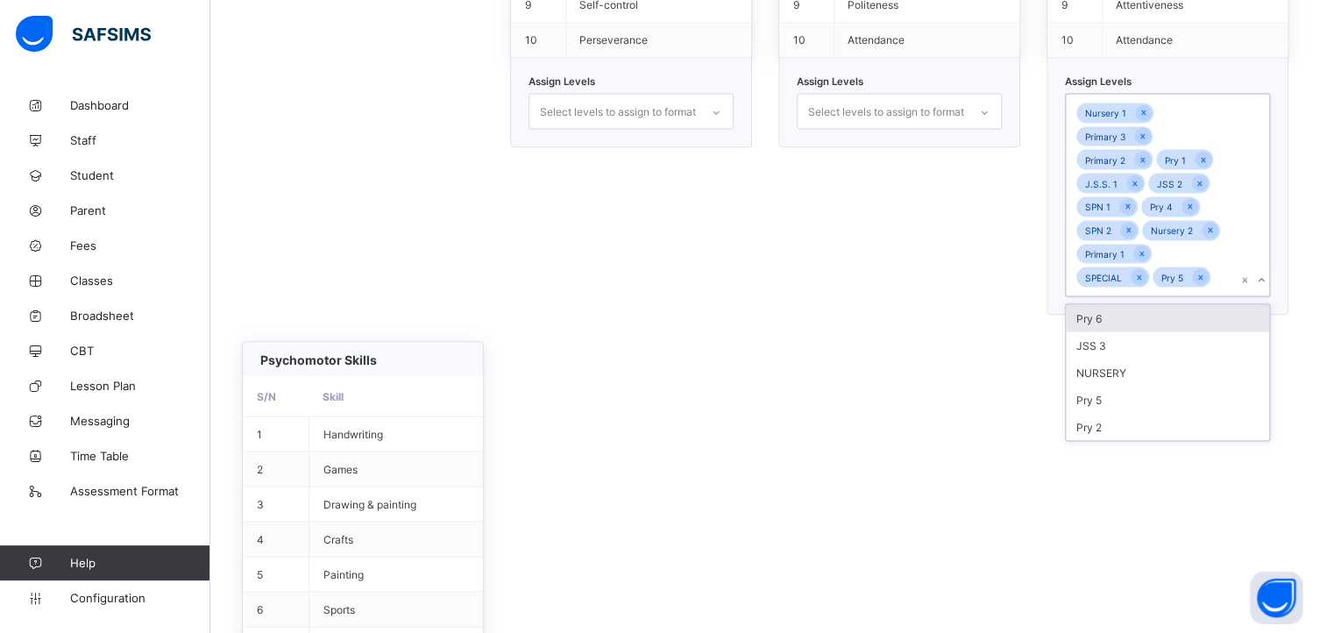
click at [1267, 274] on icon at bounding box center [1261, 280] width 11 height 18
click at [1130, 351] on div "JSS 3" at bounding box center [1167, 344] width 203 height 27
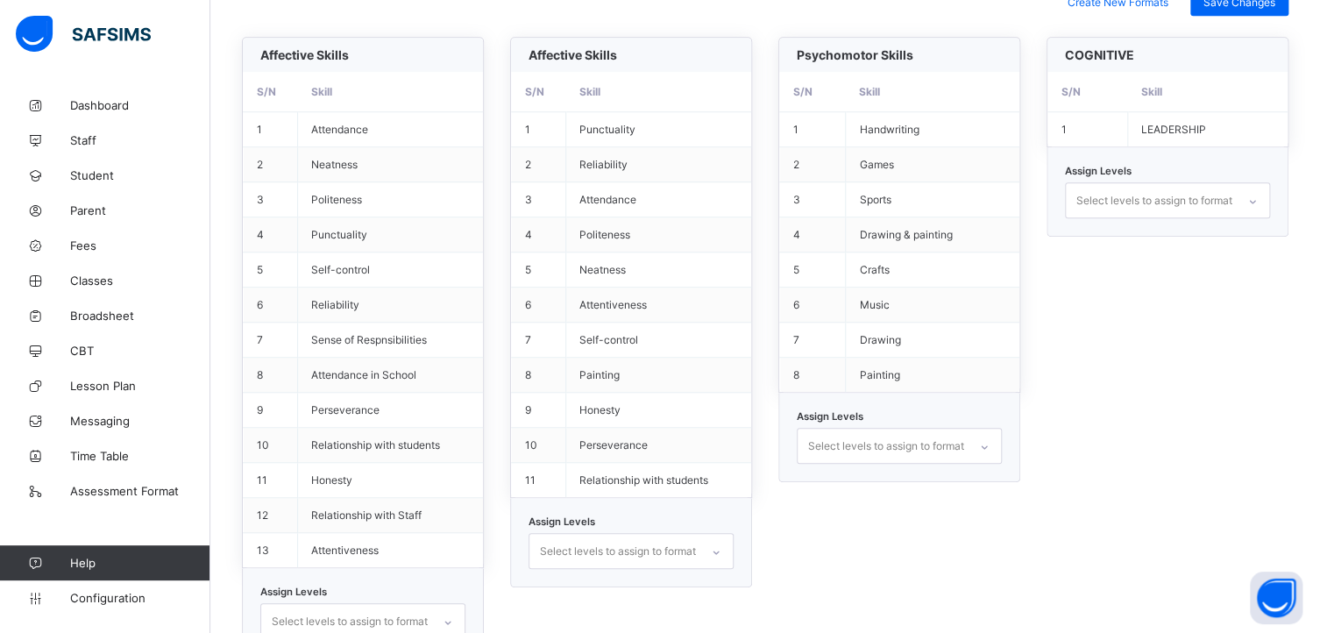
scroll to position [66, 0]
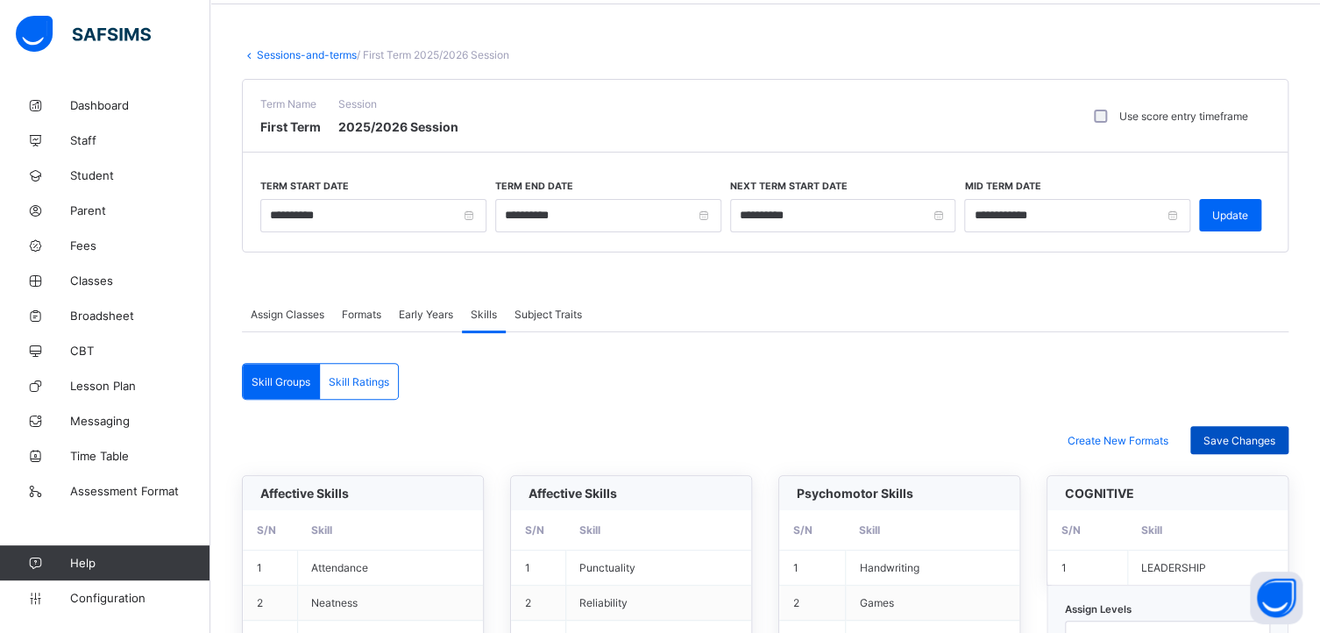
click at [1260, 435] on span "Save Changes" at bounding box center [1240, 440] width 72 height 13
click at [89, 595] on span "Configuration" at bounding box center [139, 598] width 139 height 14
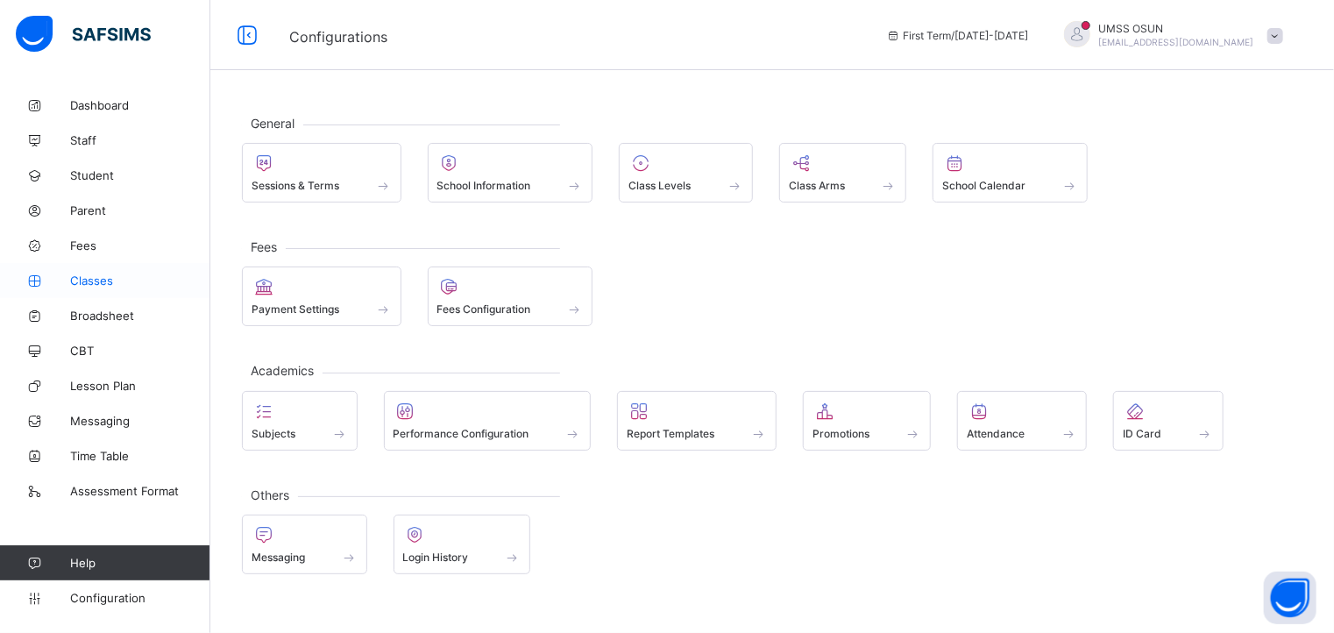
click at [85, 280] on span "Classes" at bounding box center [140, 281] width 140 height 14
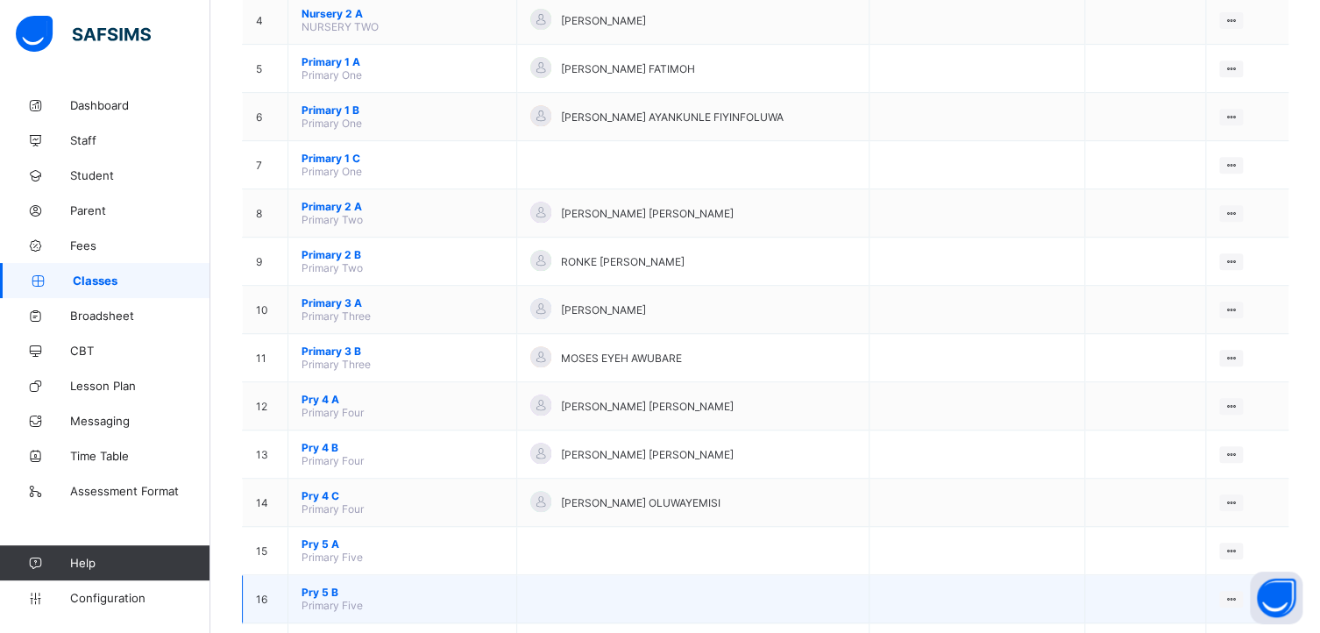
scroll to position [339, 0]
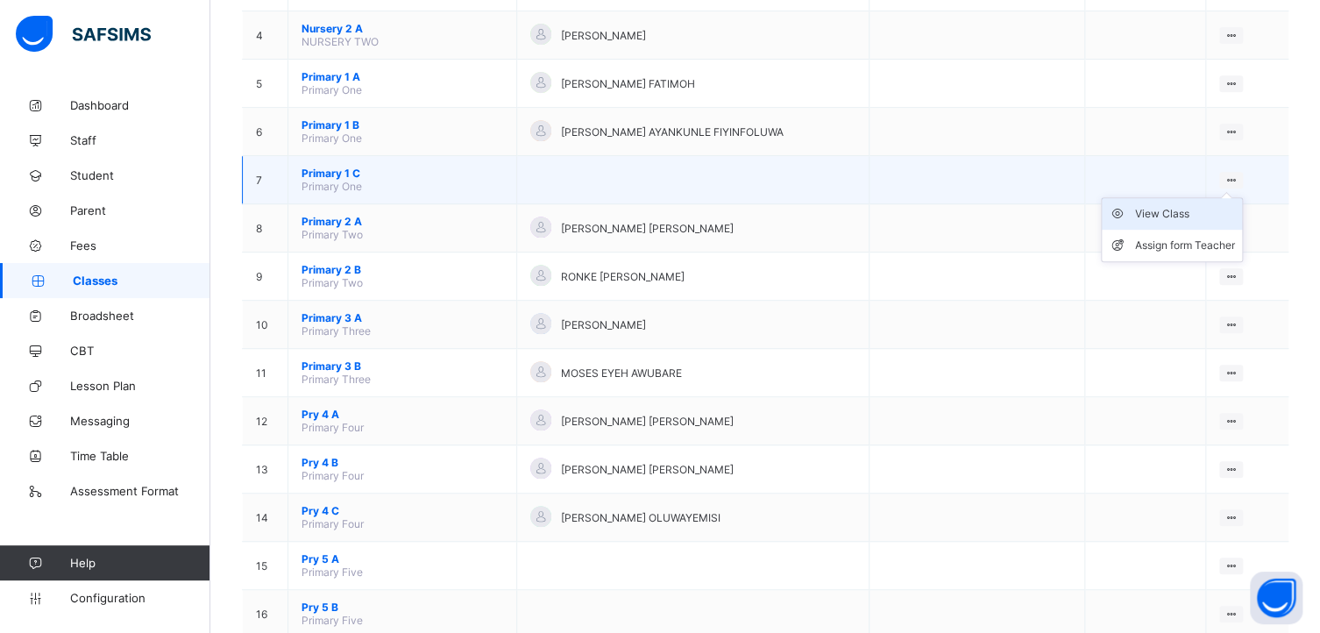
click at [1187, 209] on div "View Class" at bounding box center [1185, 214] width 100 height 18
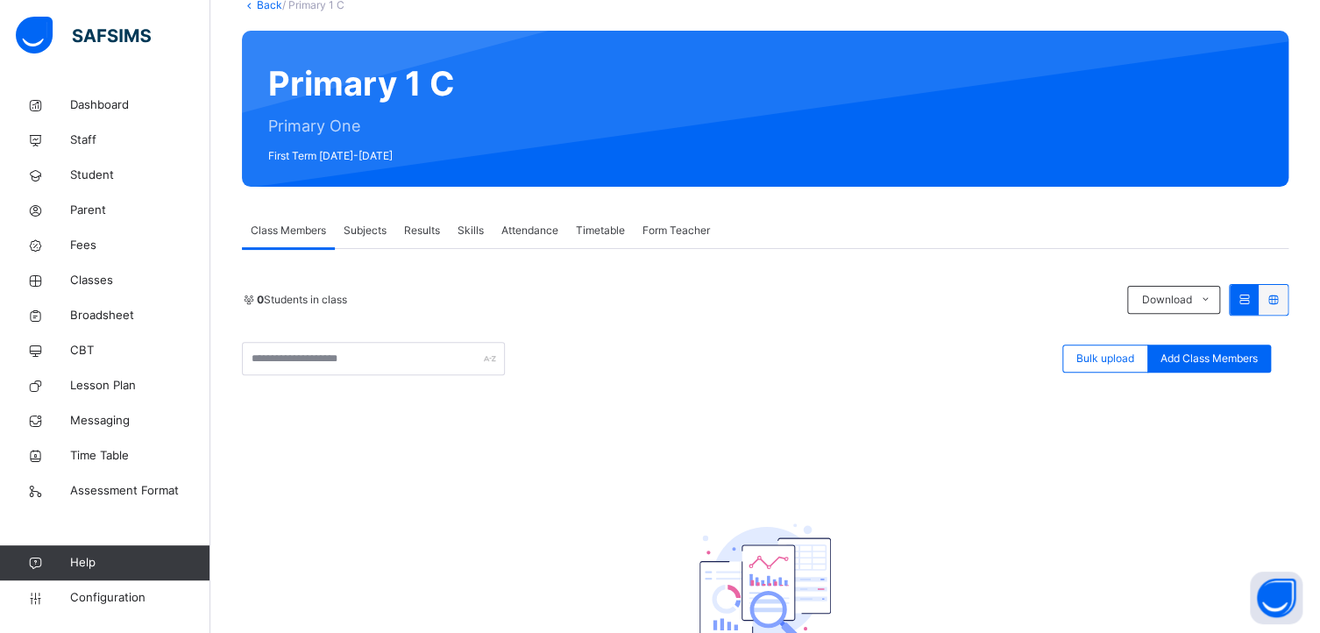
scroll to position [253, 0]
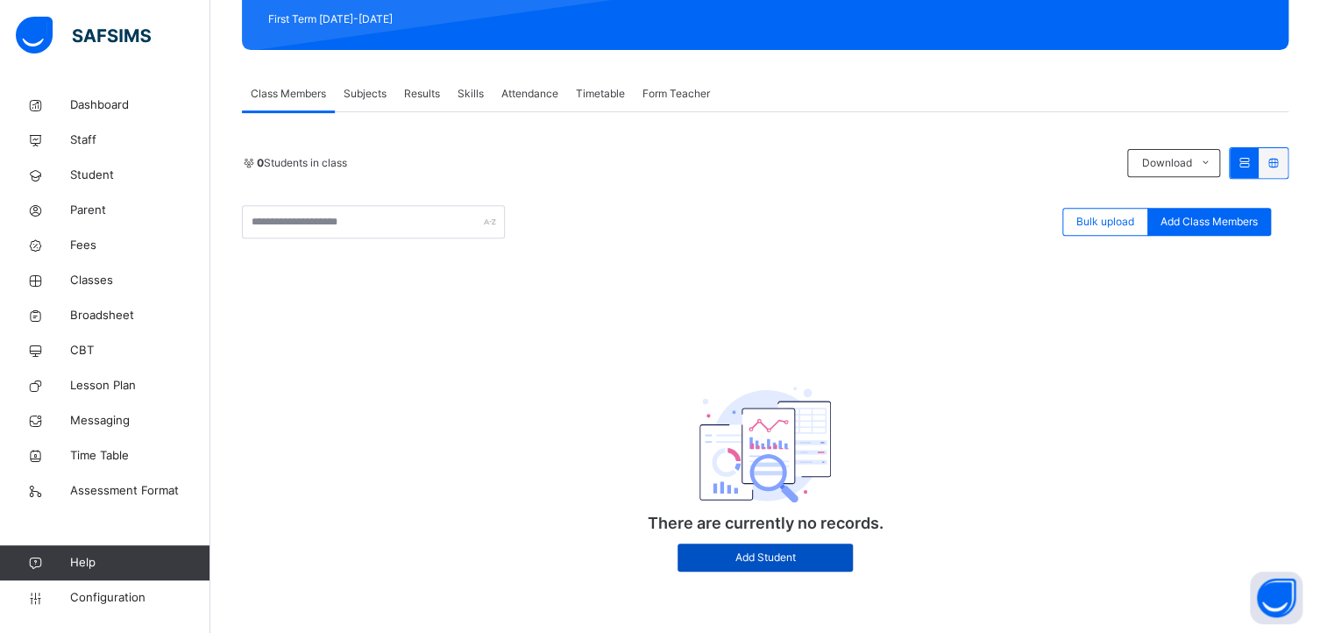
click at [775, 555] on span "Add Student" at bounding box center [765, 558] width 149 height 16
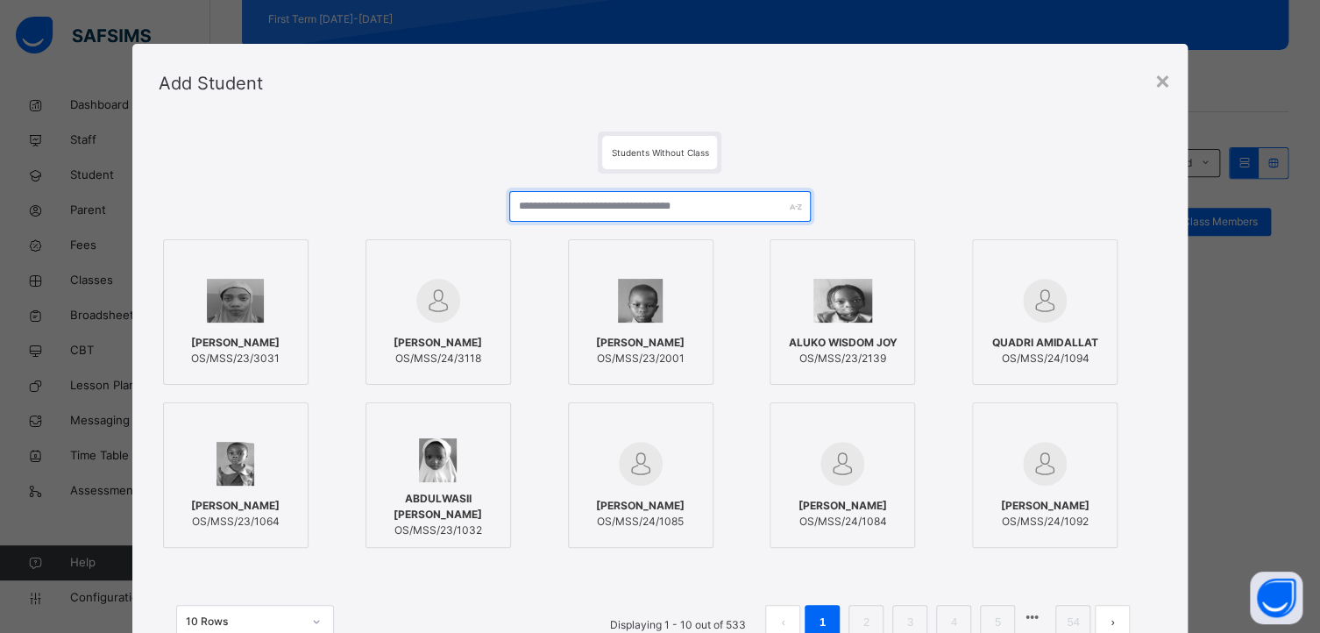
click at [617, 206] on input "text" at bounding box center [659, 206] width 301 height 31
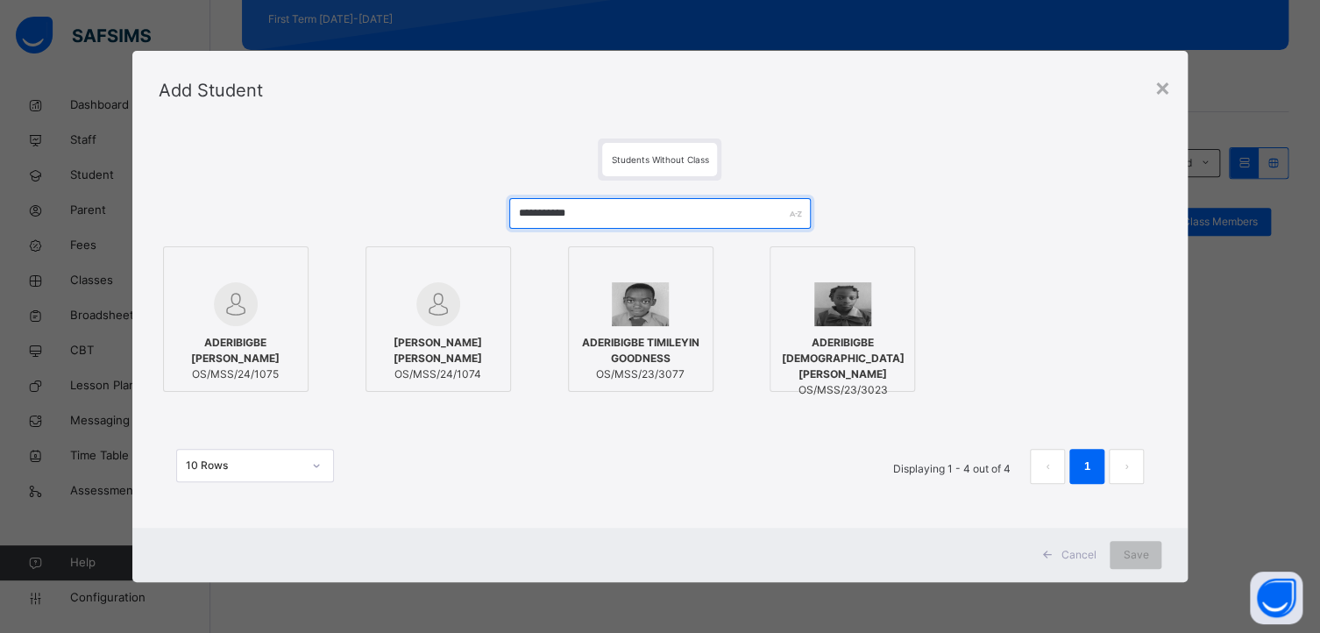
type input "**********"
click at [483, 271] on div at bounding box center [438, 269] width 126 height 26
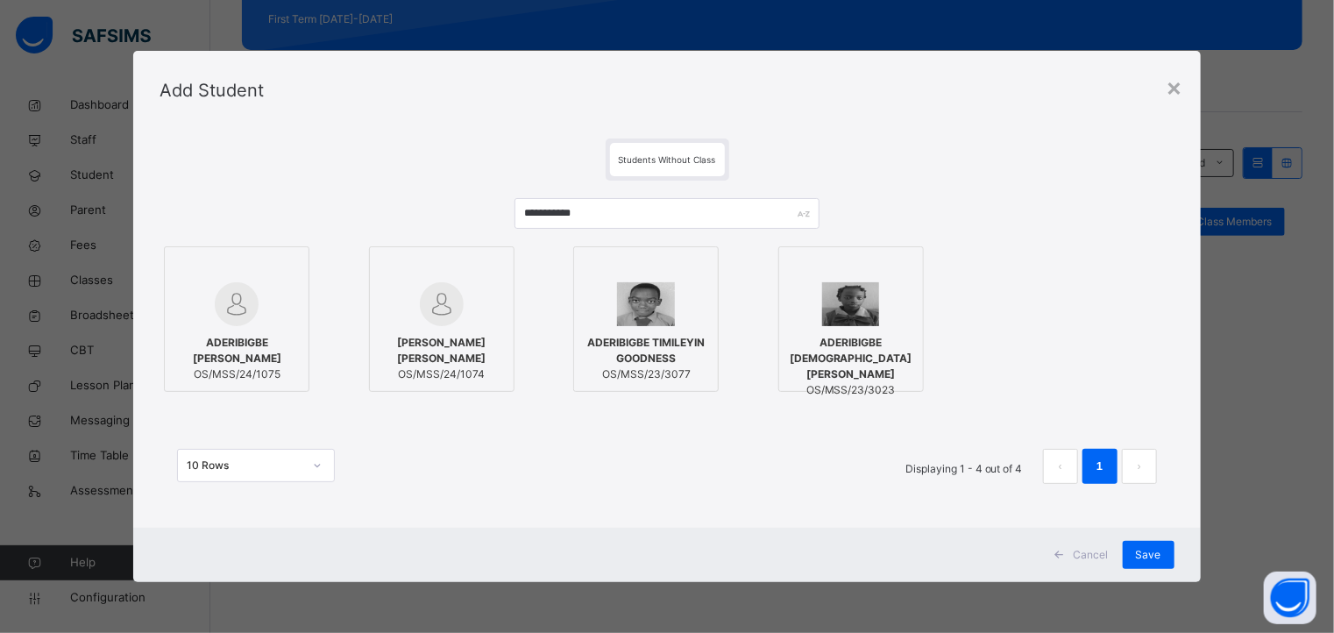
click at [270, 267] on div at bounding box center [237, 269] width 126 height 26
click at [1180, 509] on div "**********" at bounding box center [667, 329] width 1068 height 398
click at [1157, 551] on span "Save" at bounding box center [1148, 555] width 25 height 16
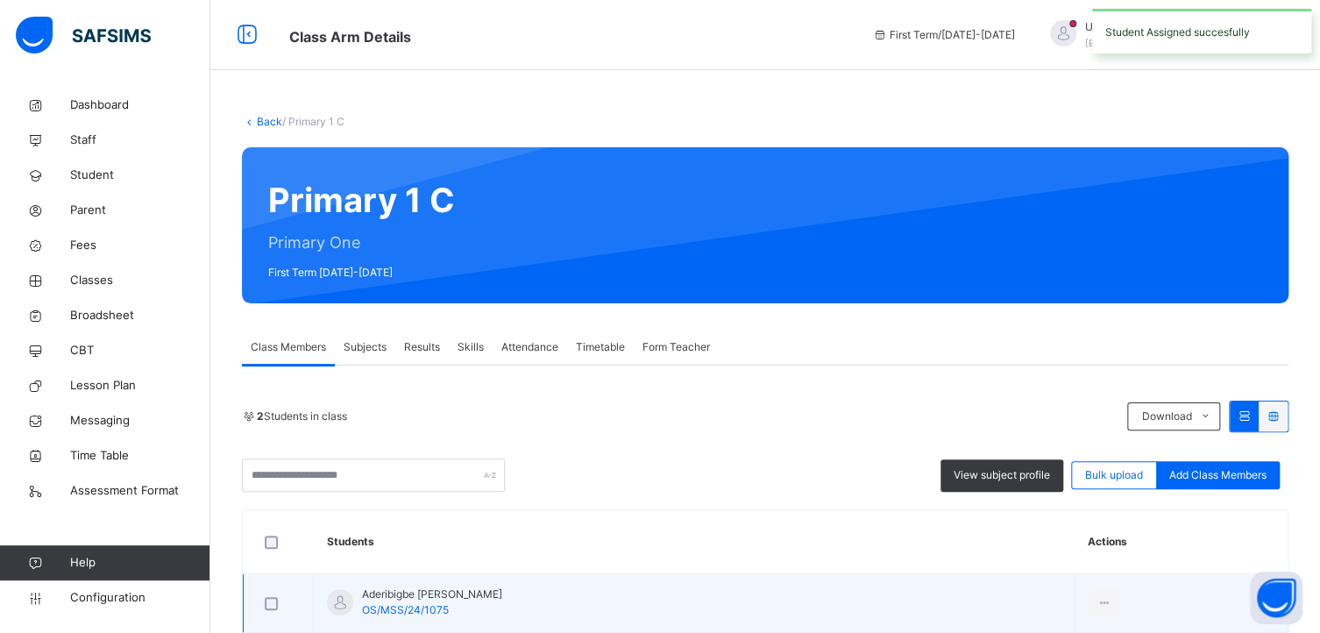
scroll to position [153, 0]
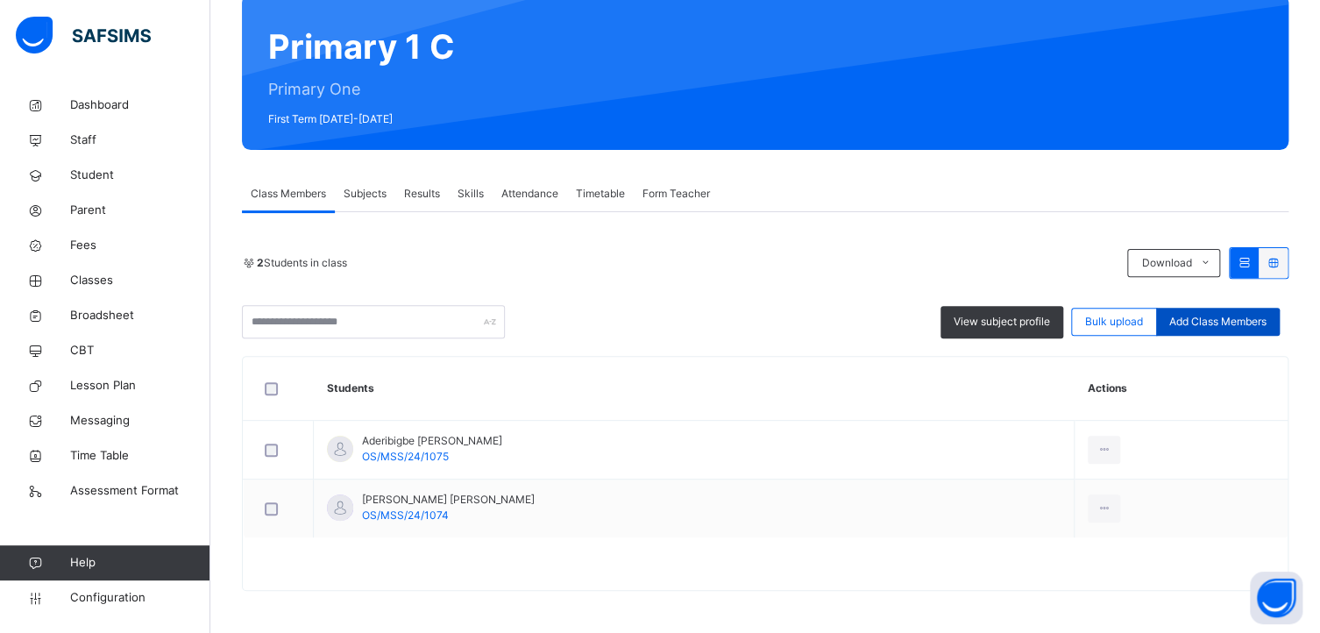
click at [1234, 320] on span "Add Class Members" at bounding box center [1218, 322] width 97 height 16
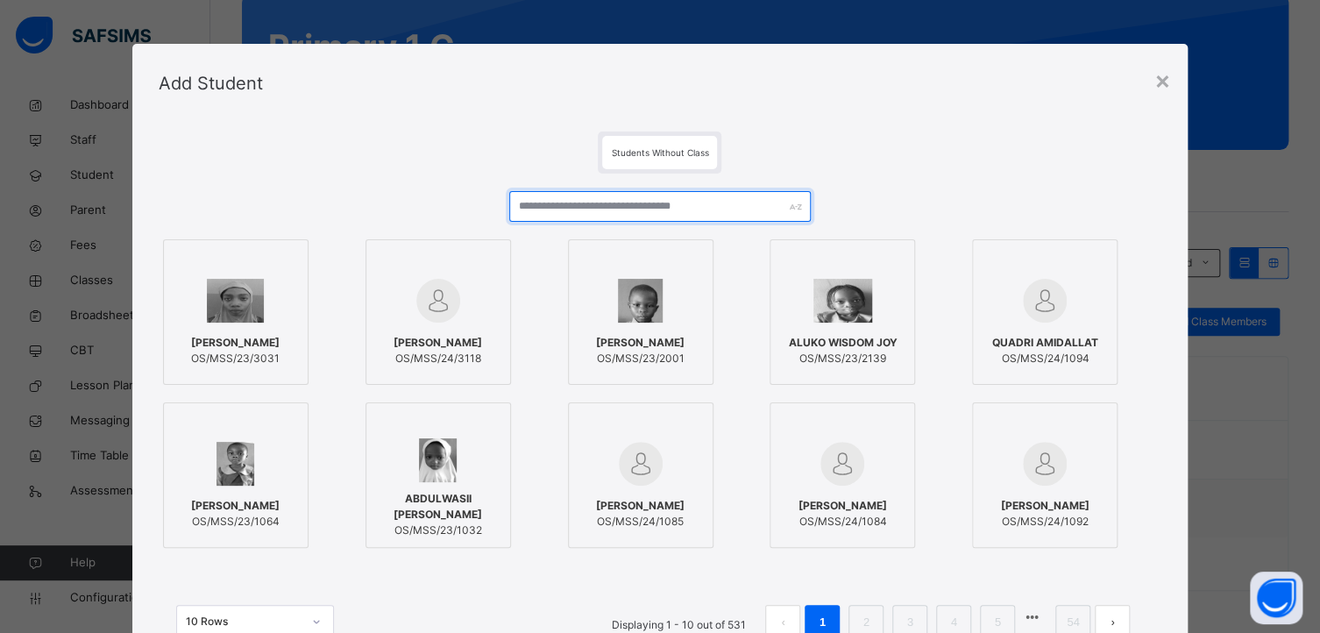
click at [603, 199] on input "text" at bounding box center [659, 206] width 301 height 31
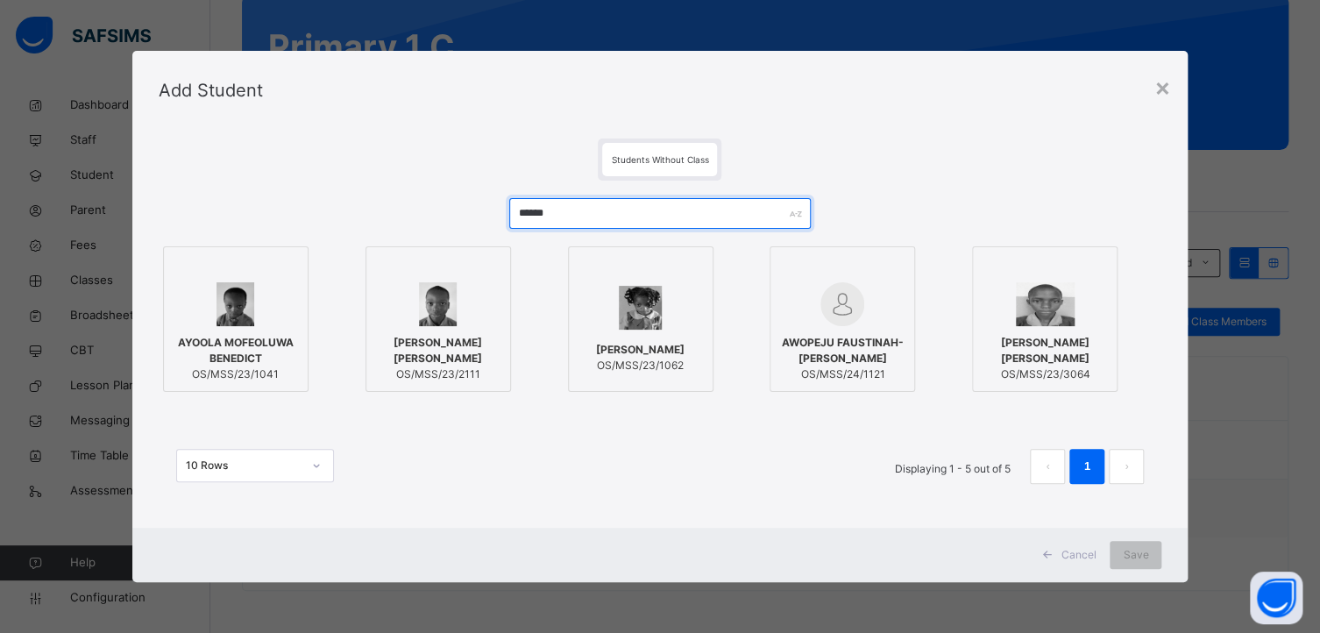
type input "******"
click at [274, 299] on div at bounding box center [236, 304] width 126 height 44
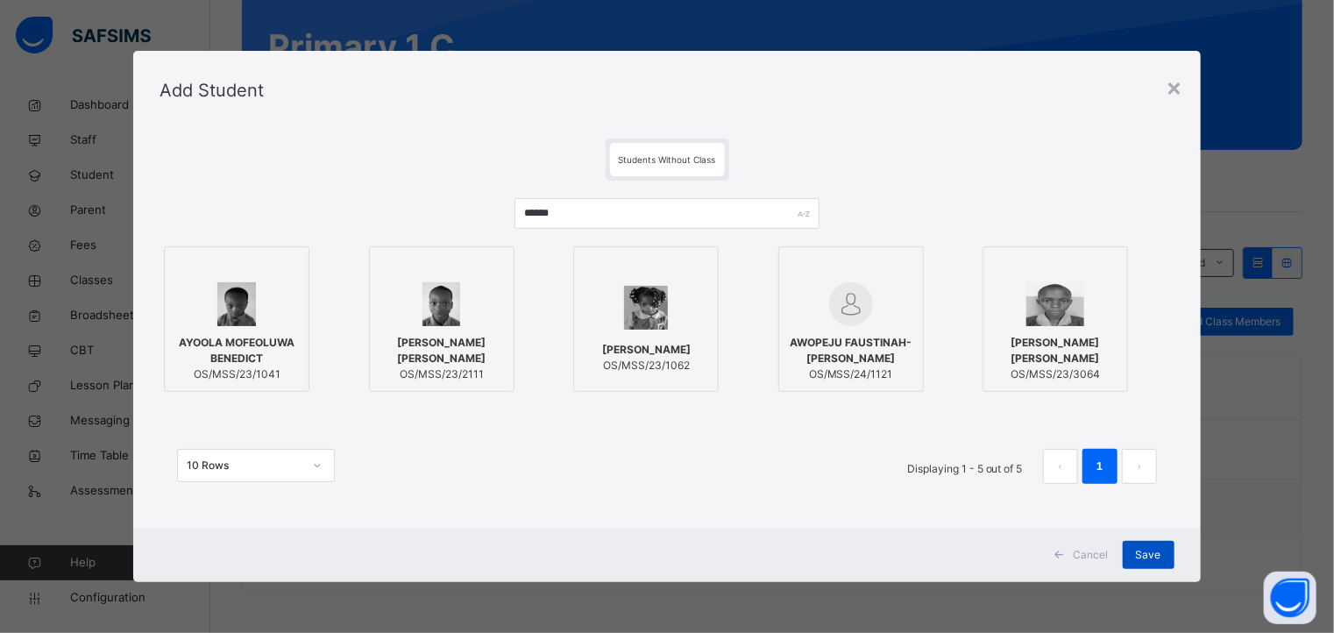
click at [1146, 558] on span "Save" at bounding box center [1148, 555] width 25 height 16
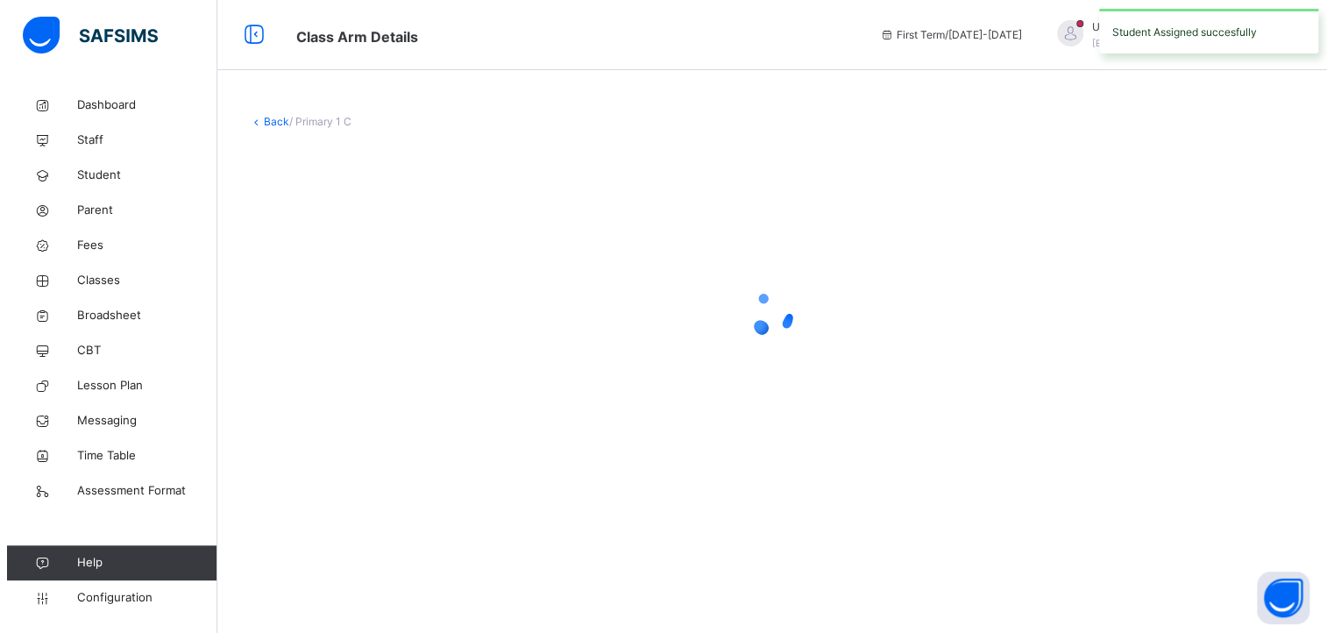
scroll to position [0, 0]
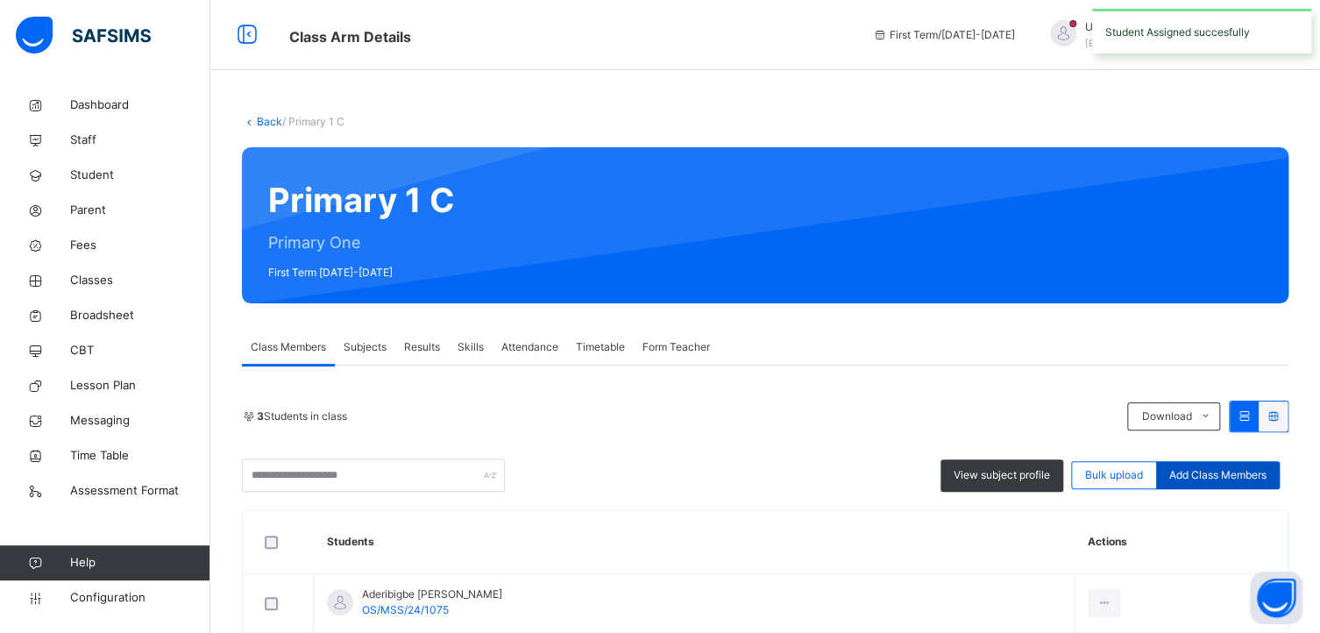
click at [1238, 466] on div "Add Class Members" at bounding box center [1218, 475] width 124 height 28
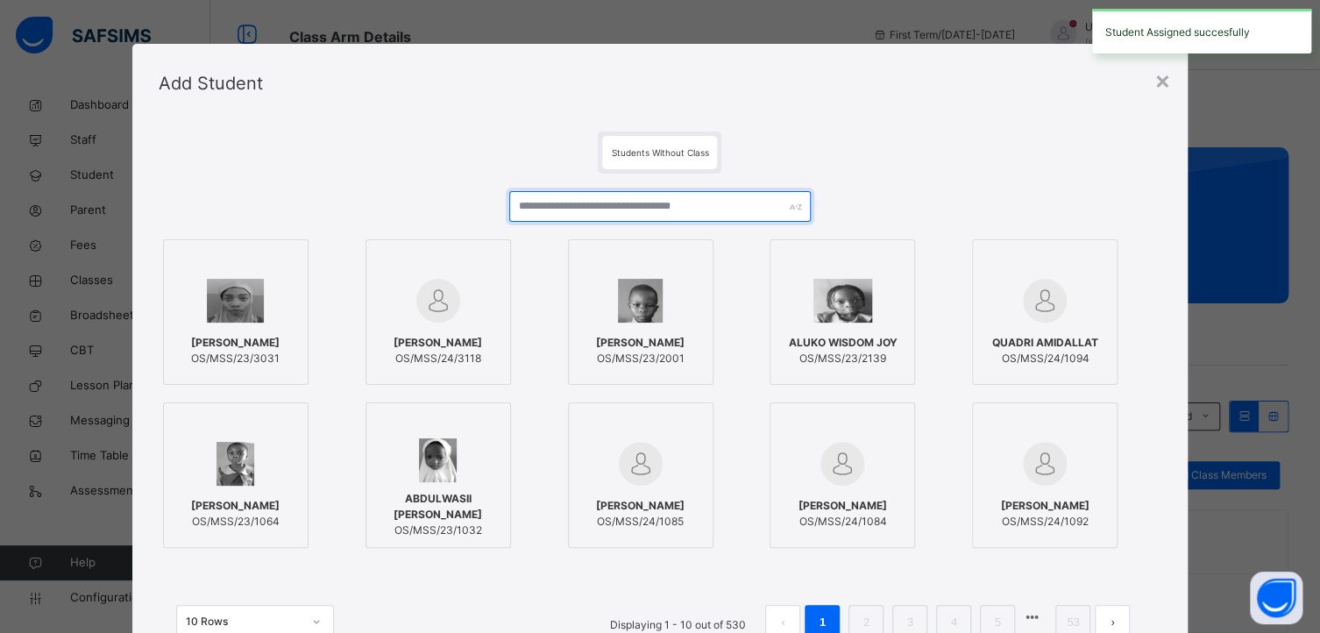
click at [541, 210] on input "text" at bounding box center [659, 206] width 301 height 31
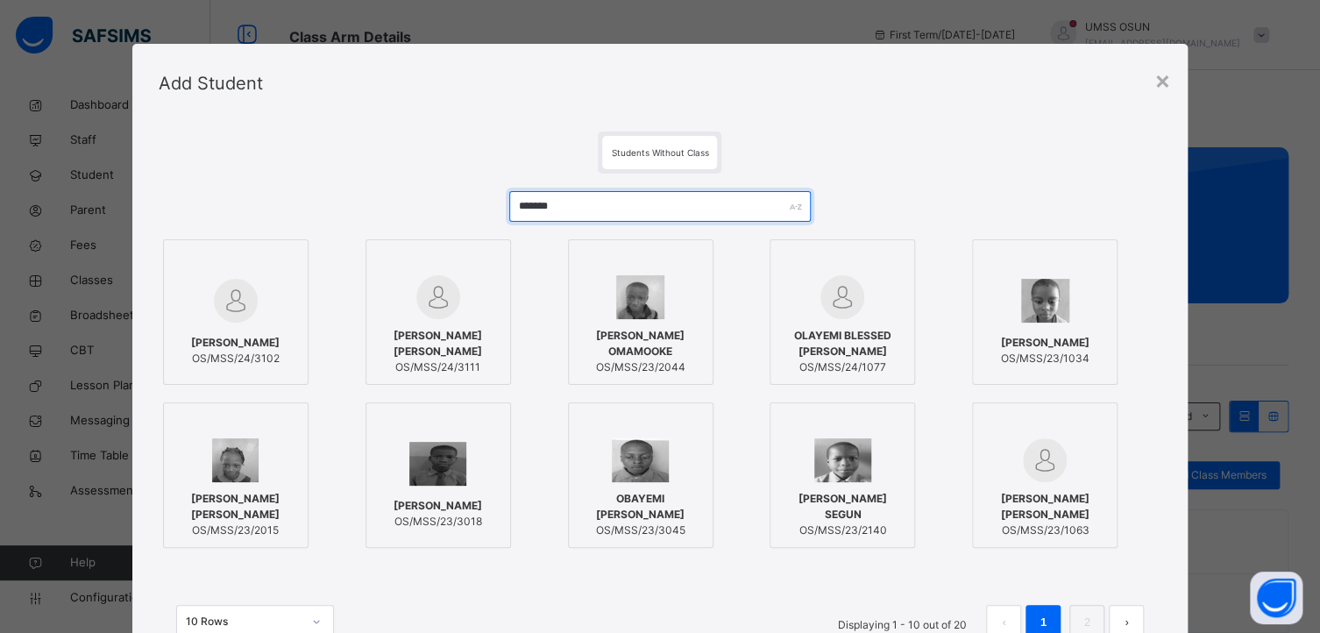
type input "*******"
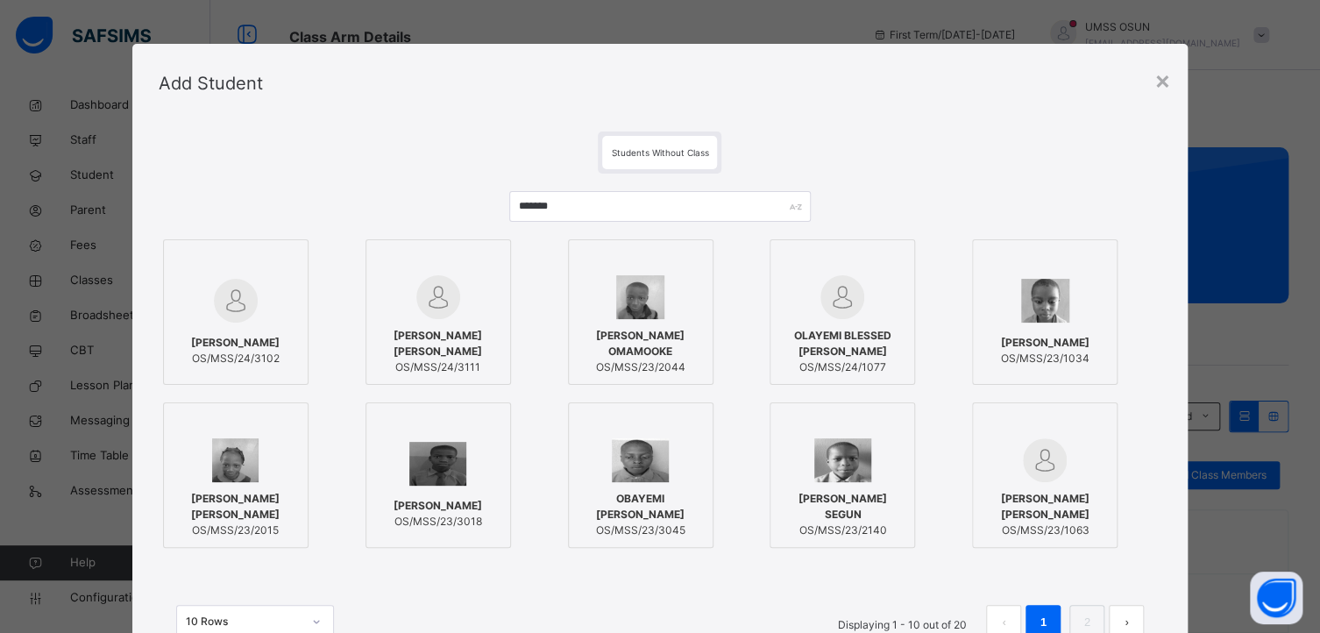
click at [879, 271] on div at bounding box center [842, 262] width 126 height 26
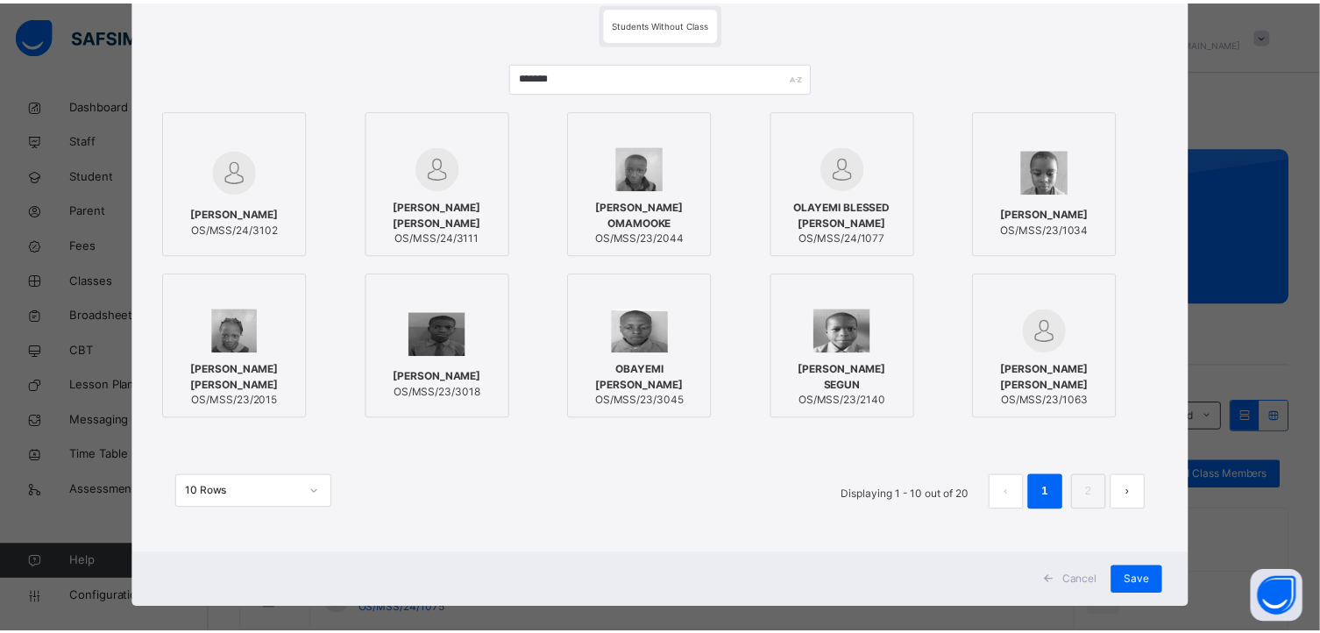
scroll to position [148, 0]
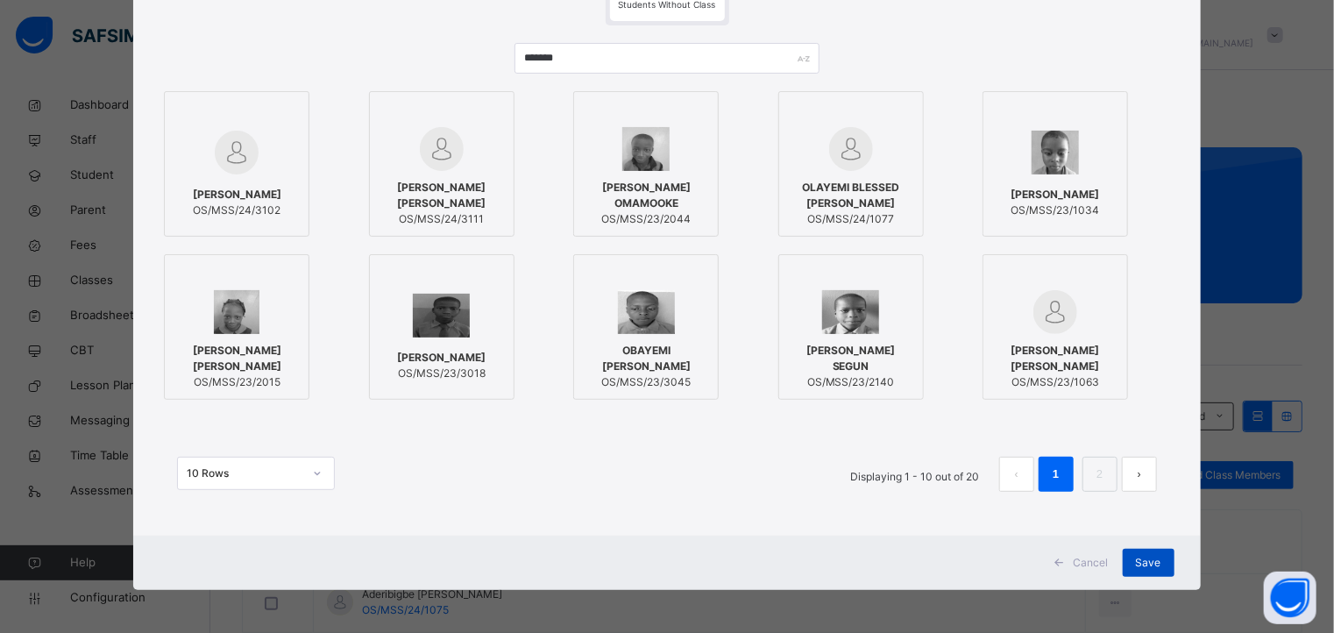
click at [1149, 561] on span "Save" at bounding box center [1148, 563] width 25 height 16
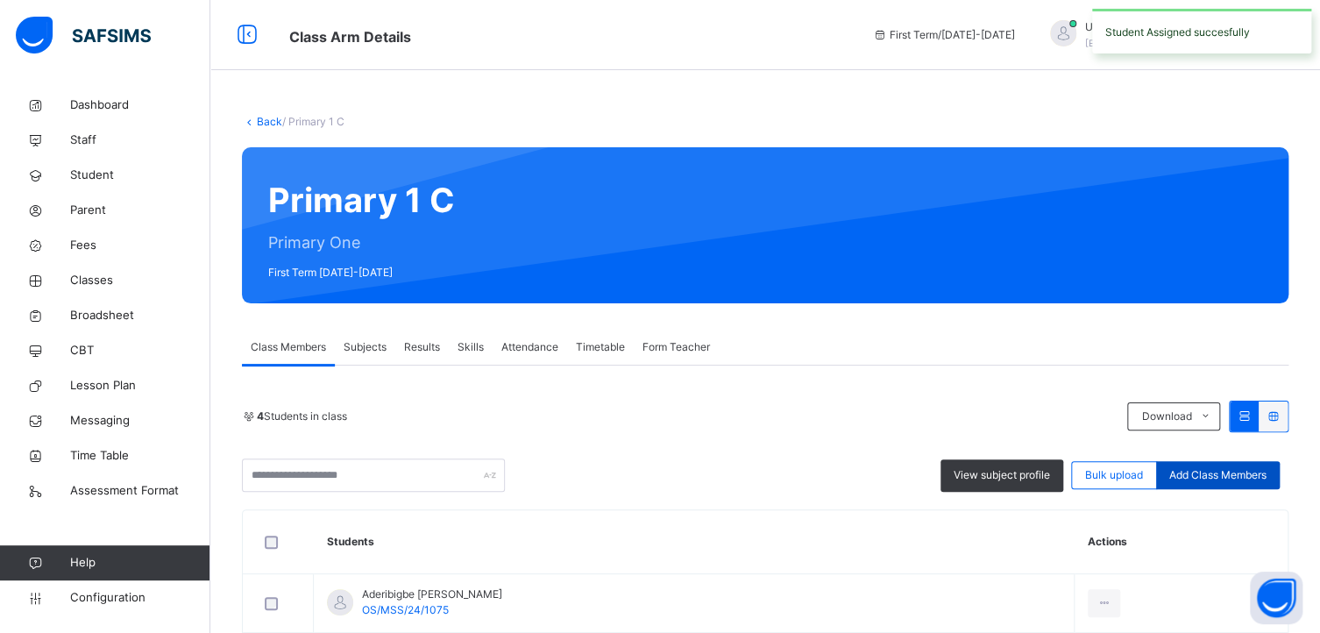
click at [1213, 467] on span "Add Class Members" at bounding box center [1218, 475] width 97 height 16
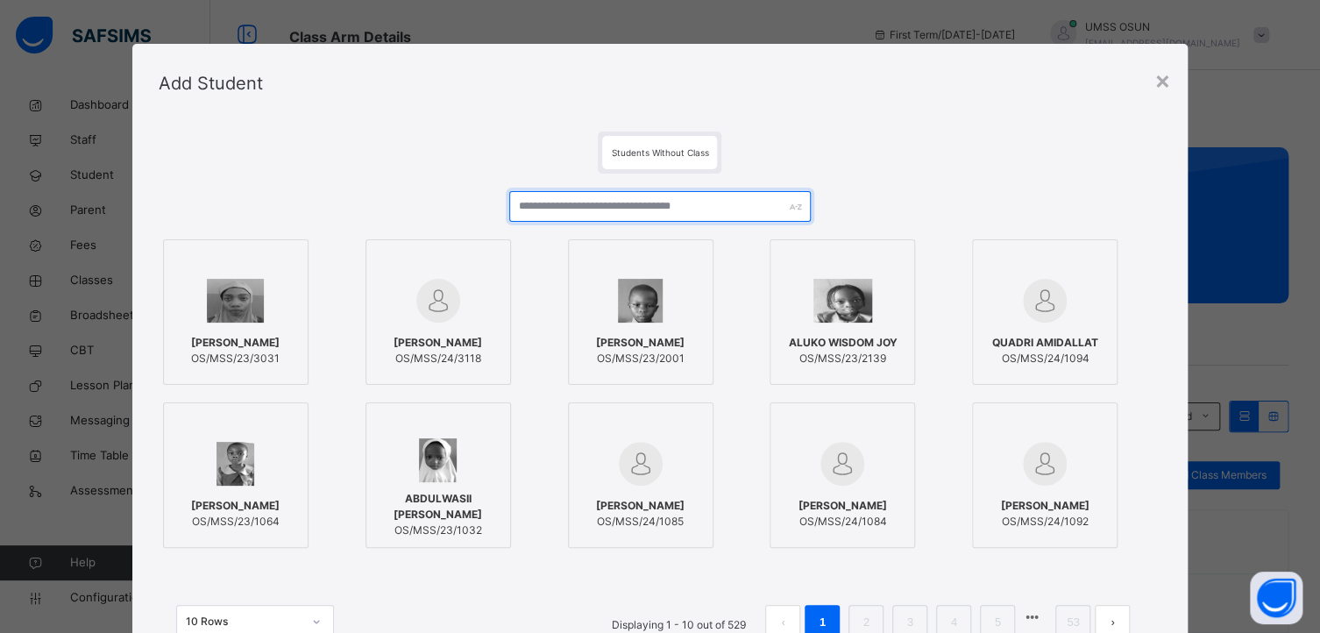
click at [602, 195] on input "text" at bounding box center [659, 206] width 301 height 31
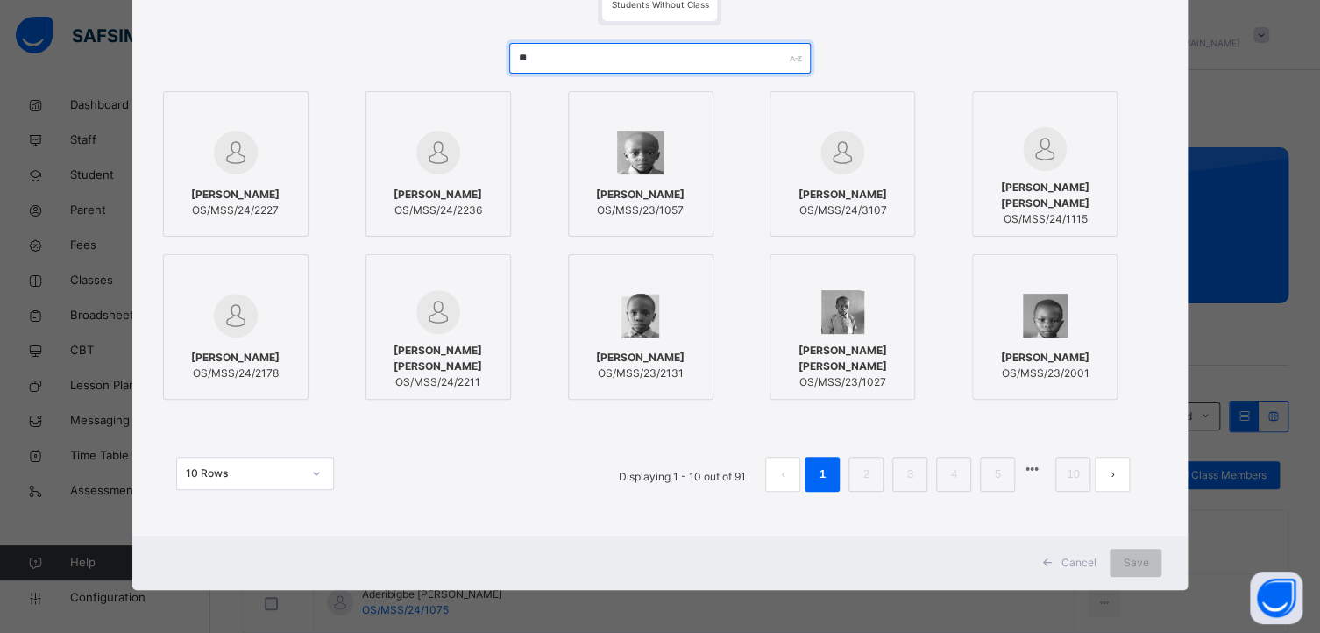
type input "*"
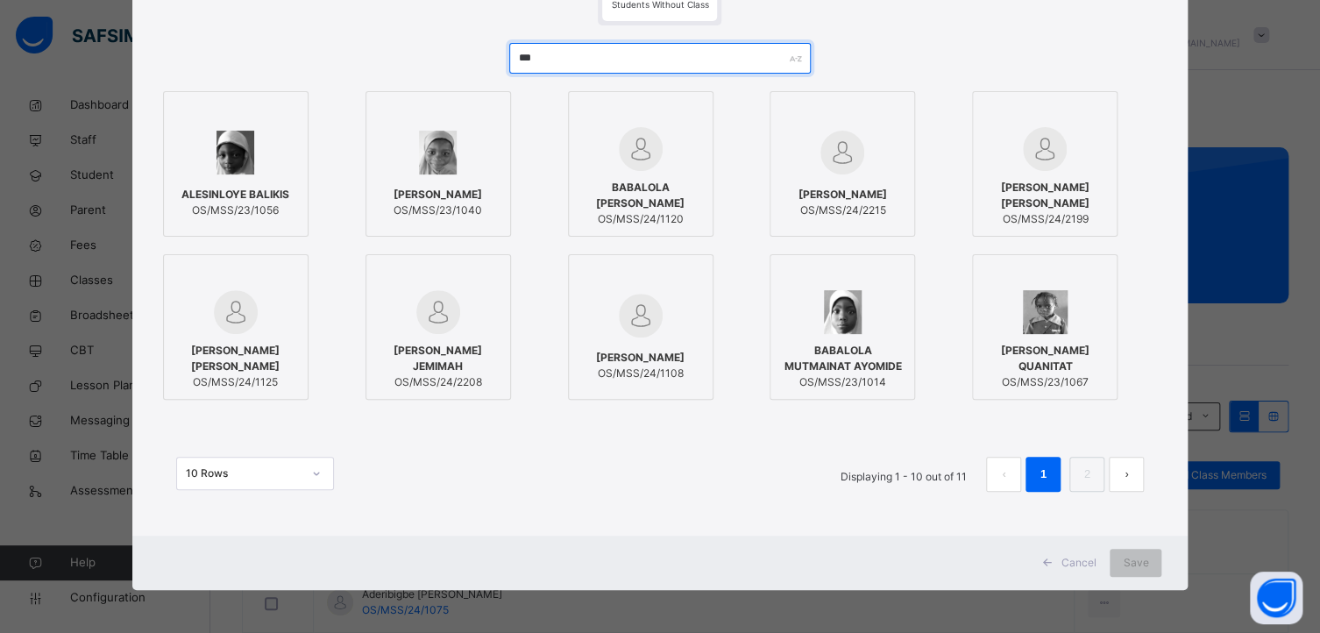
type input "***"
click at [473, 138] on div at bounding box center [438, 152] width 126 height 51
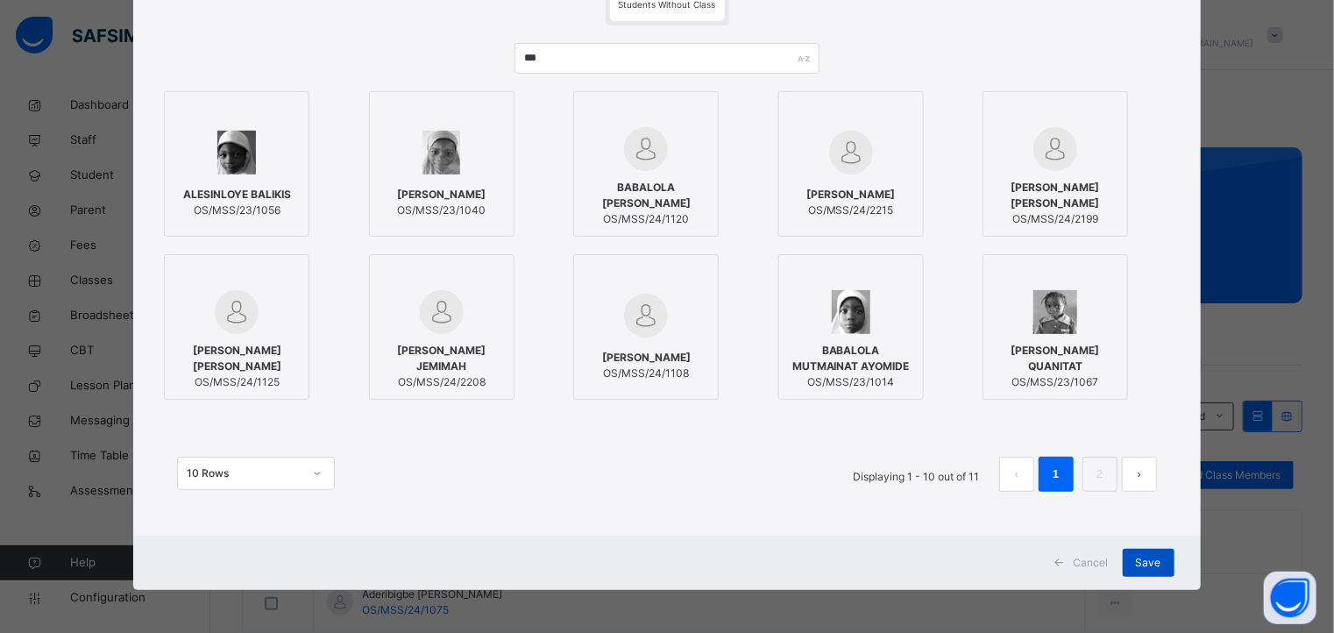
click at [1140, 560] on span "Save" at bounding box center [1148, 563] width 25 height 16
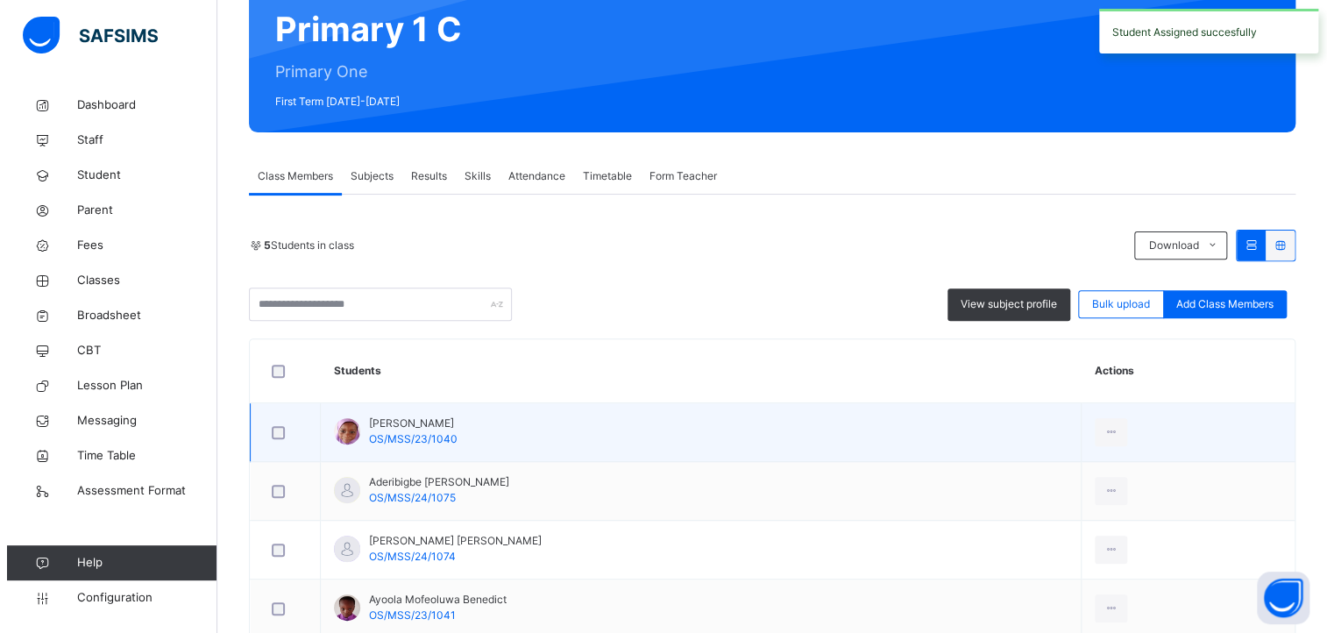
scroll to position [175, 0]
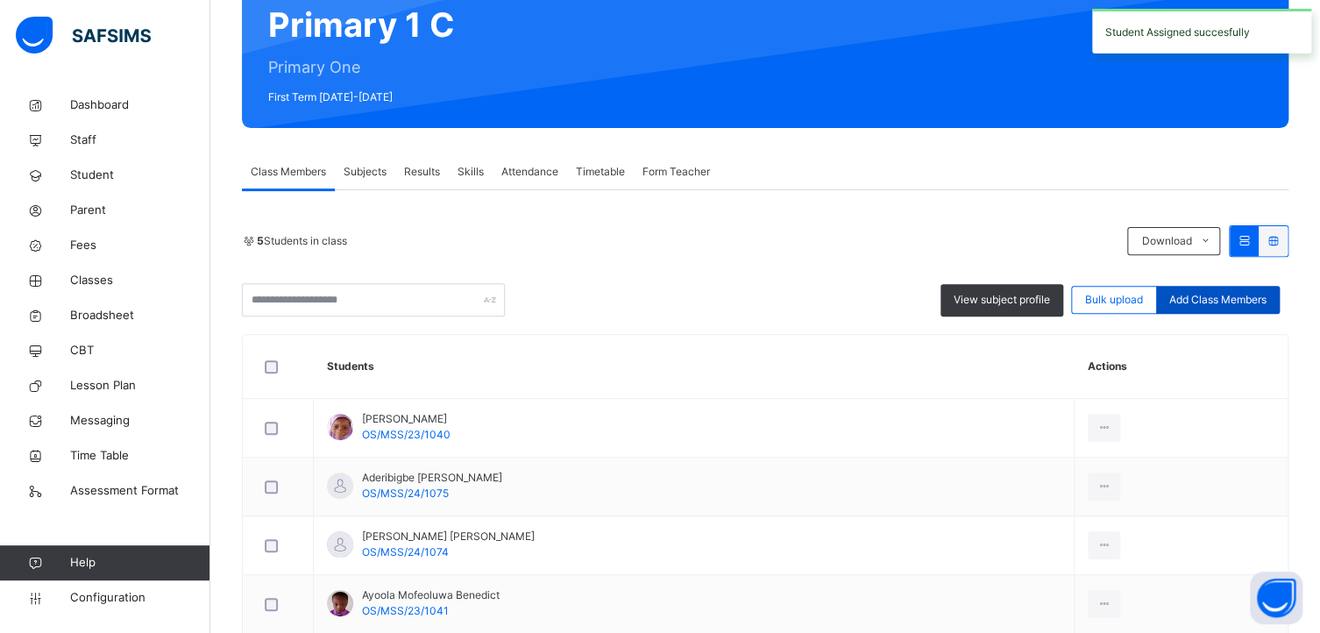
click at [1214, 298] on span "Add Class Members" at bounding box center [1218, 300] width 97 height 16
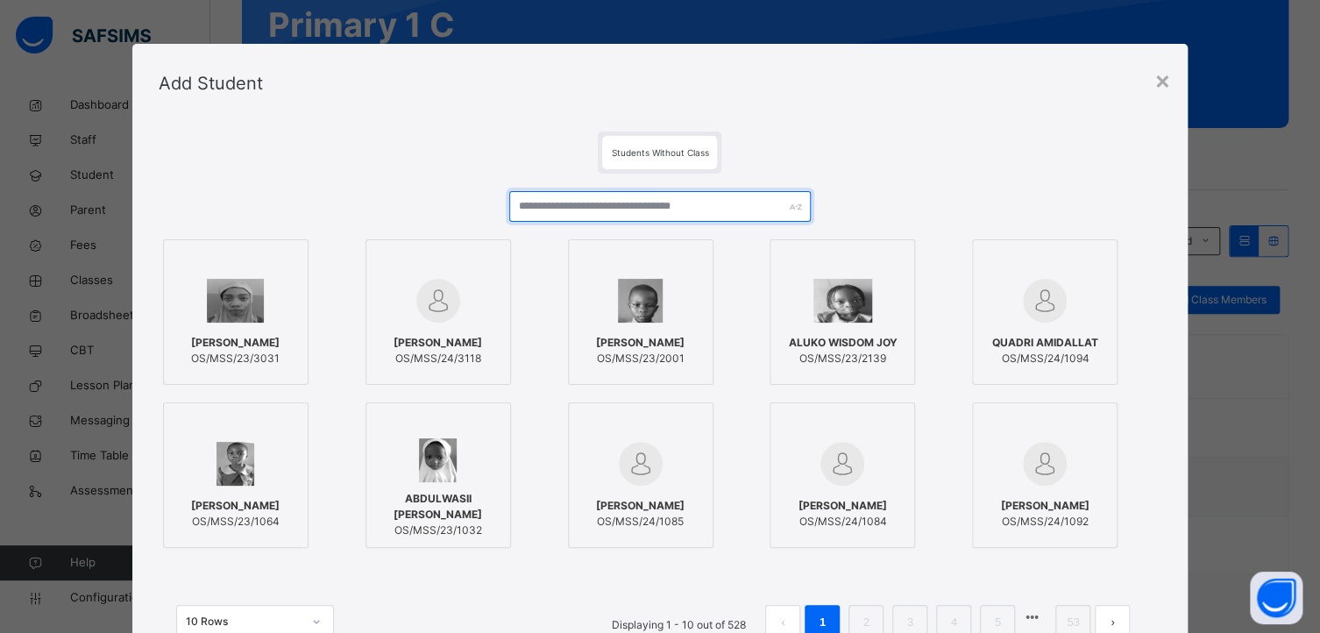
click at [606, 197] on input "text" at bounding box center [659, 206] width 301 height 31
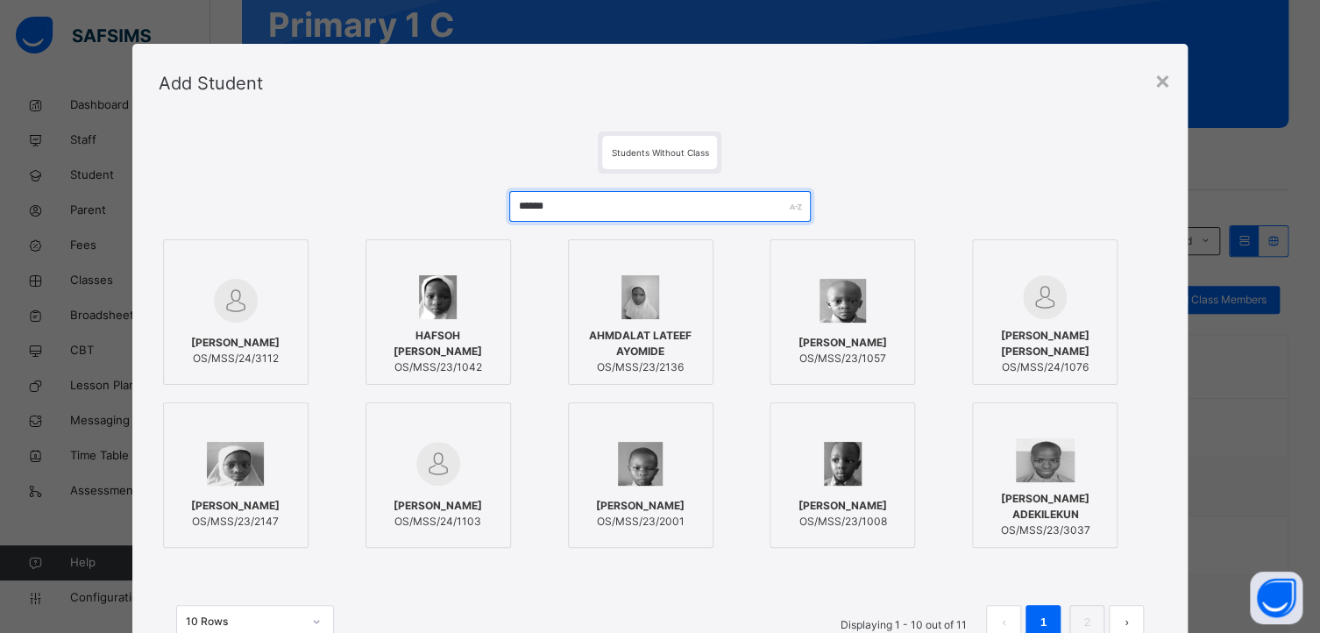
type input "******"
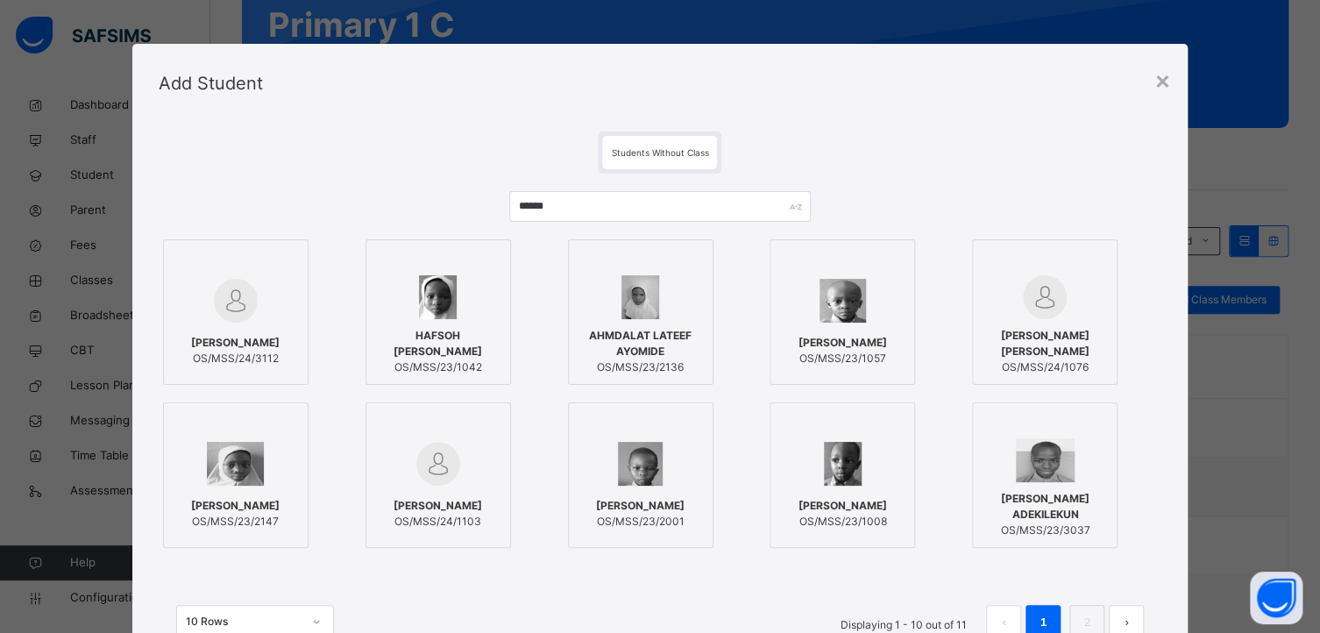
click at [1099, 275] on div at bounding box center [1045, 297] width 126 height 44
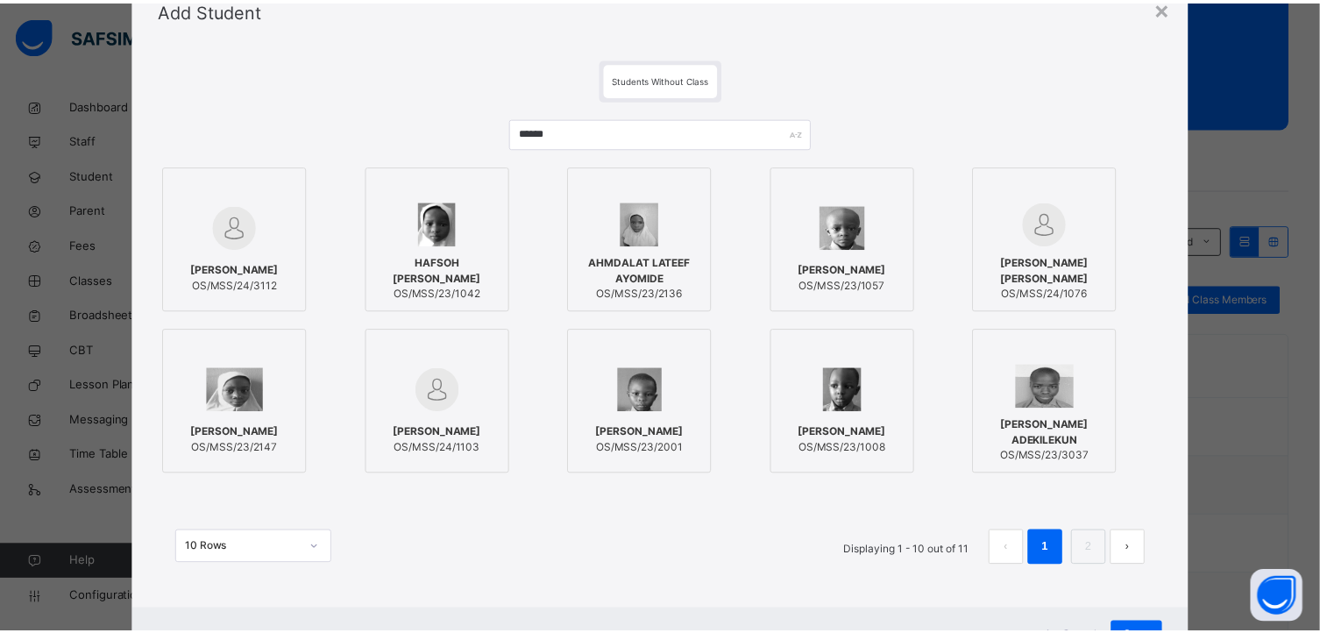
scroll to position [148, 0]
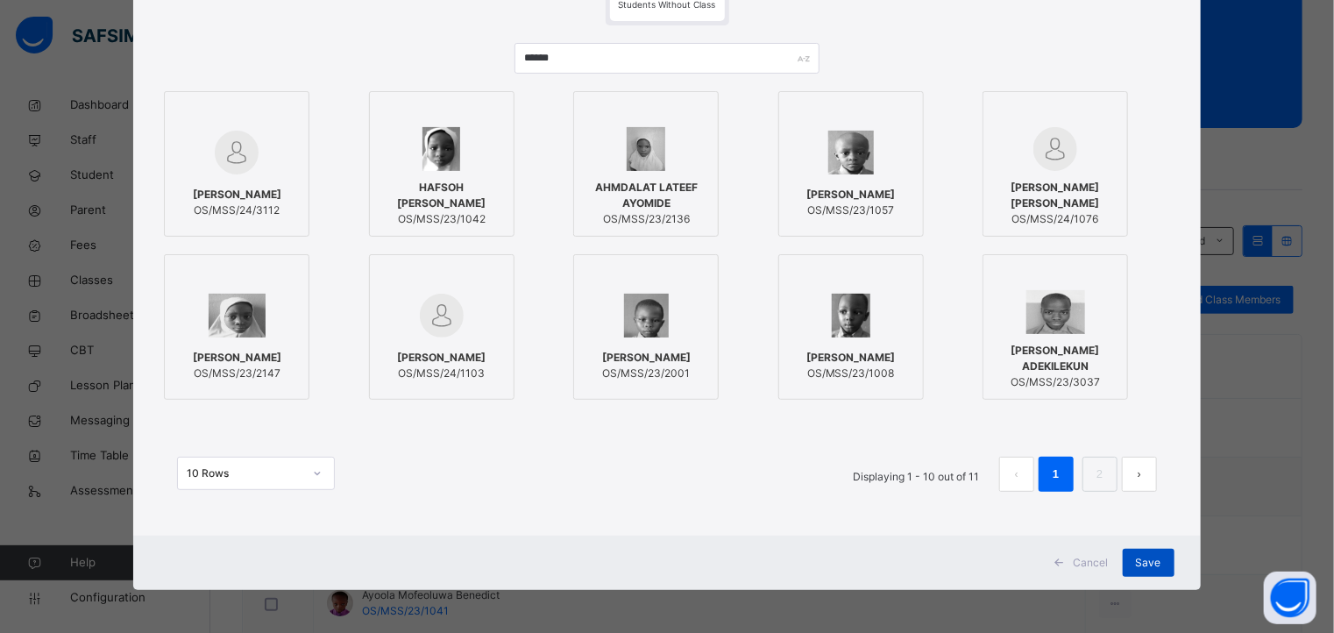
click at [1143, 557] on span "Save" at bounding box center [1148, 563] width 25 height 16
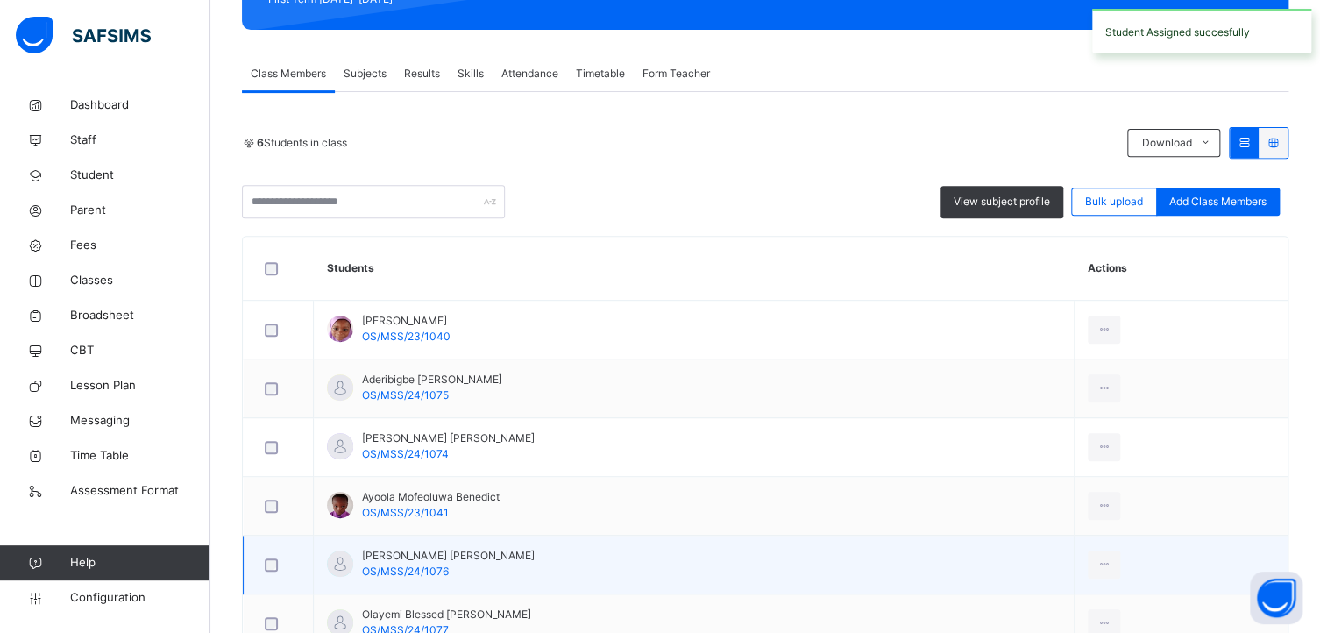
scroll to position [388, 0]
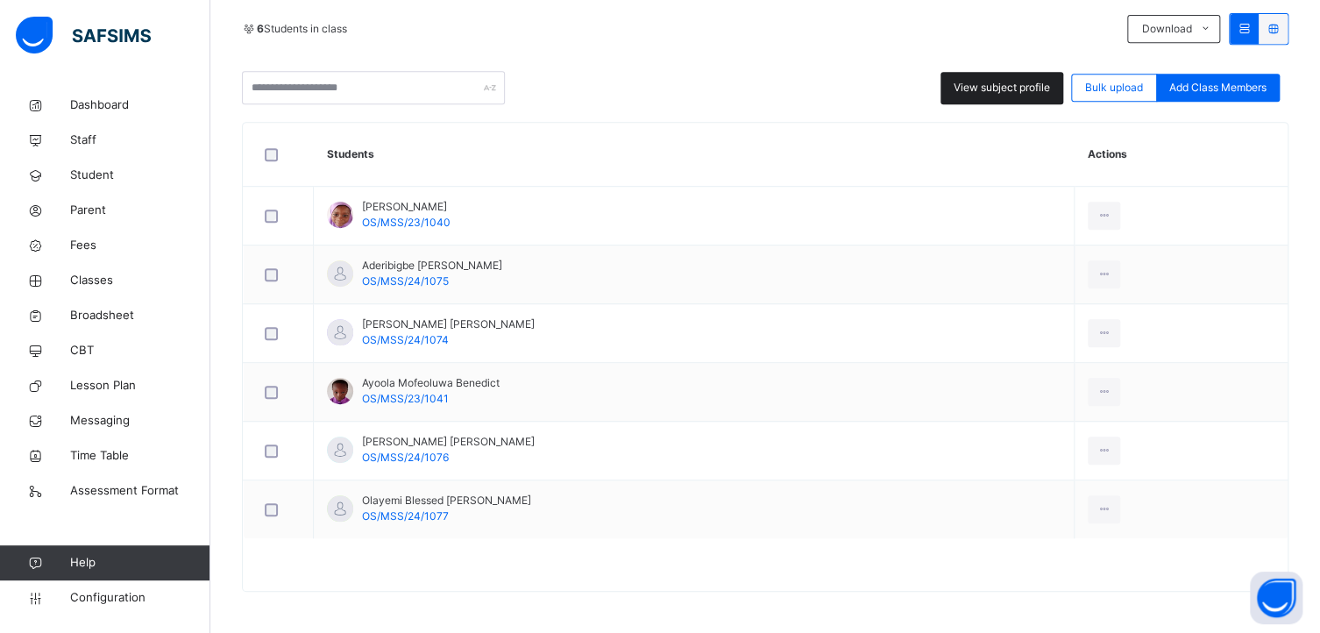
click at [1010, 89] on span "View subject profile" at bounding box center [1002, 88] width 96 height 16
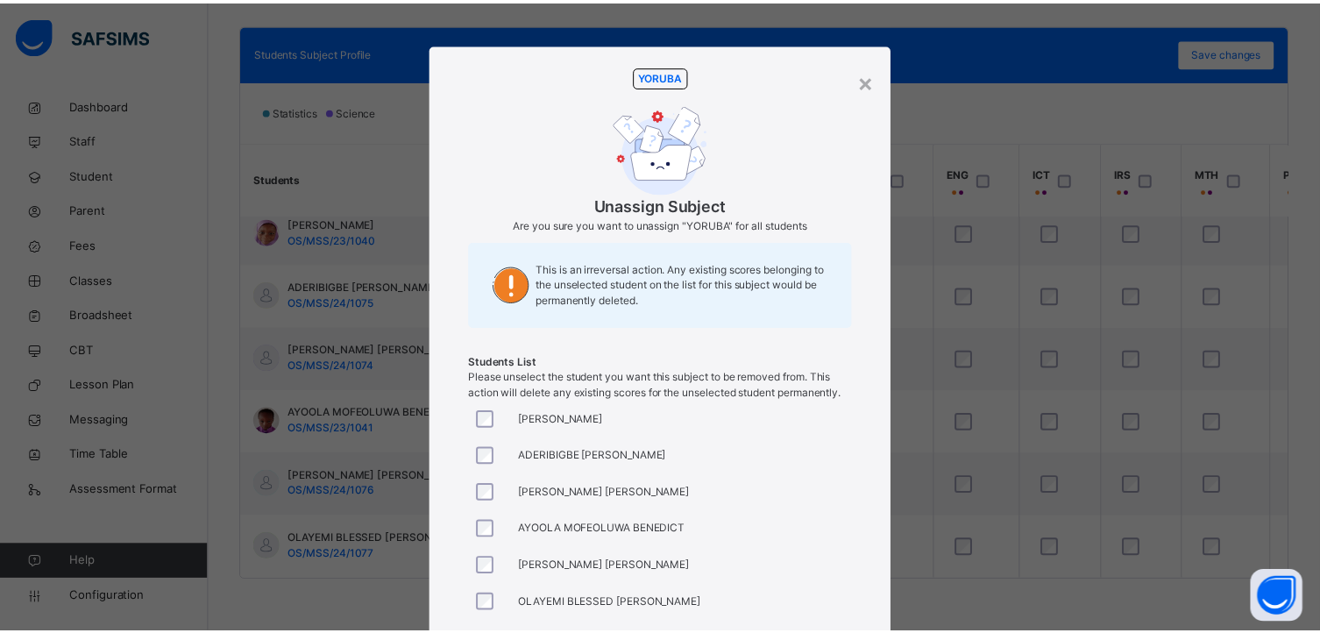
scroll to position [168, 0]
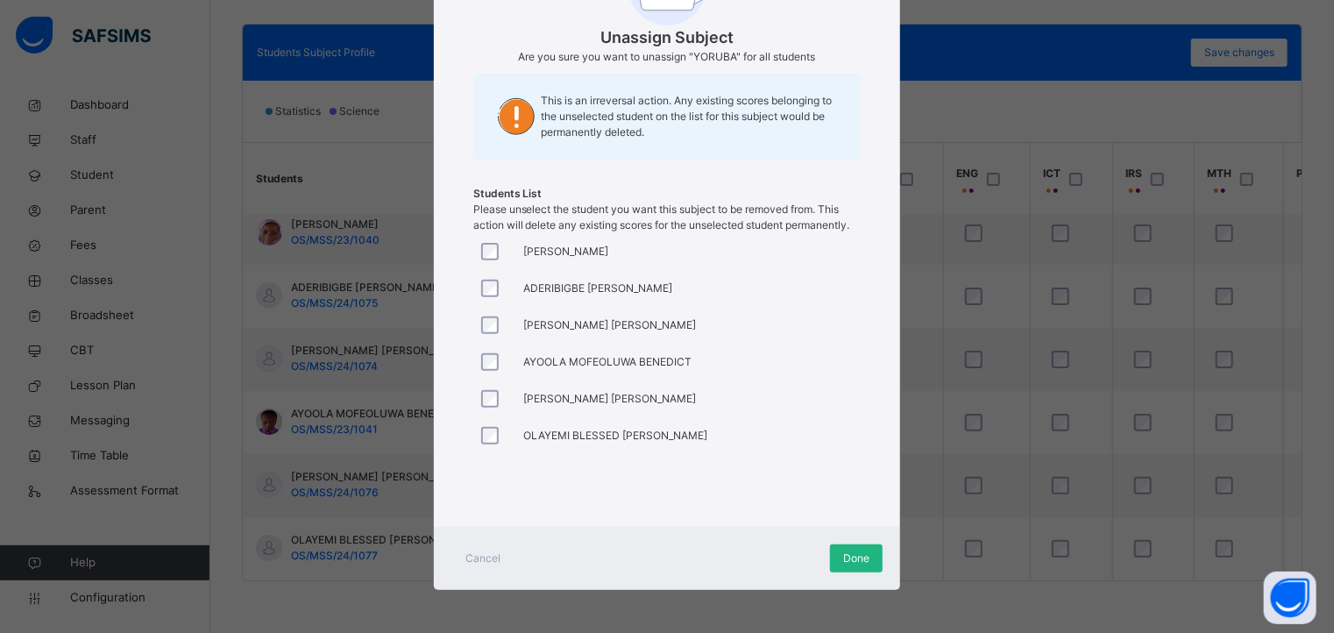
click at [859, 551] on span "Done" at bounding box center [856, 559] width 26 height 16
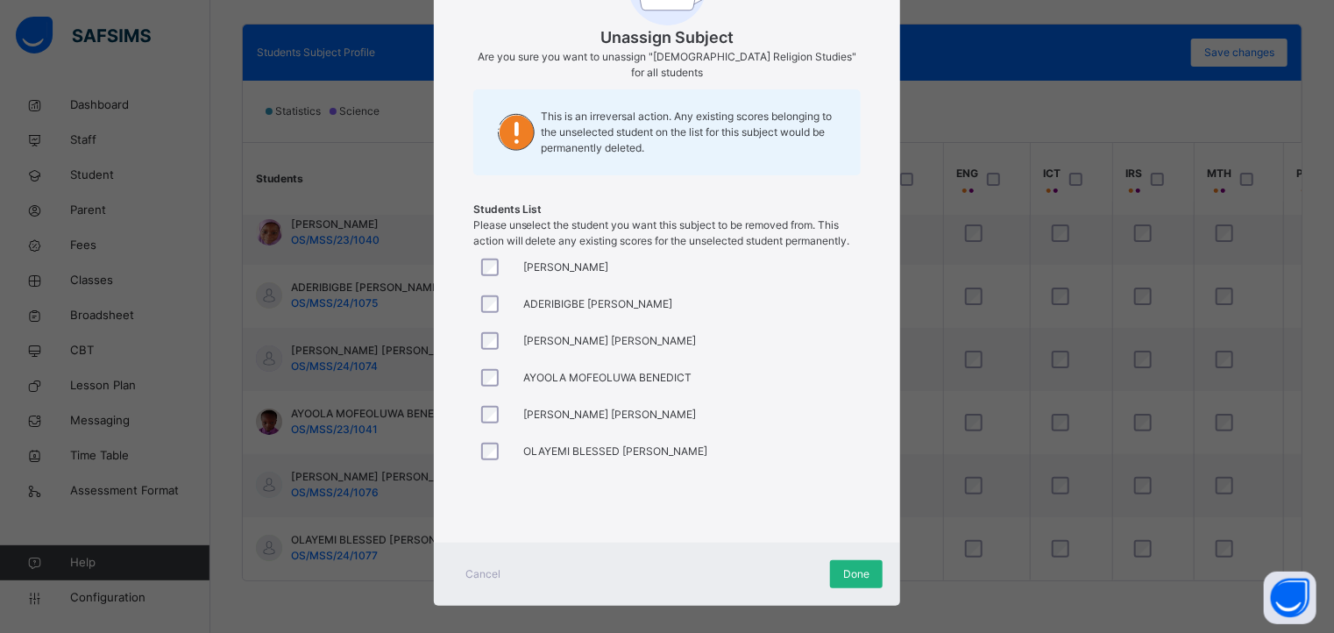
click at [853, 566] on span "Done" at bounding box center [856, 574] width 26 height 16
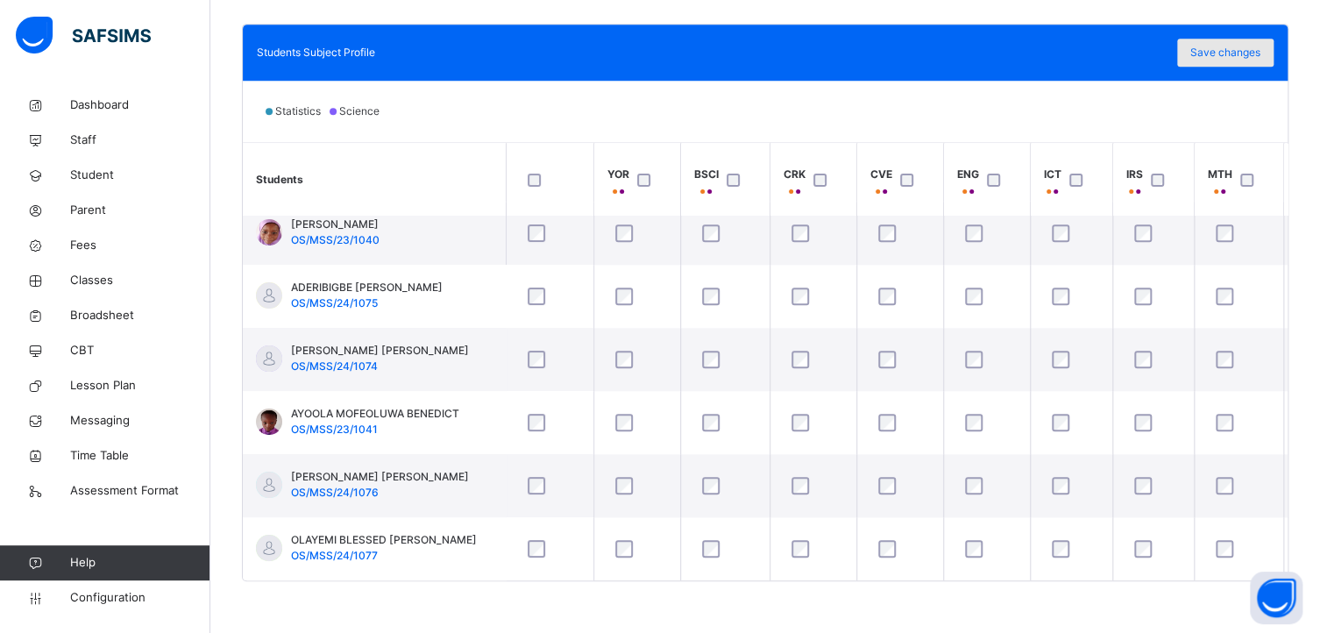
click at [1224, 50] on span "Save changes" at bounding box center [1226, 53] width 70 height 16
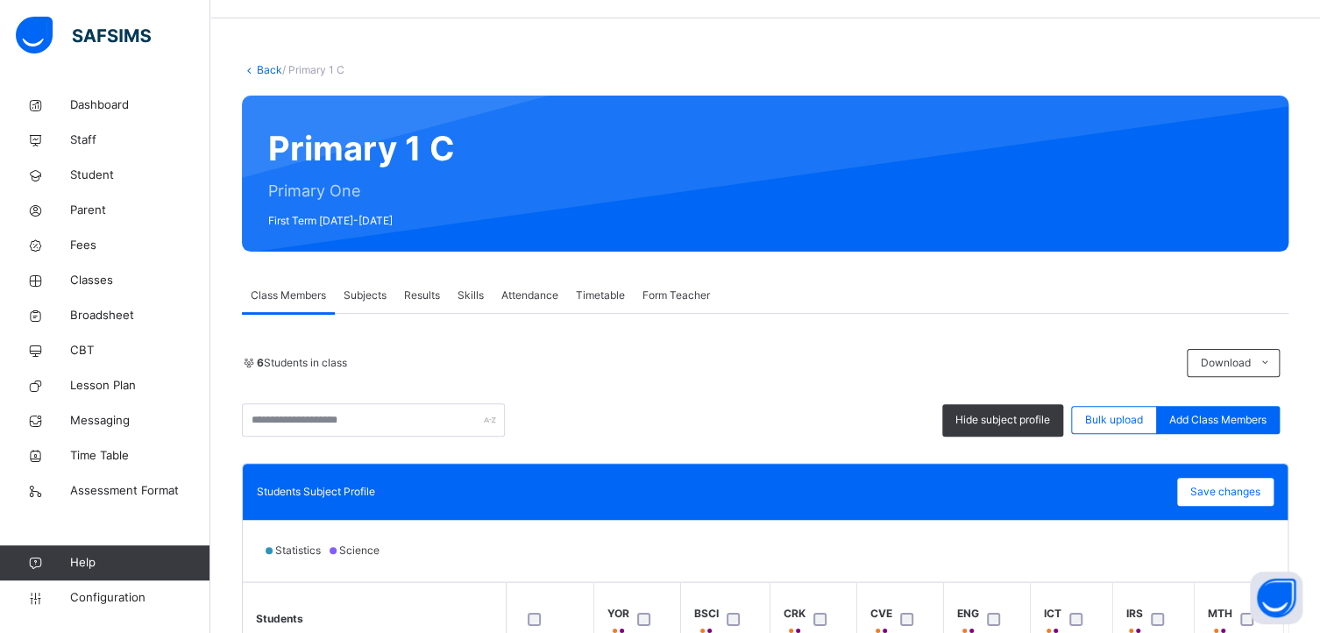
scroll to position [0, 0]
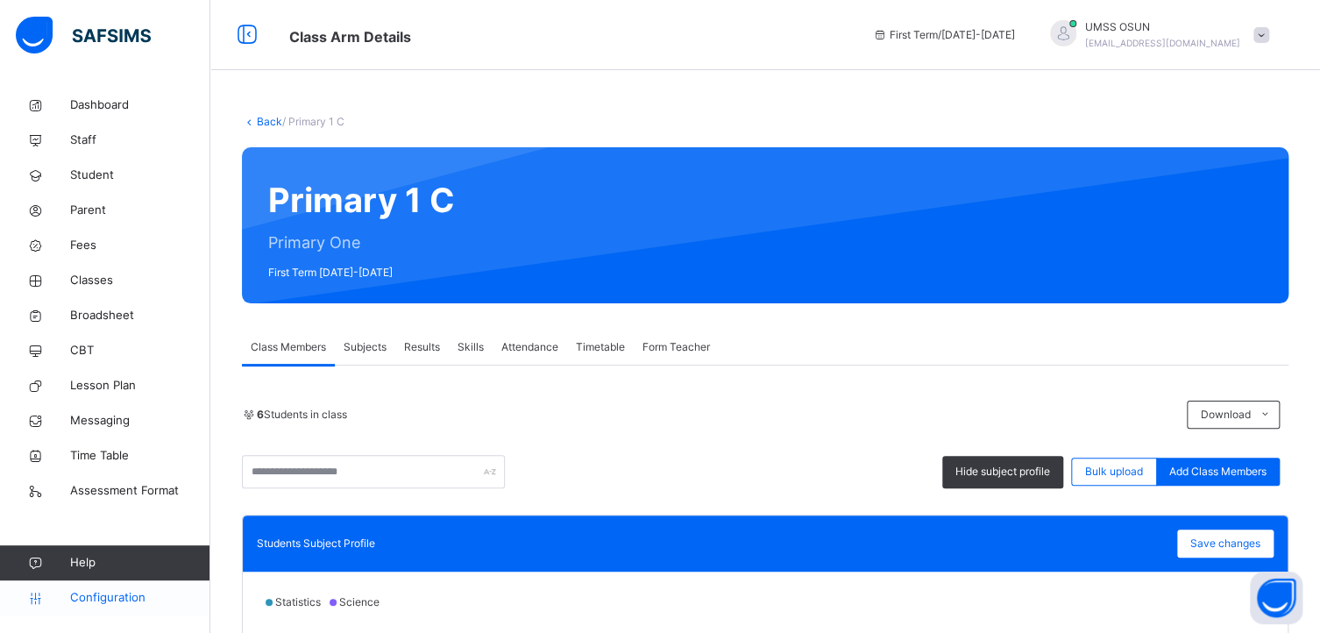
click at [99, 594] on span "Configuration" at bounding box center [139, 598] width 139 height 18
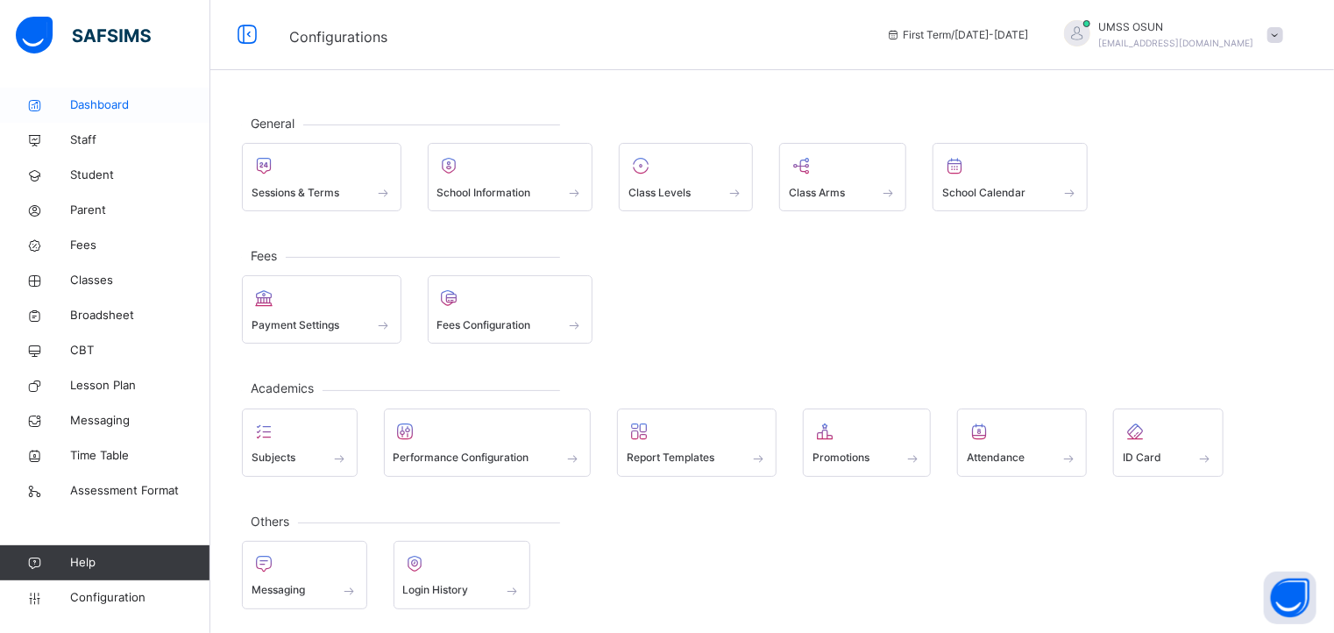
click at [98, 101] on span "Dashboard" at bounding box center [140, 105] width 140 height 18
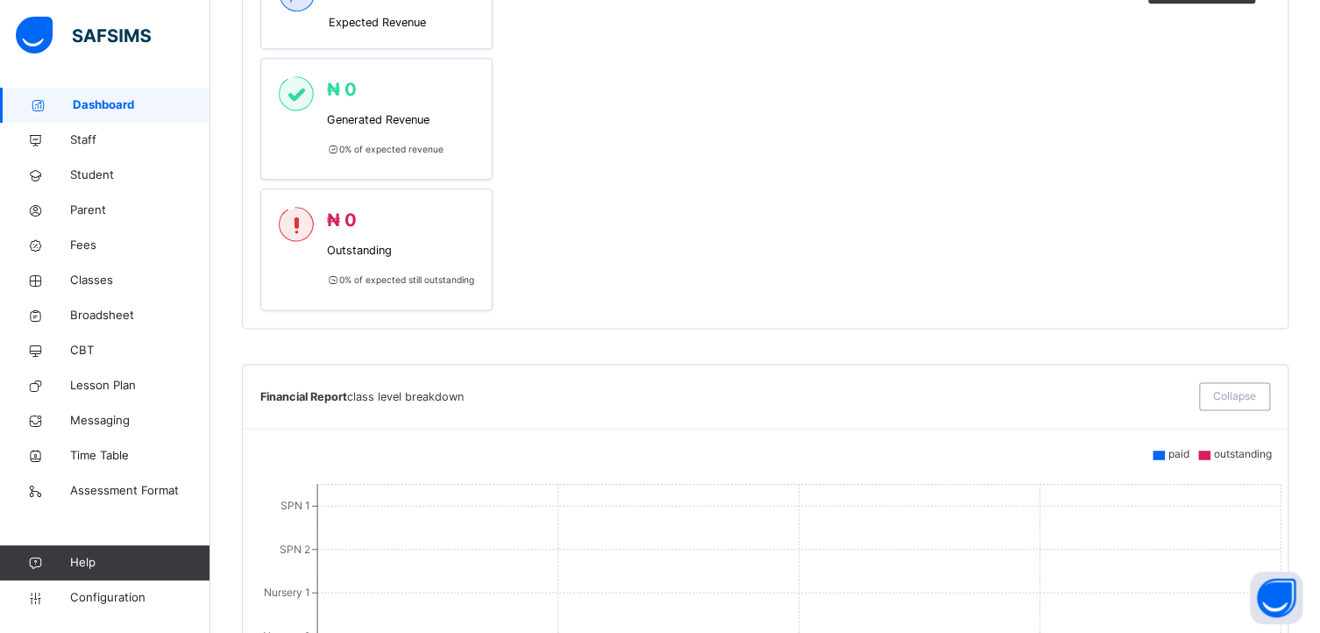
scroll to position [781, 0]
